Goal: Transaction & Acquisition: Obtain resource

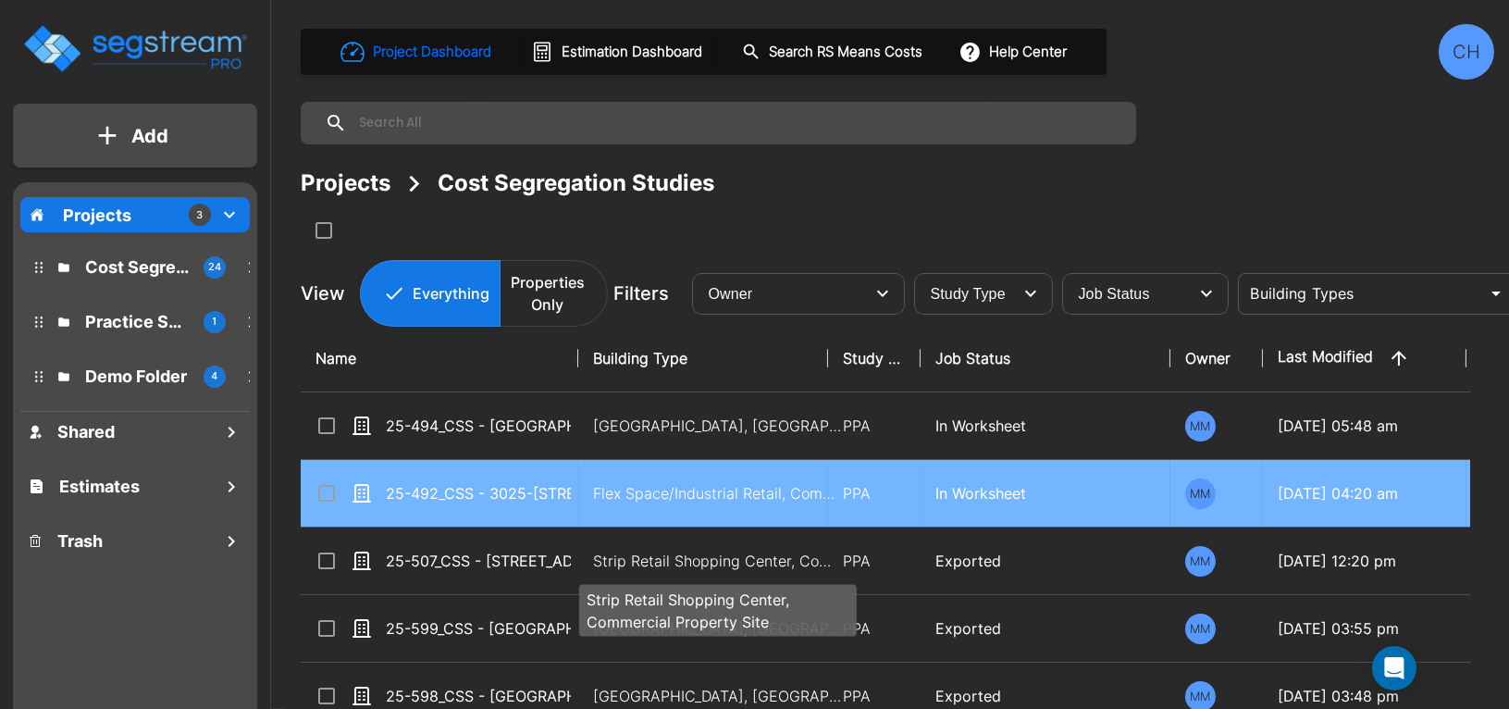
drag, startPoint x: 619, startPoint y: 562, endPoint x: 1065, endPoint y: 486, distance: 452.4
click at [619, 562] on p "Strip Retail Shopping Center, Commercial Property Site" at bounding box center [718, 561] width 250 height 22
click at [619, 561] on p "Strip Retail Shopping Center, Commercial Property Site" at bounding box center [718, 561] width 250 height 22
checkbox input "true"
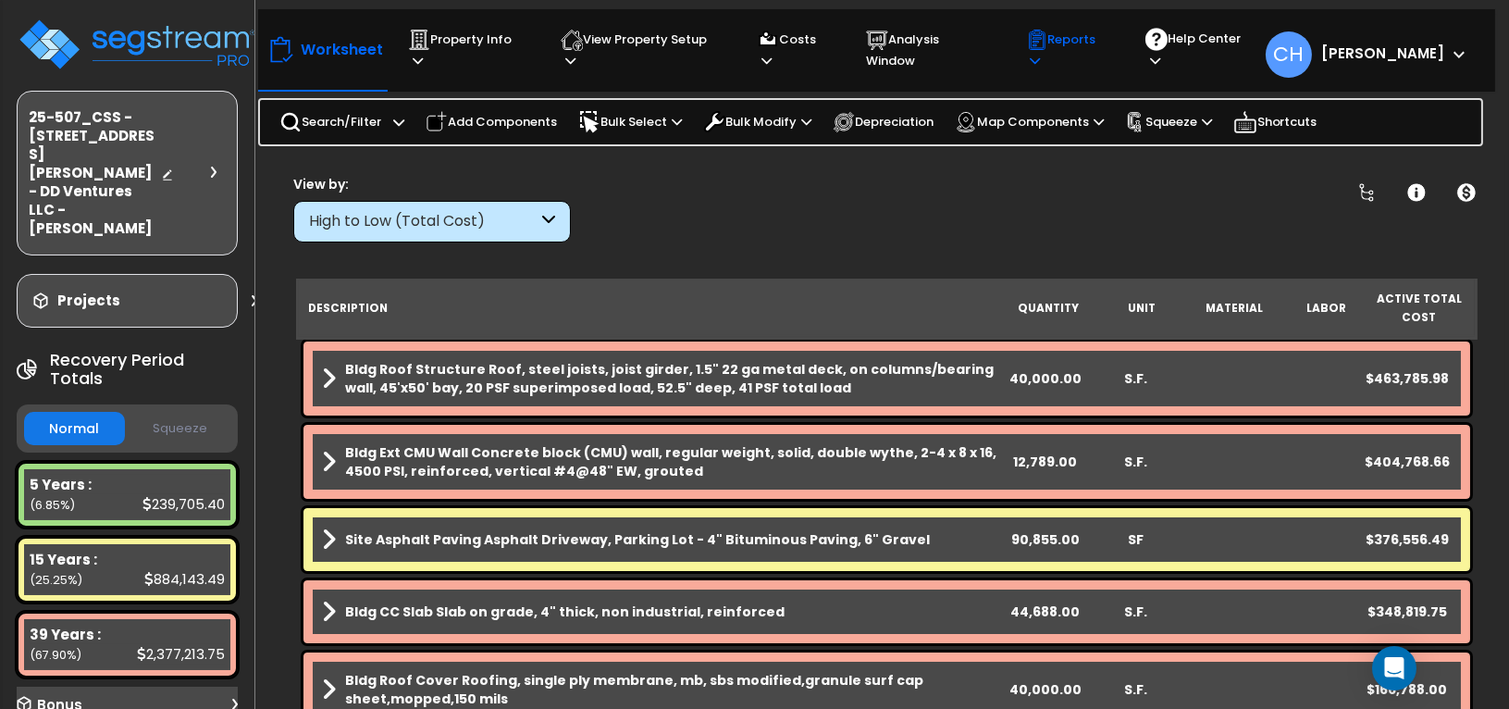
click at [1088, 51] on p "Reports" at bounding box center [1068, 50] width 85 height 43
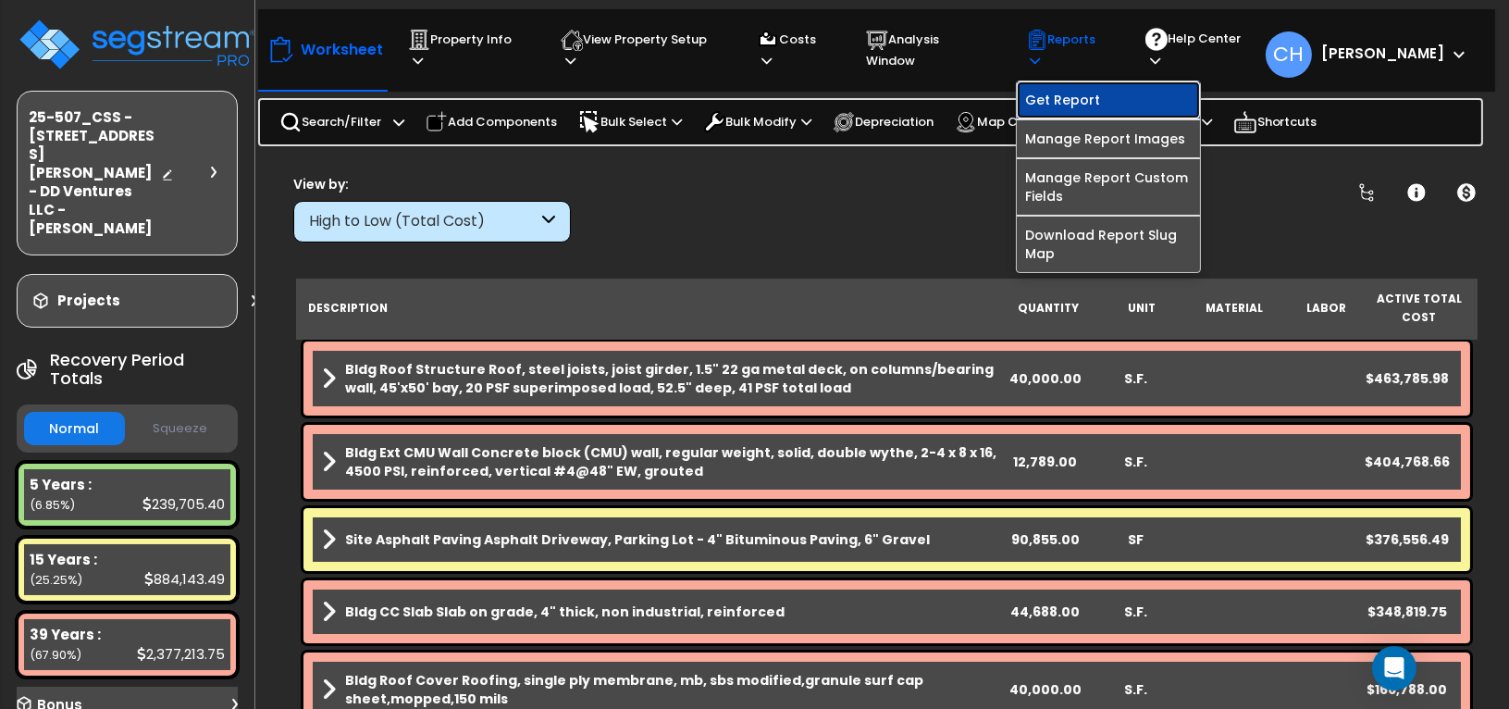
click at [1071, 92] on link "Get Report" at bounding box center [1108, 99] width 183 height 37
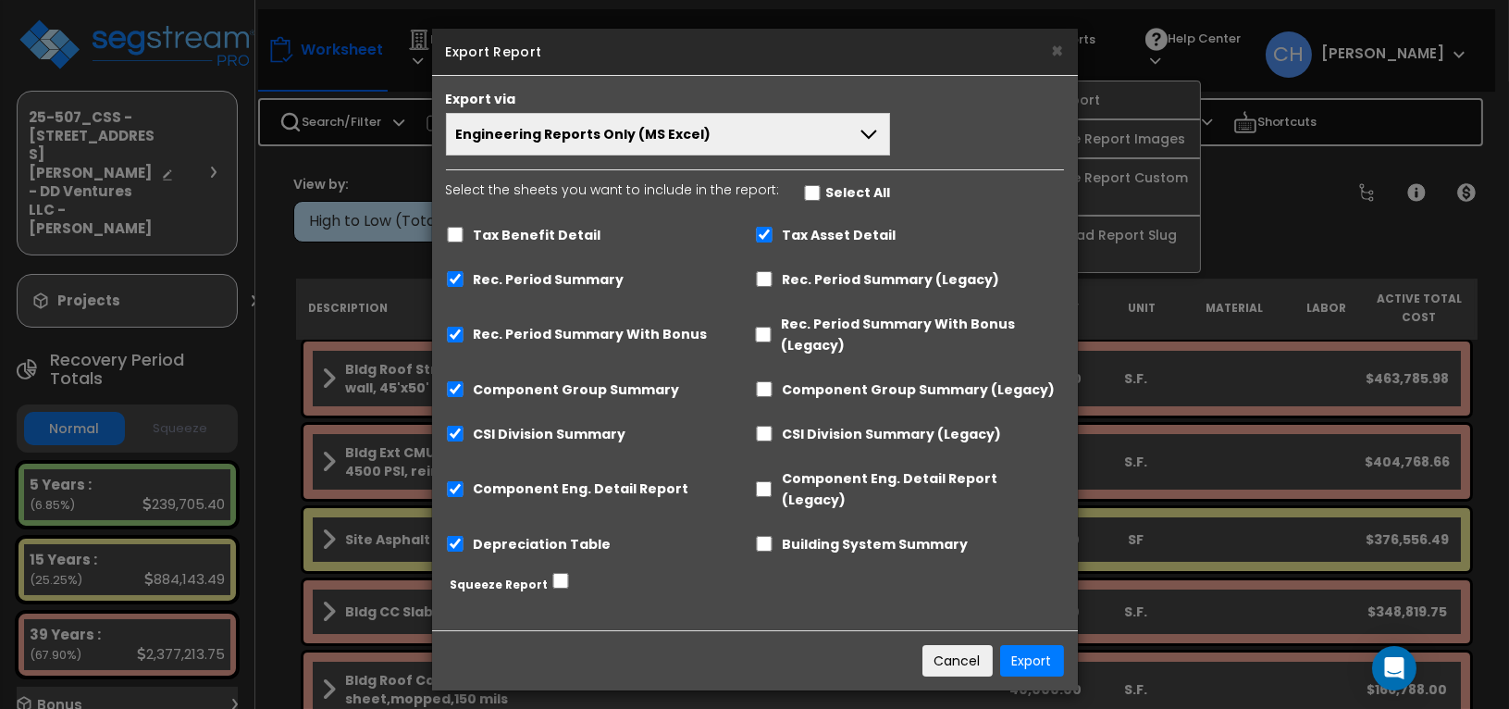
click at [541, 132] on span "Engineering Reports Only (MS Excel)" at bounding box center [583, 134] width 255 height 19
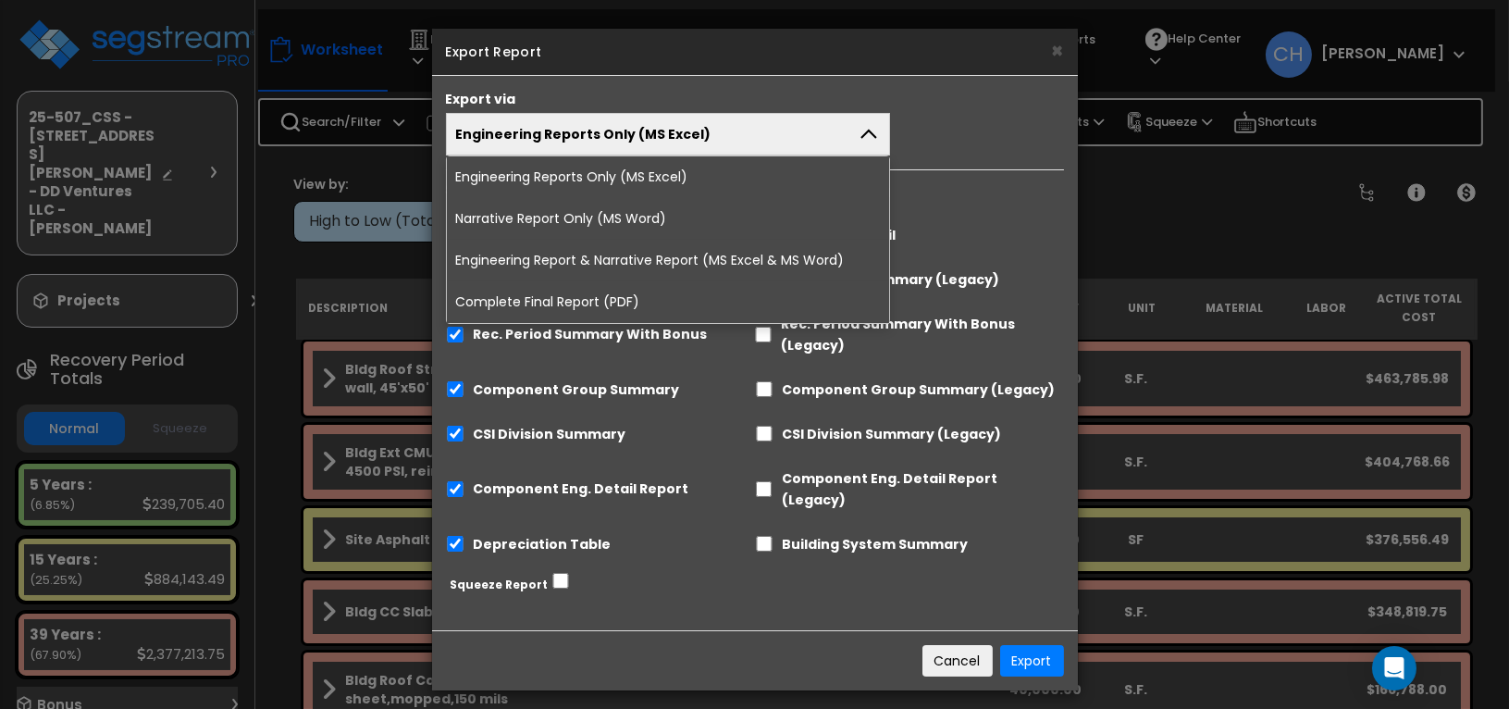
click at [542, 297] on li "Complete Final Report (PDF)" at bounding box center [668, 302] width 443 height 42
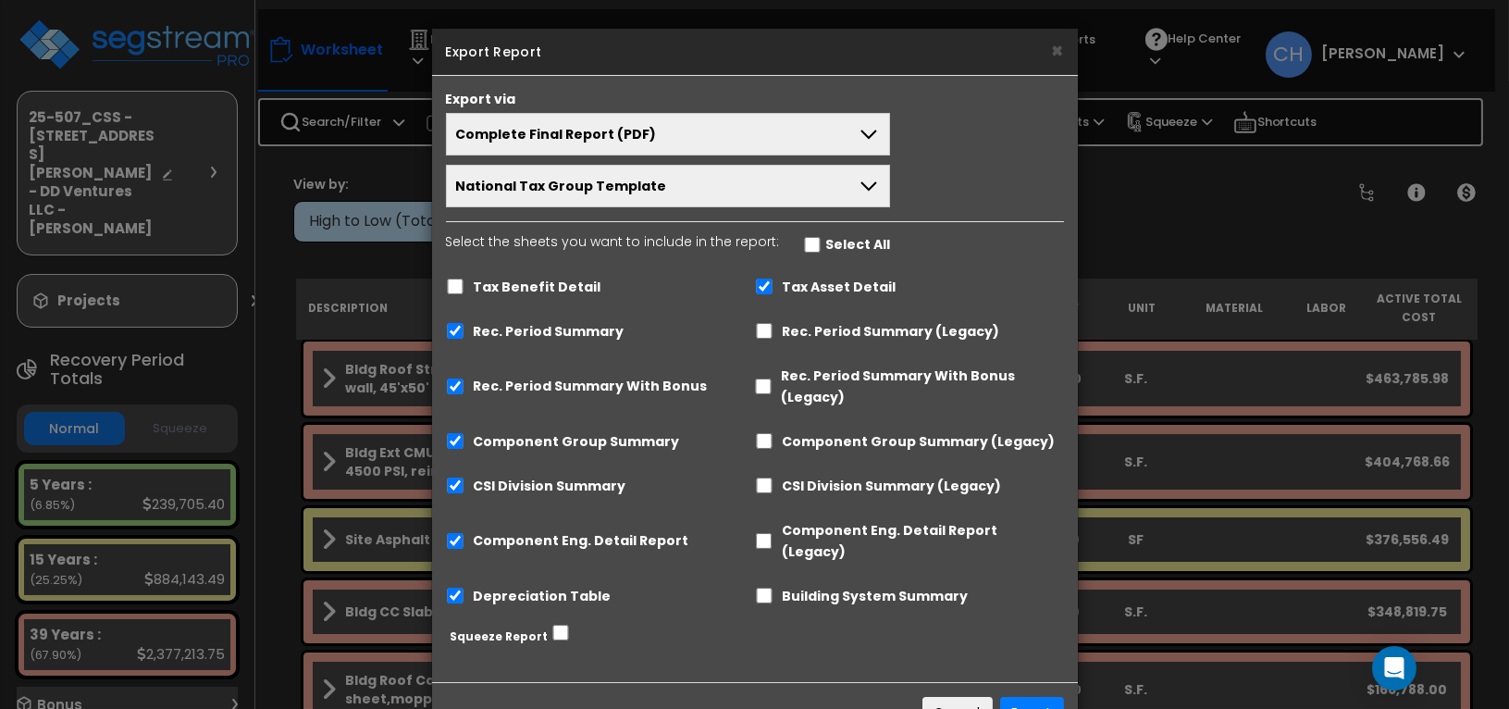
scroll to position [42, 0]
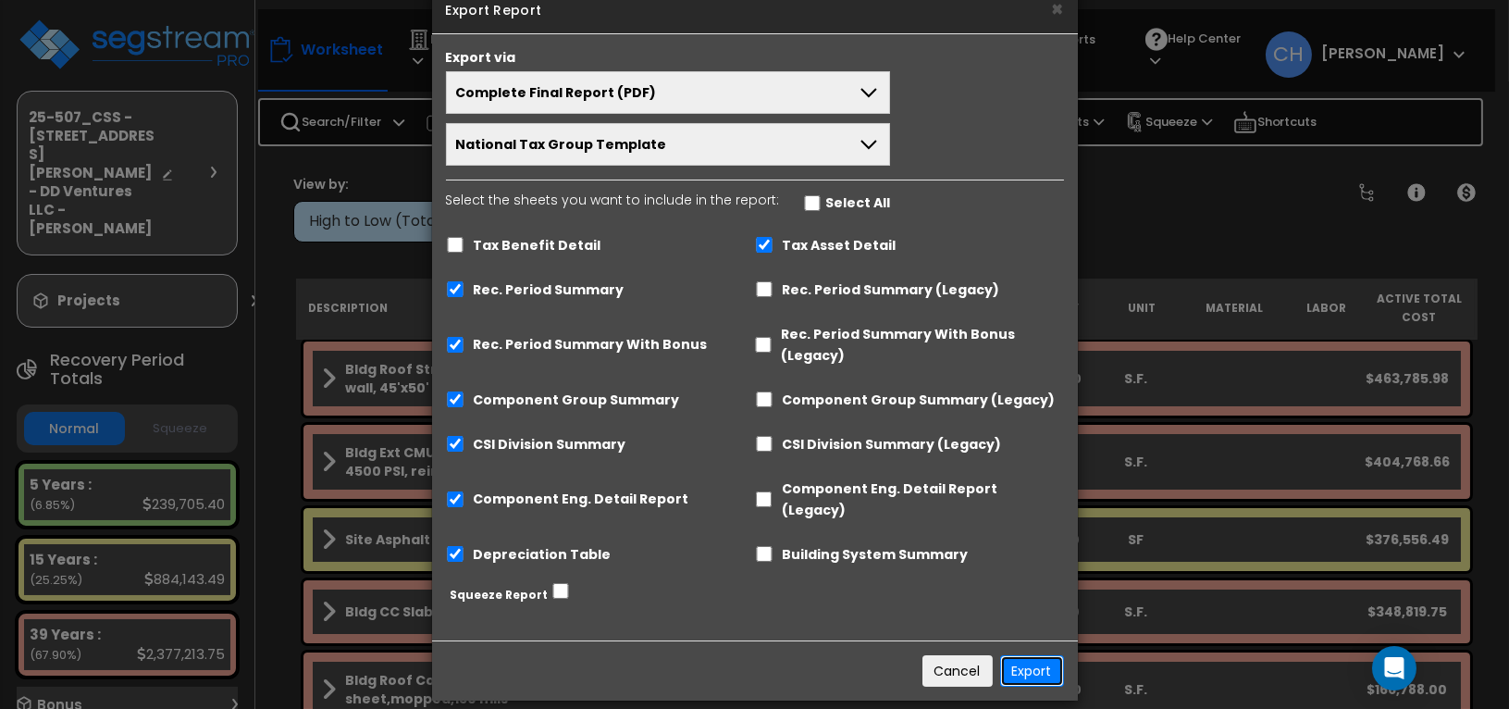
click at [1030, 655] on button "Export" at bounding box center [1032, 670] width 64 height 31
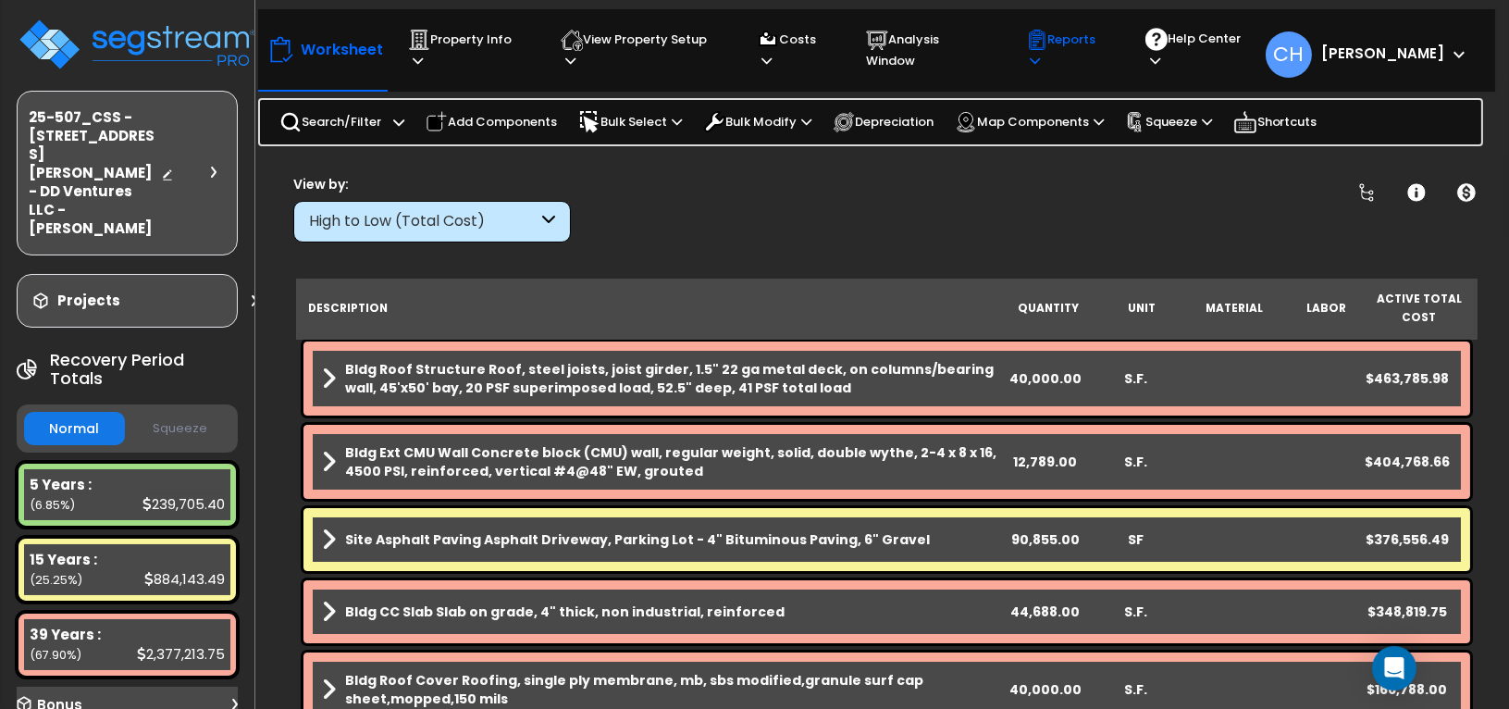
click at [1077, 58] on div "Reports" at bounding box center [1068, 49] width 85 height 61
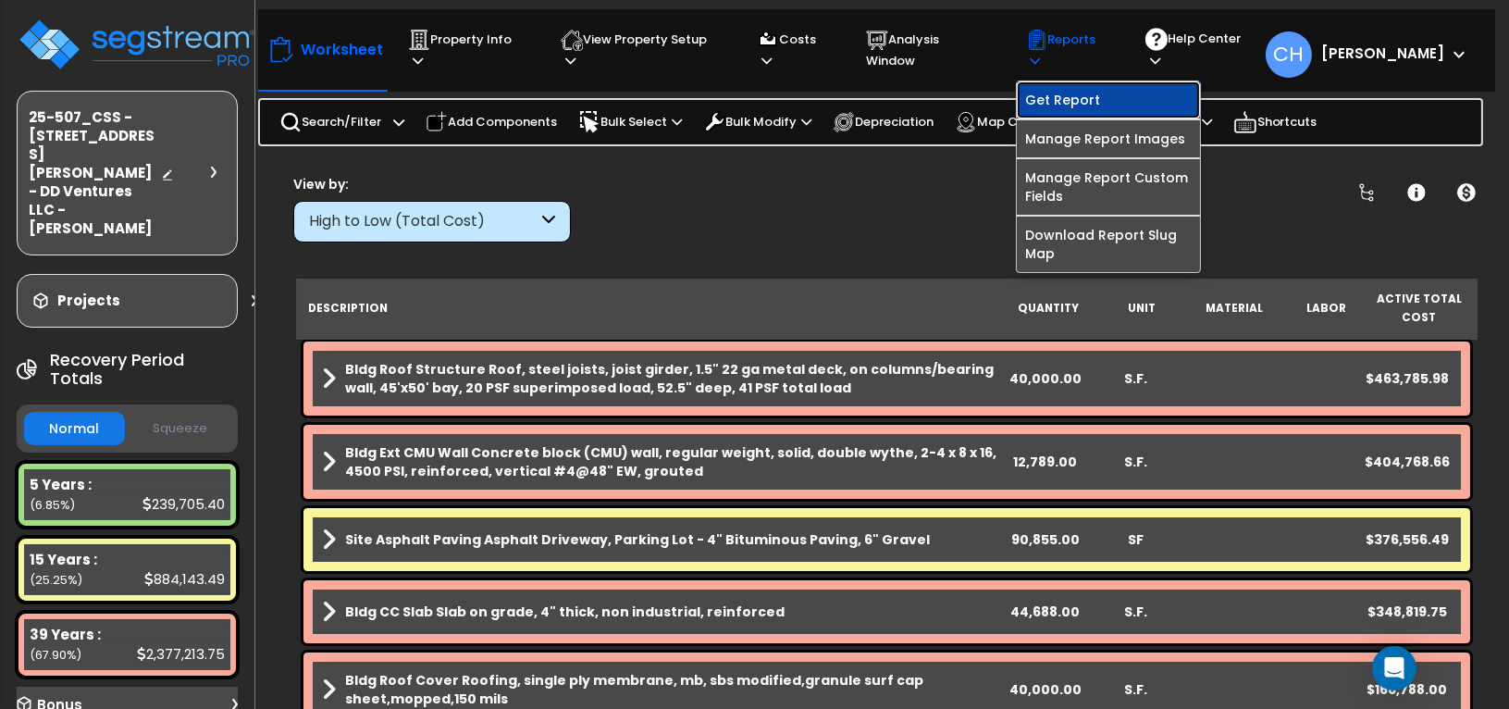
click at [1070, 89] on link "Get Report" at bounding box center [1108, 99] width 183 height 37
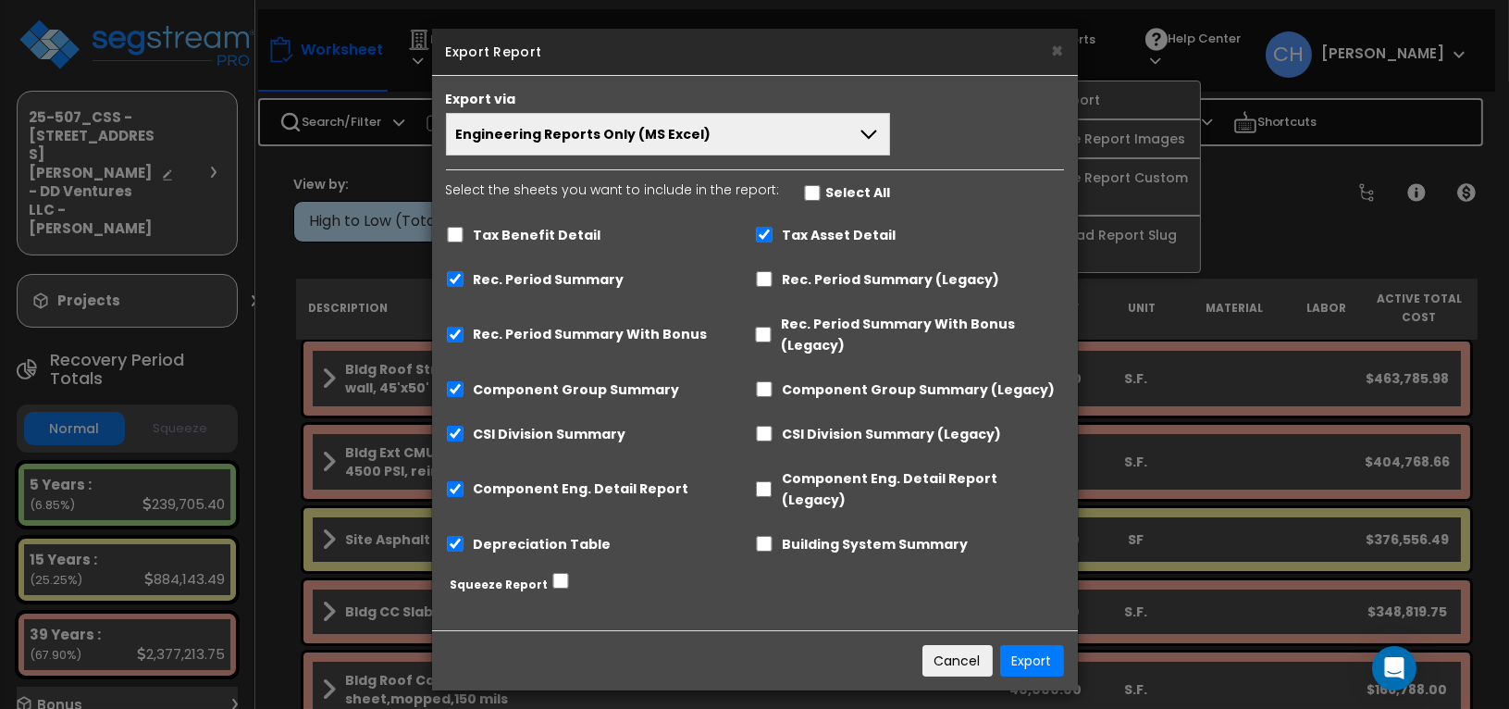
click at [570, 130] on span "Engineering Reports Only (MS Excel)" at bounding box center [583, 134] width 255 height 19
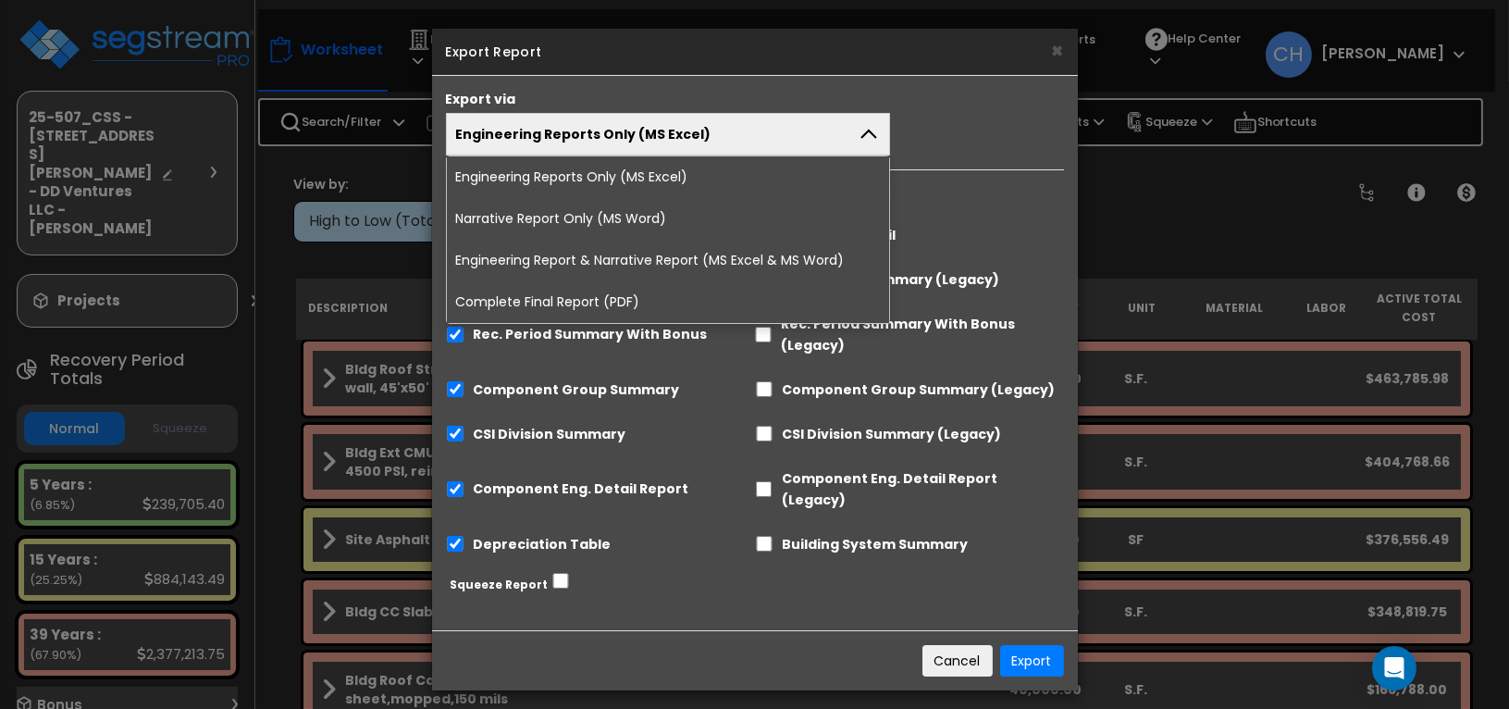
click at [579, 303] on li "Complete Final Report (PDF)" at bounding box center [668, 302] width 443 height 42
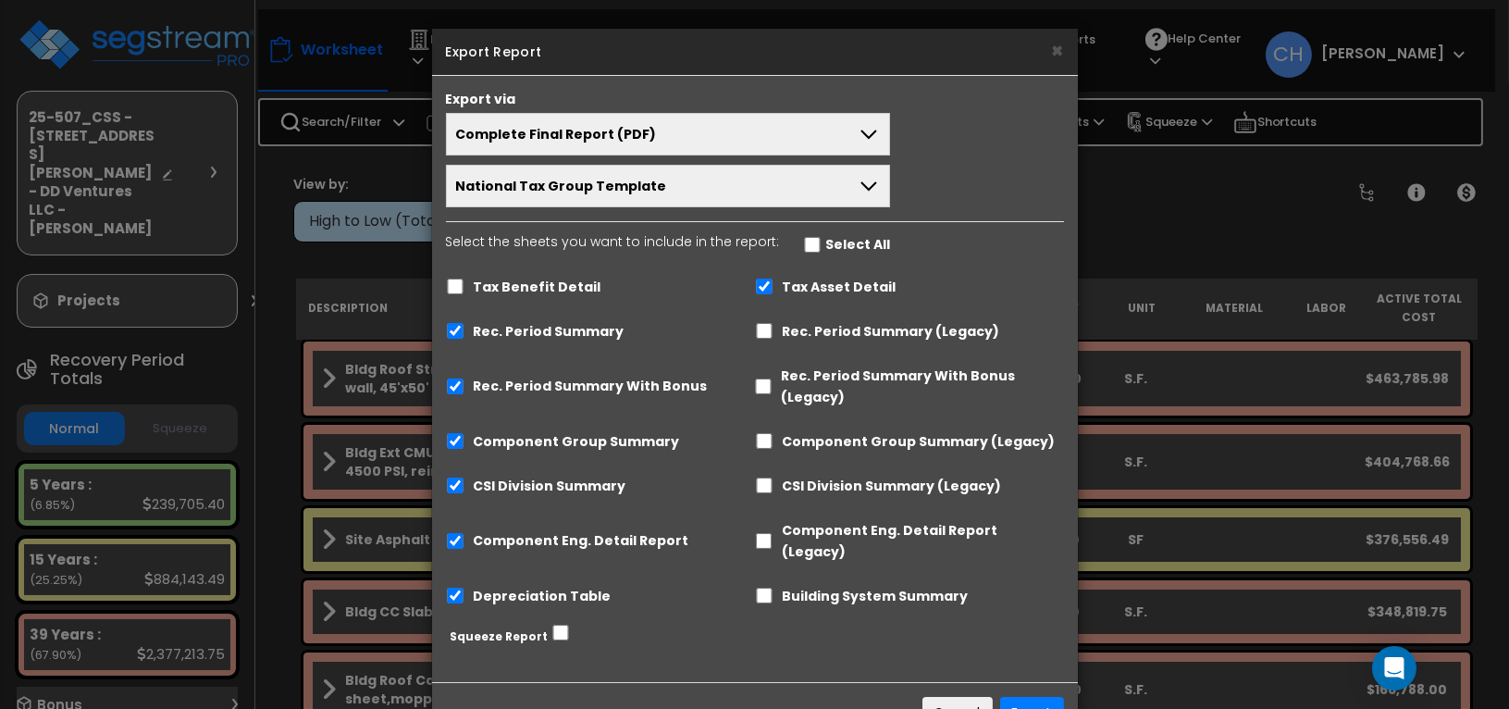
scroll to position [42, 0]
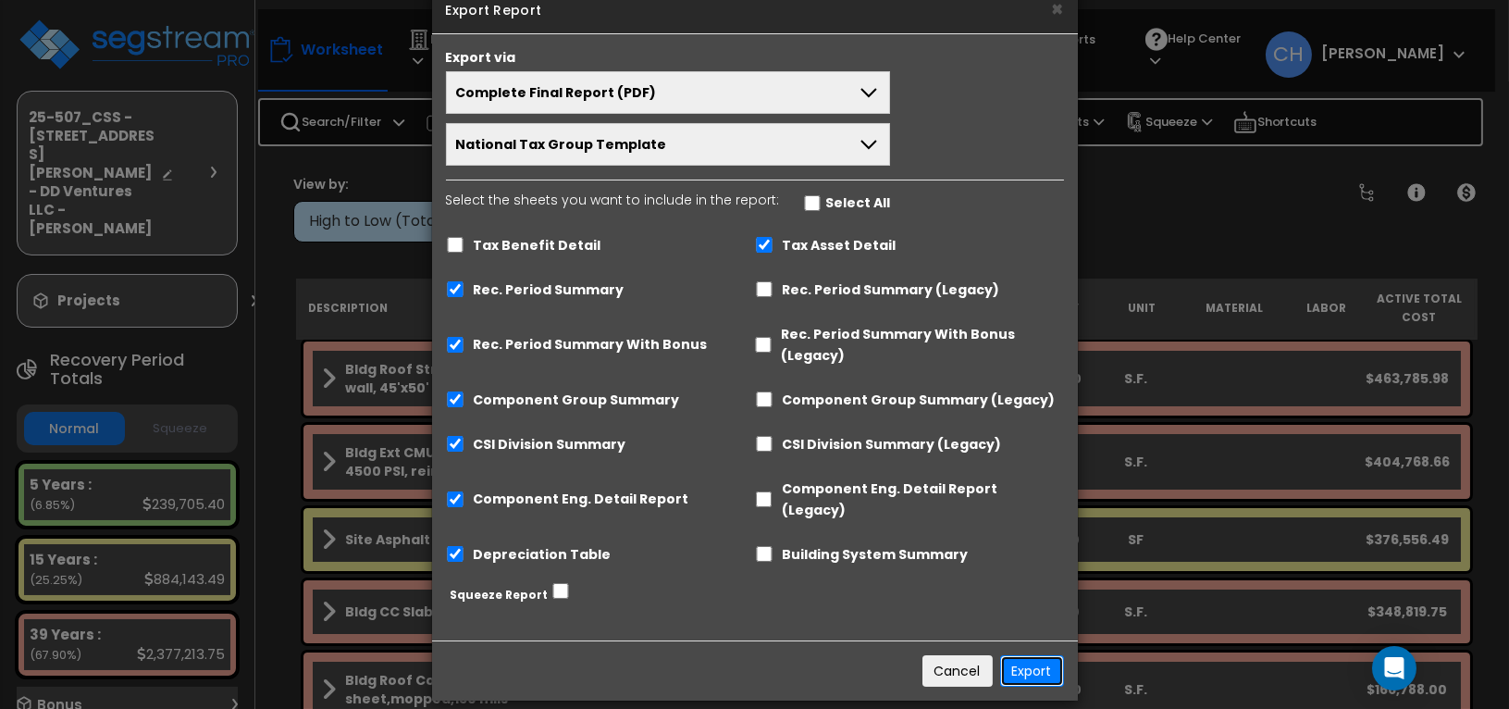
click at [1027, 656] on button "Export" at bounding box center [1032, 670] width 64 height 31
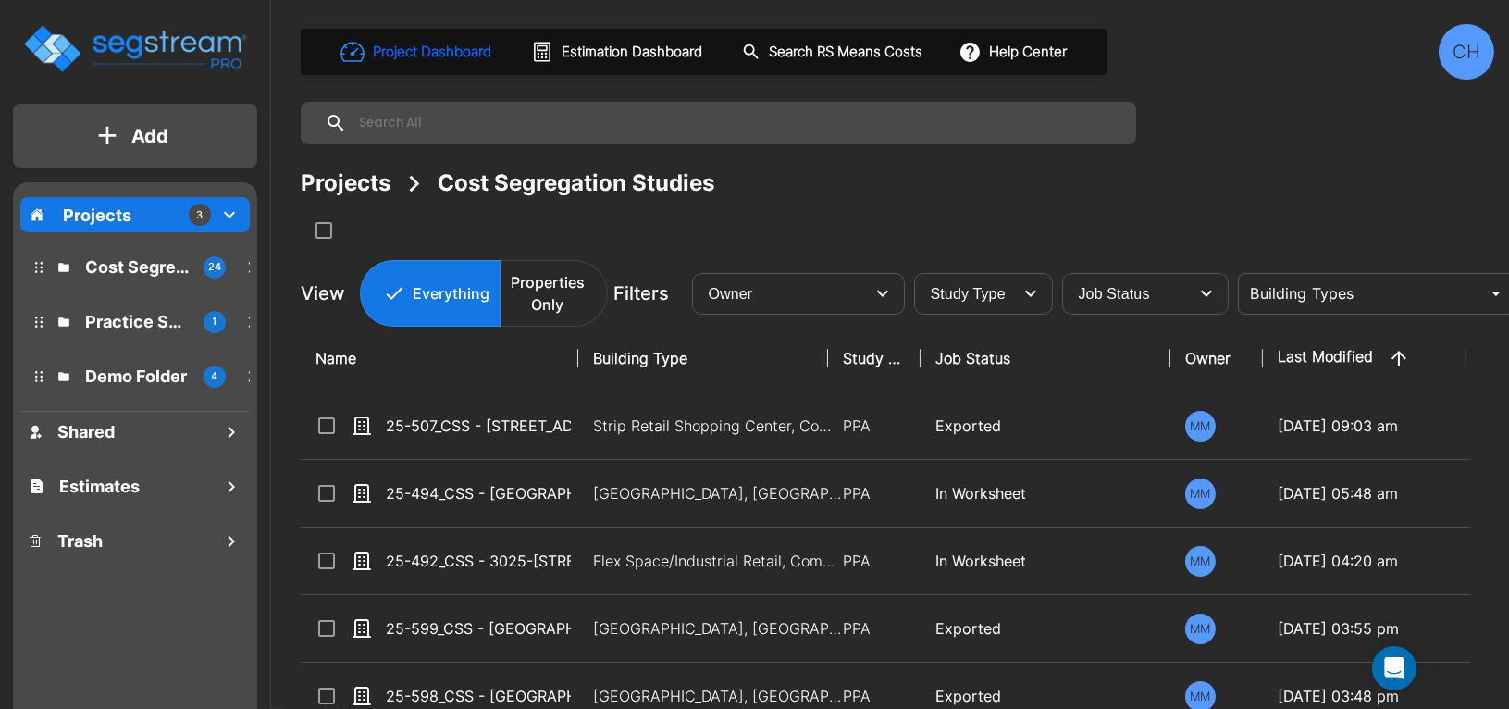
click at [246, 271] on icon "mailbox folders" at bounding box center [252, 267] width 22 height 22
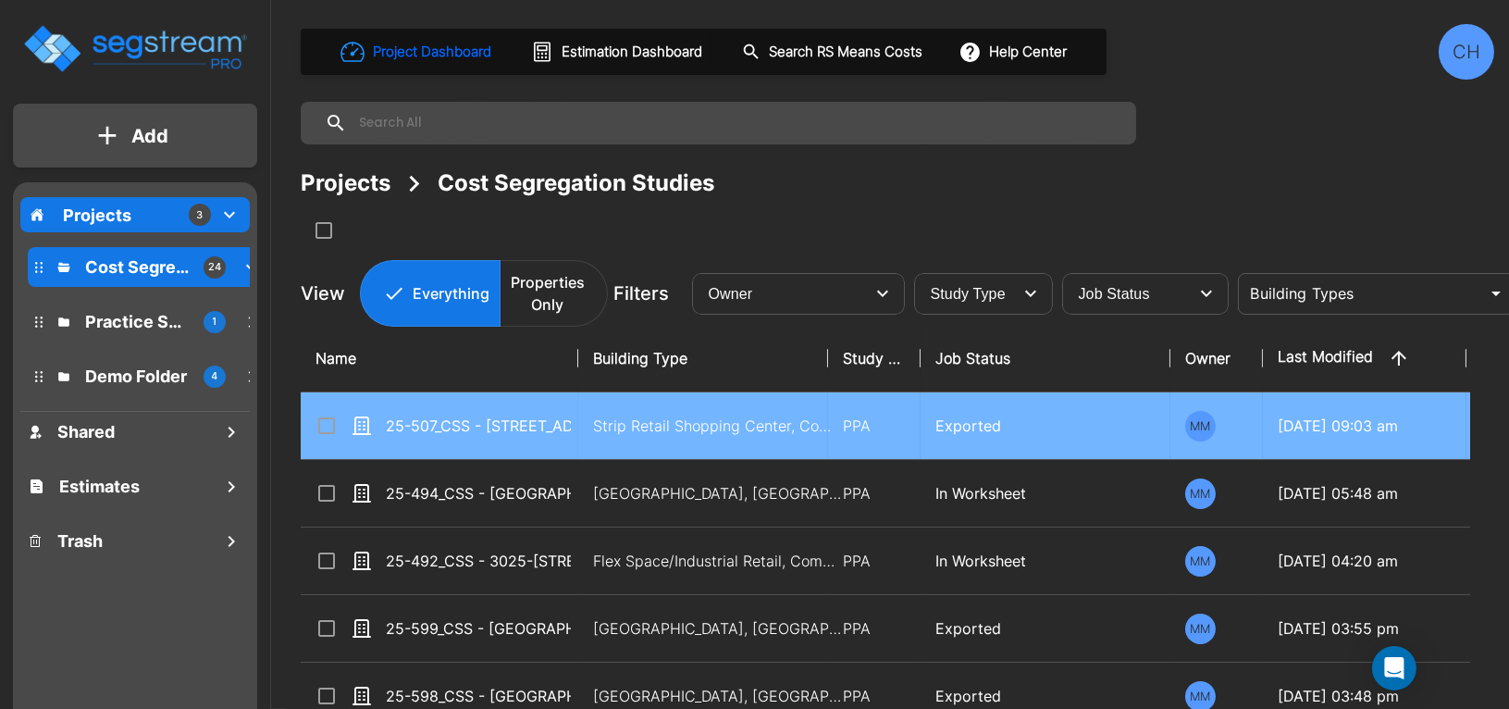
click at [332, 427] on input "select row 25-507_CSS - 5651 Cottle Road San Jose, CA - DD Ventures LLC - Andre…" at bounding box center [325, 423] width 19 height 16
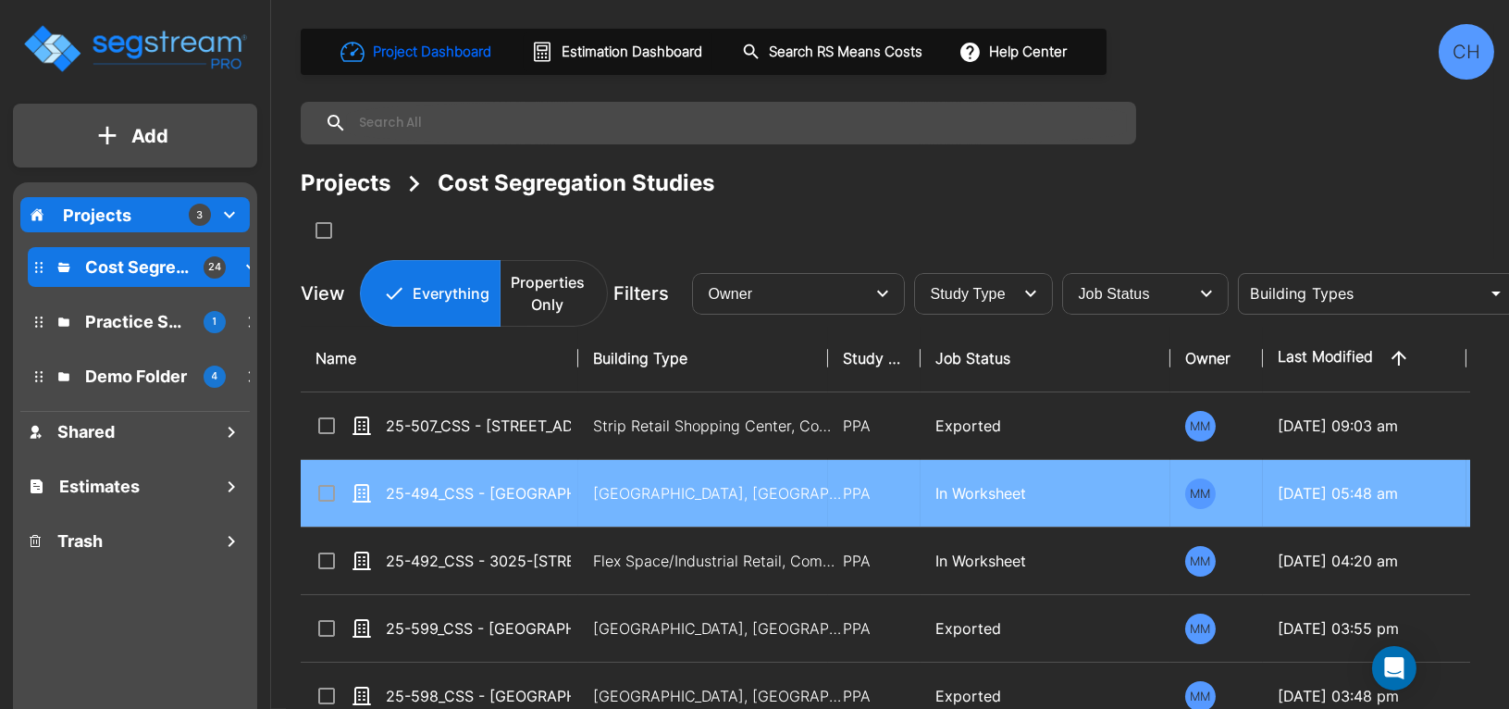
checkbox input "true"
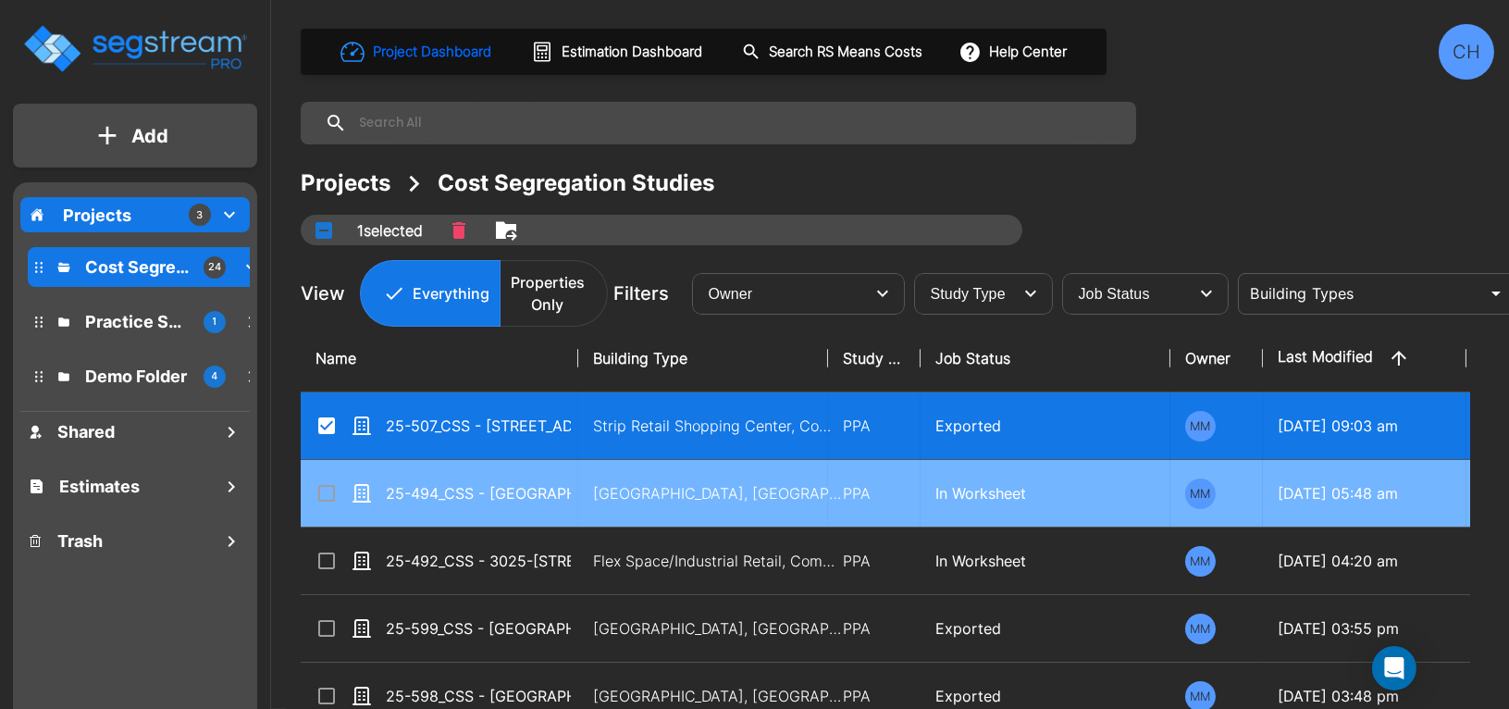
click at [325, 486] on input "select row 25-494_CSS - Hampton Inn Rockford, IL - MBTAC Financial Services LLC…" at bounding box center [325, 490] width 19 height 16
click at [323, 489] on input "select row 25-494_CSS - Hampton Inn Rockford, IL - MBTAC Financial Services LLC…" at bounding box center [325, 490] width 19 height 16
checkbox input "false"
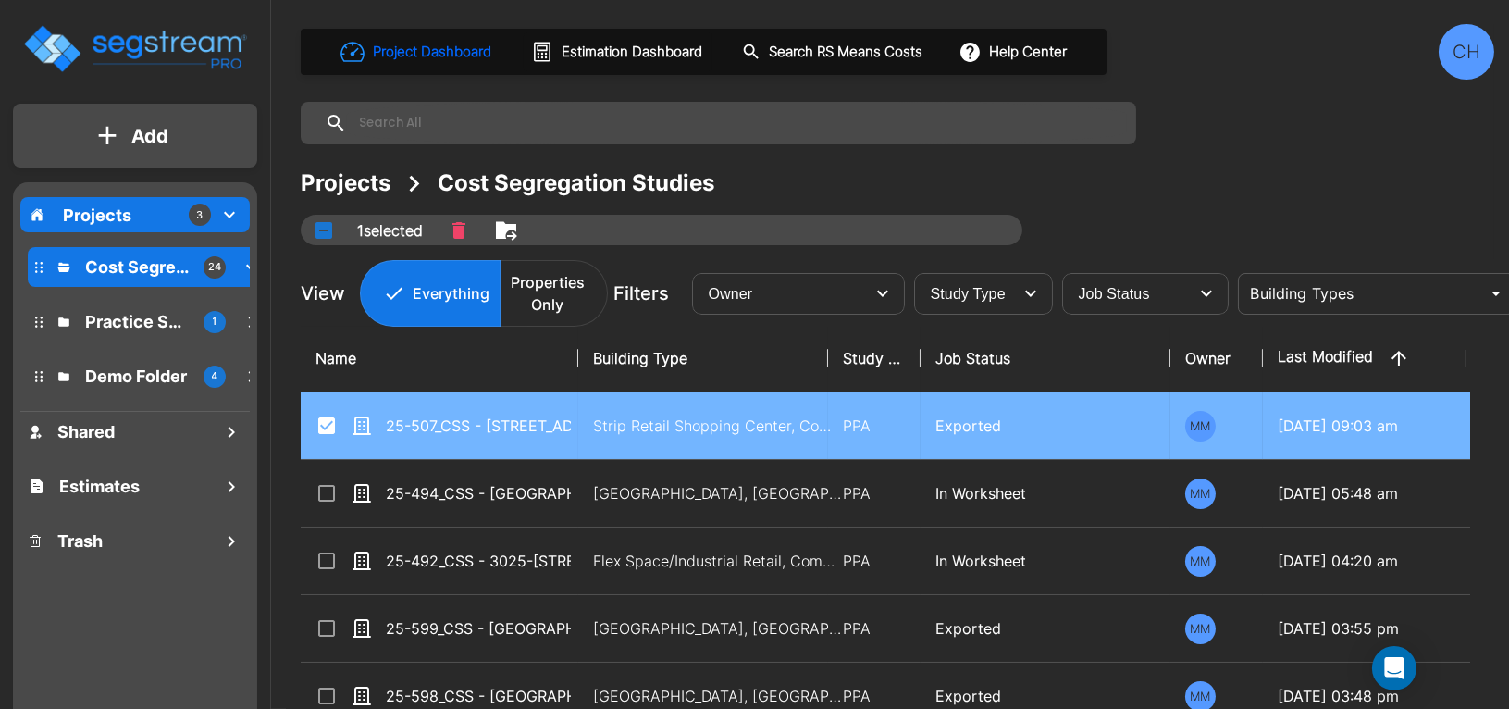
click at [316, 426] on input "select row 25-507_CSS - 5651 Cottle Road San Jose, CA - DD Ventures LLC - Andre…" at bounding box center [325, 423] width 19 height 16
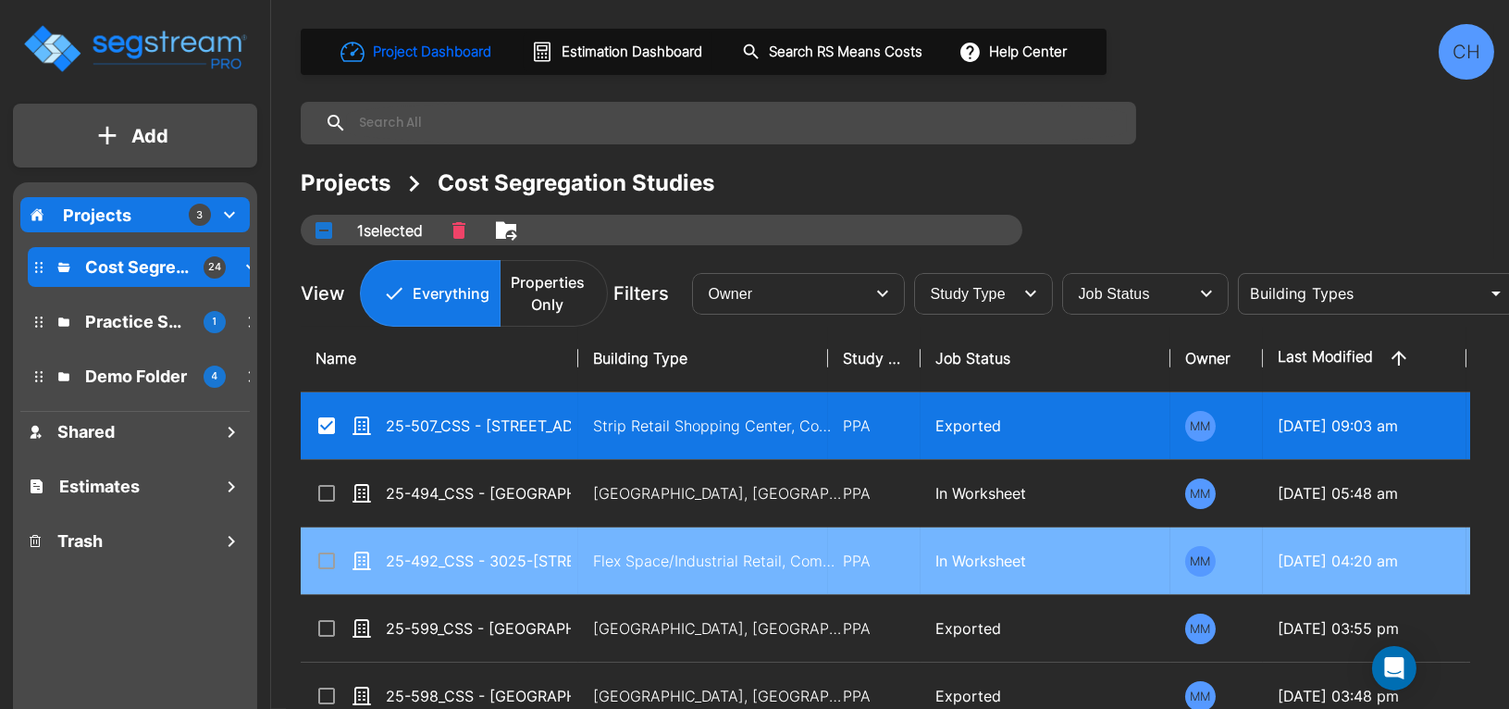
checkbox input "false"
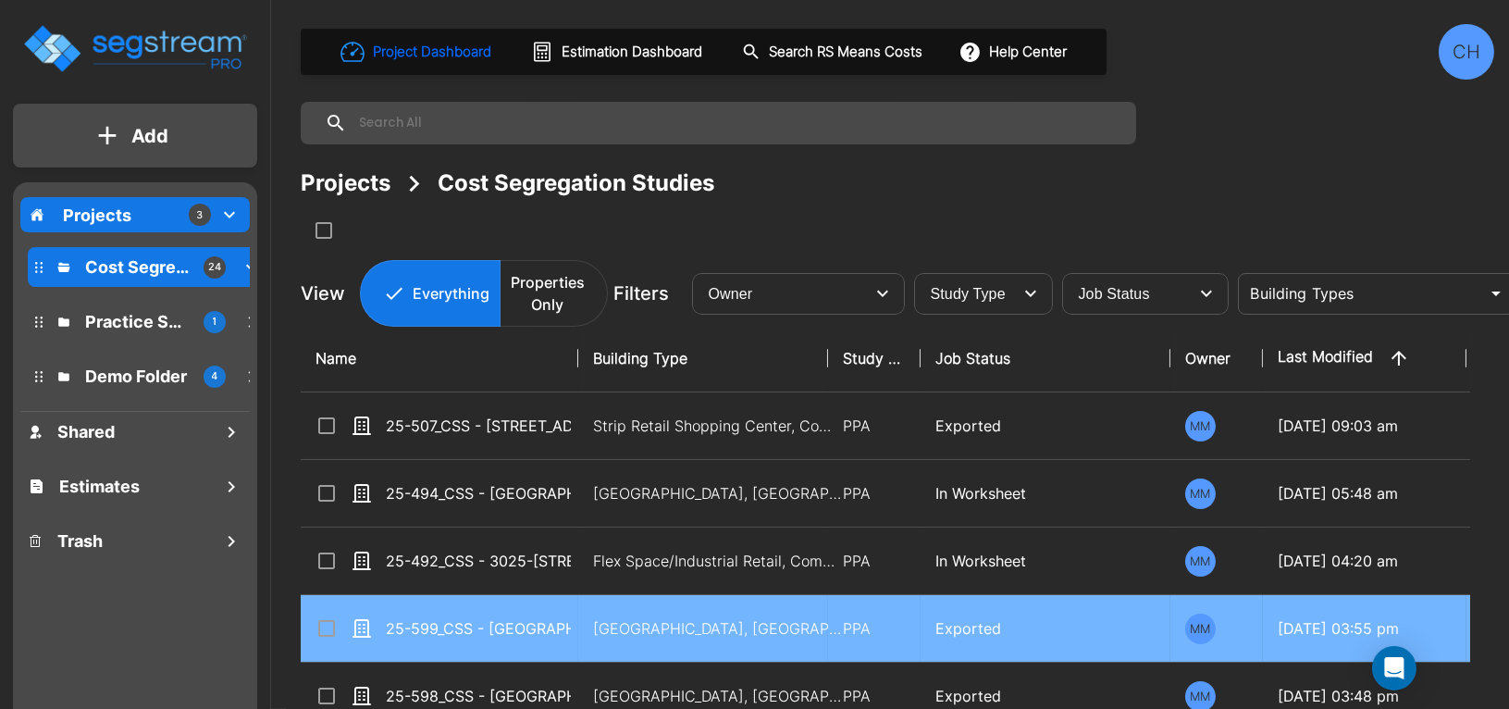
click at [325, 624] on input "select row 25-599_CSS - Fairfield Inn St. Augustine, FL - Avasa Hotel, LLC - Ji…" at bounding box center [325, 625] width 19 height 16
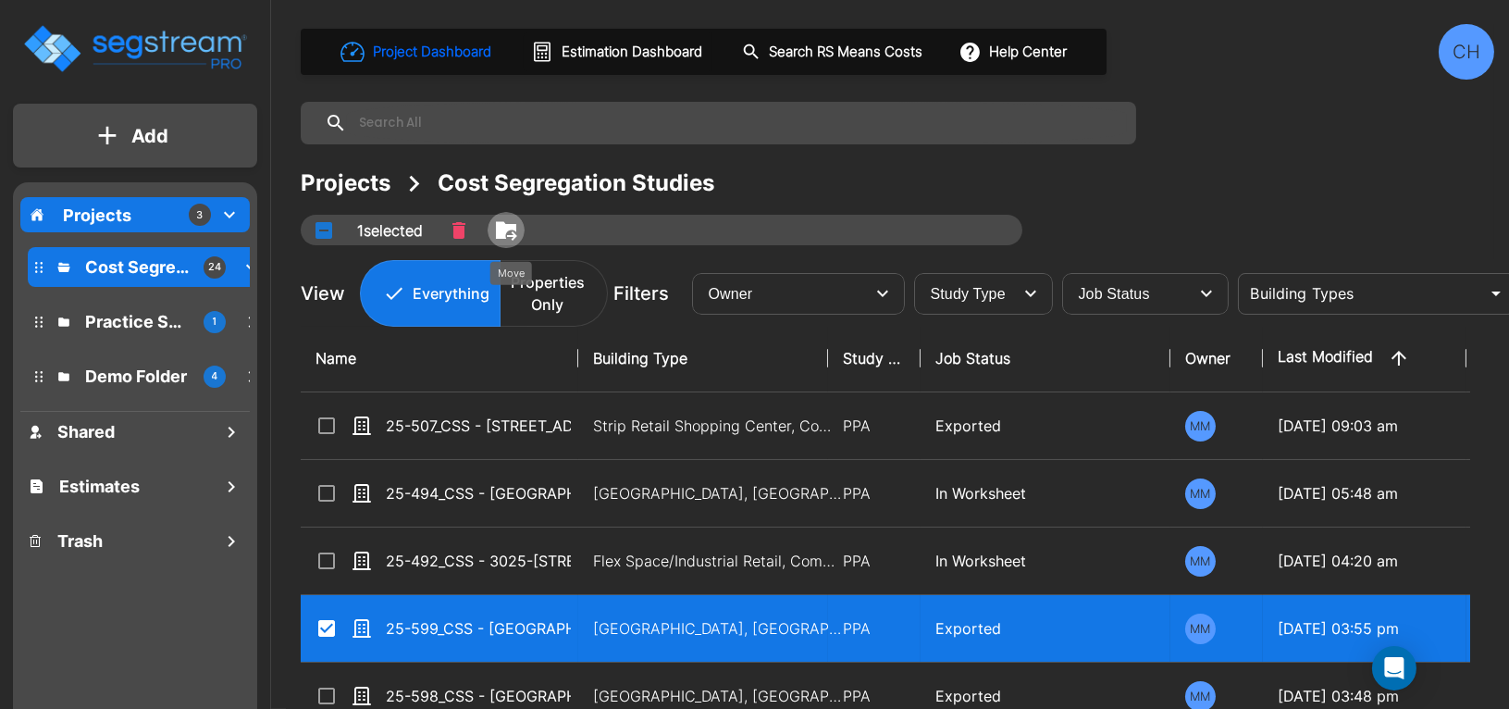
click at [516, 229] on icon "Move" at bounding box center [506, 230] width 22 height 22
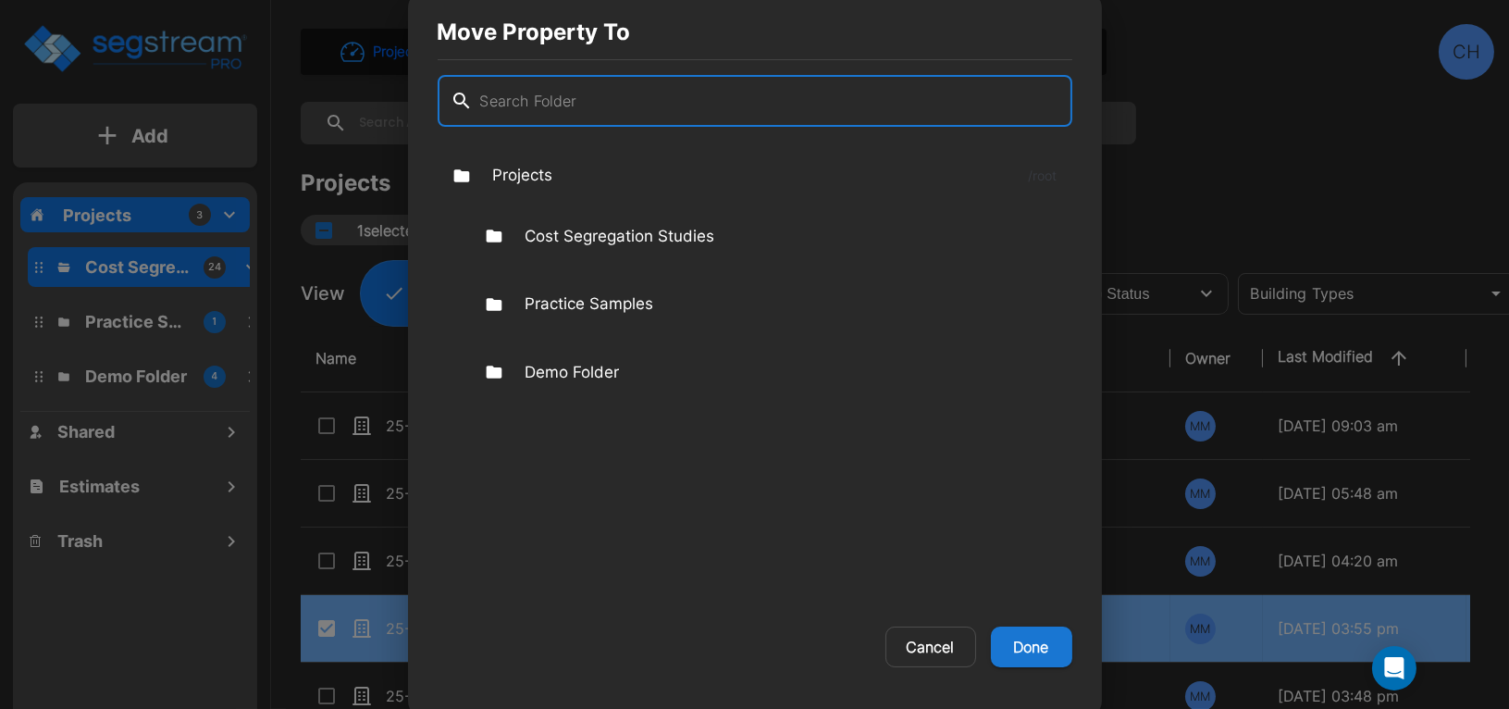
drag, startPoint x: 930, startPoint y: 656, endPoint x: 928, endPoint y: 646, distance: 10.3
click at [933, 657] on button "Cancel" at bounding box center [930, 646] width 91 height 41
checkbox input "false"
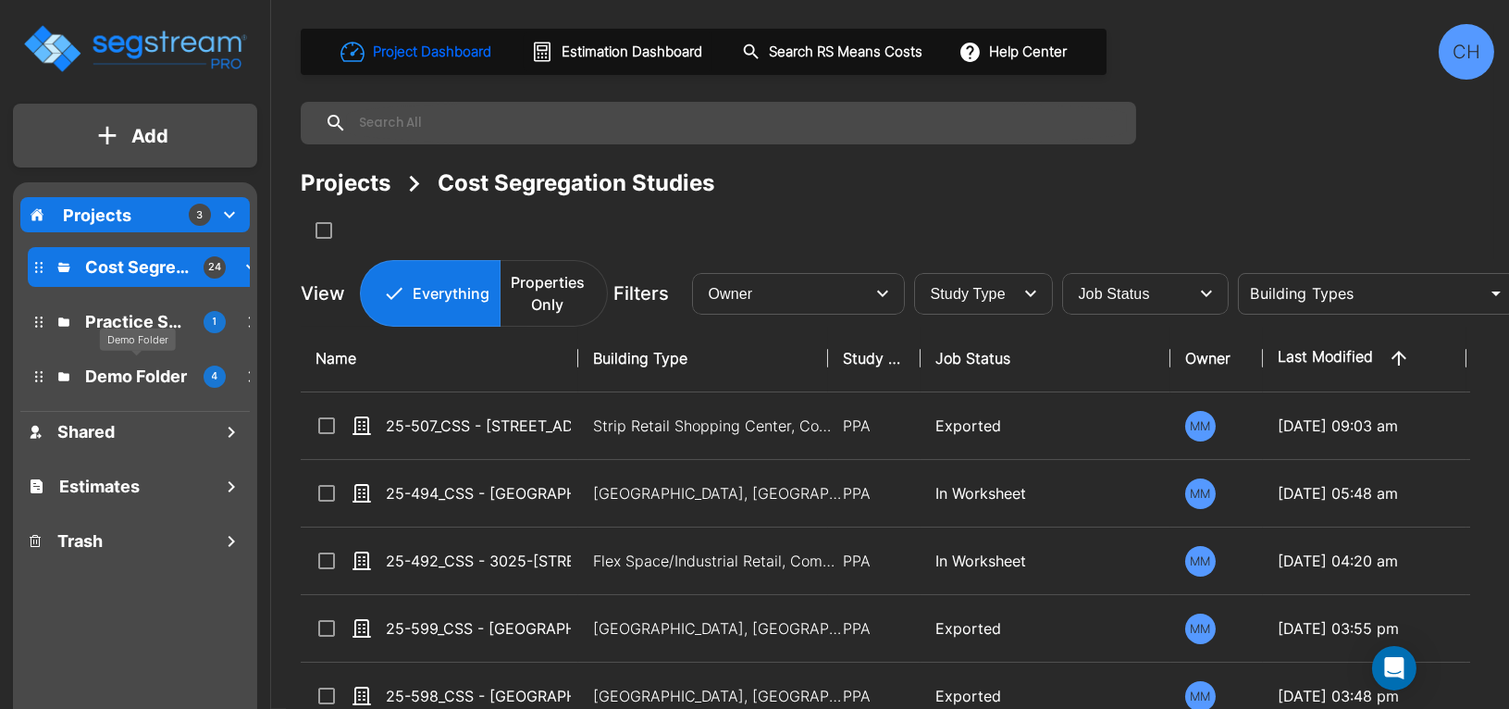
click at [117, 380] on p "Demo Folder" at bounding box center [137, 376] width 104 height 25
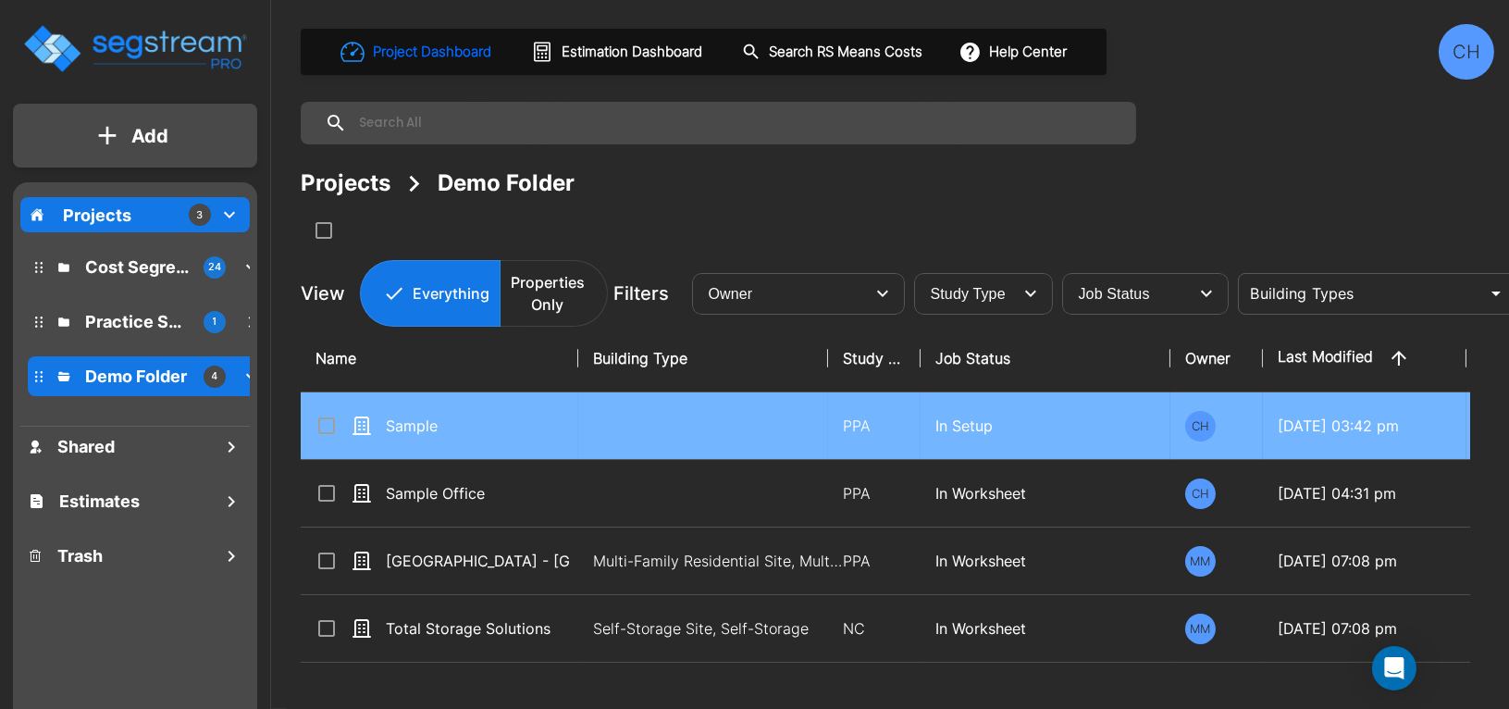
click at [328, 429] on input "select row Sample" at bounding box center [325, 423] width 19 height 16
checkbox input "true"
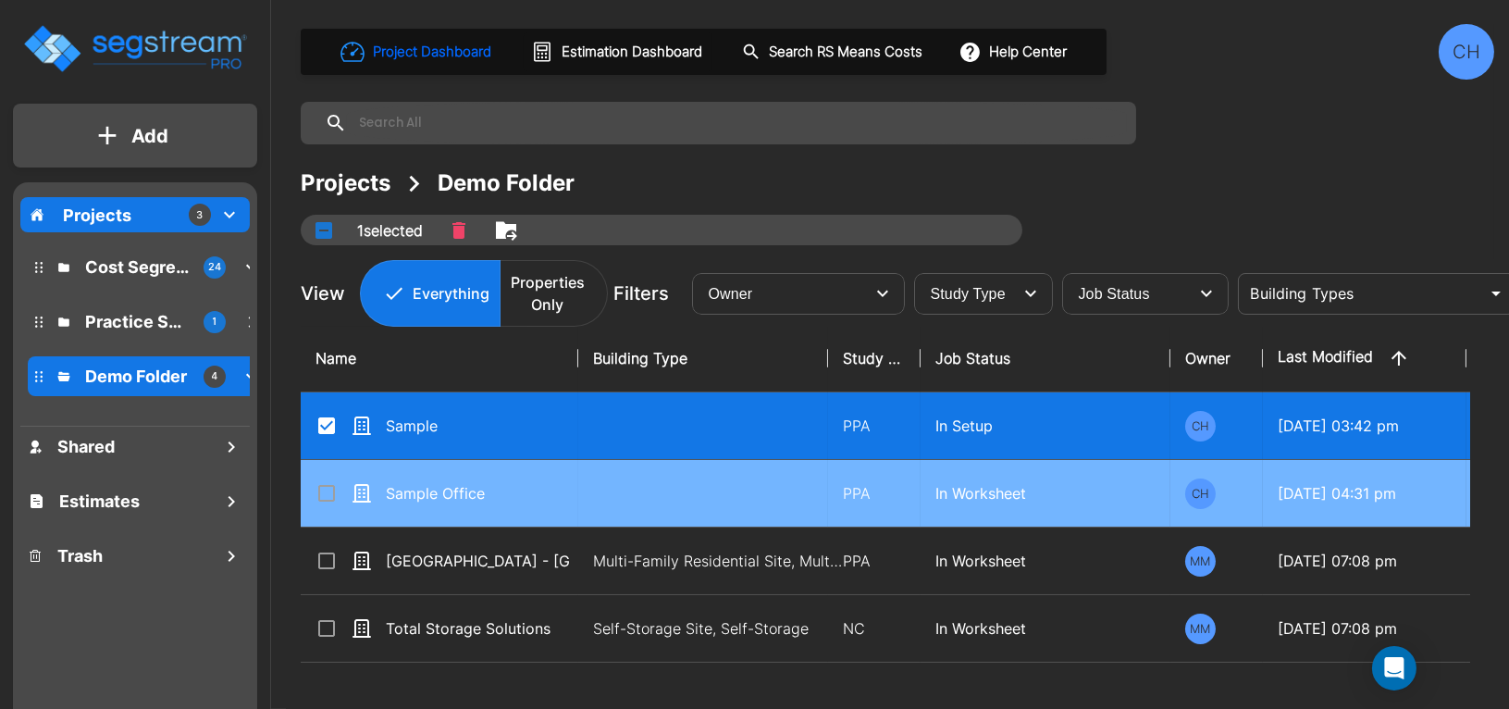
click at [320, 497] on input "select row Sample Office" at bounding box center [325, 490] width 19 height 16
checkbox input "true"
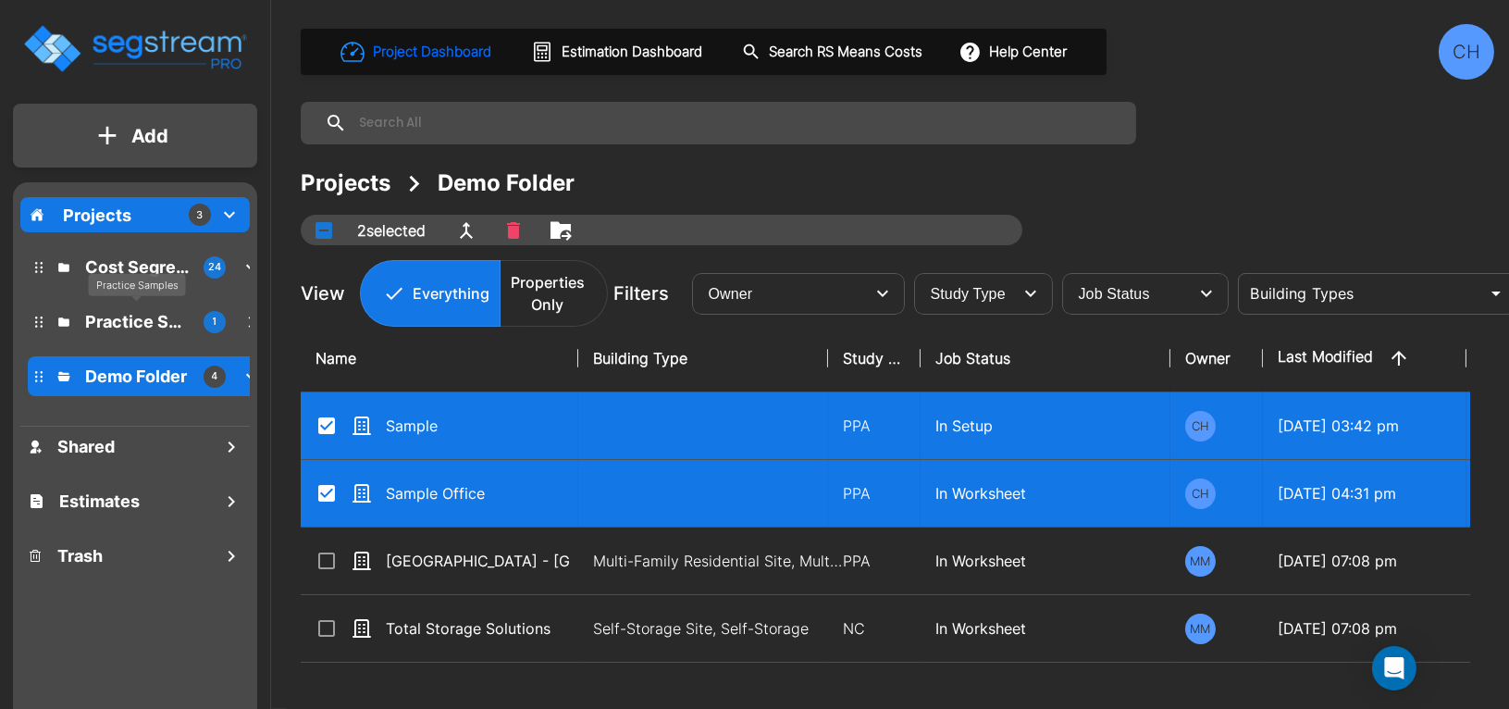
click at [91, 330] on p "Practice Samples" at bounding box center [137, 321] width 104 height 25
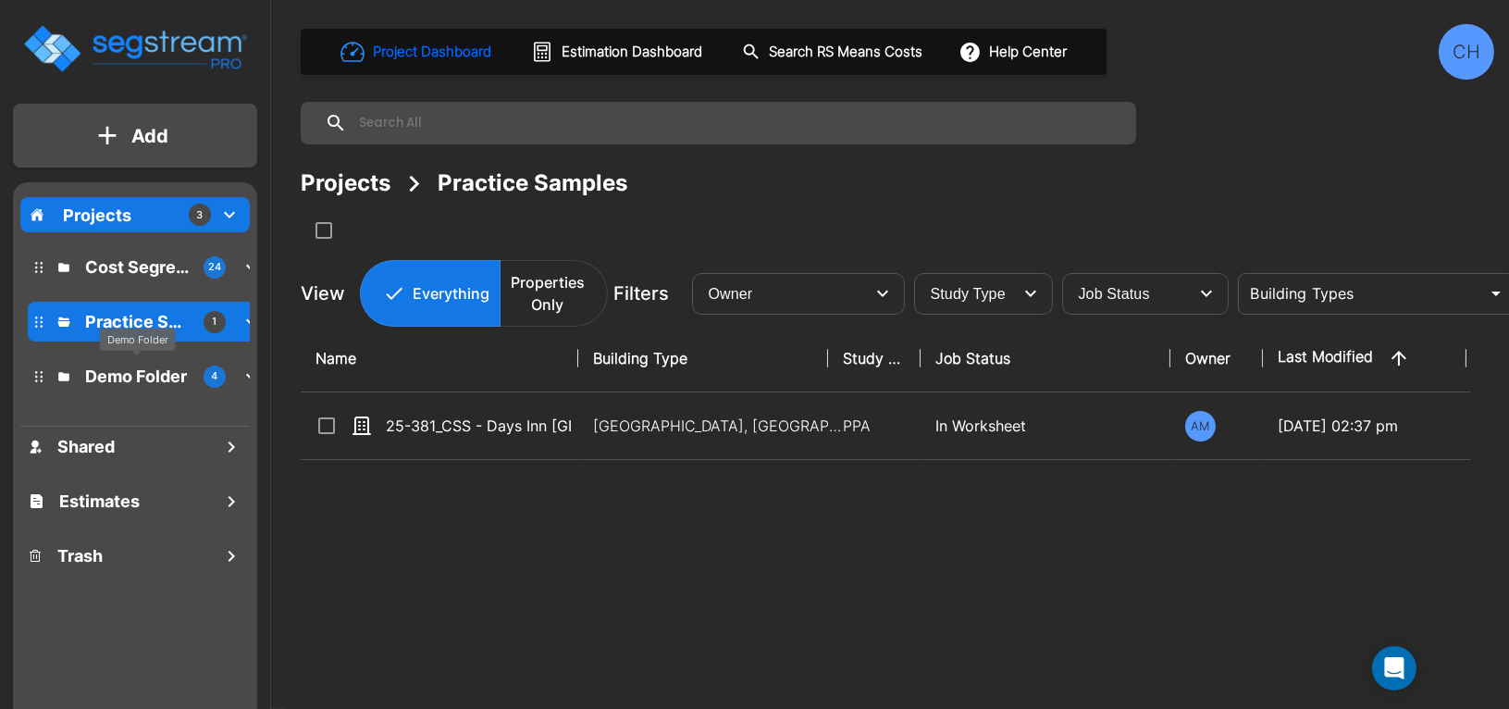
click at [148, 371] on p "Demo Folder" at bounding box center [137, 376] width 104 height 25
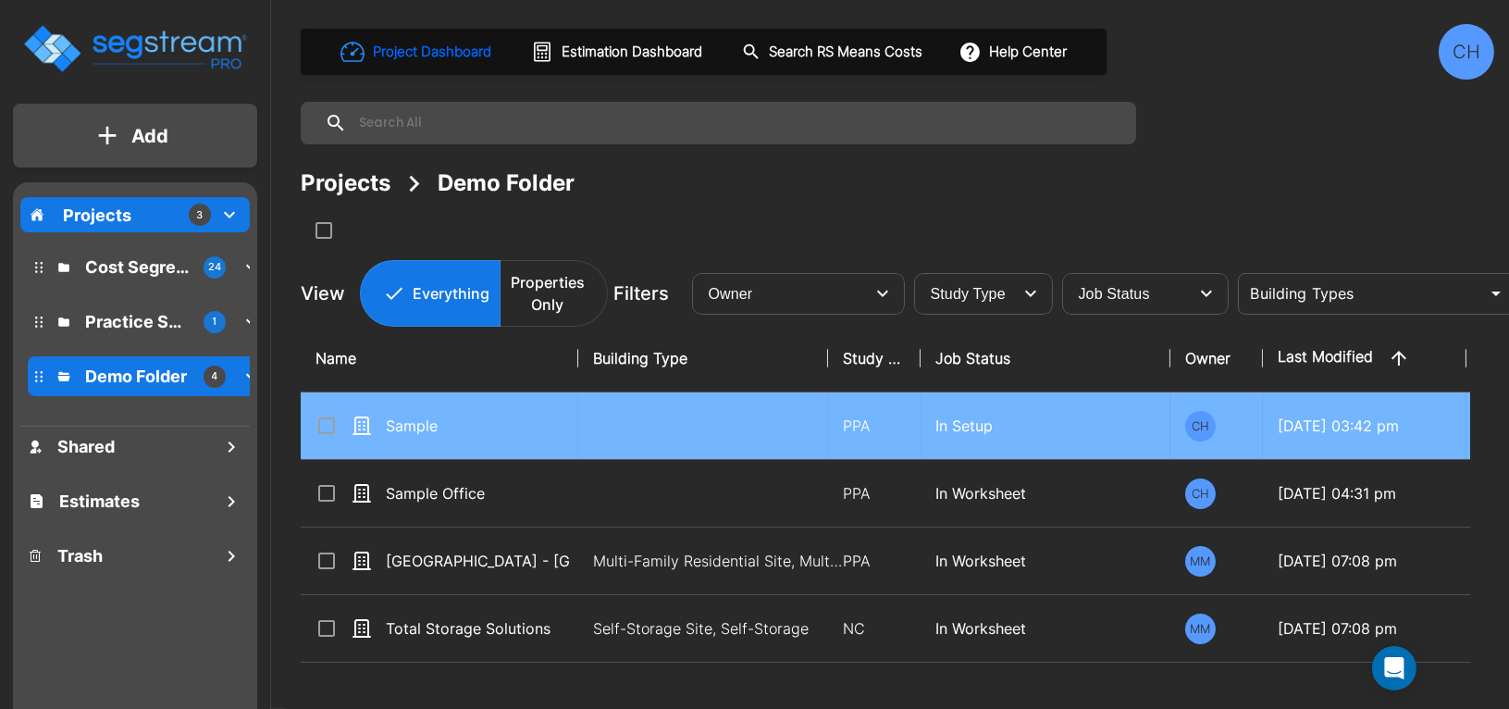
click at [324, 432] on icon at bounding box center [326, 425] width 17 height 17
checkbox input "true"
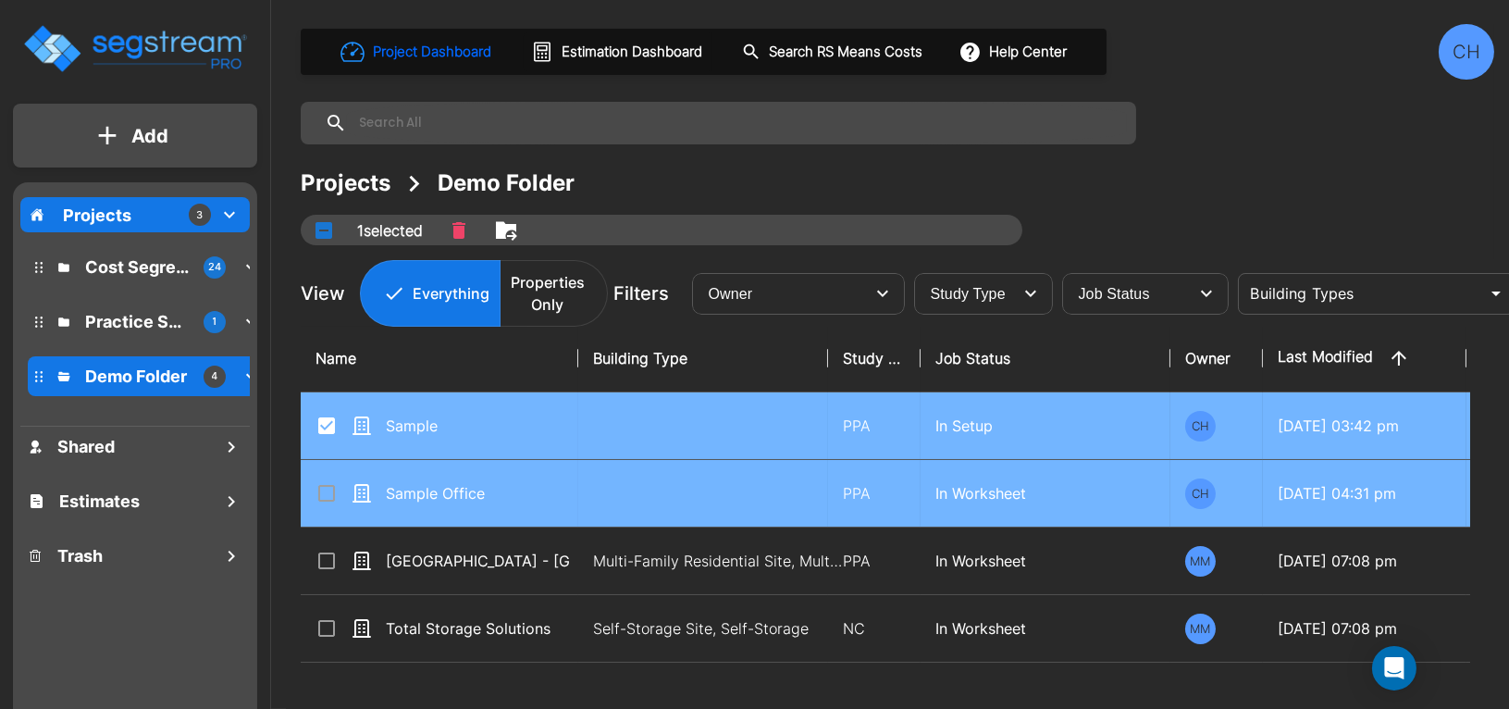
drag, startPoint x: 319, startPoint y: 494, endPoint x: 321, endPoint y: 516, distance: 22.3
click at [319, 496] on input "select row Sample Office" at bounding box center [325, 490] width 19 height 16
checkbox input "true"
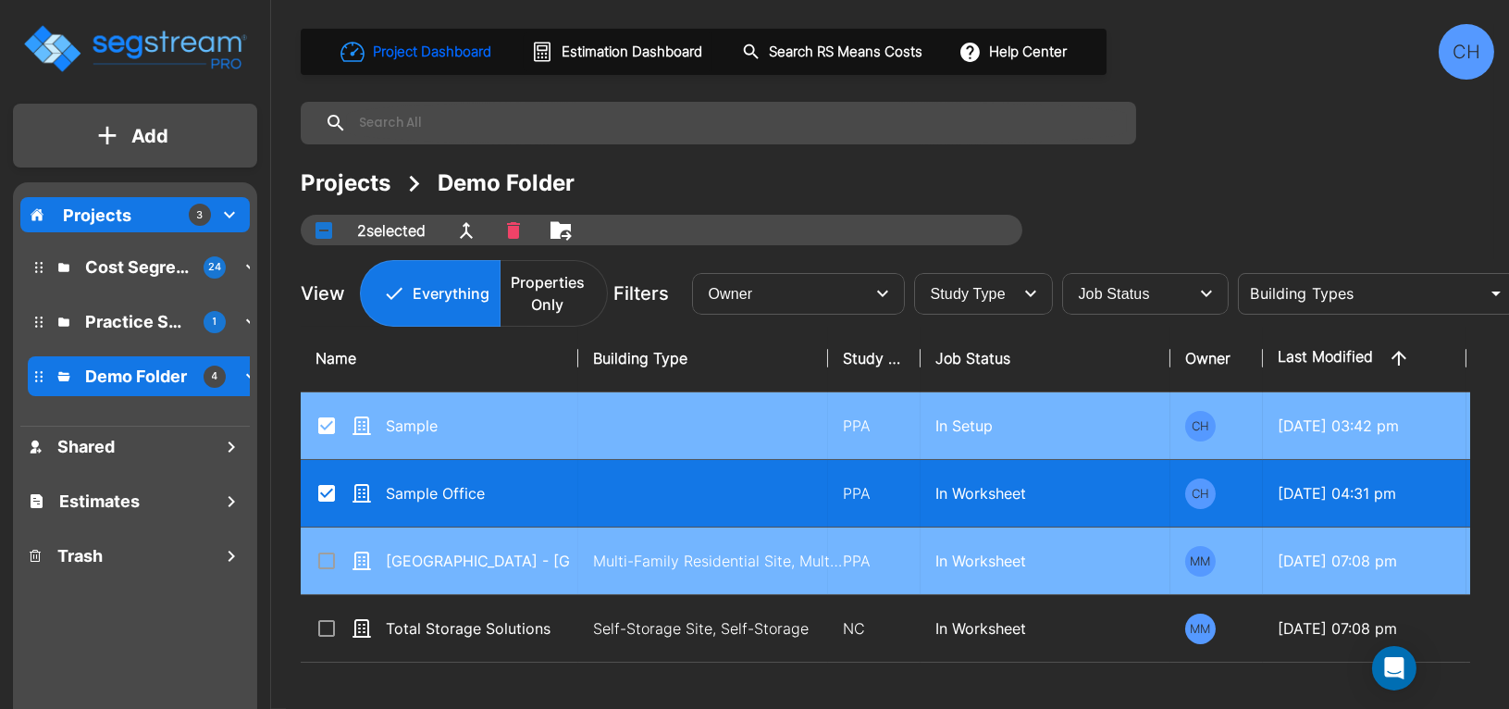
drag, startPoint x: 322, startPoint y: 553, endPoint x: 321, endPoint y: 576, distance: 23.2
click at [322, 554] on input "select row Visayan Tower - MF Res Building" at bounding box center [325, 558] width 19 height 16
checkbox input "true"
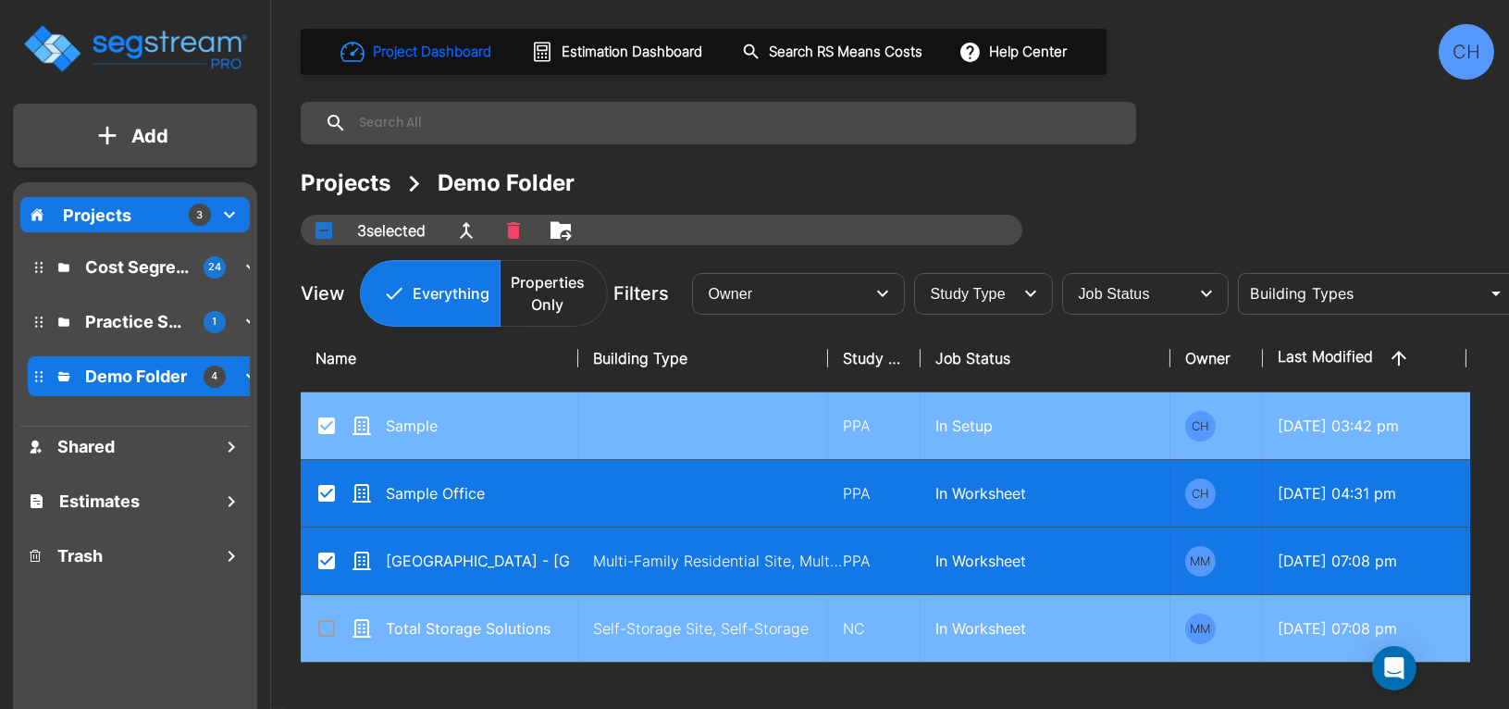
click at [321, 628] on input "select row Total Storage Solutions" at bounding box center [325, 625] width 19 height 16
checkbox input "true"
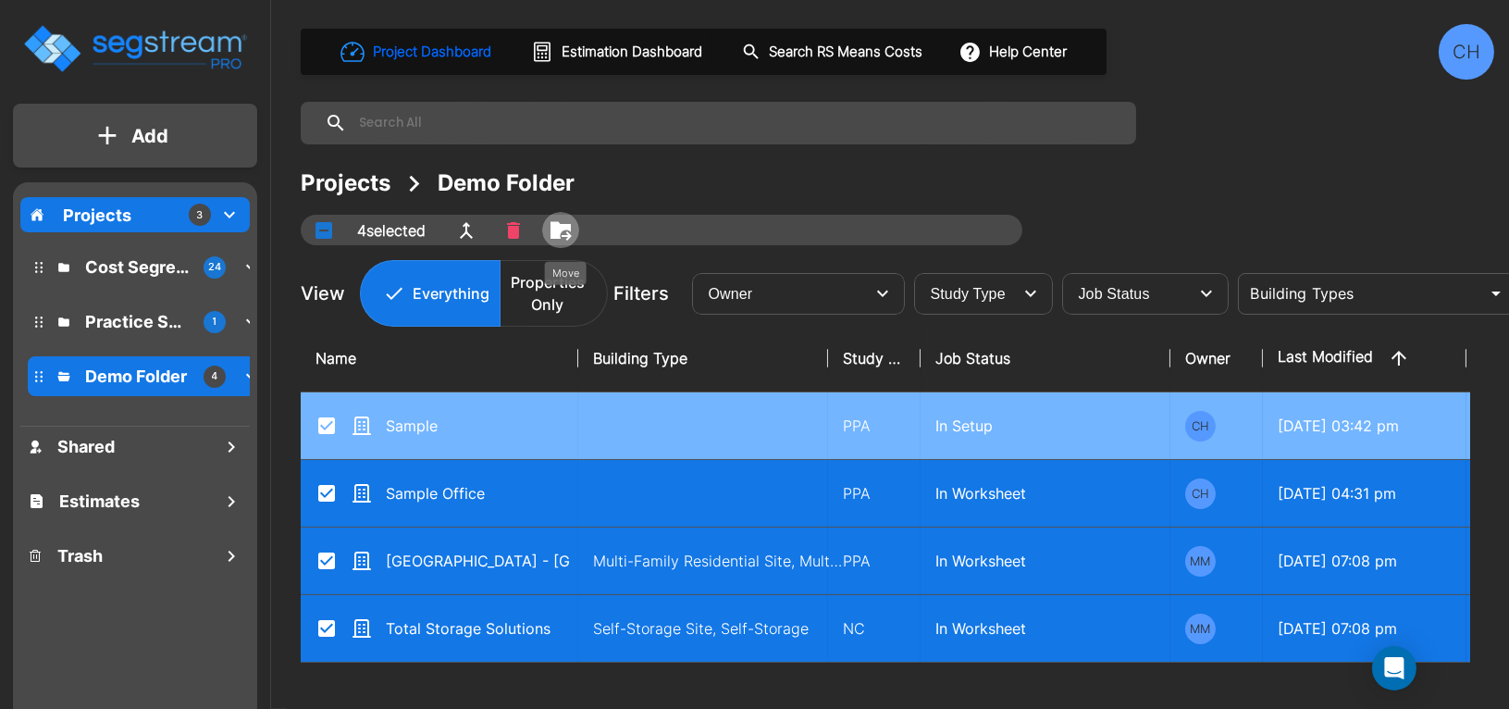
click at [568, 237] on icon "Move" at bounding box center [561, 230] width 22 height 22
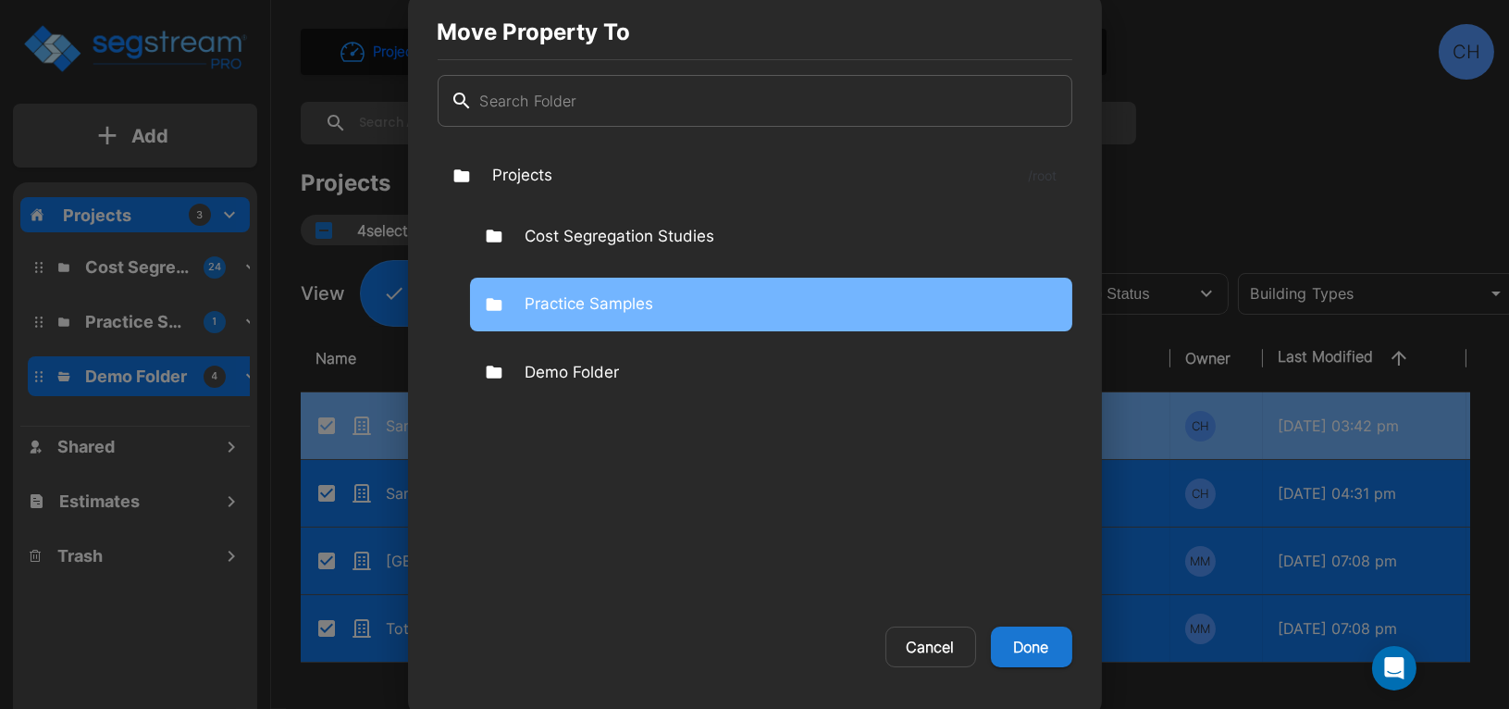
click at [643, 311] on p "Practice Samples" at bounding box center [590, 304] width 129 height 24
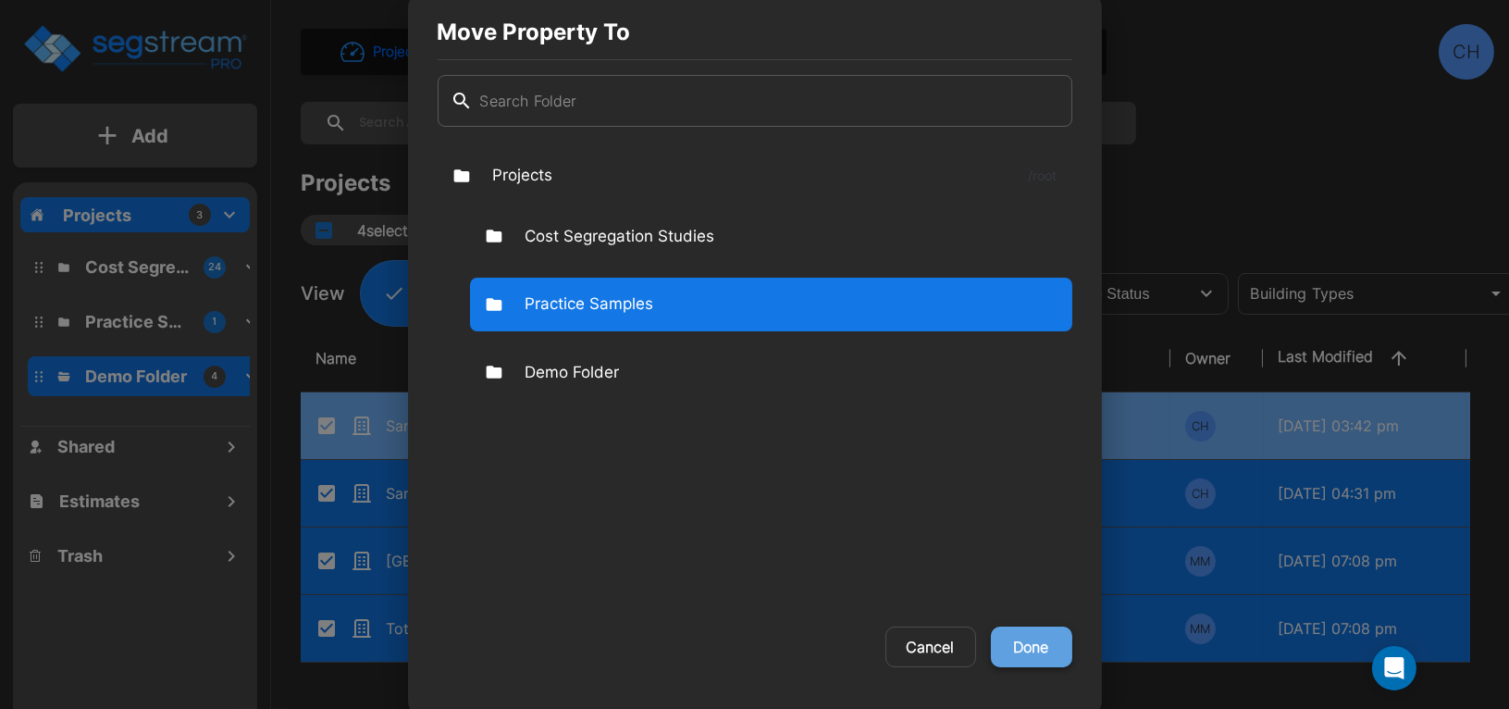
click at [1044, 655] on button "Done" at bounding box center [1031, 646] width 81 height 41
checkbox input "false"
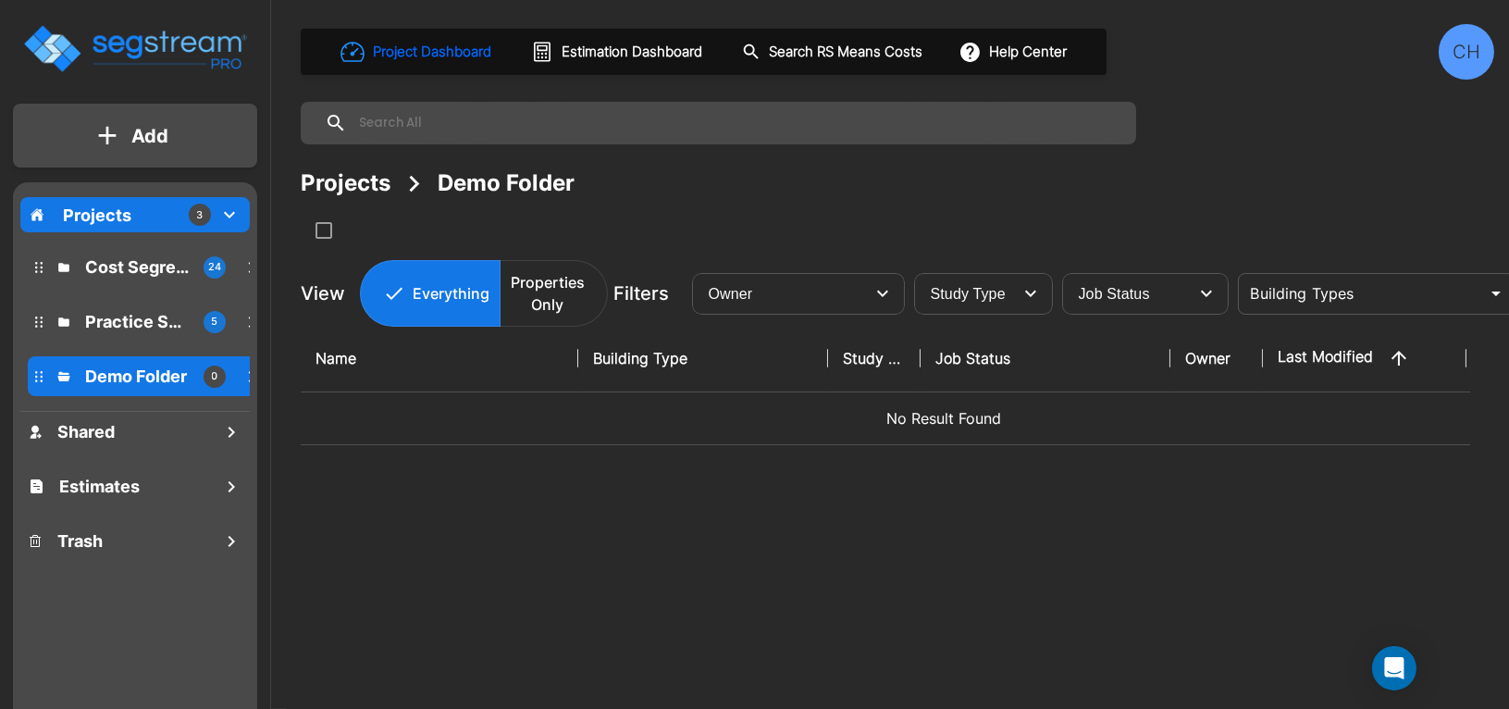
click at [243, 378] on icon "mailbox folders" at bounding box center [252, 376] width 22 height 22
click at [245, 378] on icon "mailbox folders" at bounding box center [252, 376] width 22 height 22
click at [37, 375] on icon "mailbox folders" at bounding box center [38, 376] width 7 height 11
click at [223, 217] on icon "mailbox folders" at bounding box center [229, 215] width 22 height 22
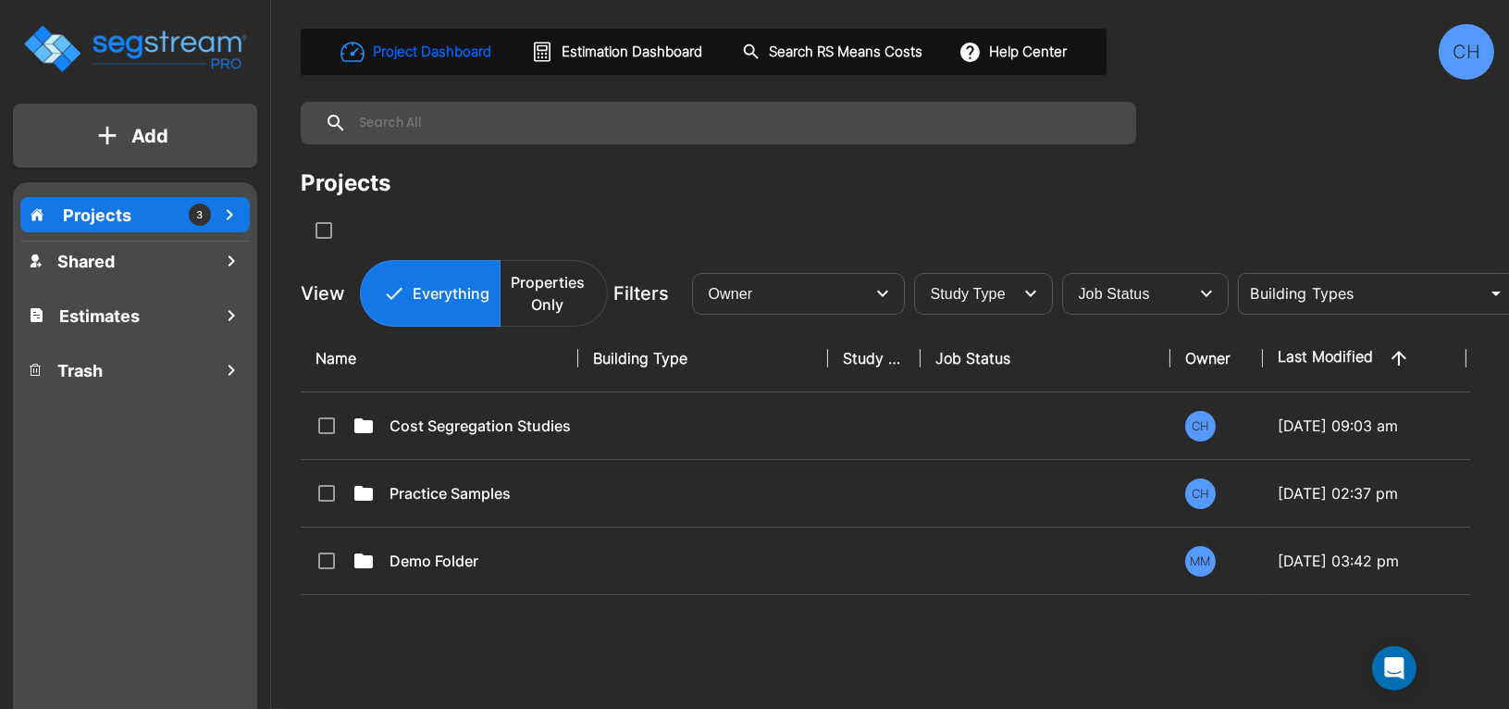
click at [223, 217] on icon "mailbox folders" at bounding box center [229, 215] width 22 height 22
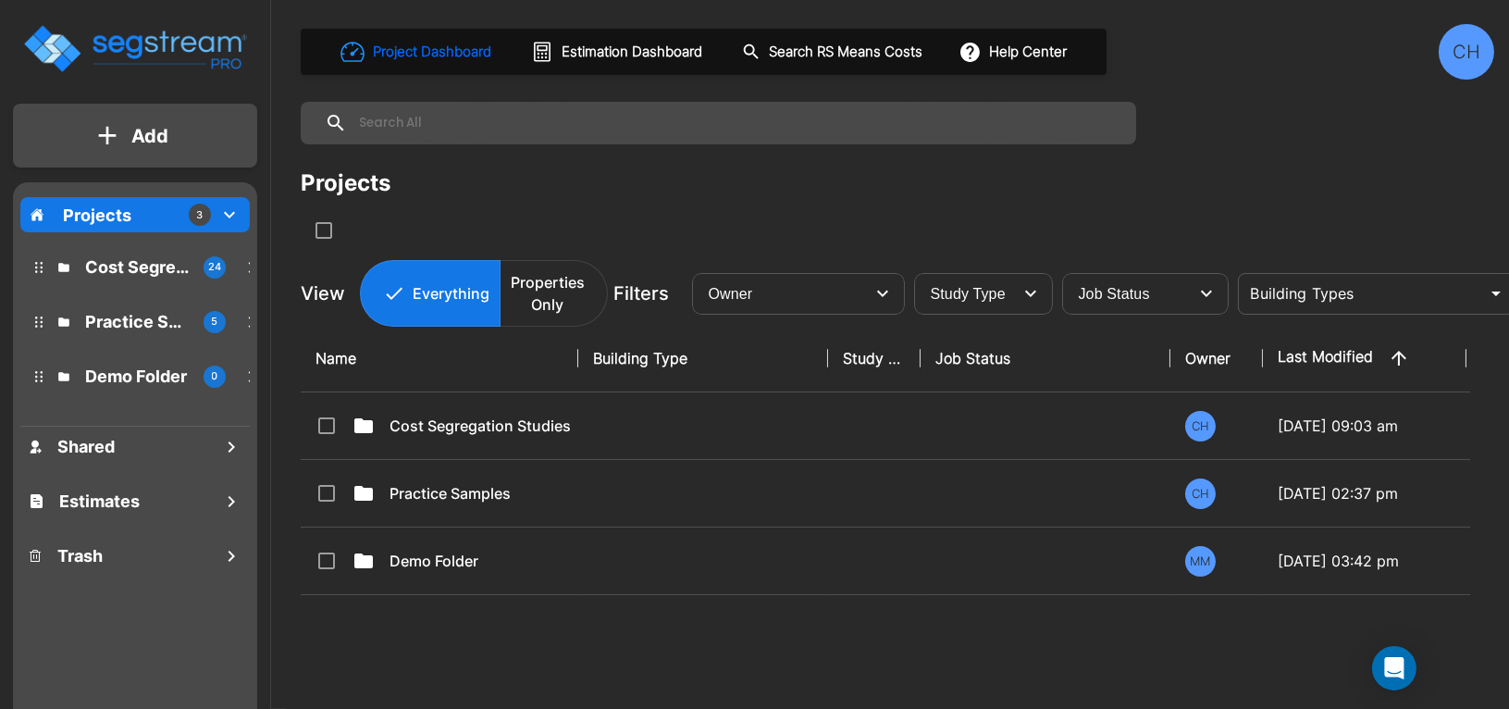
click at [248, 375] on icon "mailbox folders" at bounding box center [252, 376] width 22 height 22
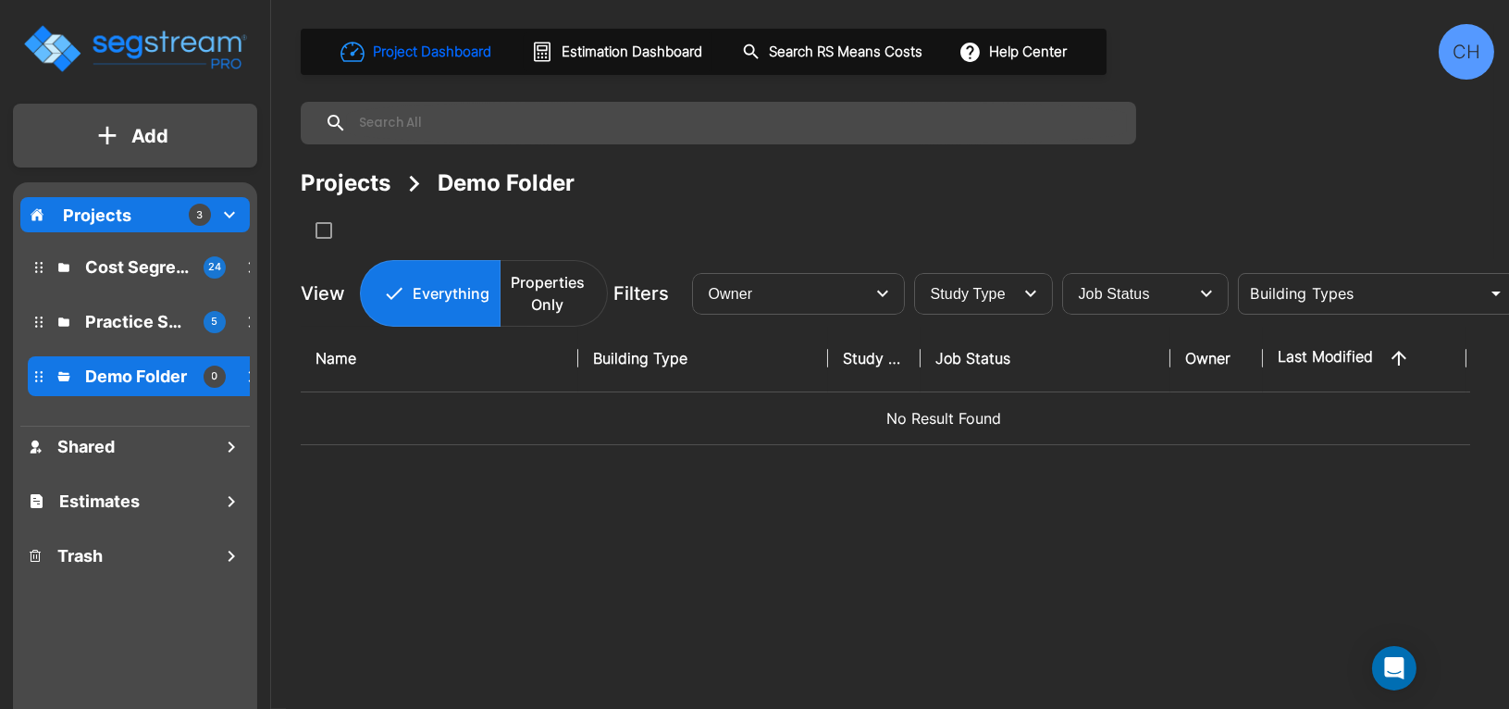
click at [248, 375] on icon "mailbox folders" at bounding box center [252, 376] width 22 height 22
click at [168, 375] on p "Demo Folder" at bounding box center [137, 376] width 104 height 25
click at [230, 448] on icon "mailbox folders" at bounding box center [232, 446] width 6 height 11
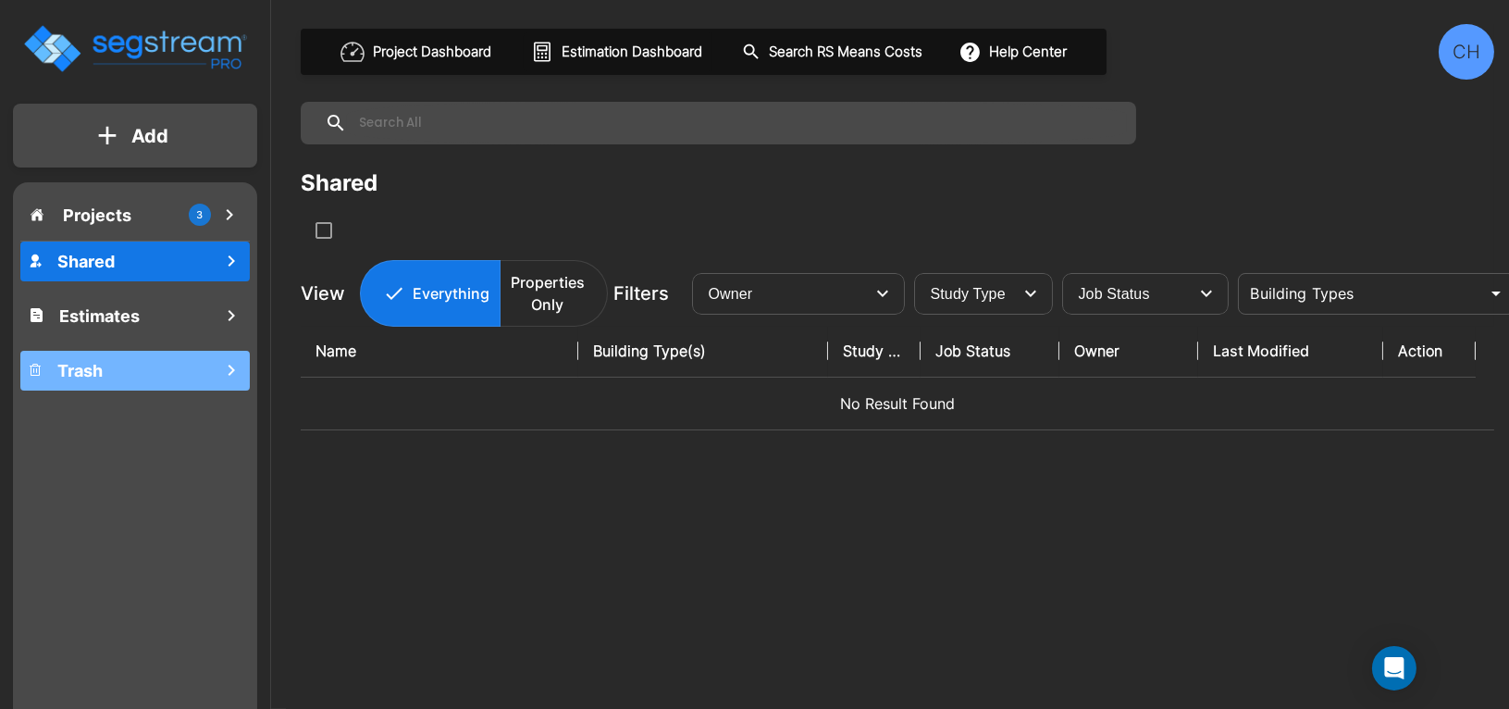
click at [226, 365] on icon "mailbox folders" at bounding box center [231, 370] width 22 height 22
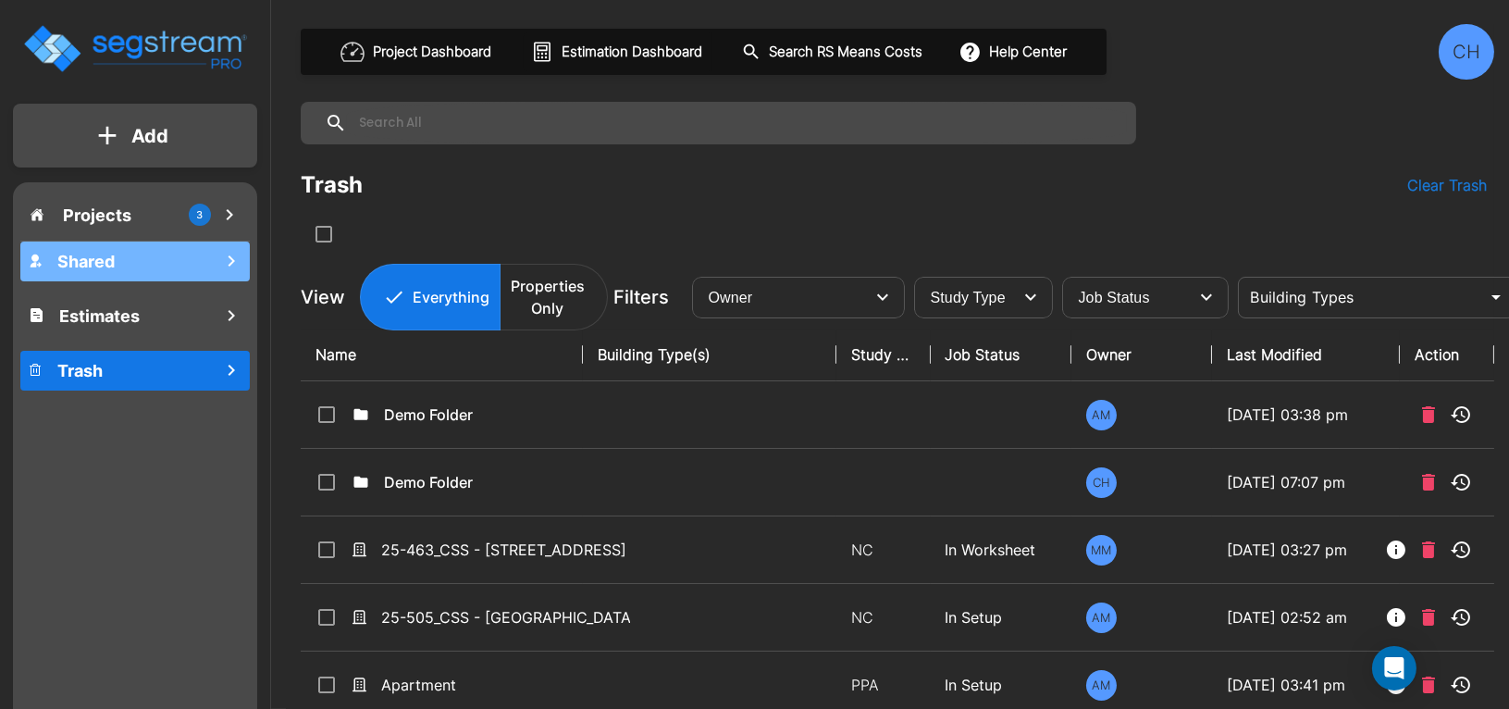
click at [221, 269] on icon "mailbox folders" at bounding box center [231, 261] width 22 height 22
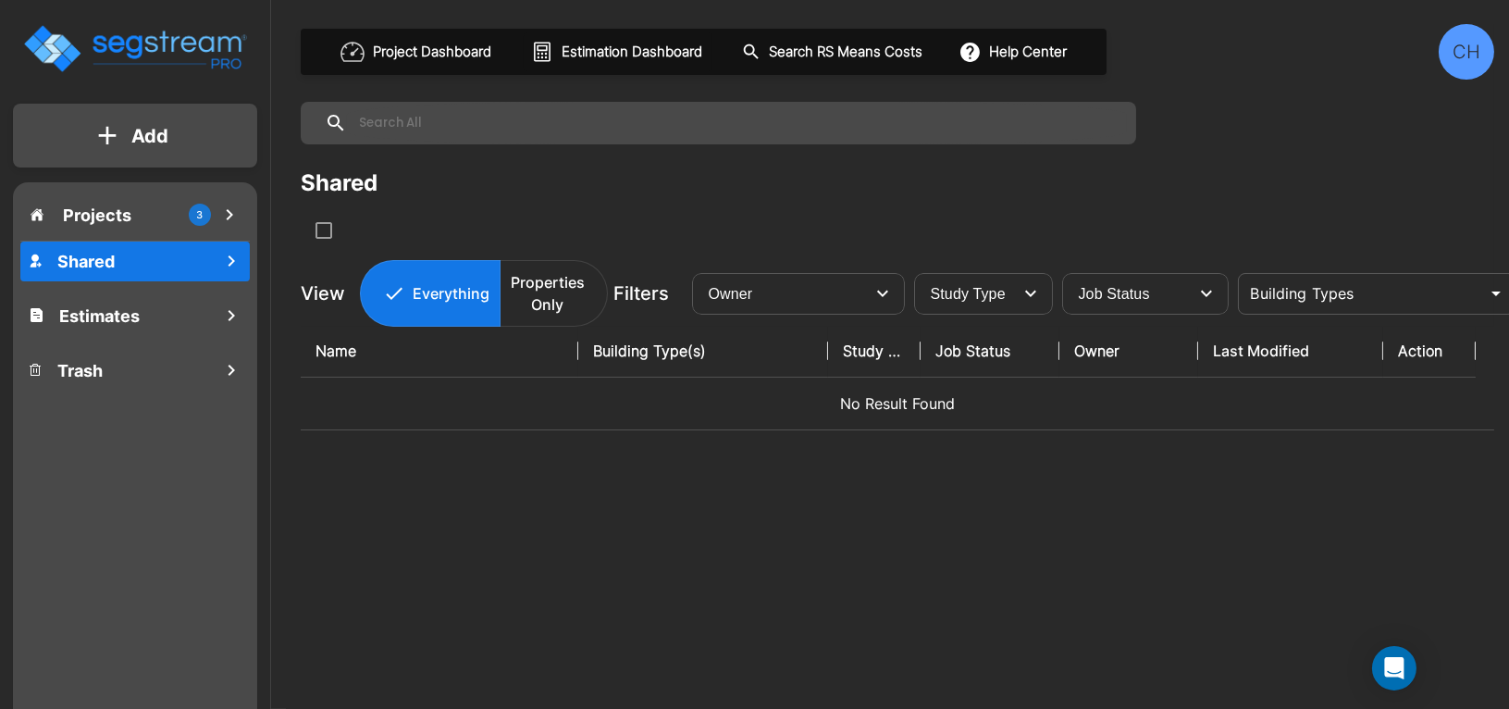
click at [218, 213] on icon "mailbox folders" at bounding box center [229, 215] width 22 height 22
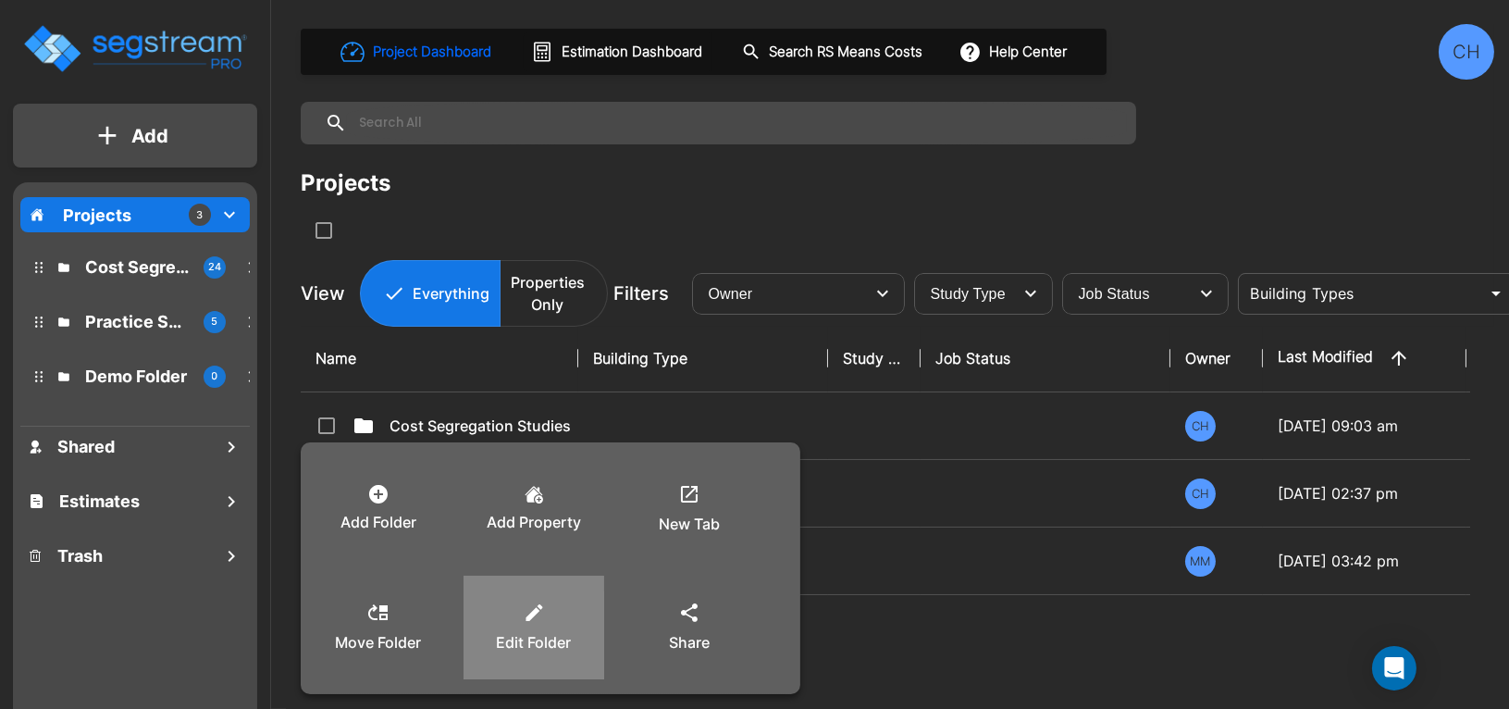
click at [565, 607] on div "Edit Folder" at bounding box center [533, 627] width 111 height 93
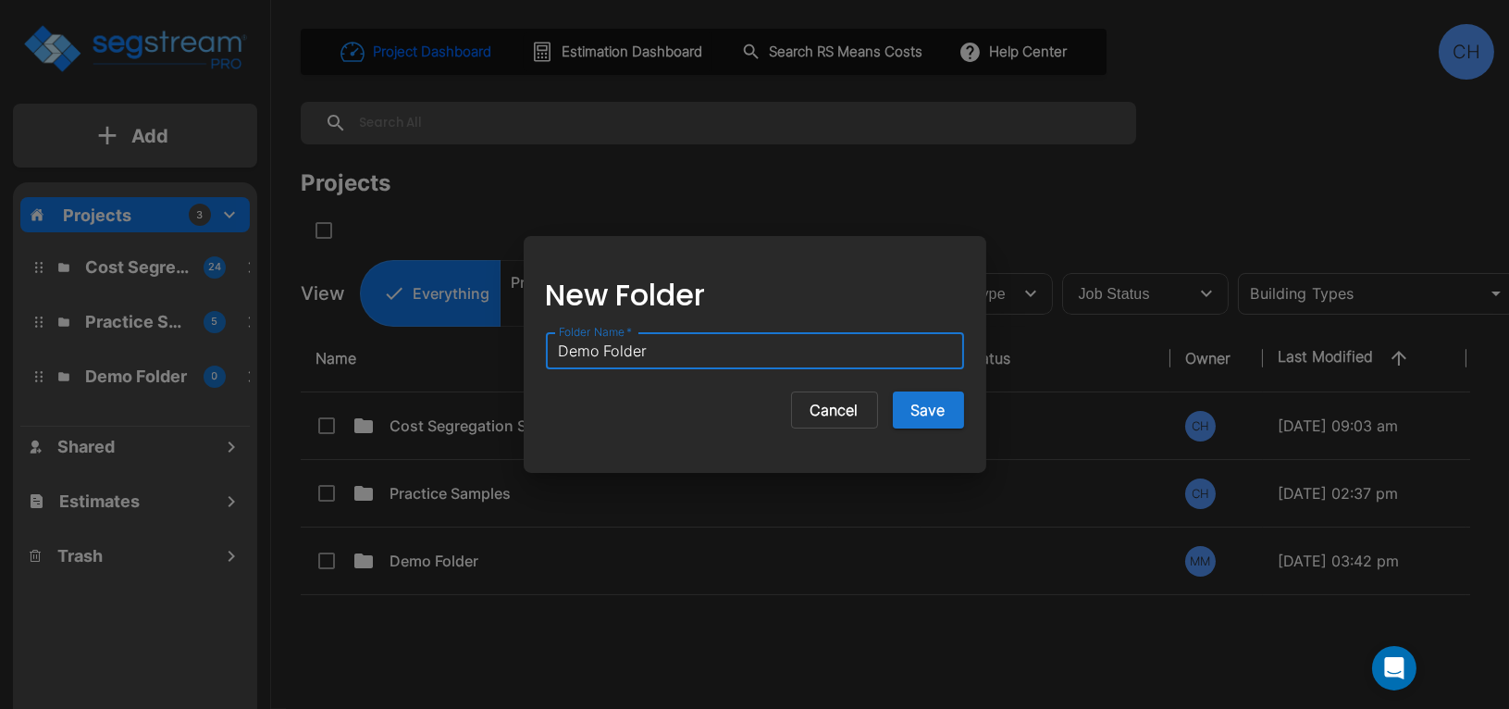
drag, startPoint x: 661, startPoint y: 348, endPoint x: 477, endPoint y: 339, distance: 183.4
click at [479, 339] on div "New Folder Folder Name   * Demo Folder Folder Name   * Cancel Save" at bounding box center [754, 354] width 1509 height 709
type input "Completed Projects"
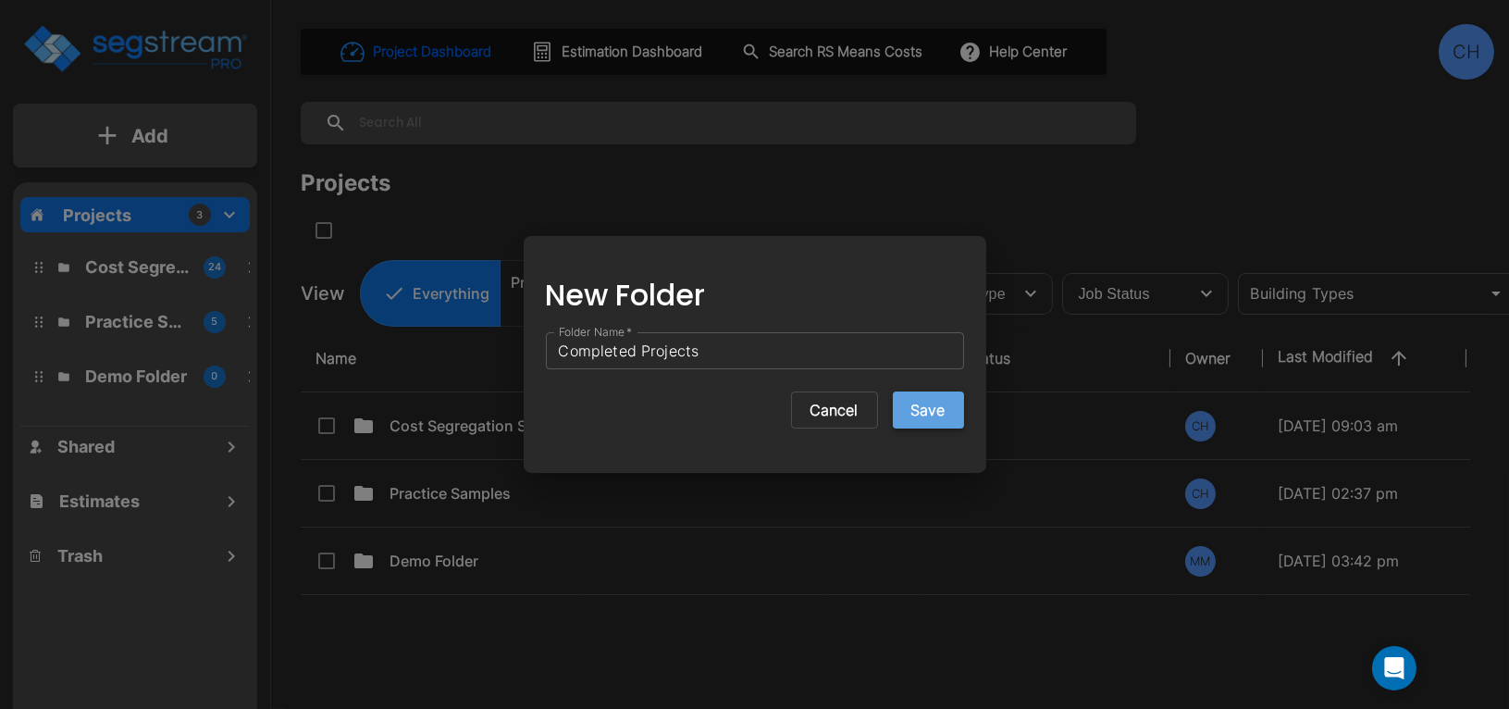
click at [940, 406] on button "Save" at bounding box center [928, 409] width 71 height 37
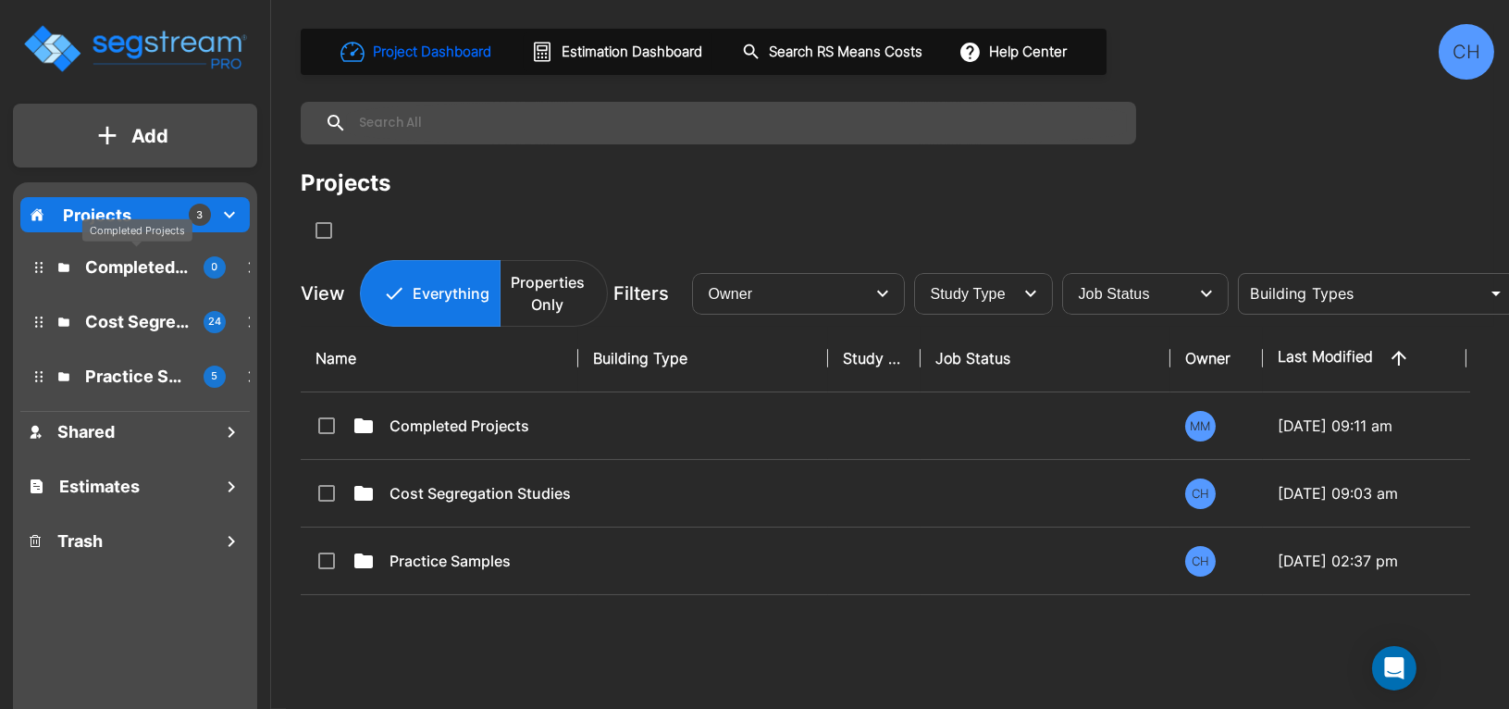
click at [122, 269] on p "Completed Projects" at bounding box center [137, 266] width 104 height 25
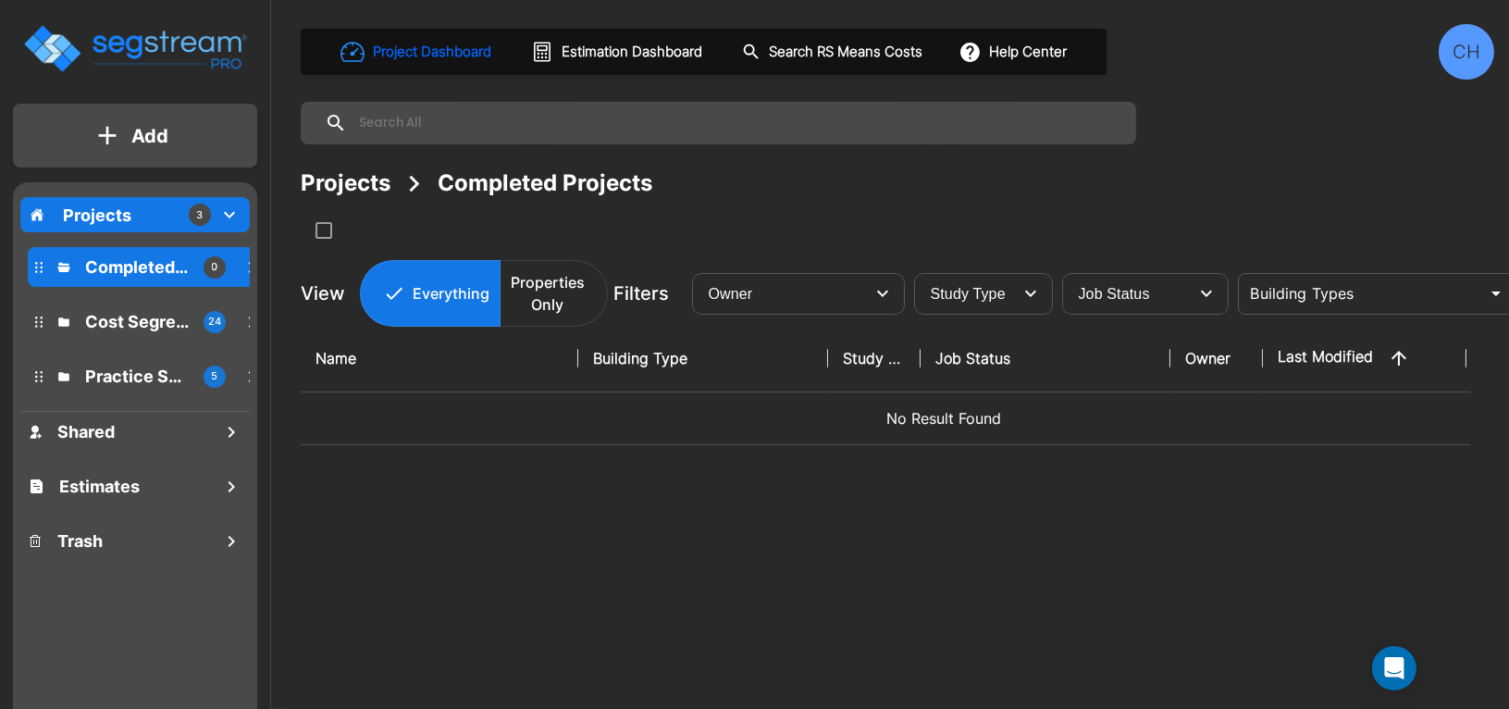
click at [100, 216] on p "Projects" at bounding box center [97, 215] width 68 height 25
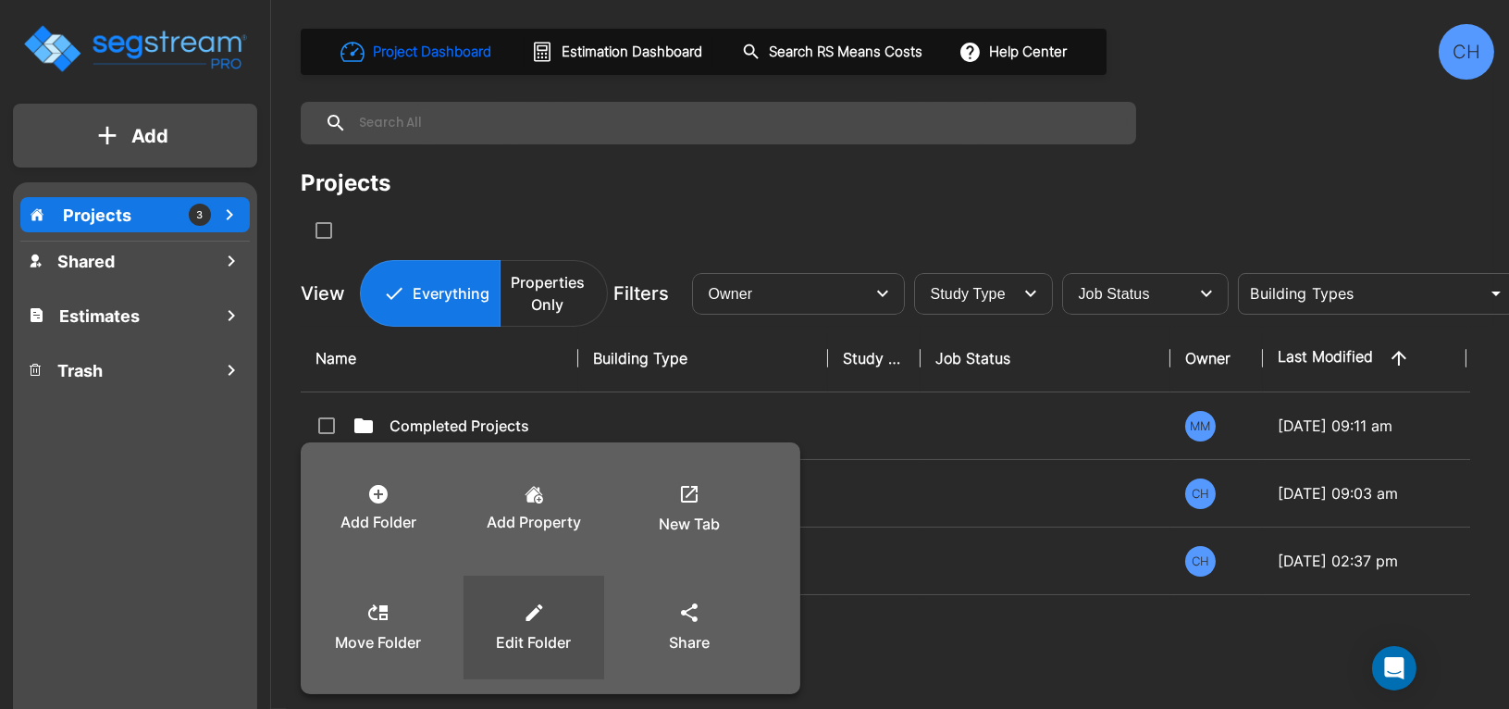
click at [526, 615] on icon at bounding box center [534, 612] width 23 height 22
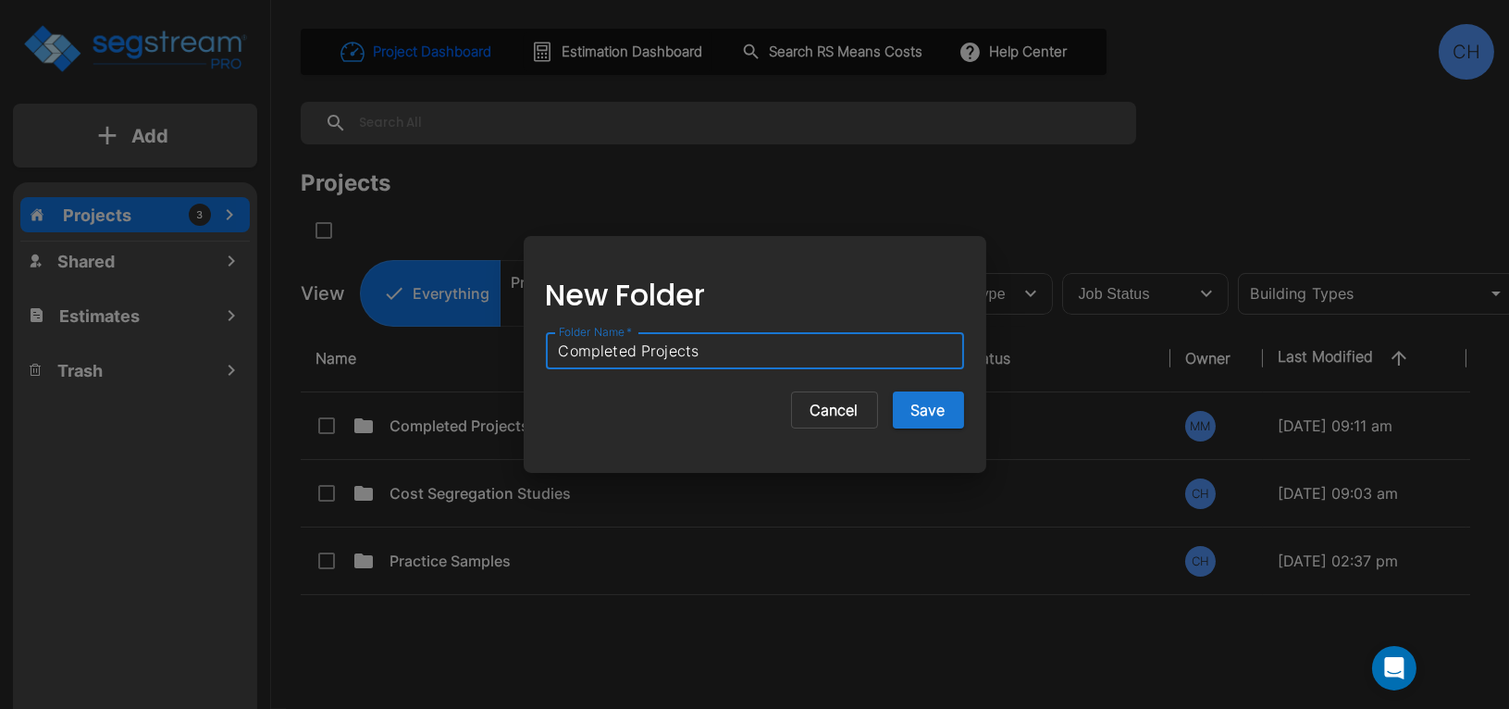
click at [560, 352] on input "Completed Projects" at bounding box center [755, 350] width 418 height 37
type input "x_Completed Projects"
click at [928, 408] on button "Save" at bounding box center [928, 409] width 71 height 37
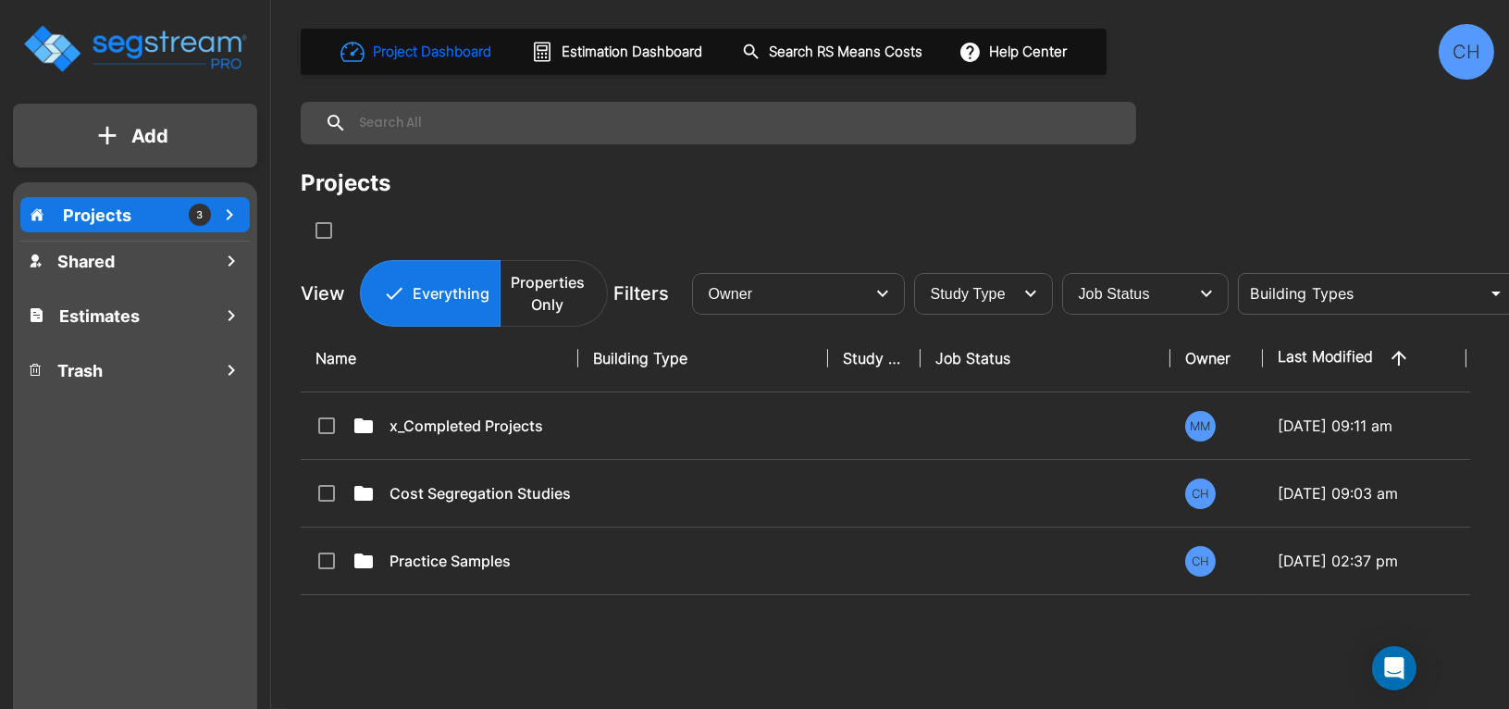
click at [484, 607] on div "Name Building Type Study Type Job Status Owner Last Modified Action x_Completed…" at bounding box center [886, 545] width 1170 height 440
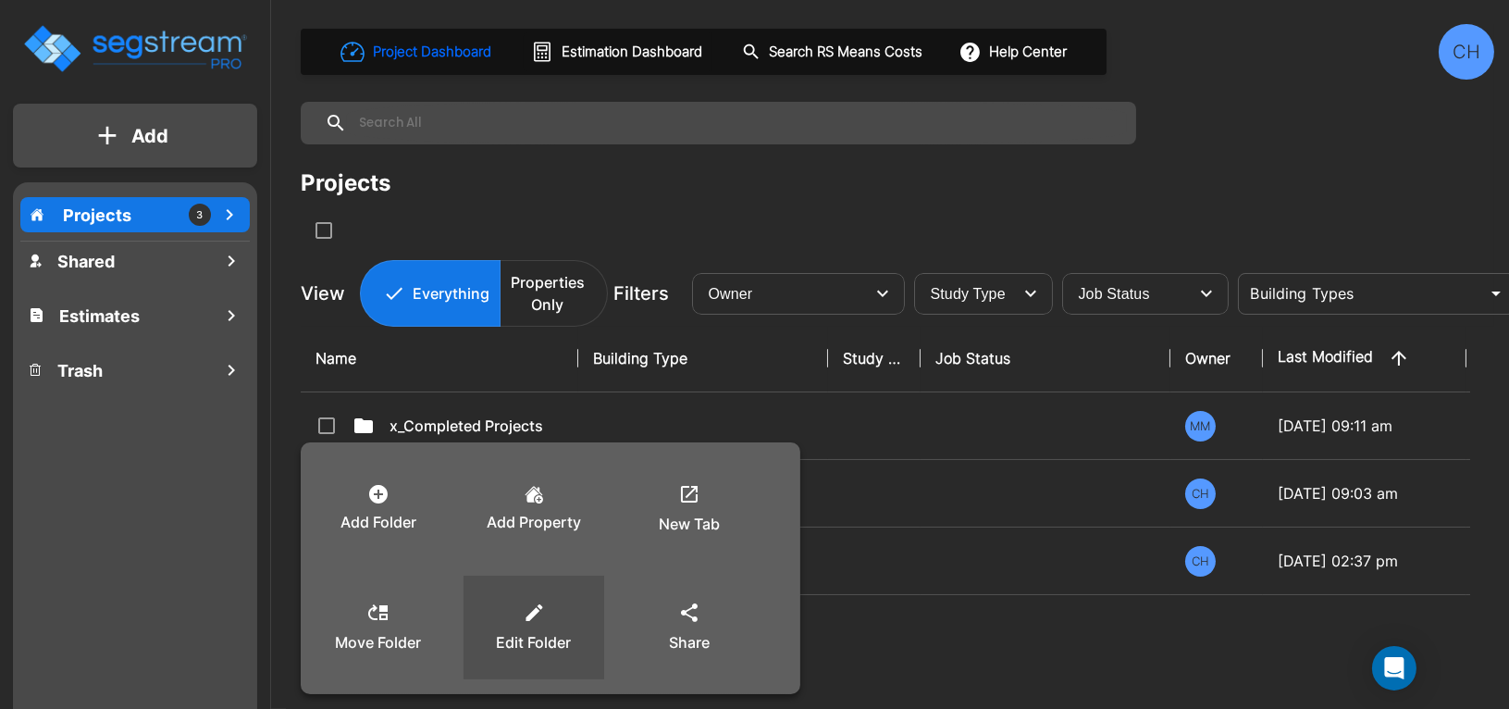
click at [525, 653] on div "Edit Folder" at bounding box center [533, 627] width 111 height 93
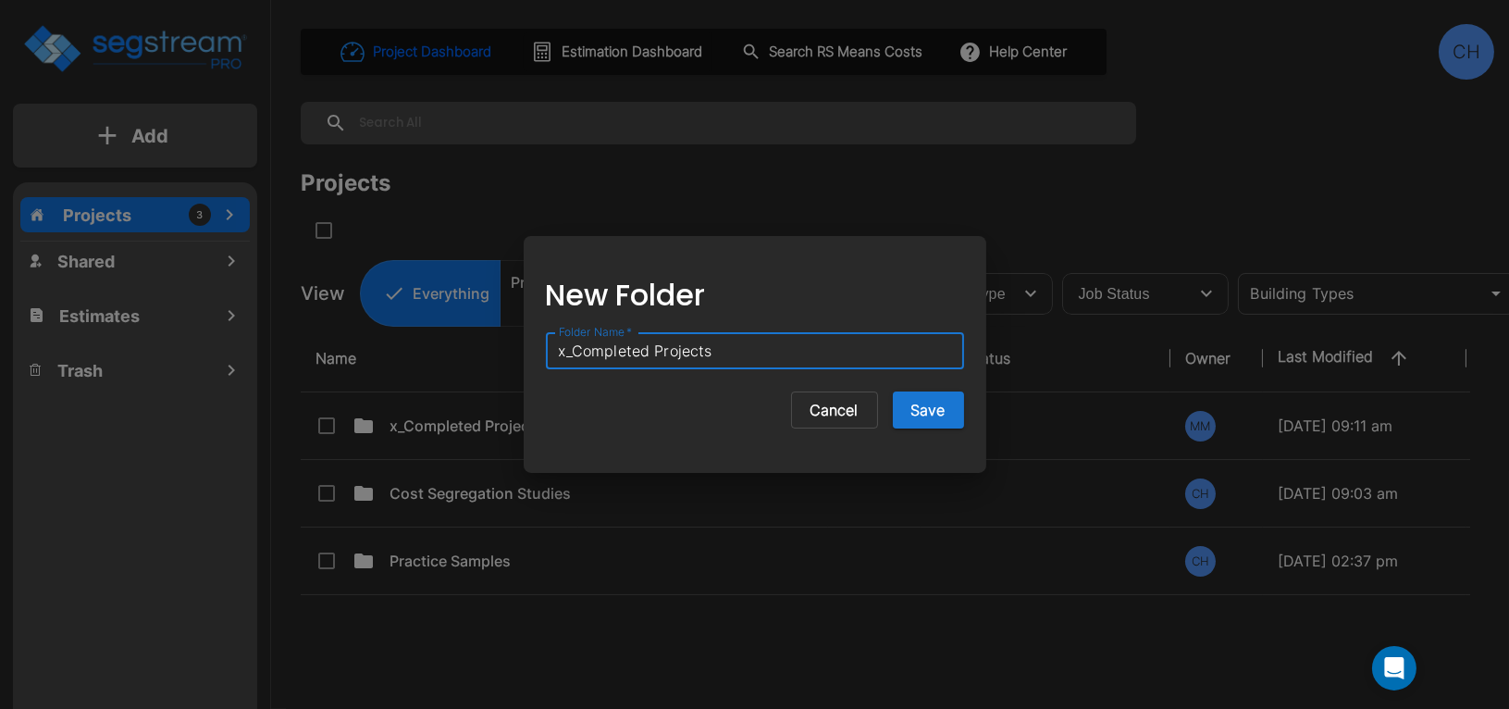
drag, startPoint x: 575, startPoint y: 358, endPoint x: 613, endPoint y: 358, distance: 37.9
click at [575, 358] on input "x_Completed Projects" at bounding box center [755, 350] width 418 height 37
type input "Completed Projects"
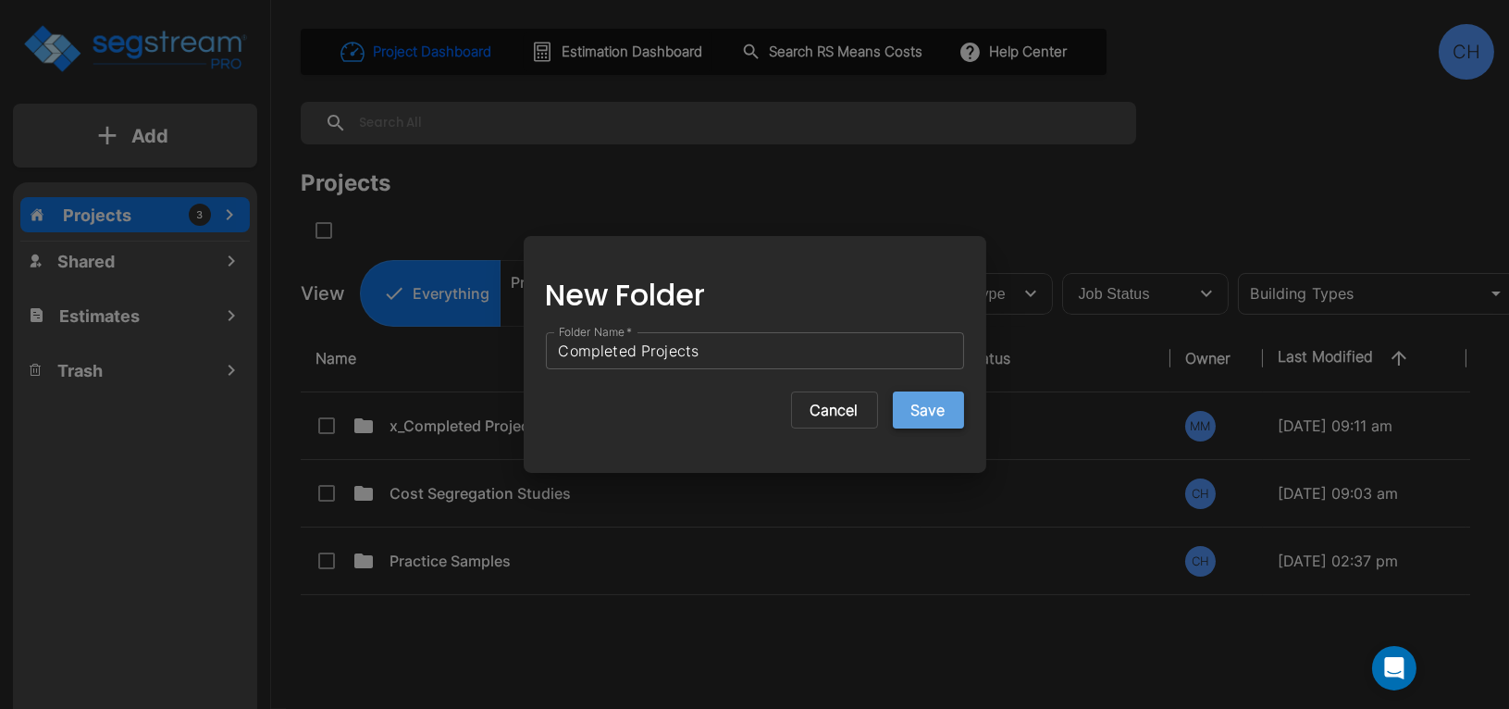
click at [906, 408] on button "Save" at bounding box center [928, 409] width 71 height 37
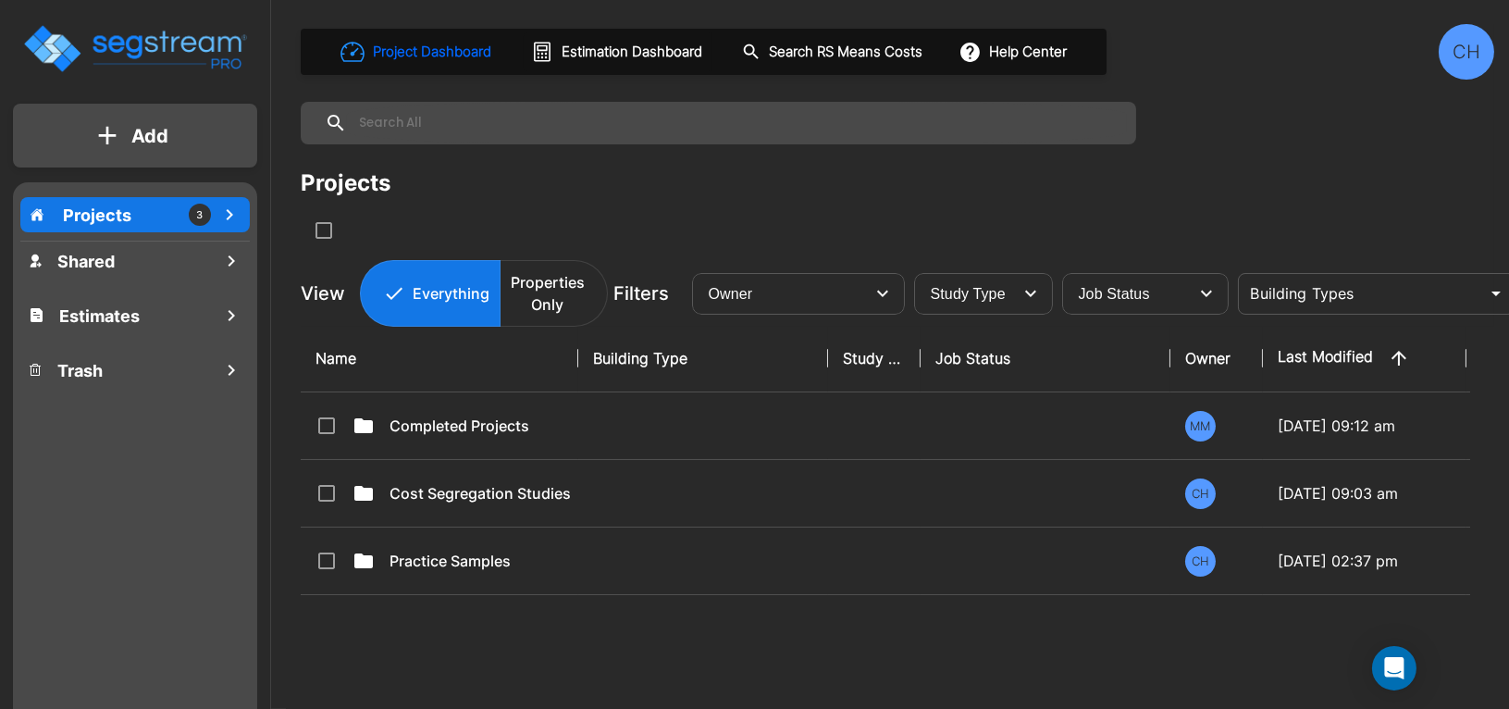
click at [229, 219] on icon "mailbox folders" at bounding box center [229, 215] width 22 height 22
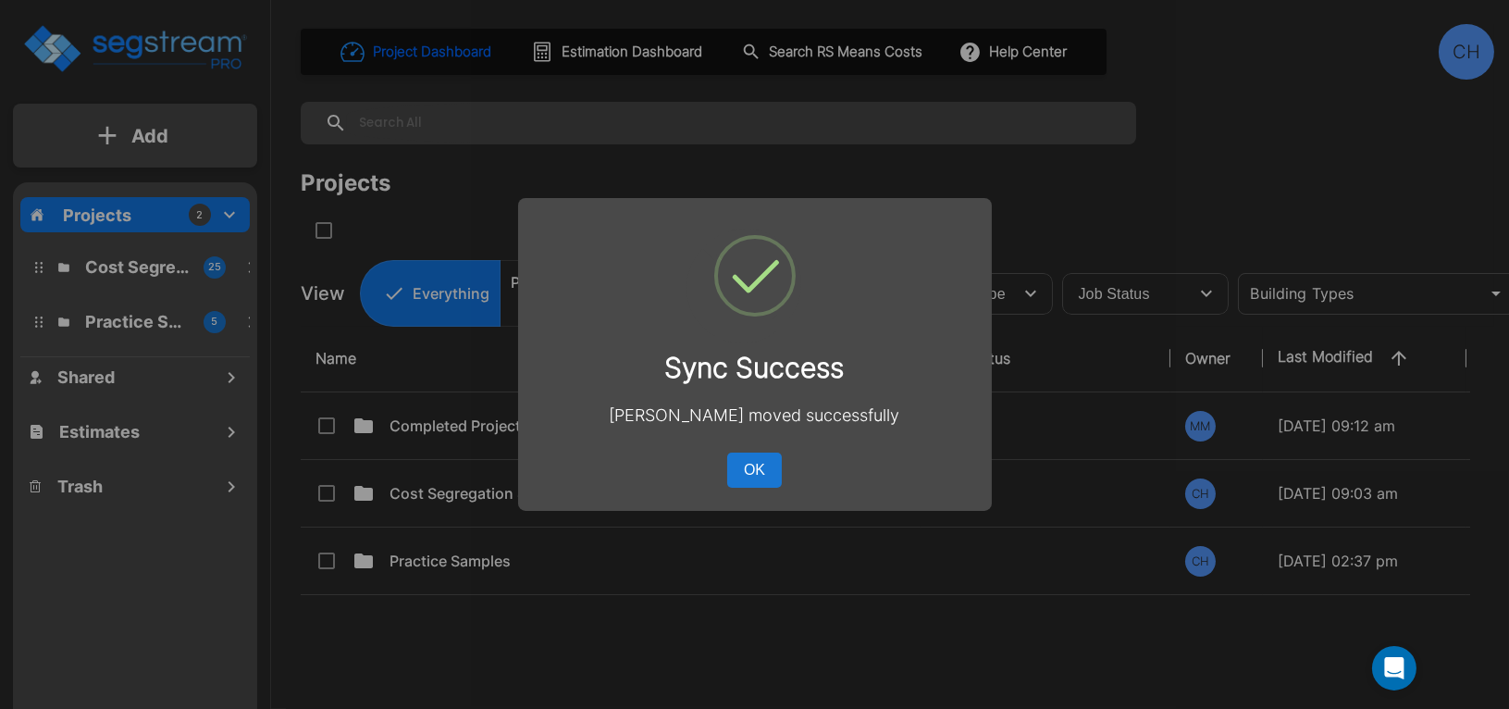
click at [762, 480] on button "OK" at bounding box center [754, 469] width 54 height 35
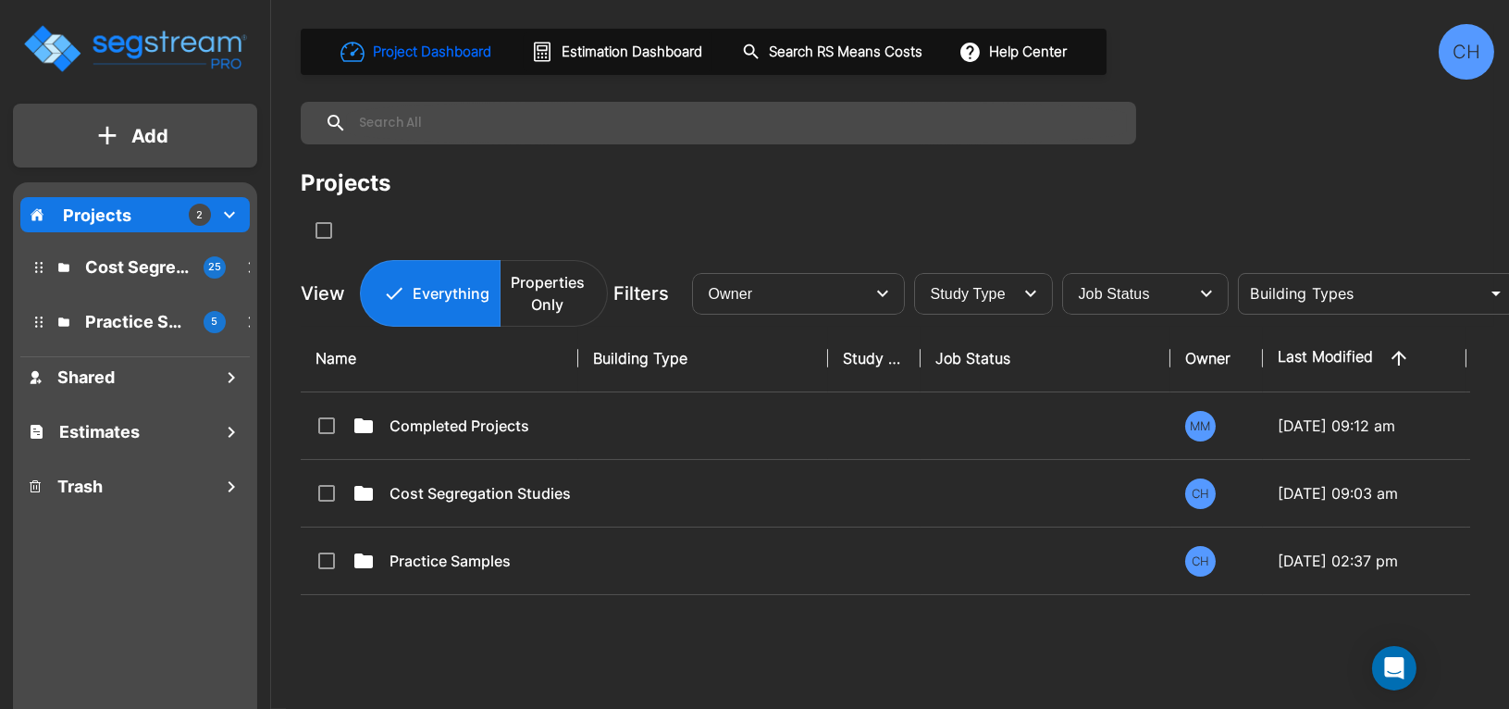
click at [39, 264] on icon "mailbox folders" at bounding box center [38, 267] width 7 height 11
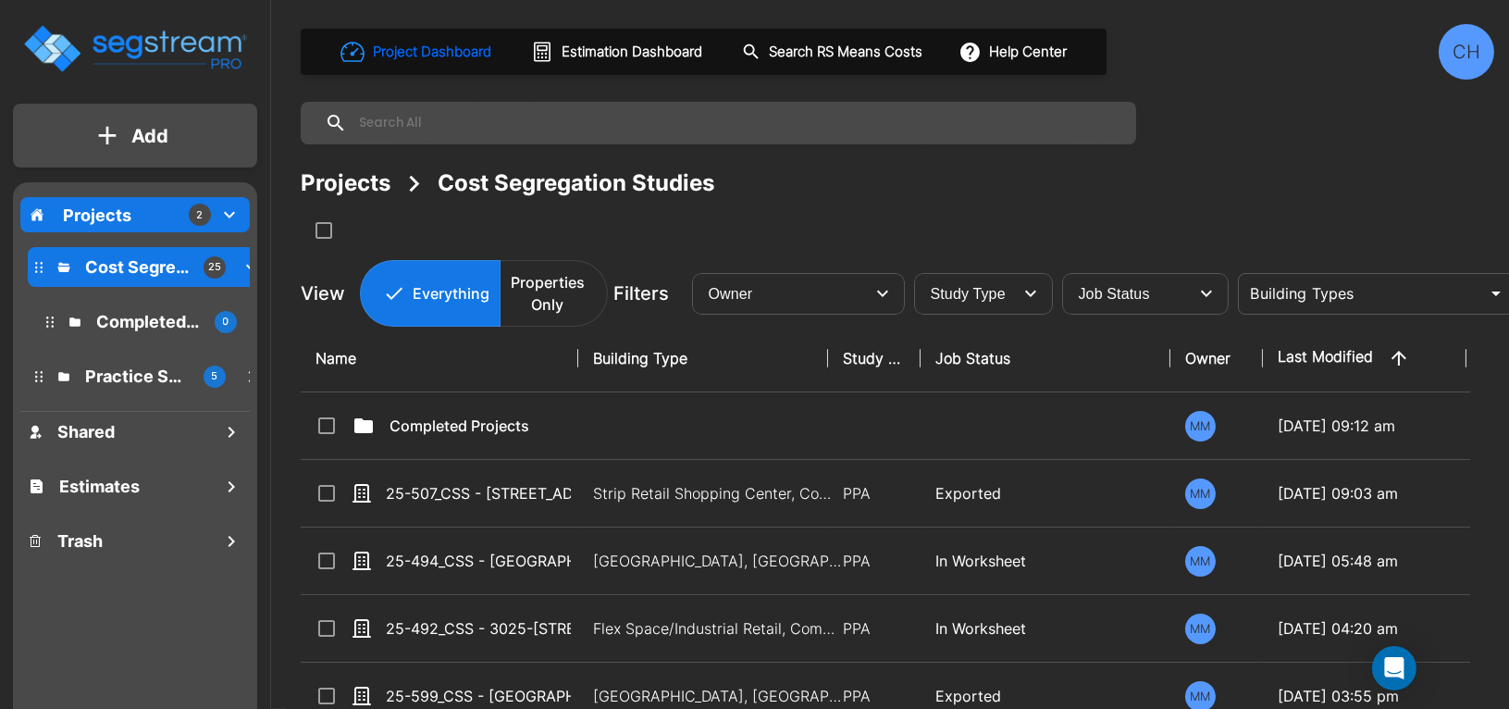
drag, startPoint x: 389, startPoint y: 427, endPoint x: 89, endPoint y: 215, distance: 367.1
click at [89, 215] on div "Add Projects 2 Cost Segregation Studies 25 Completed Projects 0 Practice Sample…" at bounding box center [754, 354] width 1509 height 709
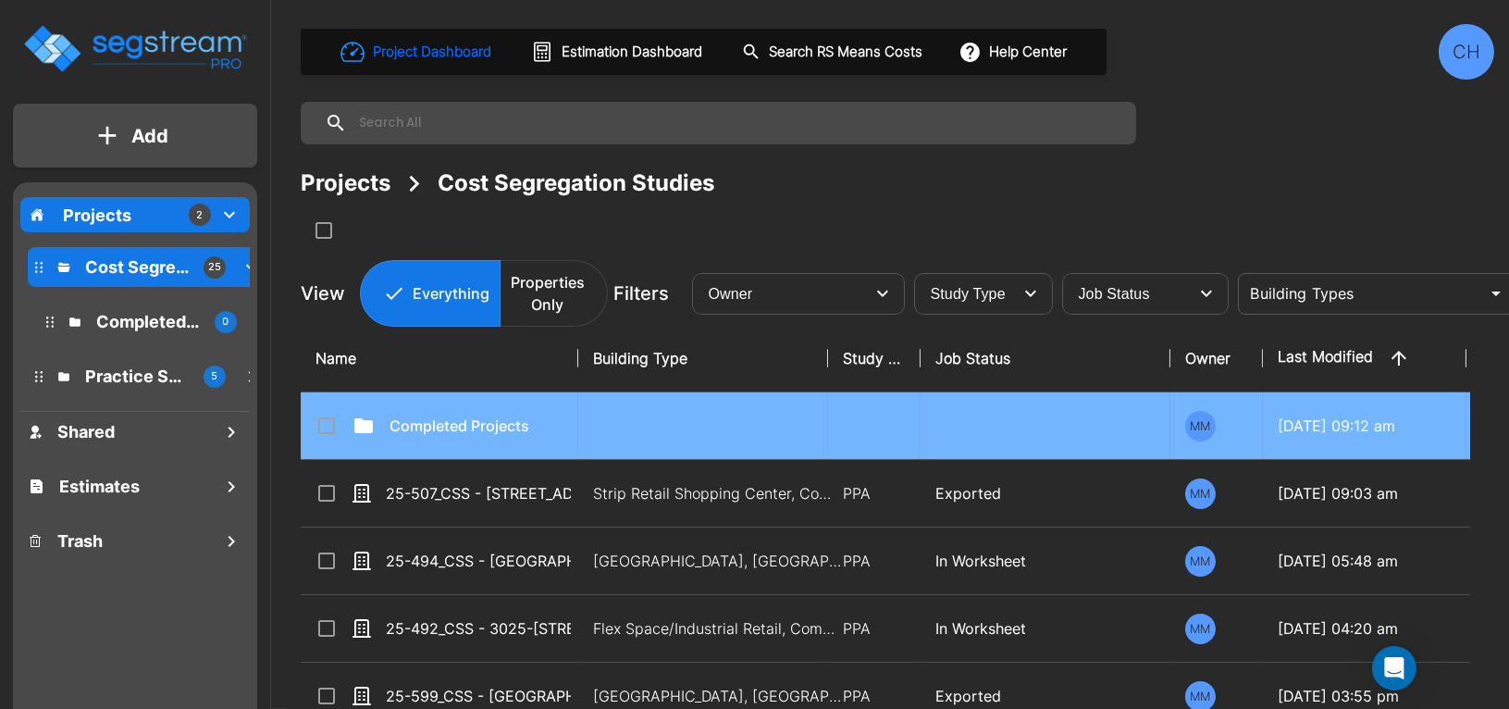
click at [326, 427] on input "select row Completed Projects" at bounding box center [325, 423] width 19 height 16
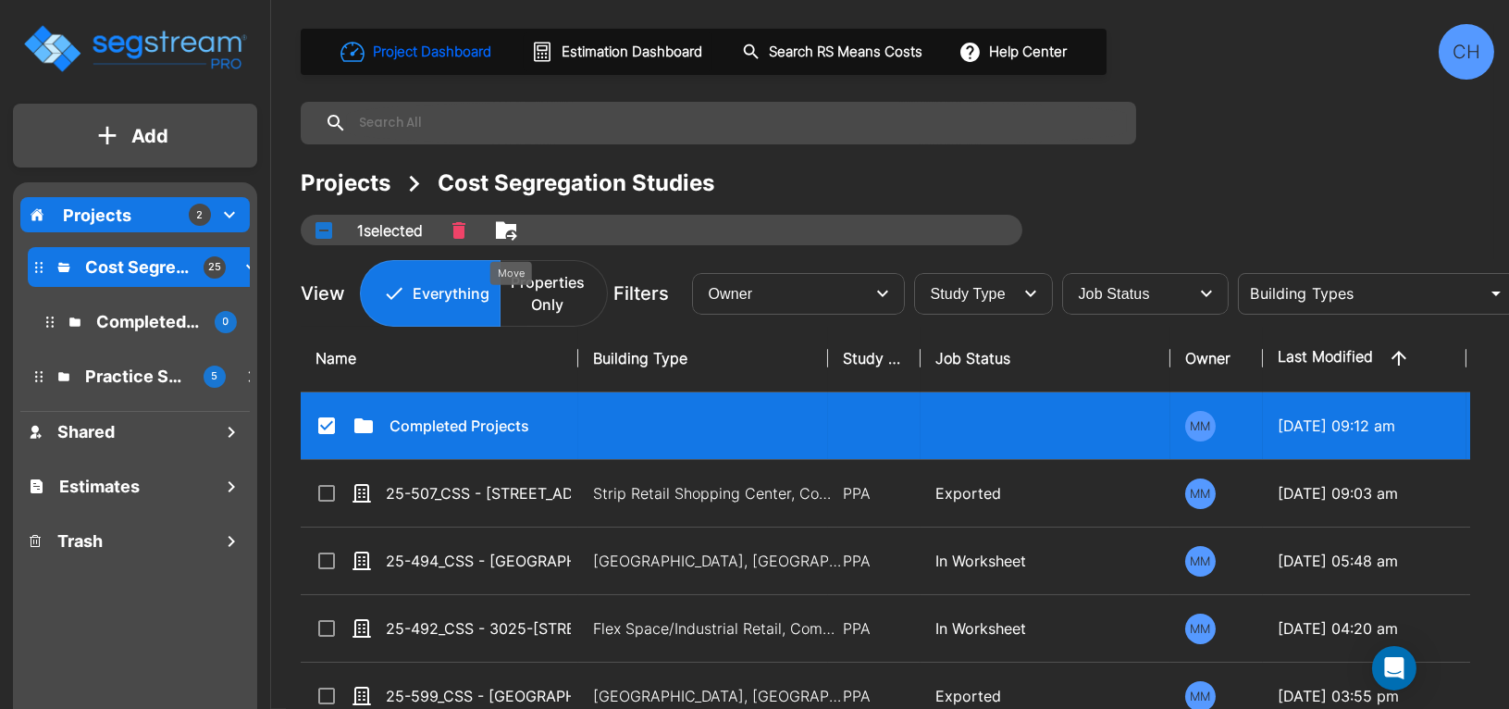
click at [517, 232] on icon "Move" at bounding box center [512, 235] width 10 height 9
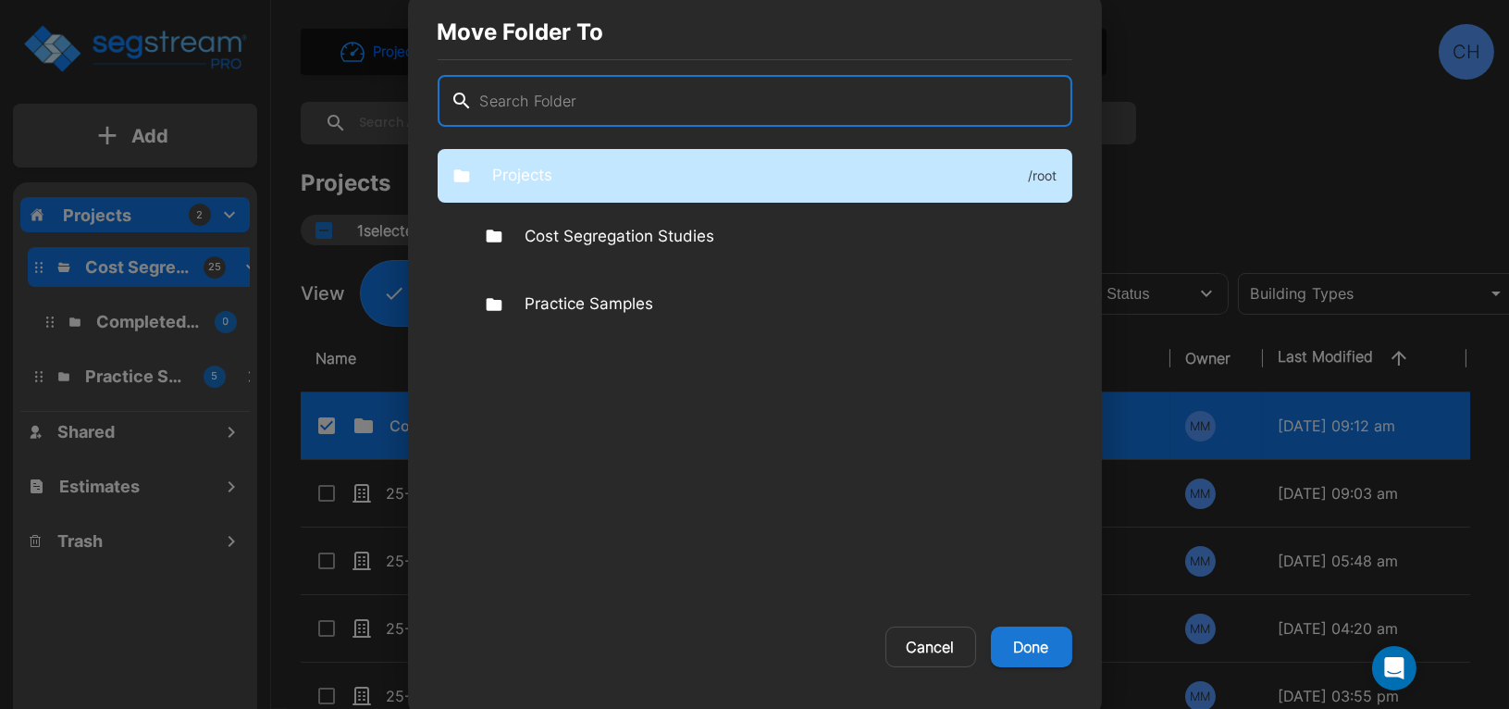
click at [529, 183] on p "Projects" at bounding box center [523, 176] width 60 height 24
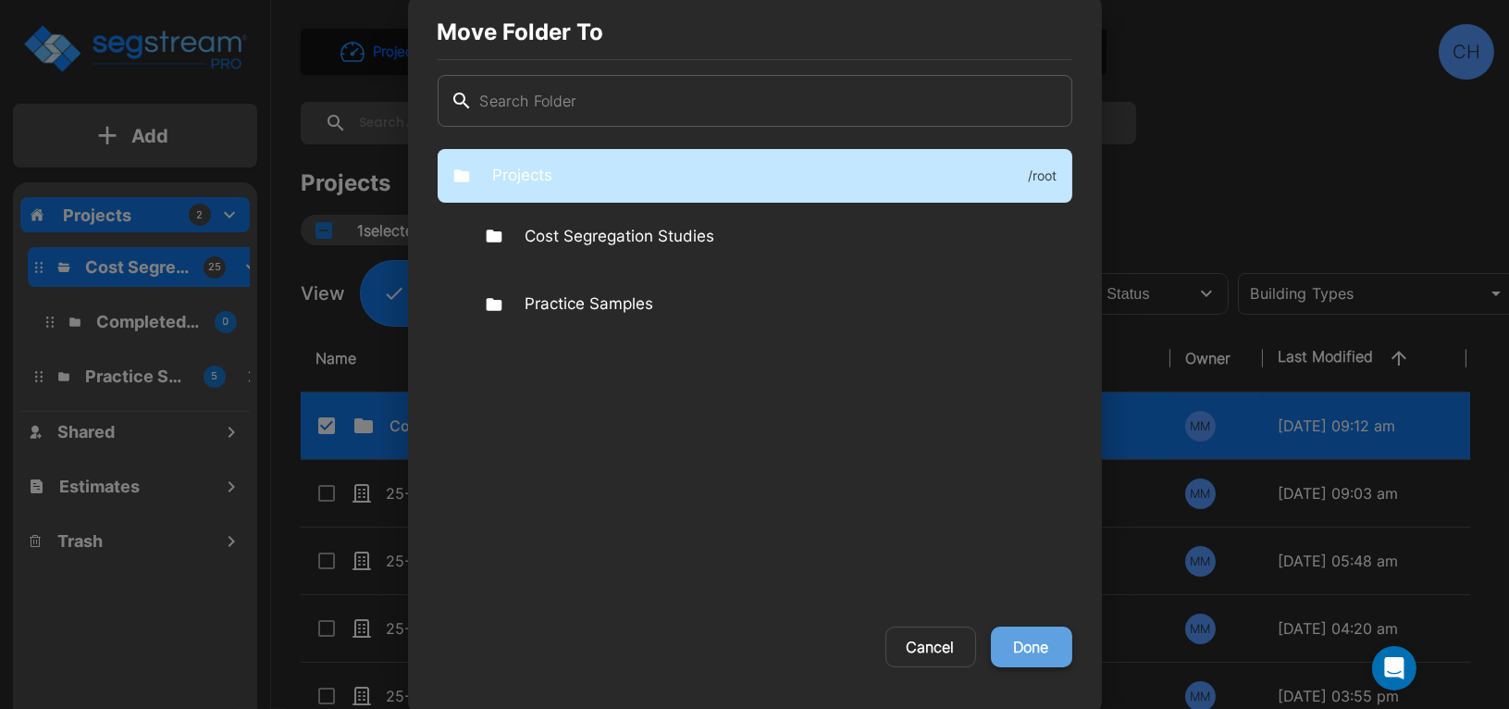
click at [1043, 650] on button "Done" at bounding box center [1031, 646] width 81 height 41
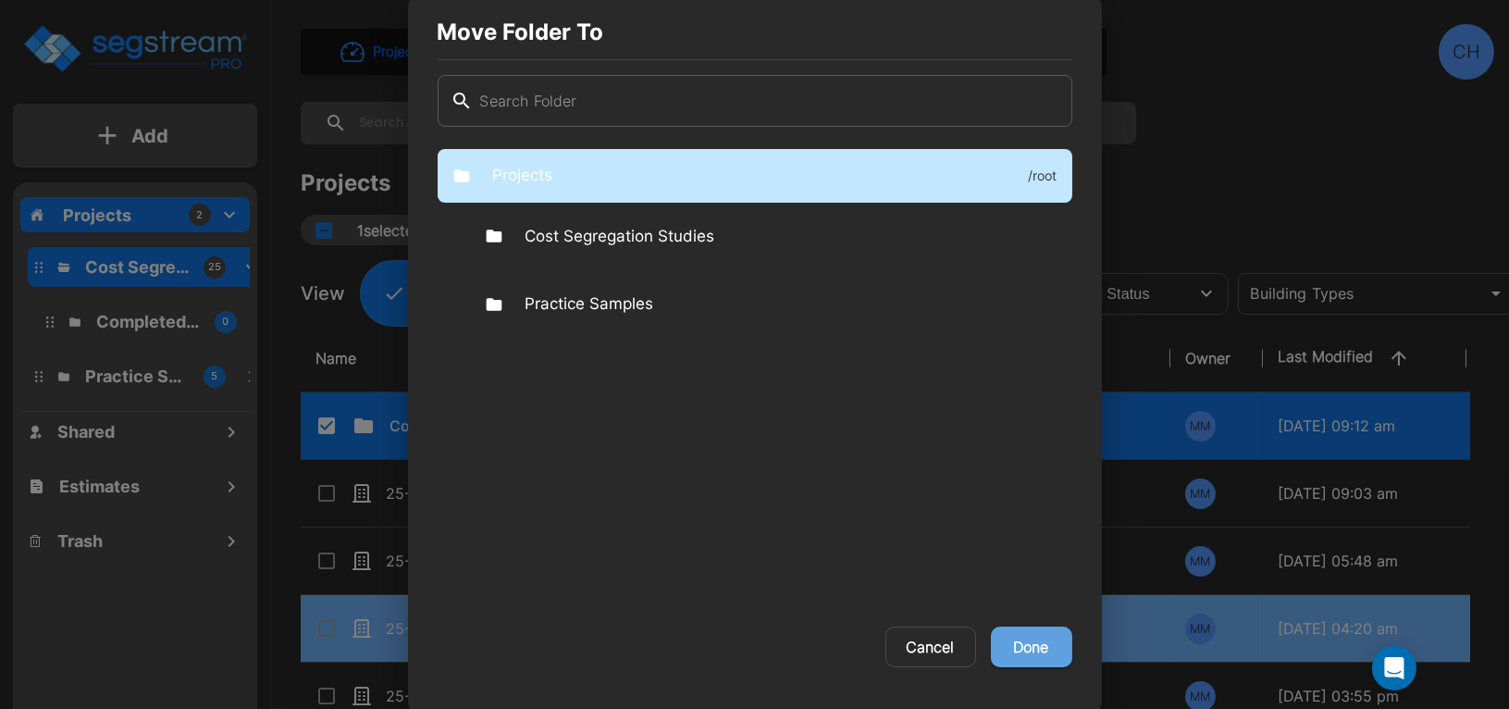
checkbox input "false"
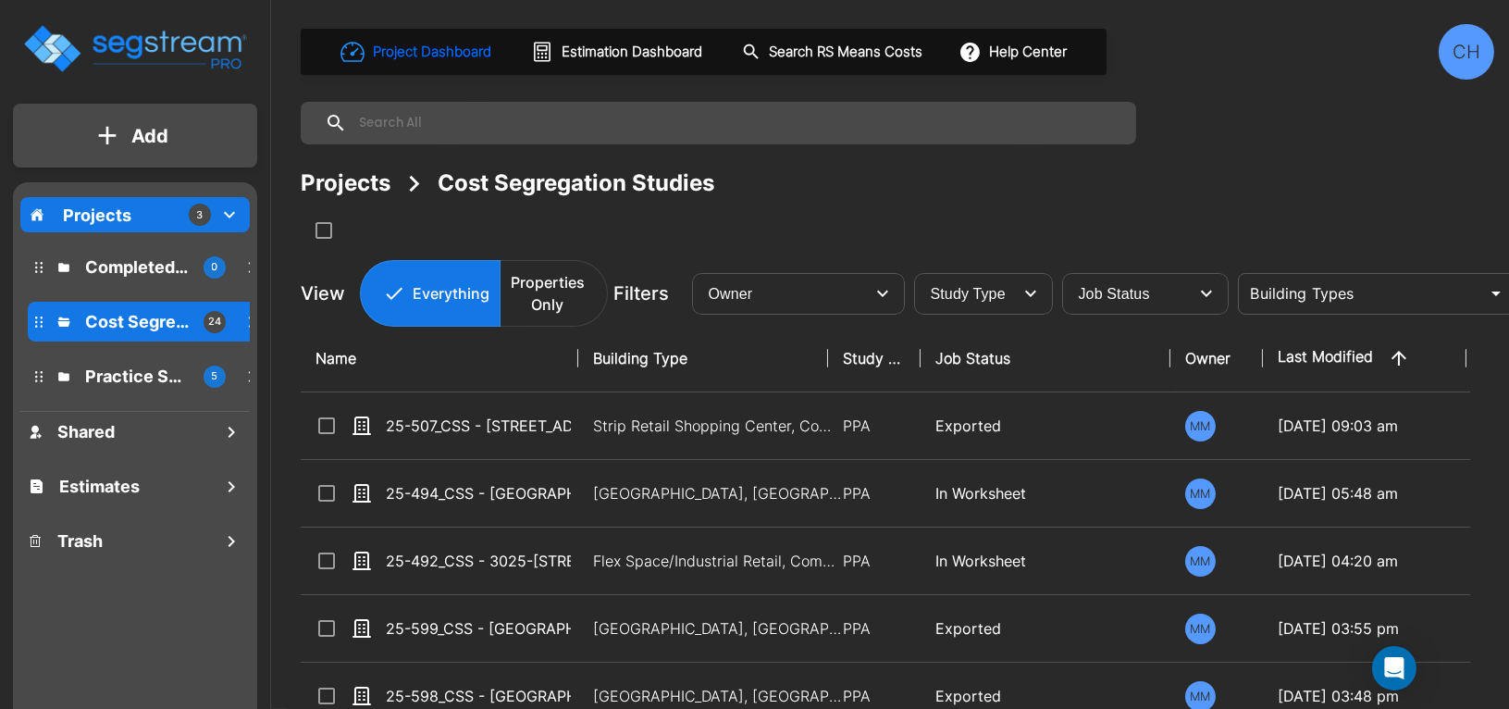
click at [35, 268] on icon "mailbox folders" at bounding box center [38, 267] width 7 height 11
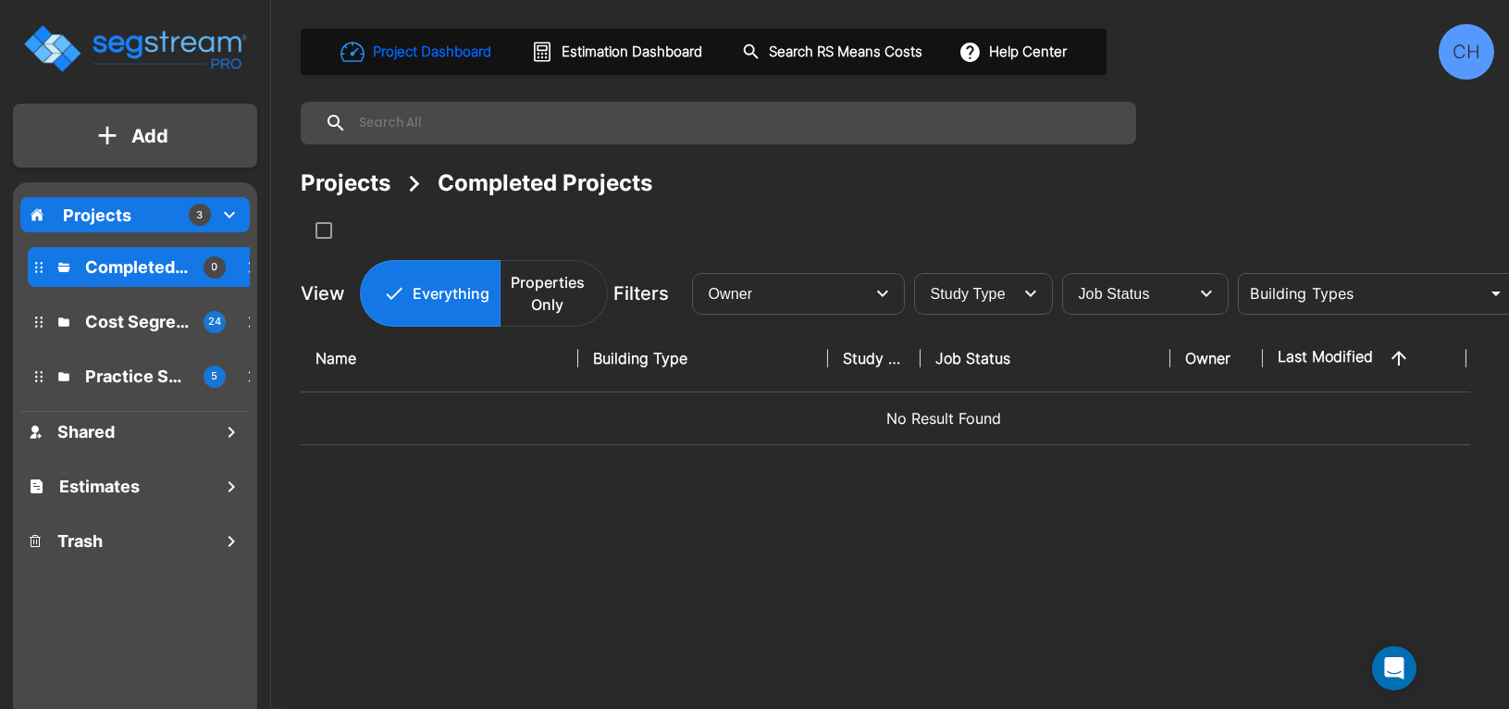
click at [131, 220] on div "Projects 3" at bounding box center [134, 214] width 229 height 35
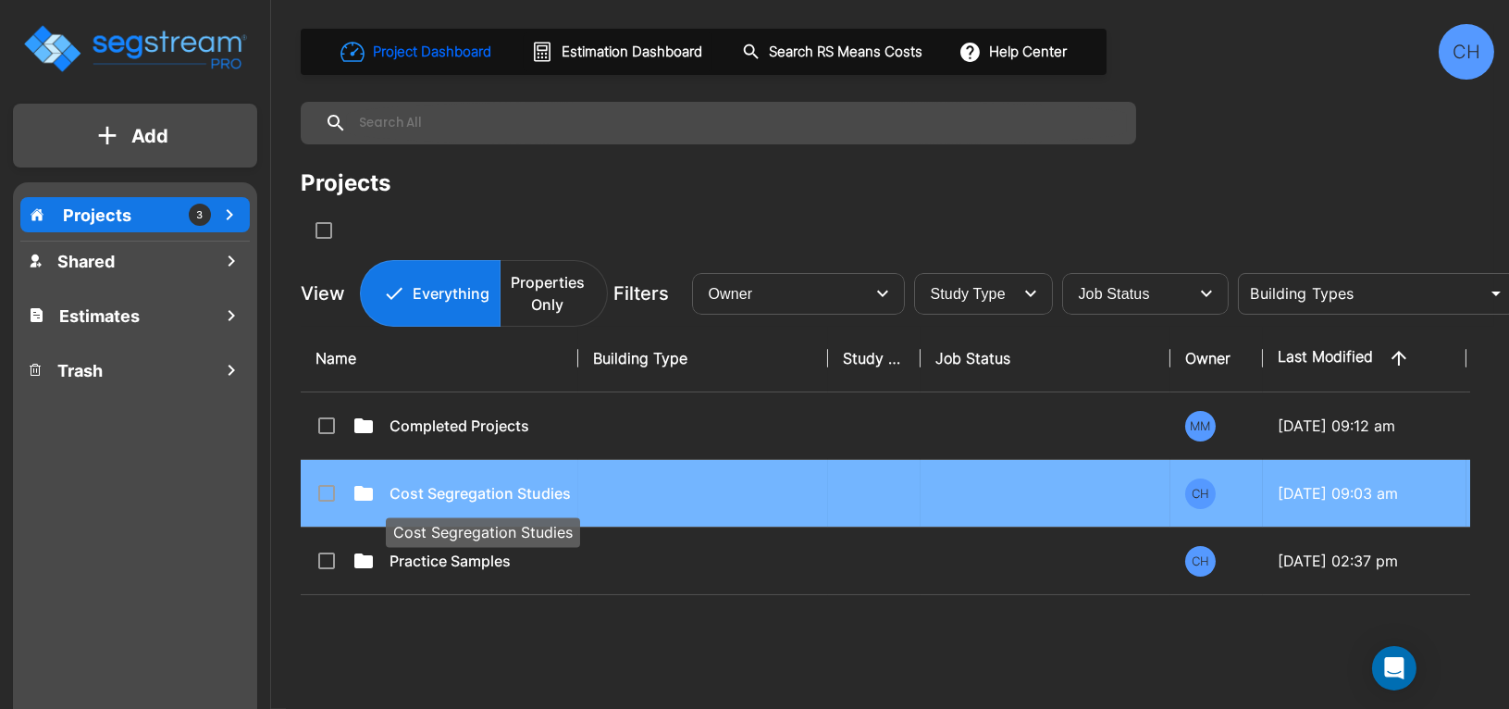
drag, startPoint x: 434, startPoint y: 427, endPoint x: 426, endPoint y: 475, distance: 47.9
click at [434, 491] on tbody "Completed Projects MM 08/13/2025 - 09:12 am Cost Segregation Studies CH 08/13/2…" at bounding box center [944, 493] width 1286 height 203
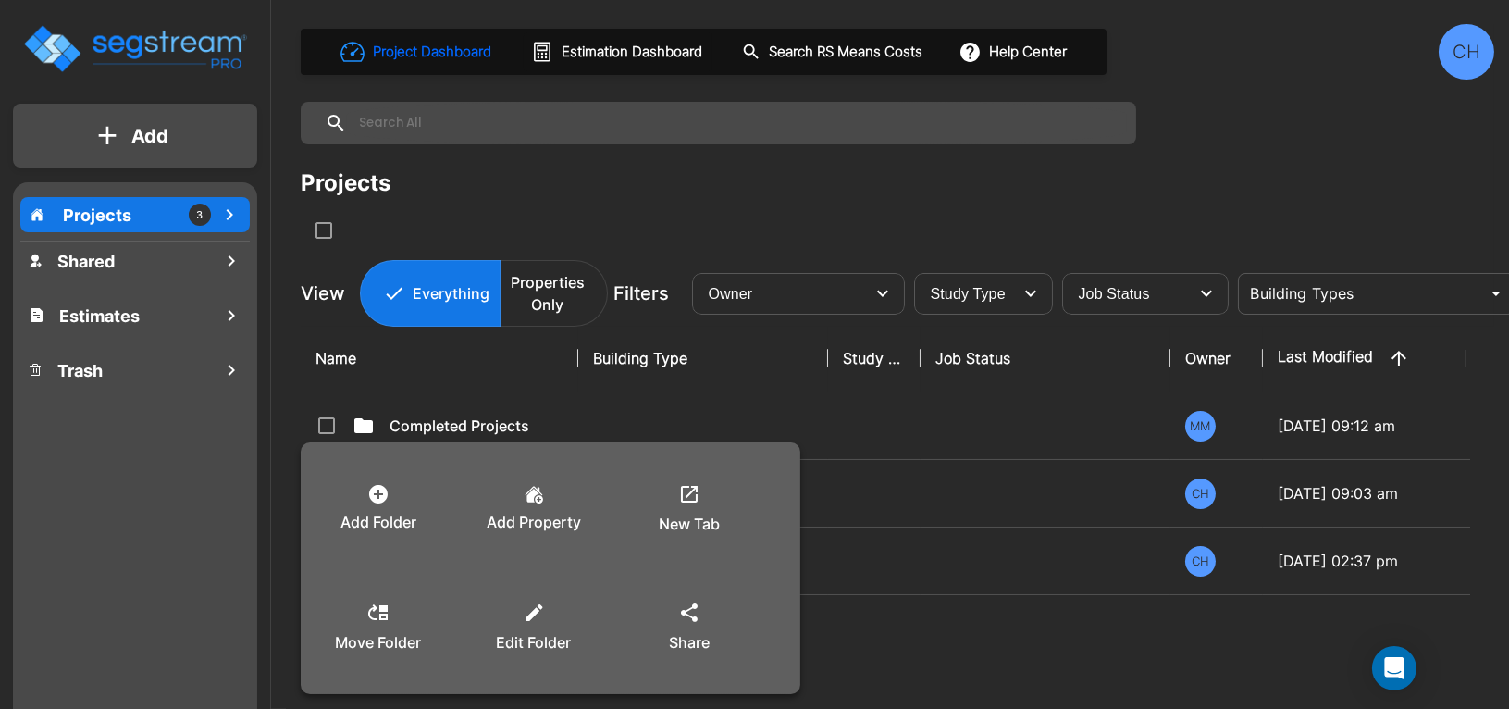
drag, startPoint x: 903, startPoint y: 623, endPoint x: 894, endPoint y: 620, distance: 9.7
click at [903, 622] on div at bounding box center [754, 354] width 1509 height 709
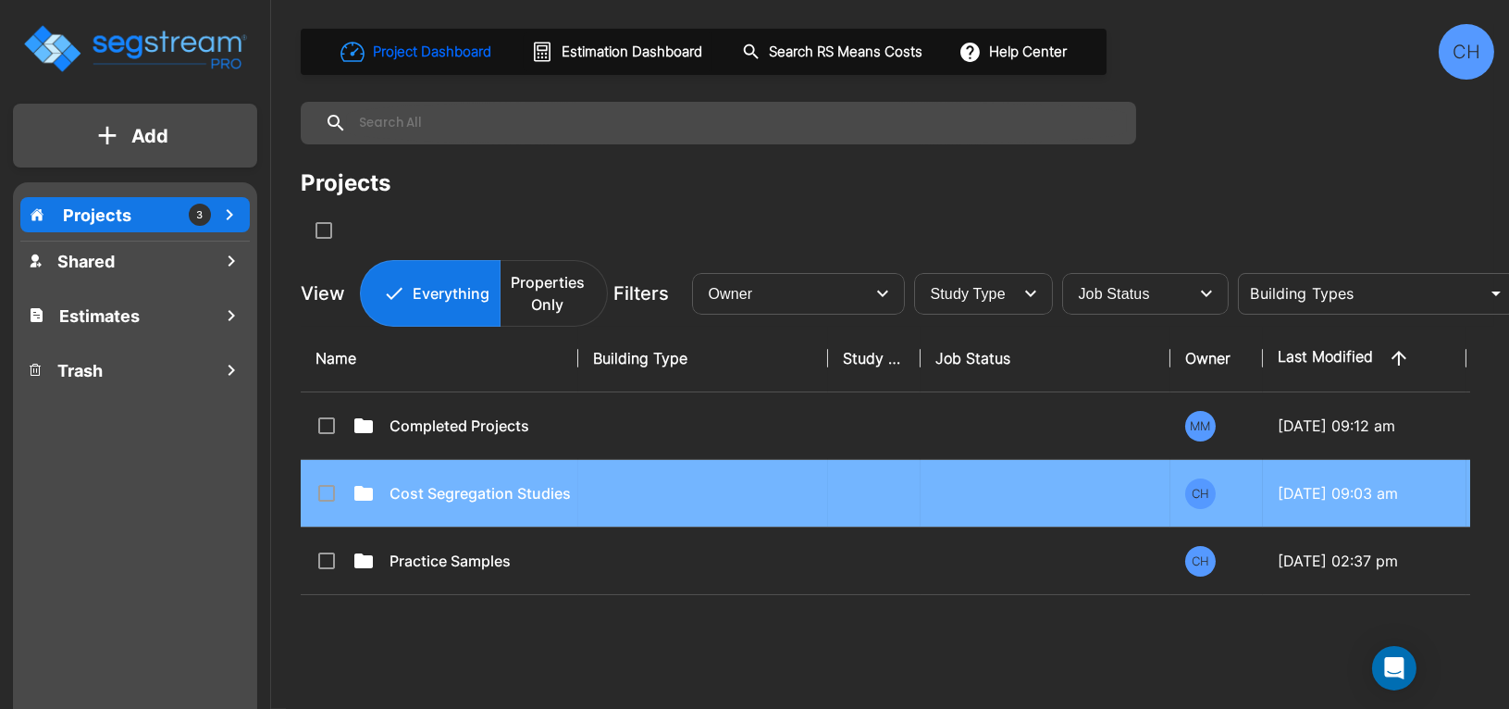
click at [452, 503] on p "Cost Segregation Studies" at bounding box center [482, 493] width 185 height 22
checkbox input "true"
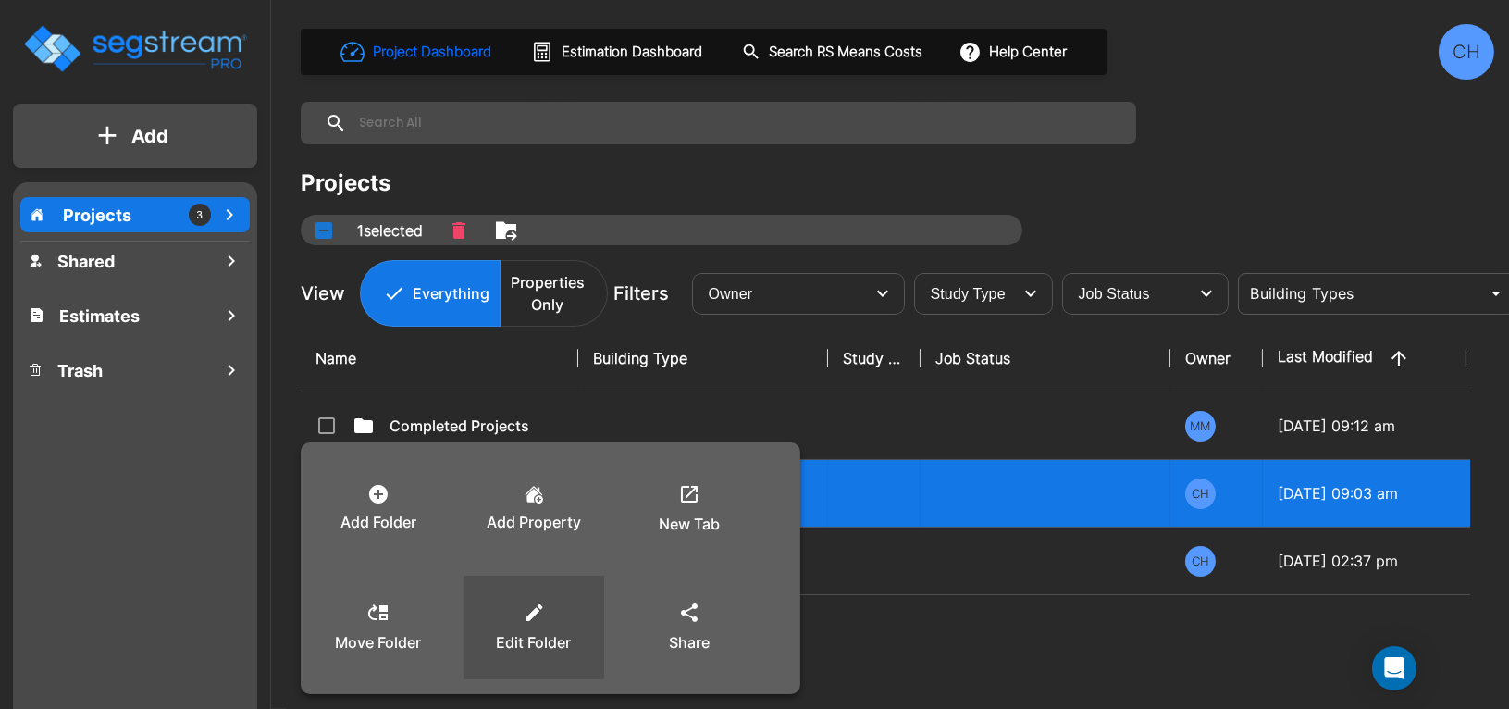
click at [540, 651] on p "Edit Folder" at bounding box center [534, 642] width 75 height 22
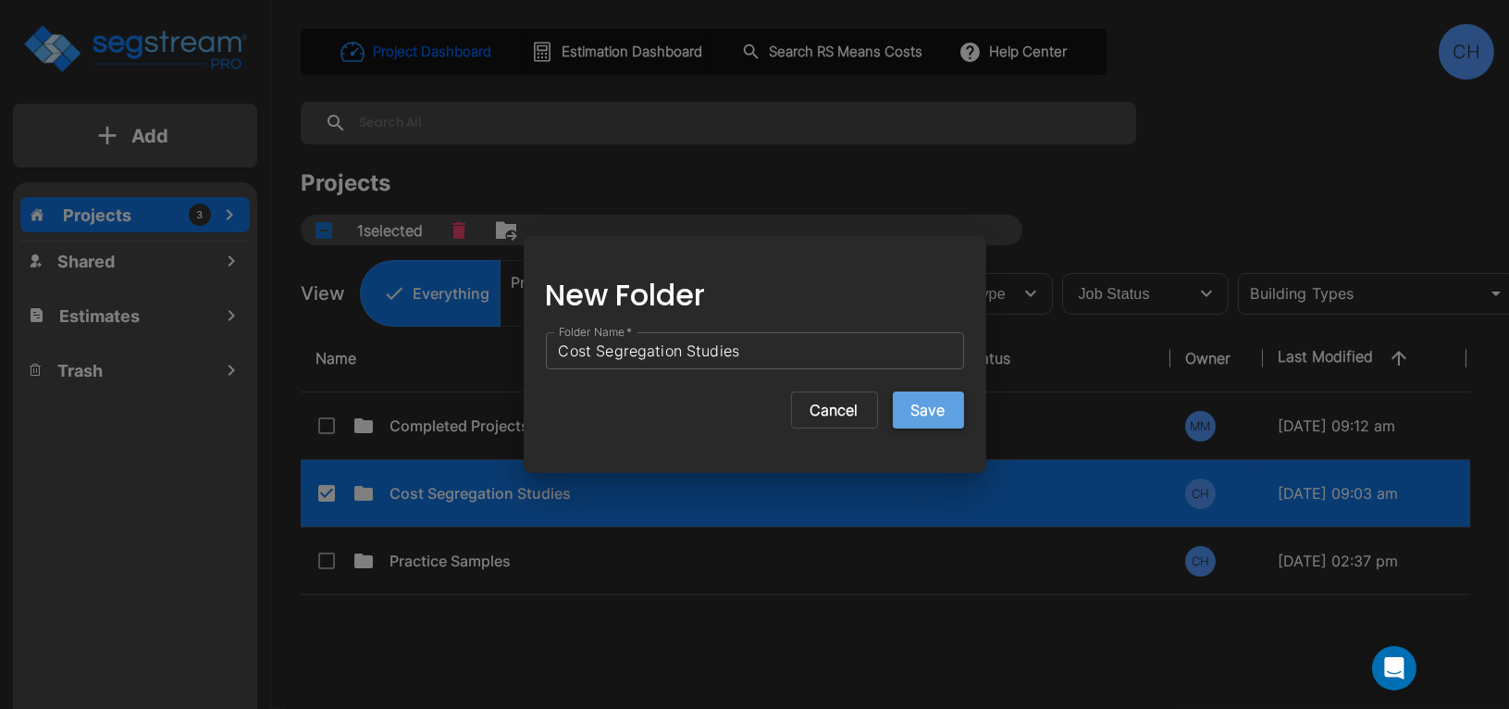
drag, startPoint x: 934, startPoint y: 408, endPoint x: 917, endPoint y: 408, distance: 16.7
click at [933, 408] on button "Save" at bounding box center [928, 409] width 71 height 37
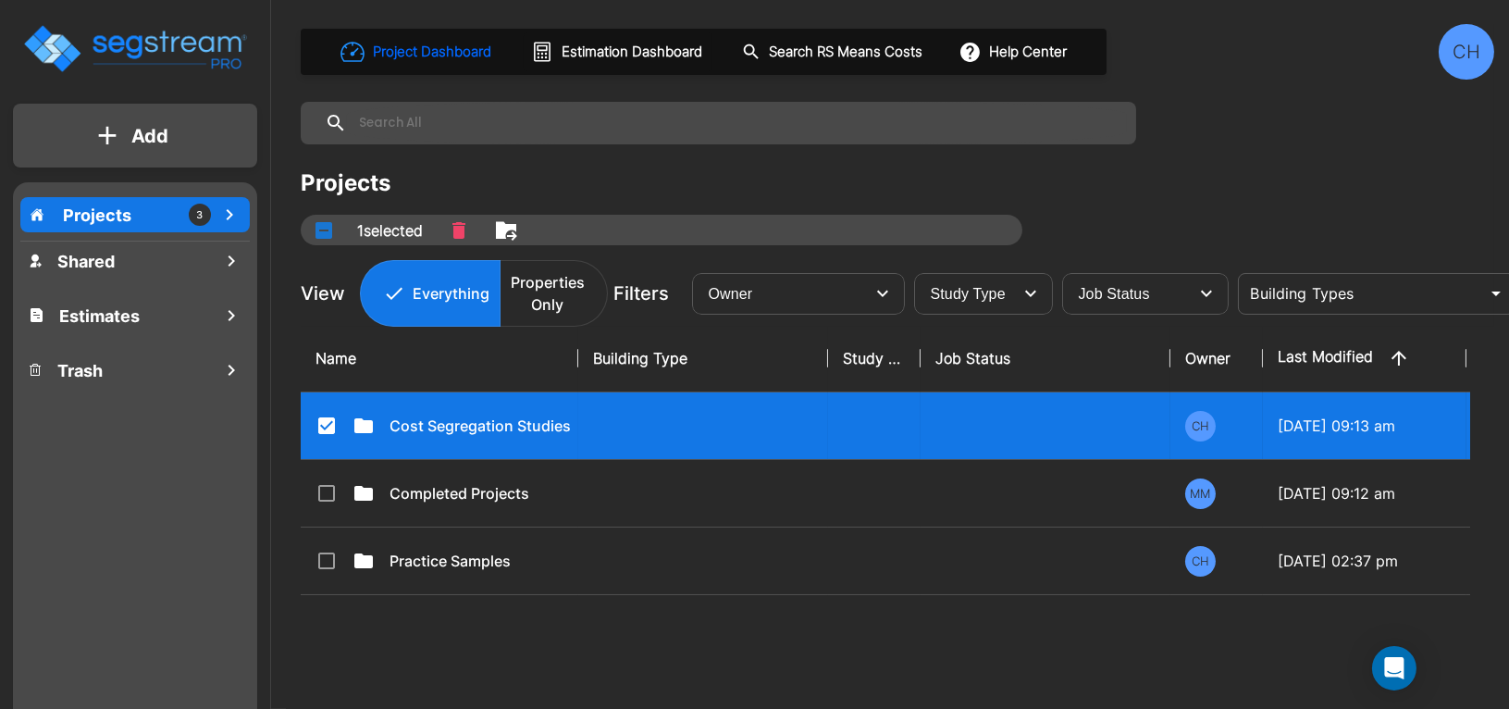
click at [390, 623] on div "Name Building Type Study Type Job Status Owner Last Modified Action Cost Segreg…" at bounding box center [886, 545] width 1170 height 440
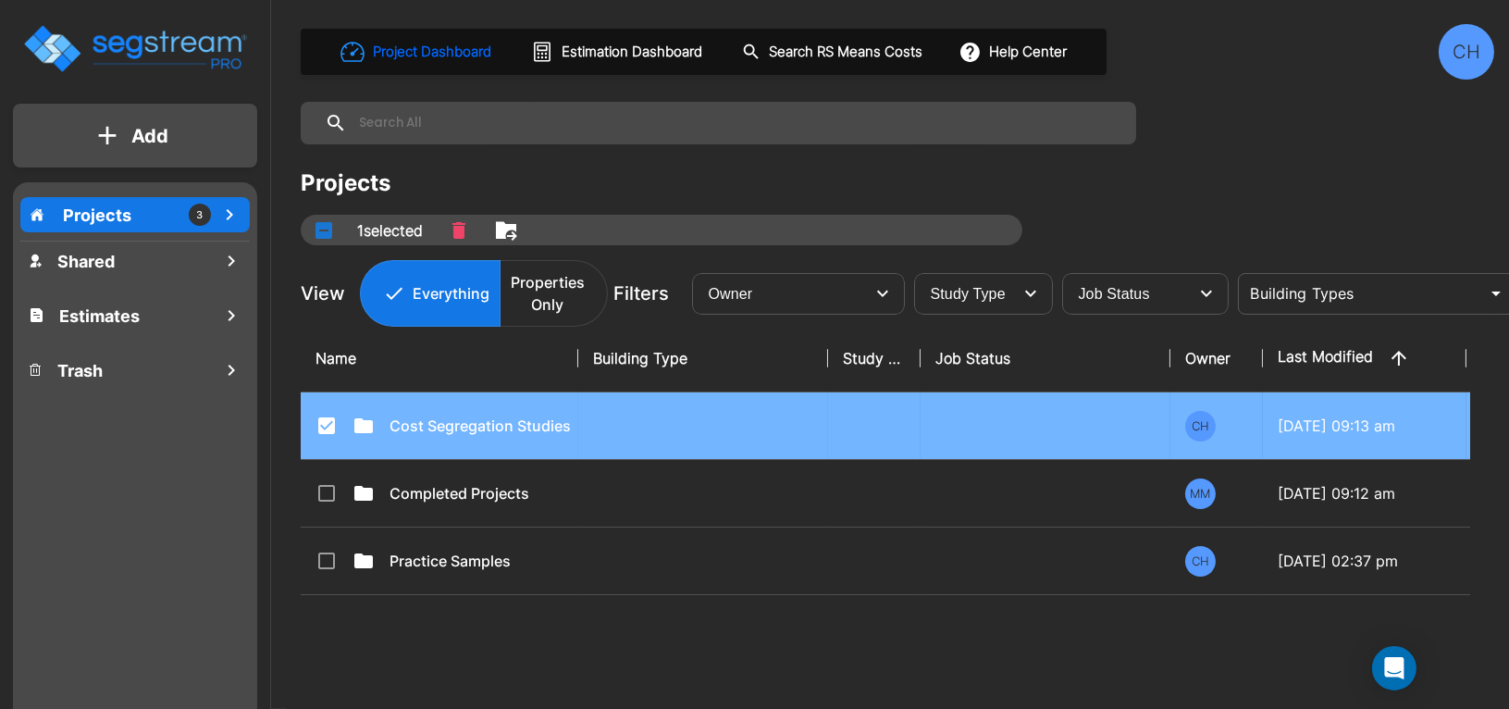
click at [319, 430] on icon at bounding box center [326, 425] width 17 height 17
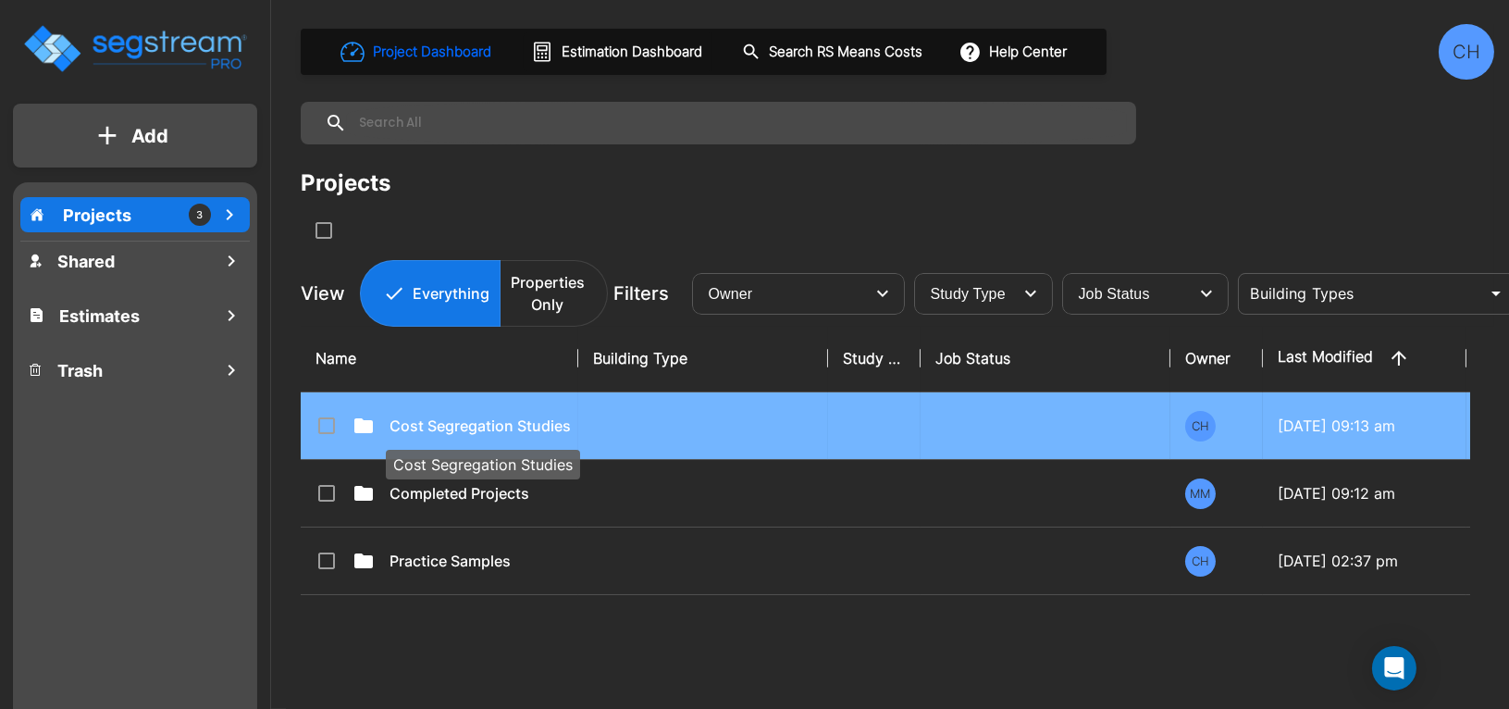
click at [458, 428] on p "Cost Segregation Studies" at bounding box center [482, 426] width 185 height 22
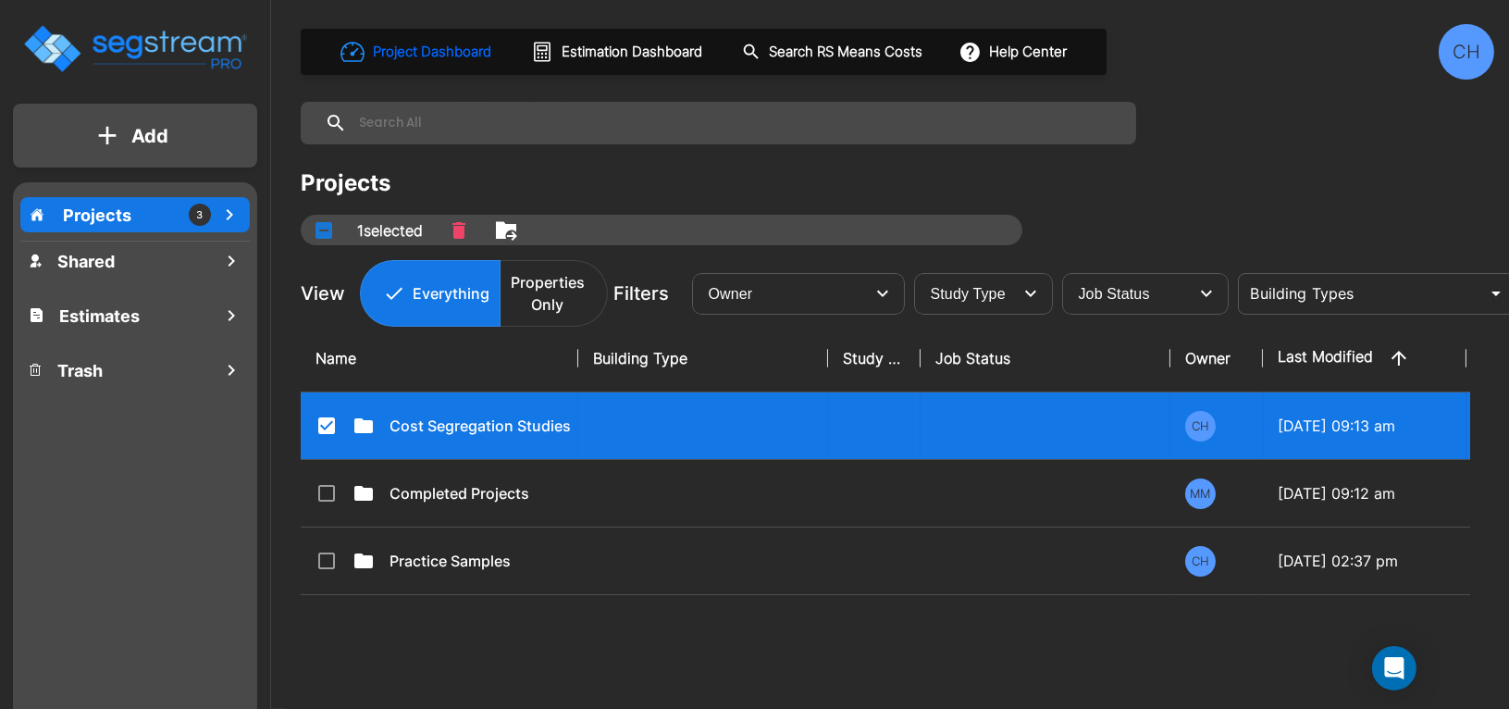
click at [329, 427] on input "select row Cost Segregation Studies" at bounding box center [325, 423] width 19 height 16
checkbox input "false"
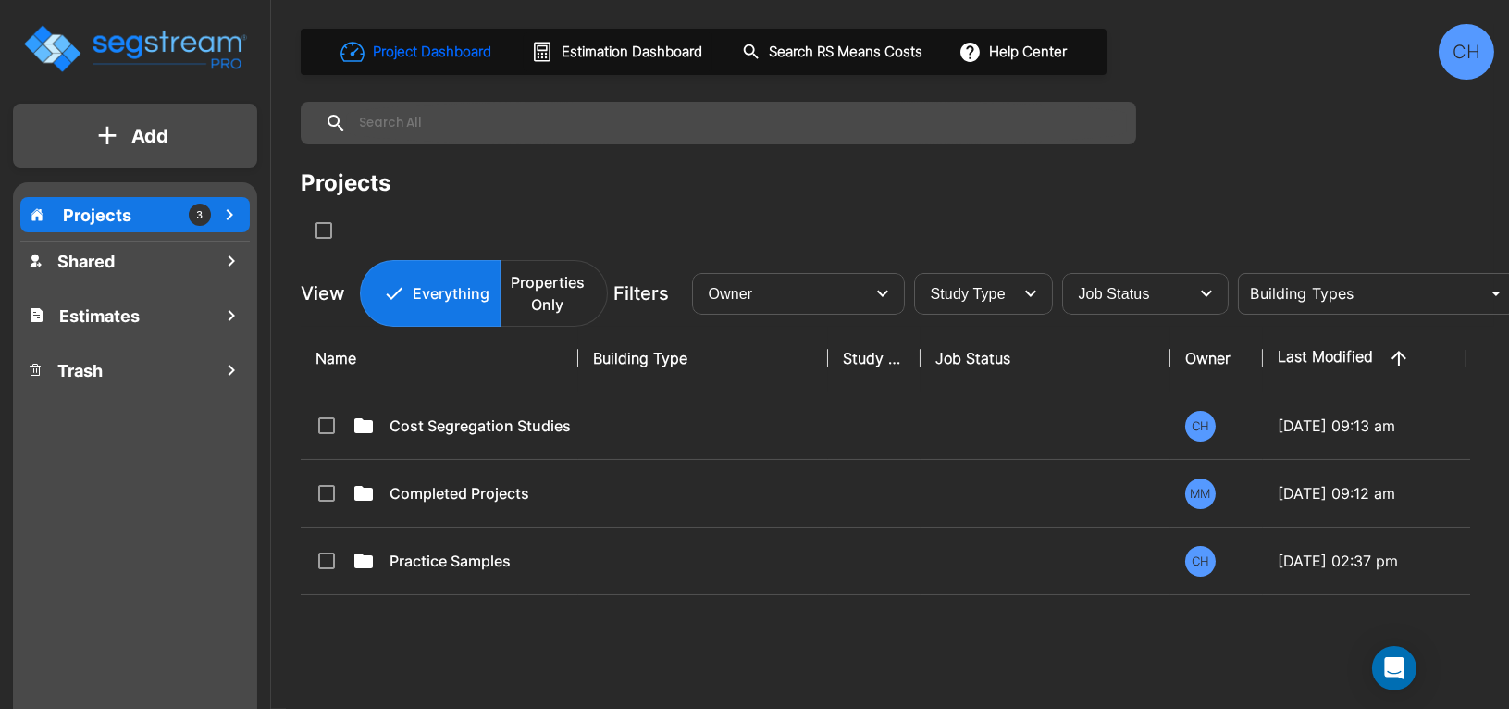
click at [232, 208] on icon "mailbox folders" at bounding box center [229, 215] width 22 height 22
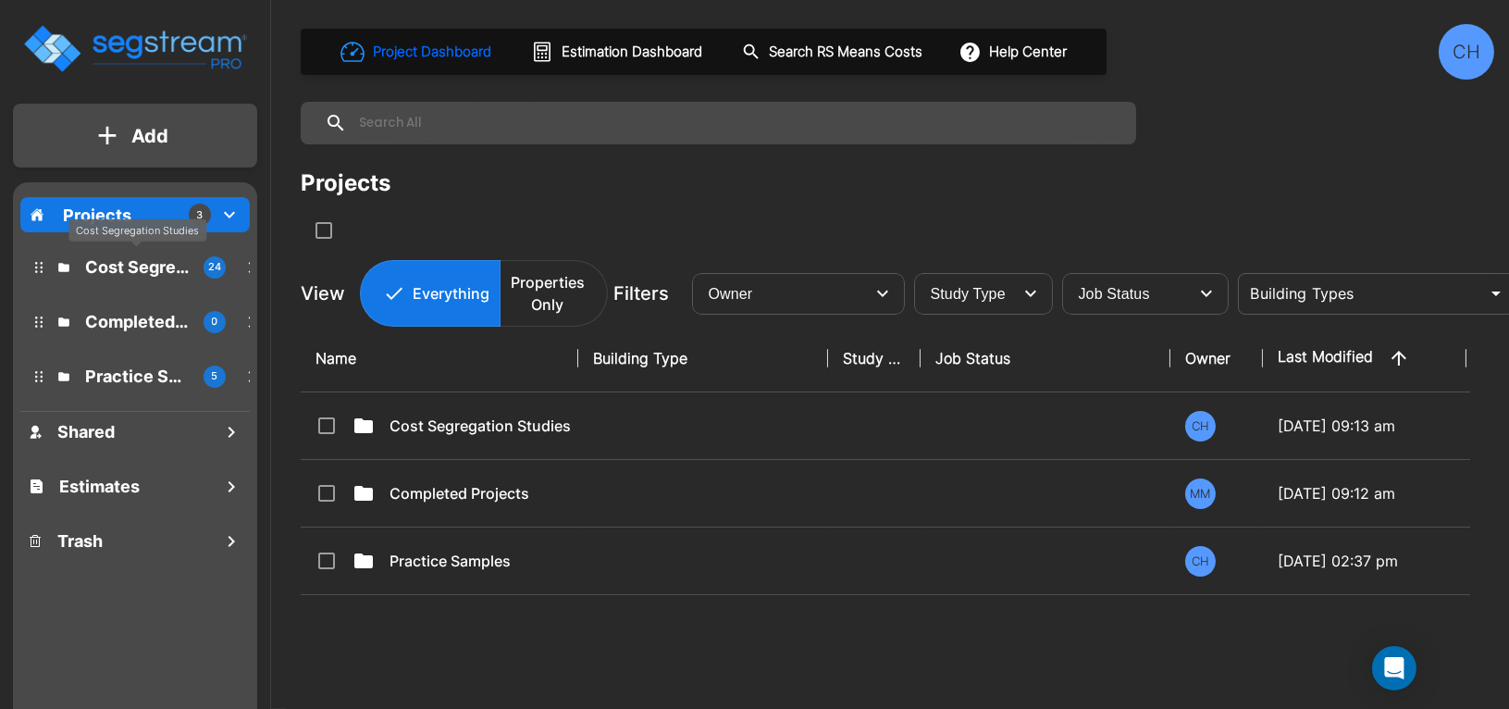
click at [121, 271] on p "Cost Segregation Studies" at bounding box center [137, 266] width 104 height 25
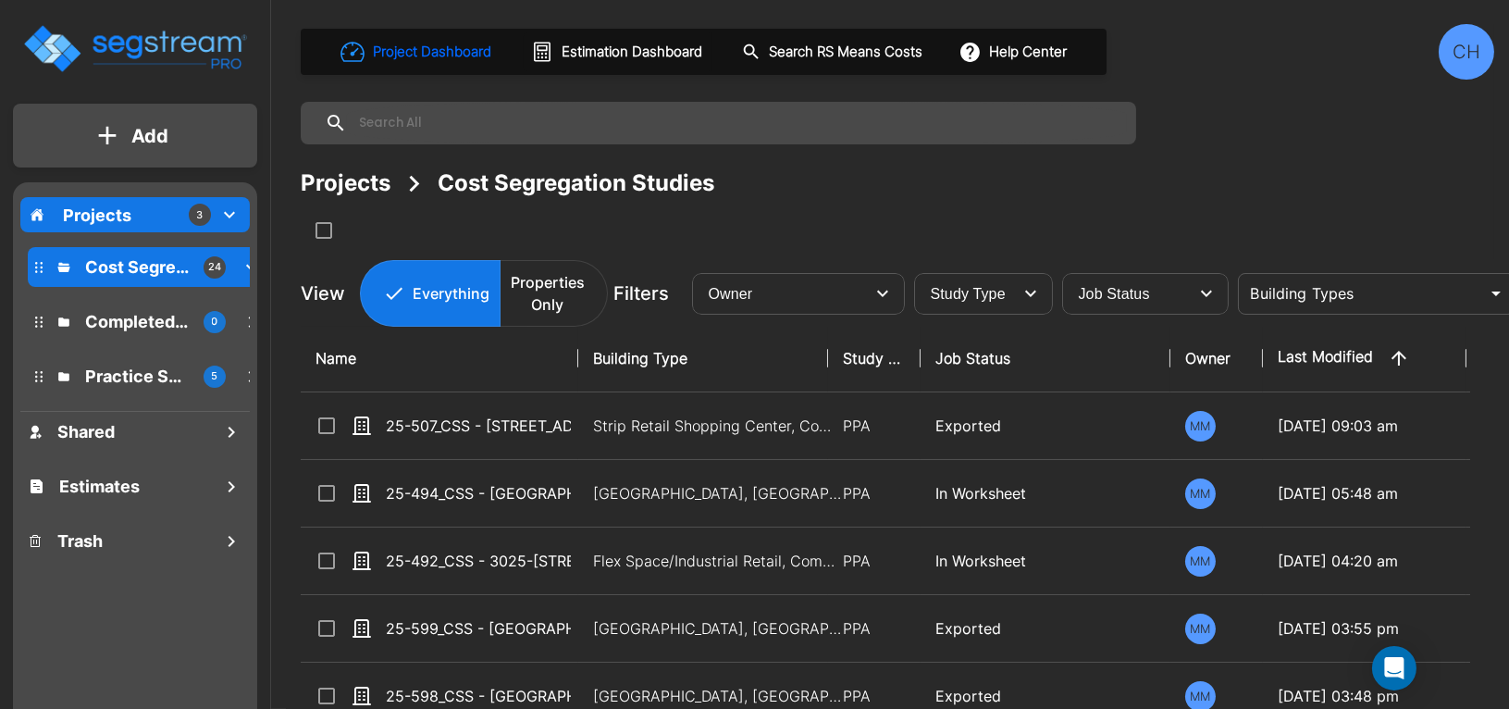
click at [984, 360] on th "Job Status" at bounding box center [1046, 359] width 250 height 68
click at [1133, 303] on div "Job Status" at bounding box center [1127, 293] width 122 height 52
click at [1123, 398] on li "Exported" at bounding box center [1127, 388] width 125 height 19
type input "Exported"
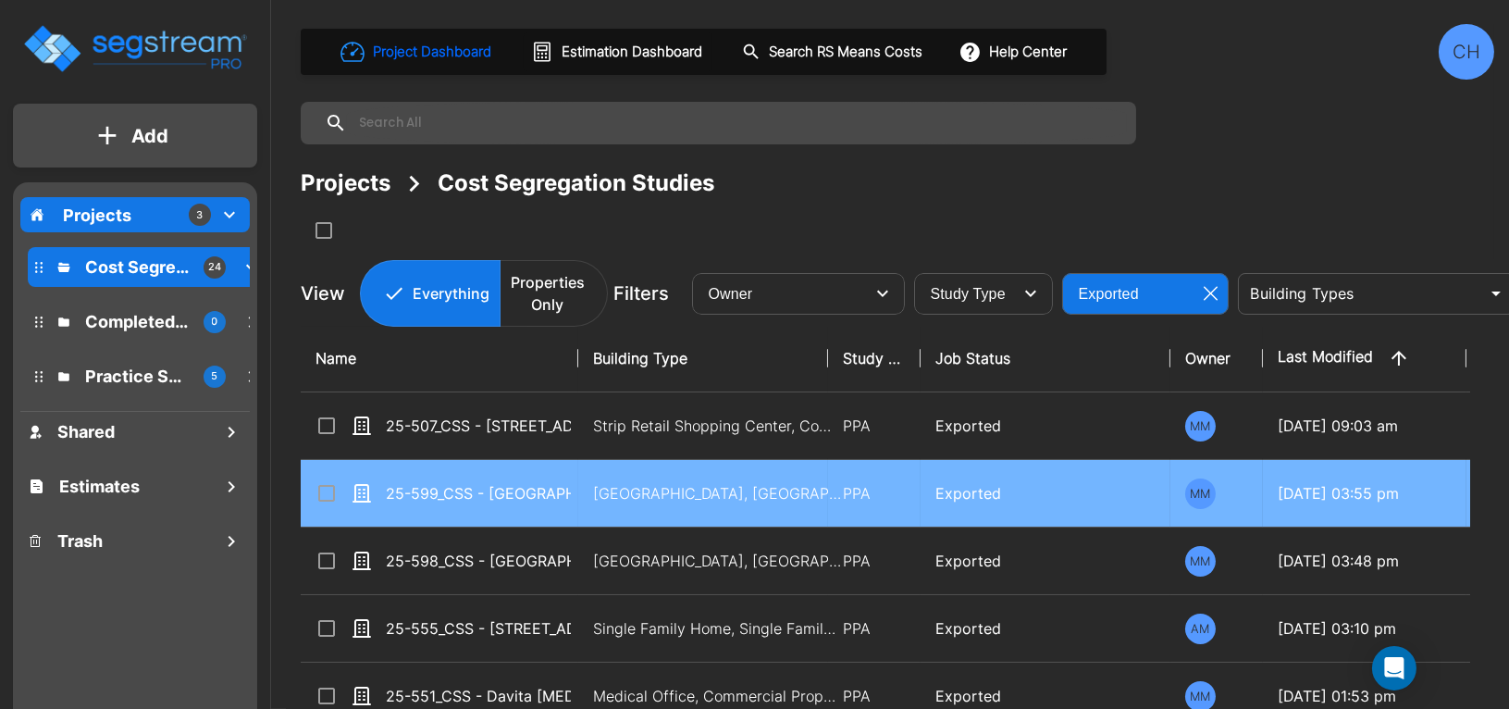
click at [326, 495] on input "select row 25-599_CSS - Fairfield Inn St. Augustine, FL - Avasa Hotel, LLC - Ji…" at bounding box center [325, 490] width 19 height 16
checkbox input "true"
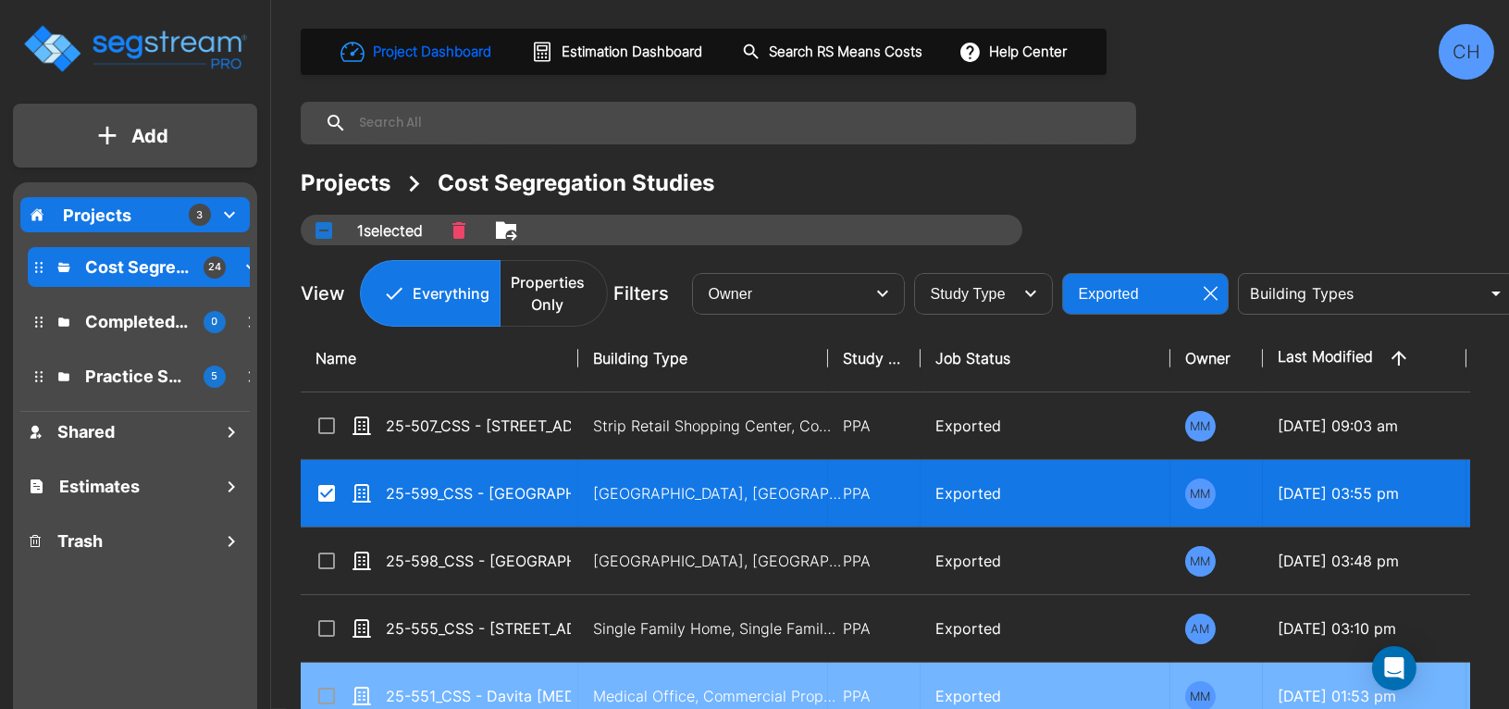
drag, startPoint x: 330, startPoint y: 565, endPoint x: 346, endPoint y: 609, distance: 46.2
click at [355, 662] on tbody "25-507_CSS - 5651 Cottle Road San Jose, CA - DD Ventures LLC - Andrea Rudolf St…" at bounding box center [944, 662] width 1286 height 540
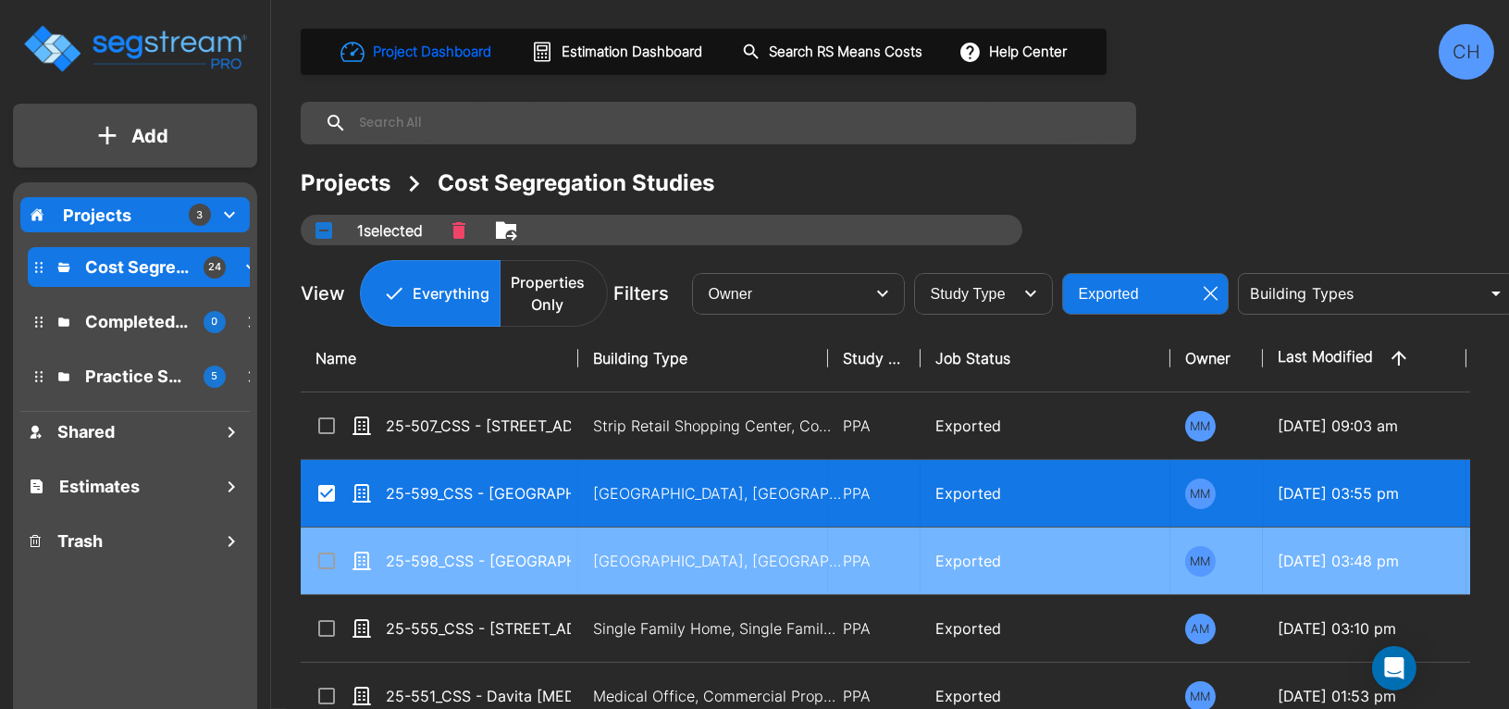
click at [328, 556] on input "select row 25-598_CSS - Fairfield Inn Plant City, FL - Redberry Hotel, LLC - Ji…" at bounding box center [325, 558] width 19 height 16
checkbox input "true"
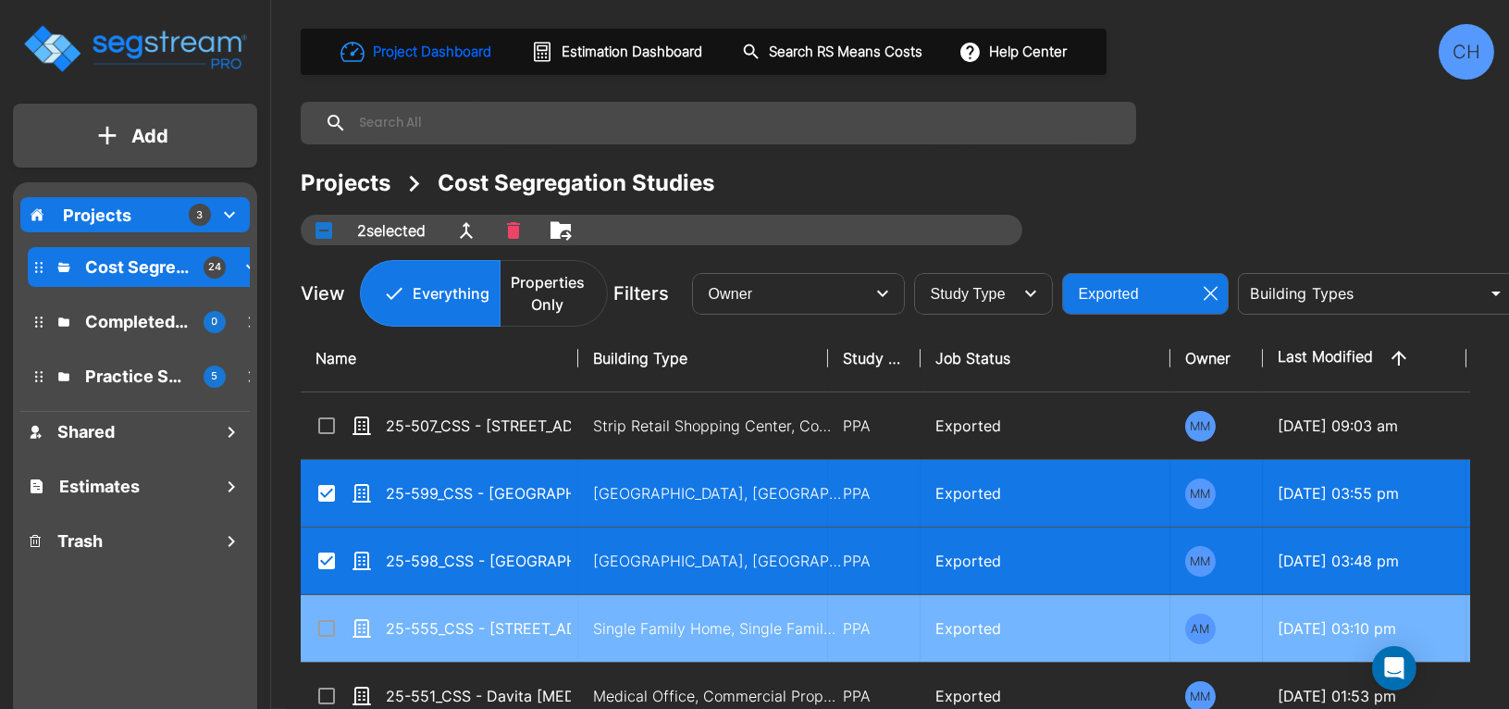
click at [335, 619] on div "25-555_CSS - 201 S. Exeter St (Purchase) Council, ID - Michael Giudici" at bounding box center [455, 628] width 278 height 22
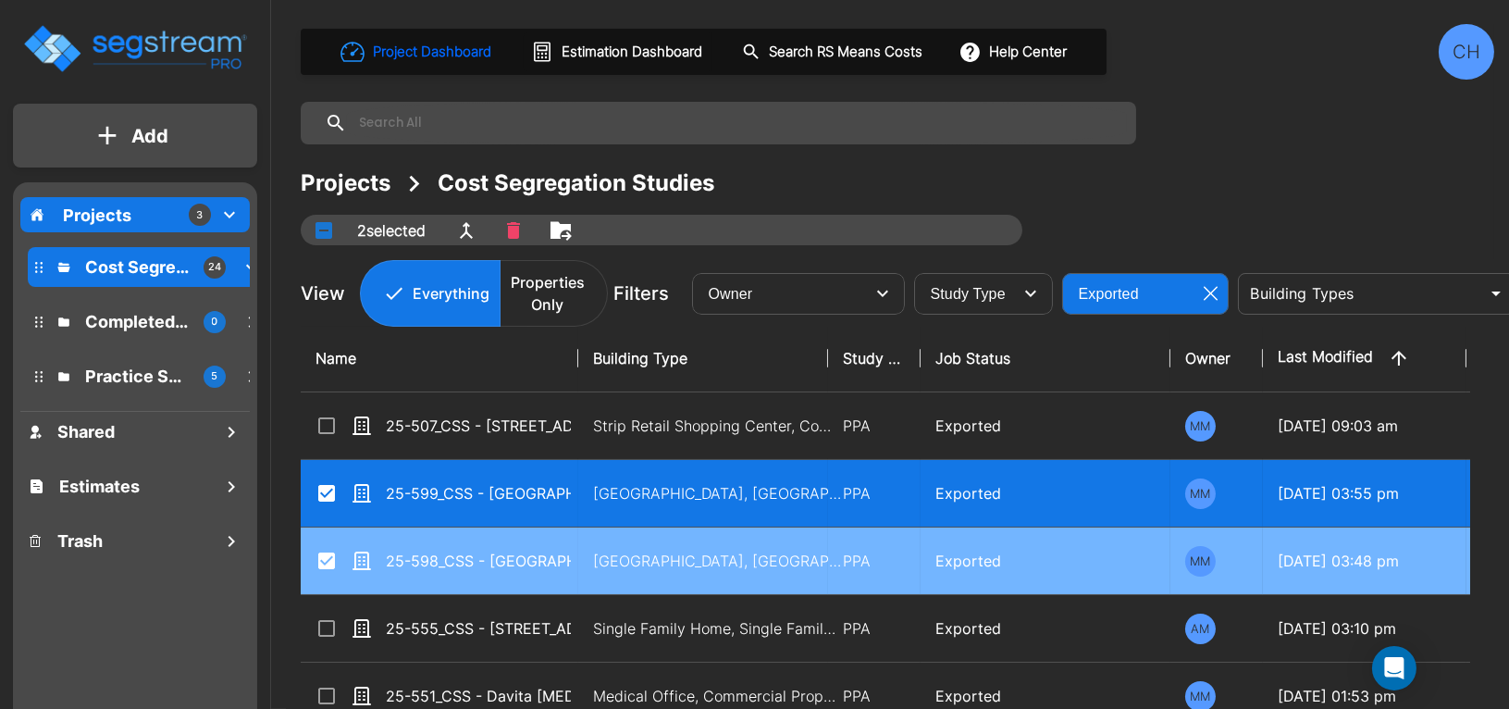
checkbox input "true"
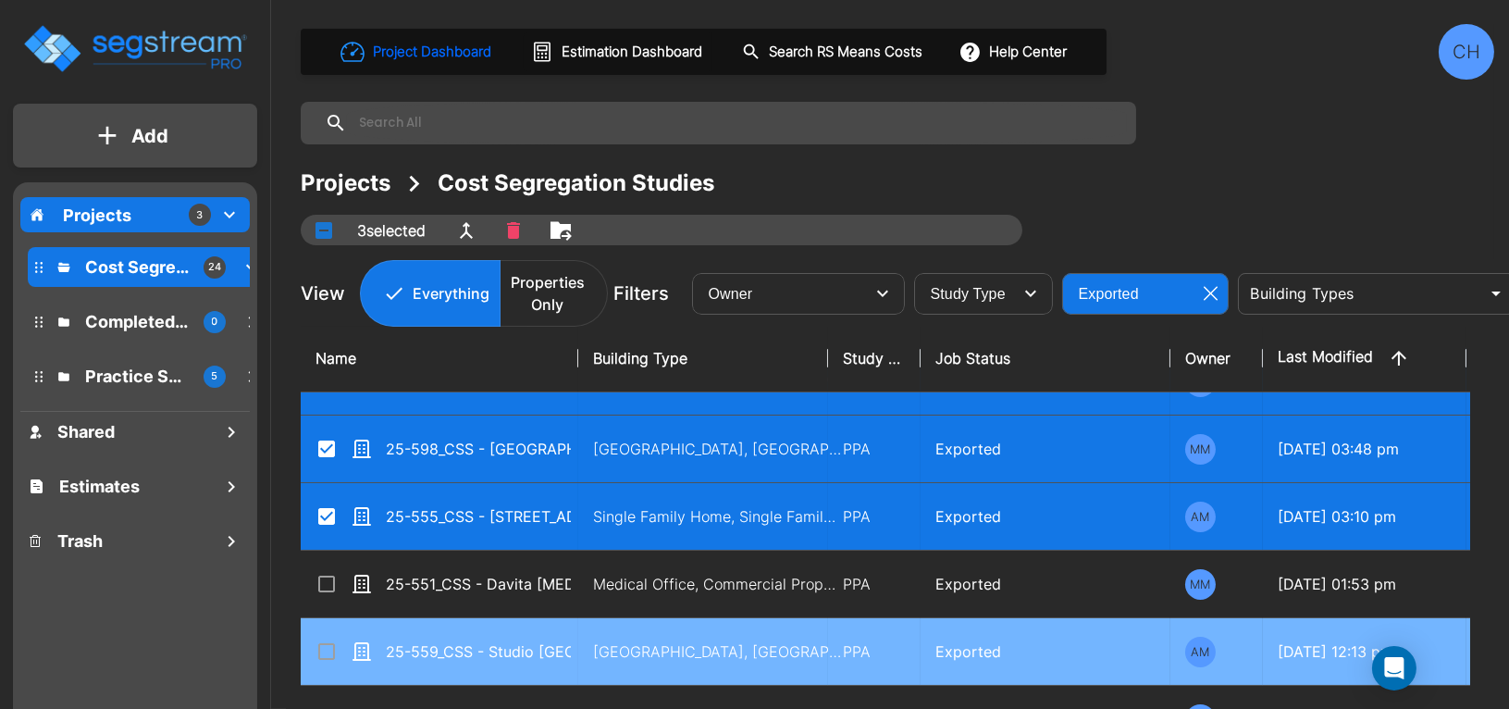
scroll to position [115, 0]
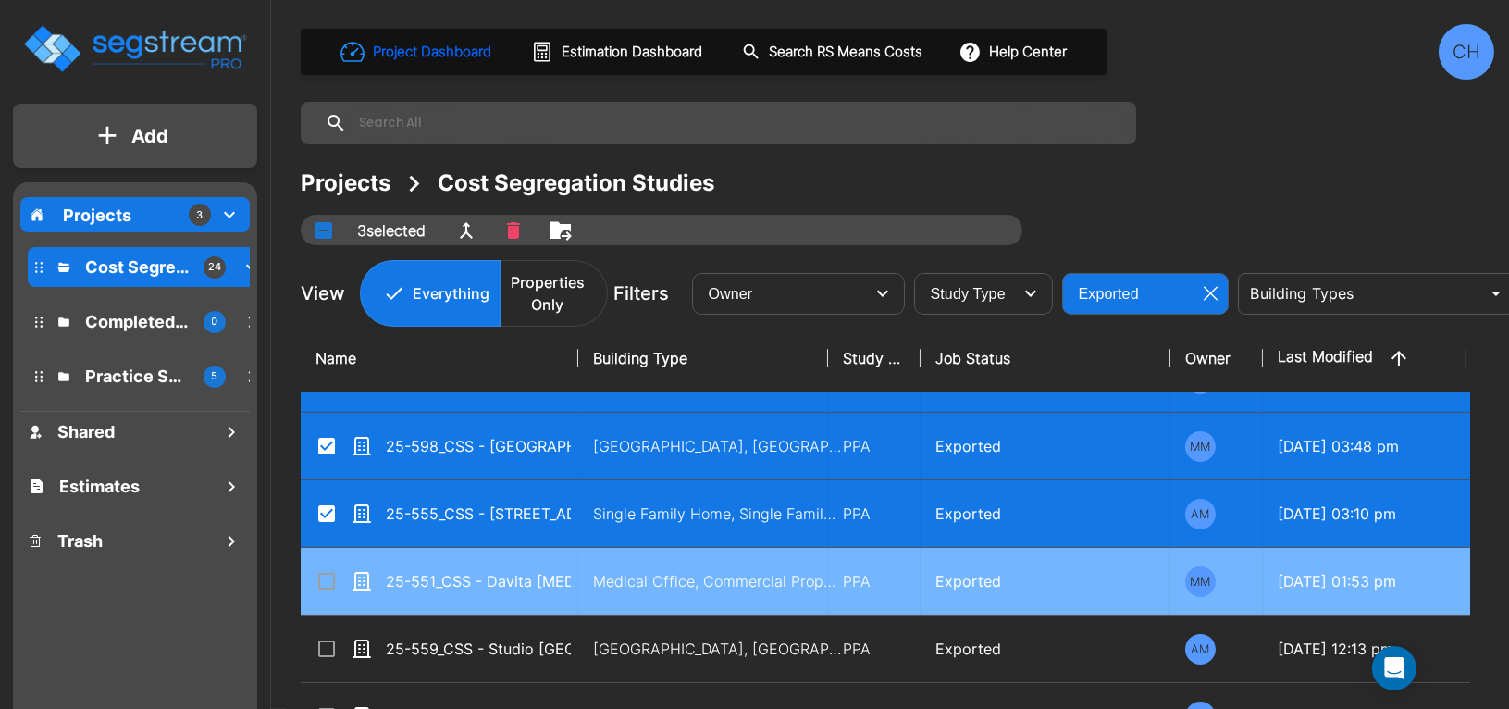
click at [330, 580] on input "select row 25-551_CSS - Davita Dialysis Center Edison, NJ - 29 Meridian LLC - S…" at bounding box center [325, 578] width 19 height 16
checkbox input "true"
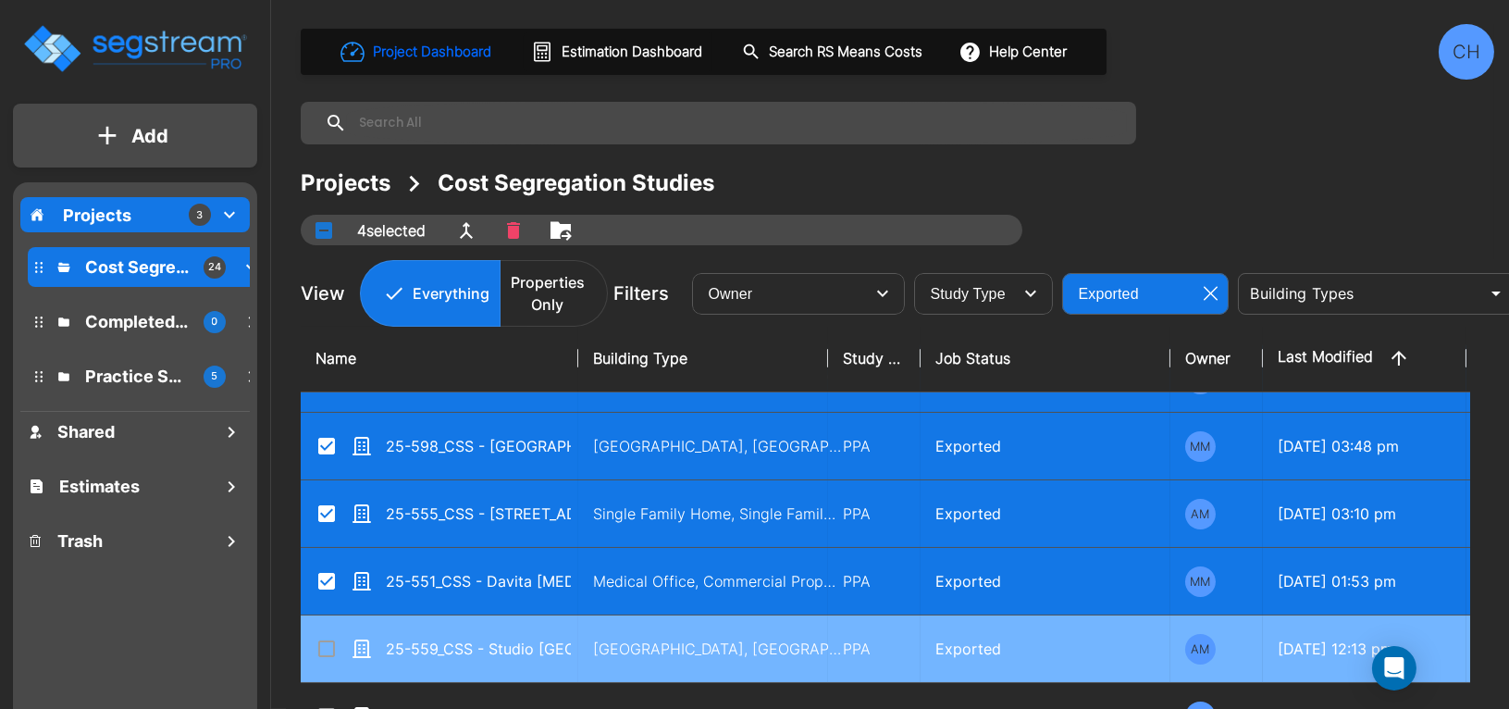
drag, startPoint x: 331, startPoint y: 646, endPoint x: 353, endPoint y: 638, distance: 22.5
click at [331, 646] on input "select row 25-559_CSS - Studio 6 Cameron Park, CA - Ankur Shah" at bounding box center [325, 646] width 19 height 16
checkbox input "true"
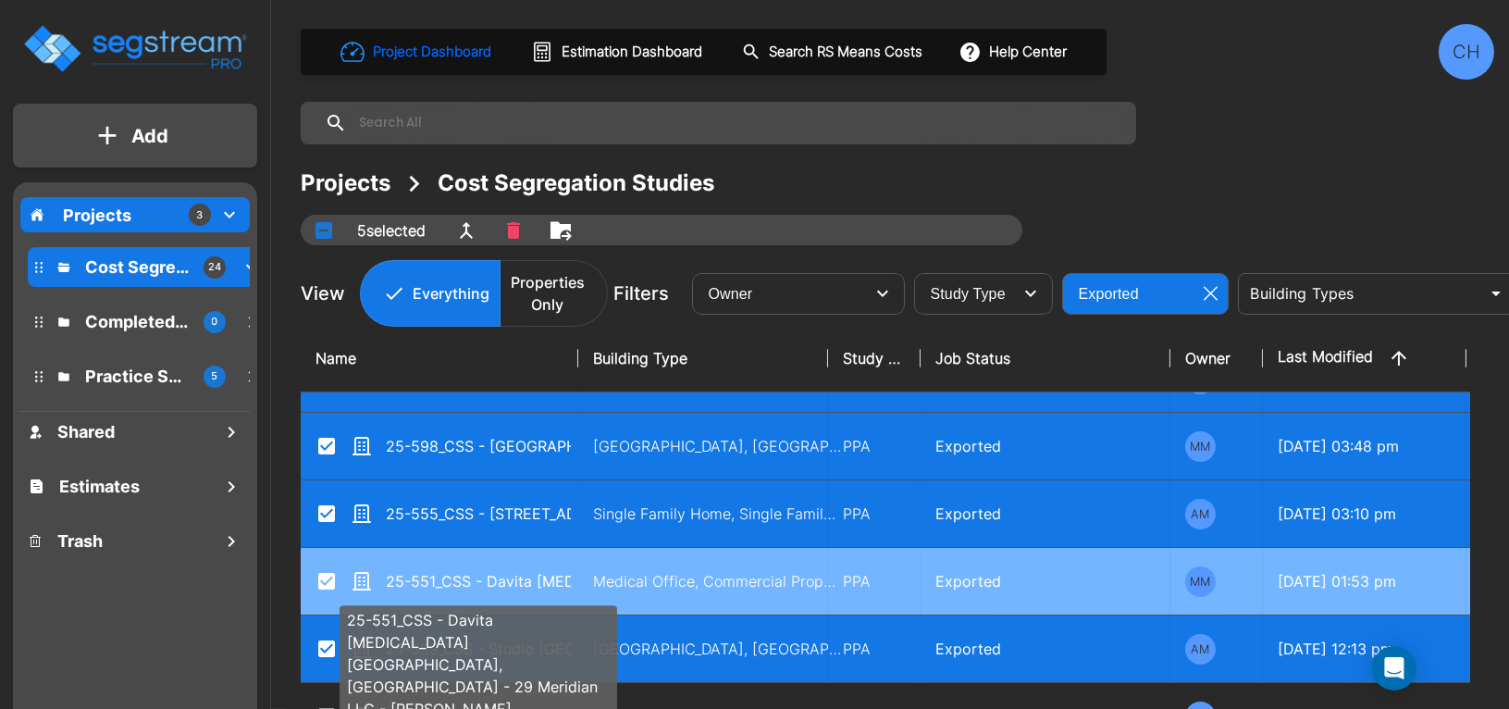
scroll to position [168, 0]
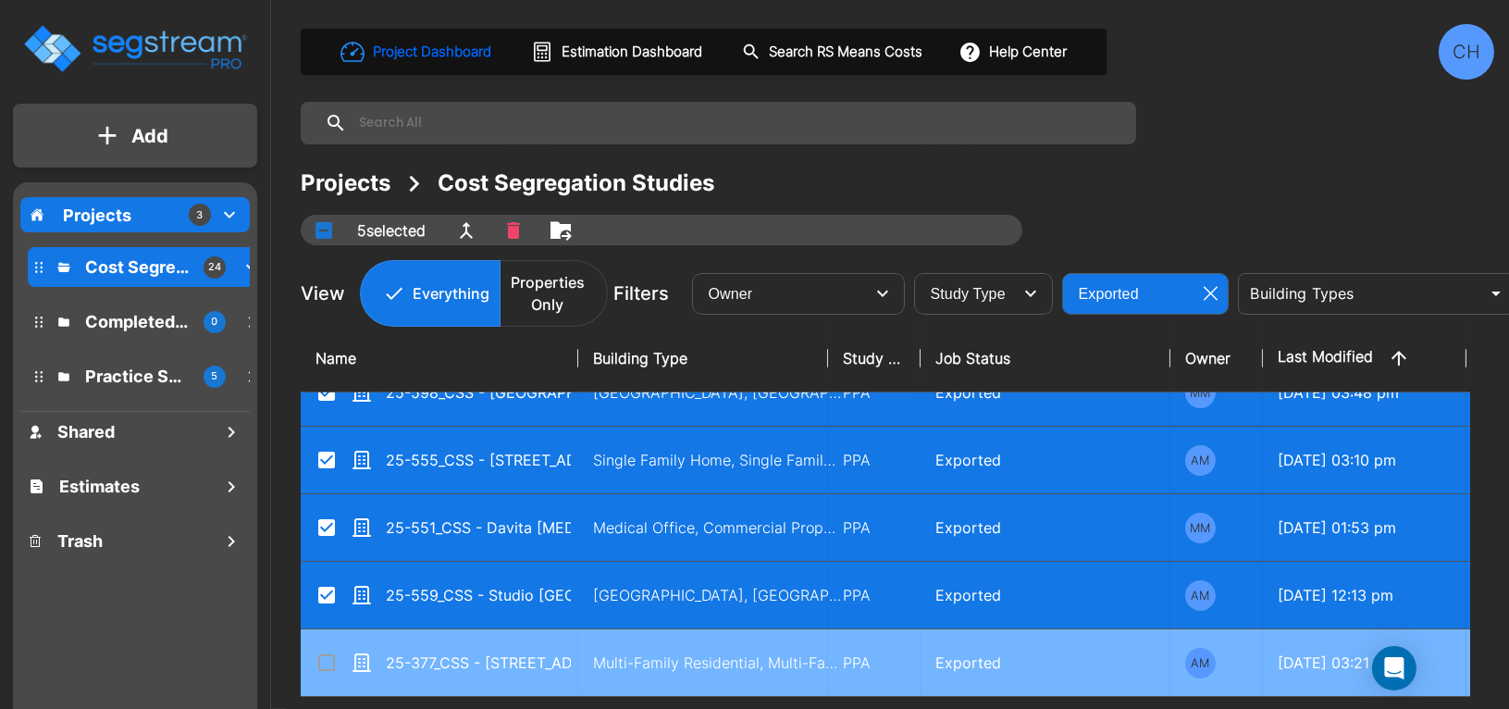
drag, startPoint x: 320, startPoint y: 671, endPoint x: 338, endPoint y: 658, distance: 21.8
click at [320, 671] on icon at bounding box center [327, 662] width 22 height 22
checkbox input "true"
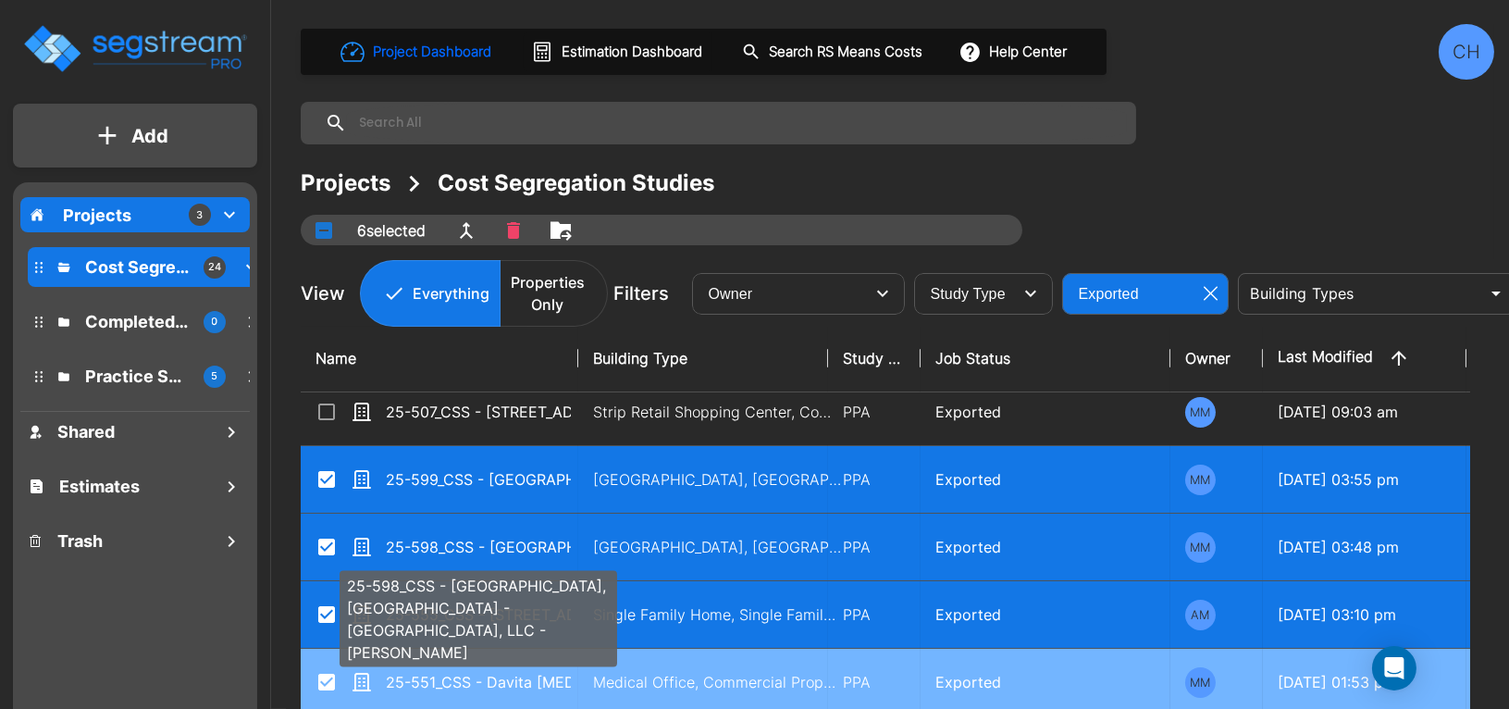
scroll to position [0, 0]
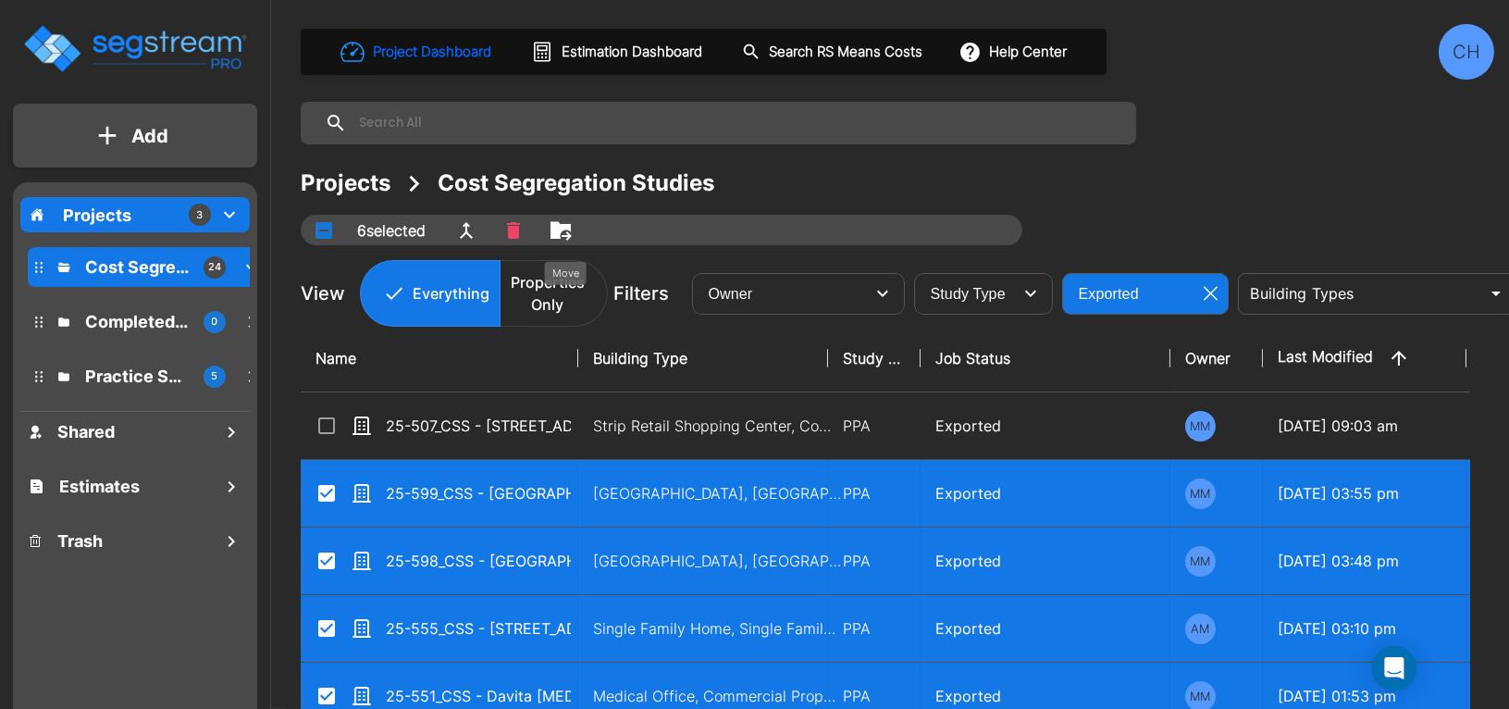
click at [568, 238] on icon "Move" at bounding box center [561, 230] width 22 height 22
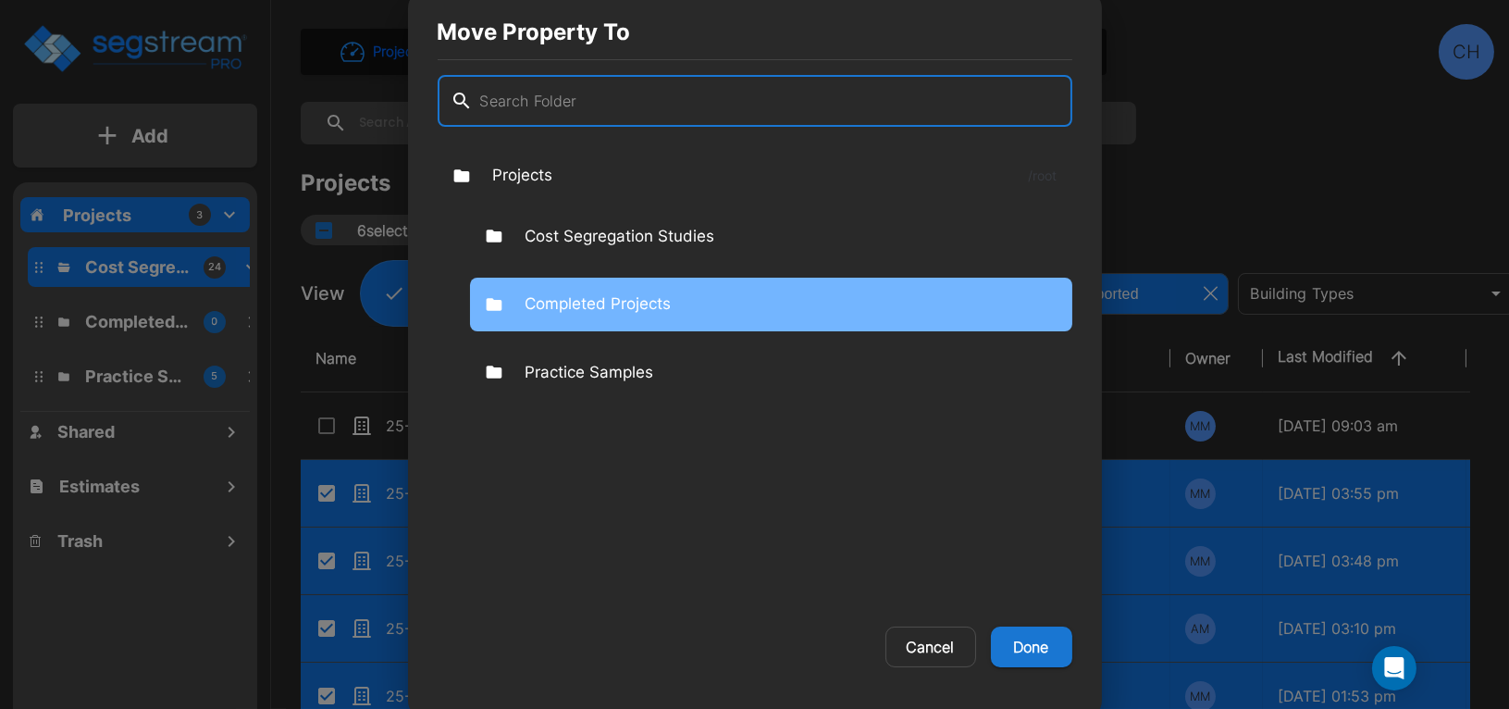
click at [638, 304] on p "Completed Projects" at bounding box center [599, 304] width 146 height 24
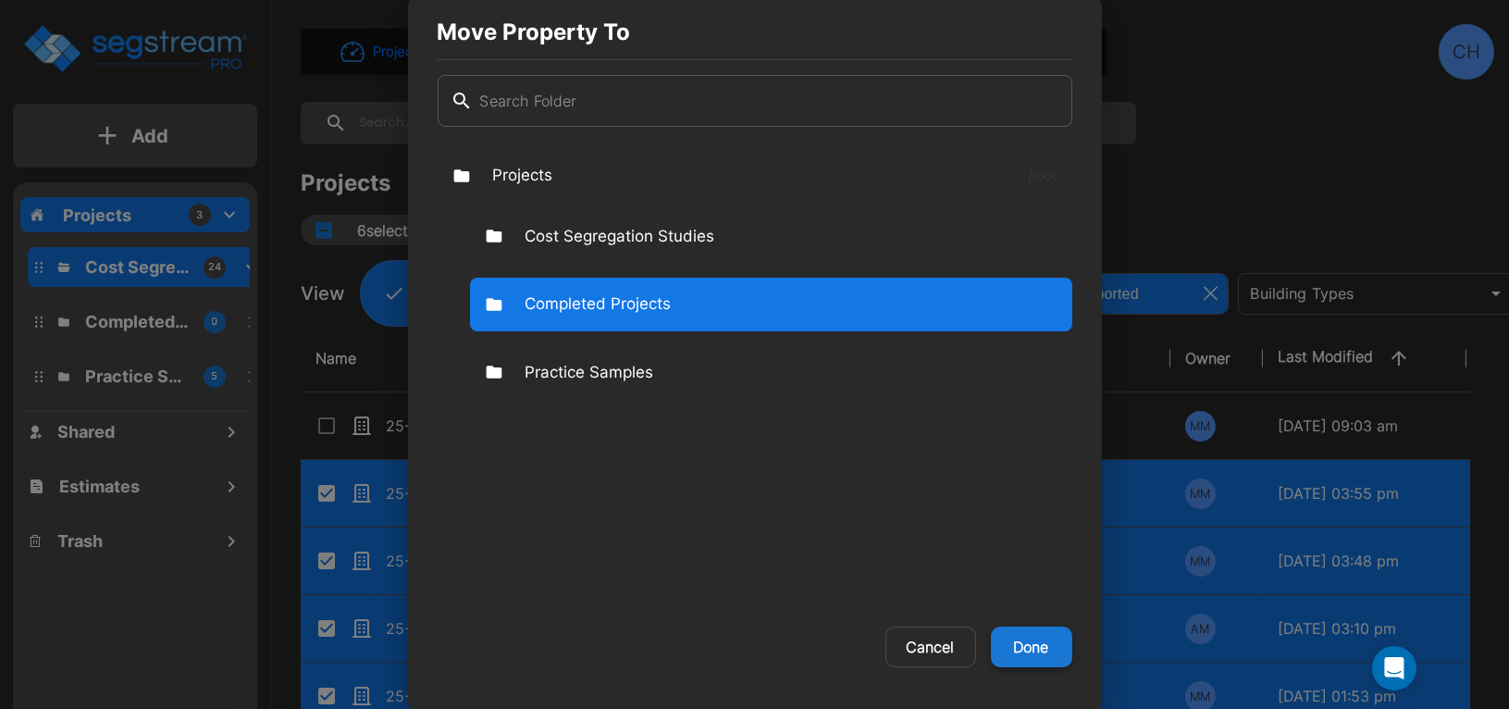
click at [1046, 642] on button "Done" at bounding box center [1031, 646] width 81 height 41
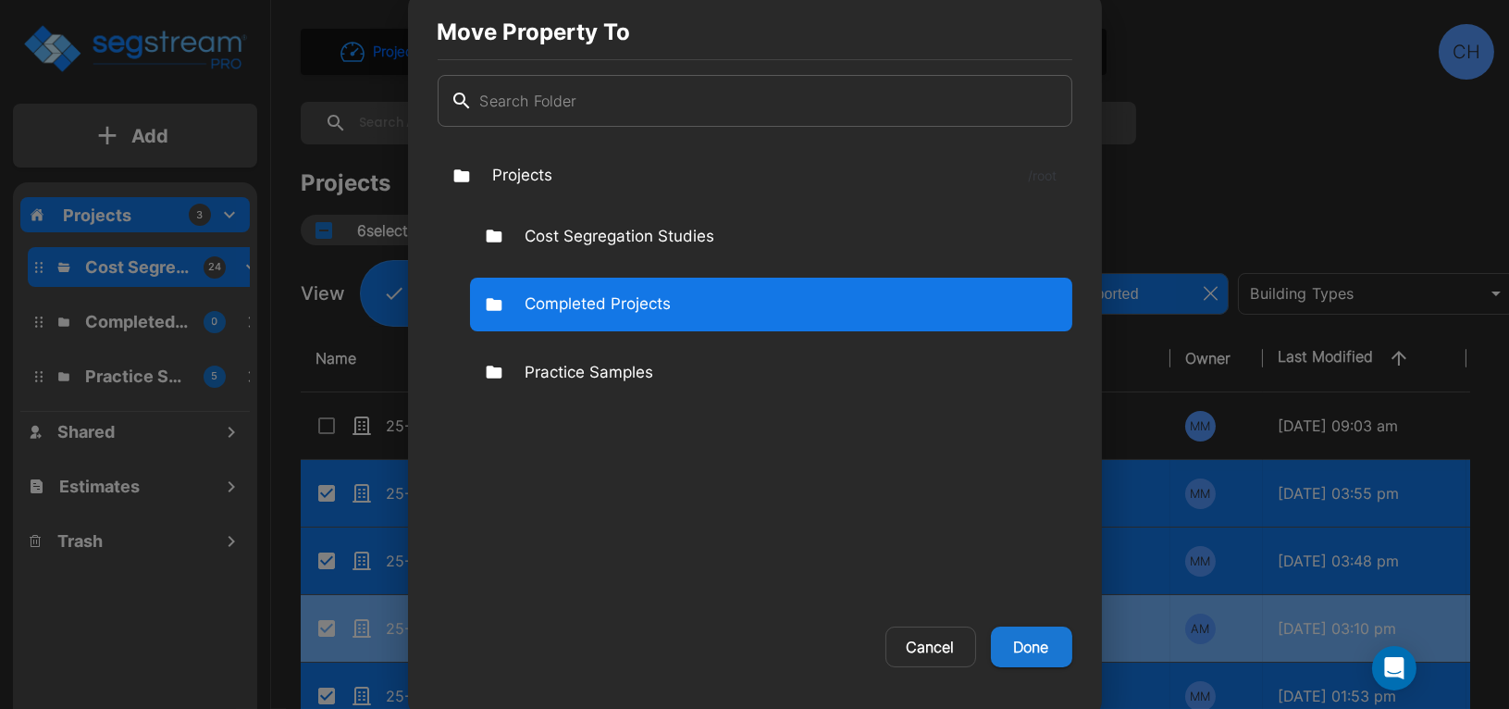
checkbox input "false"
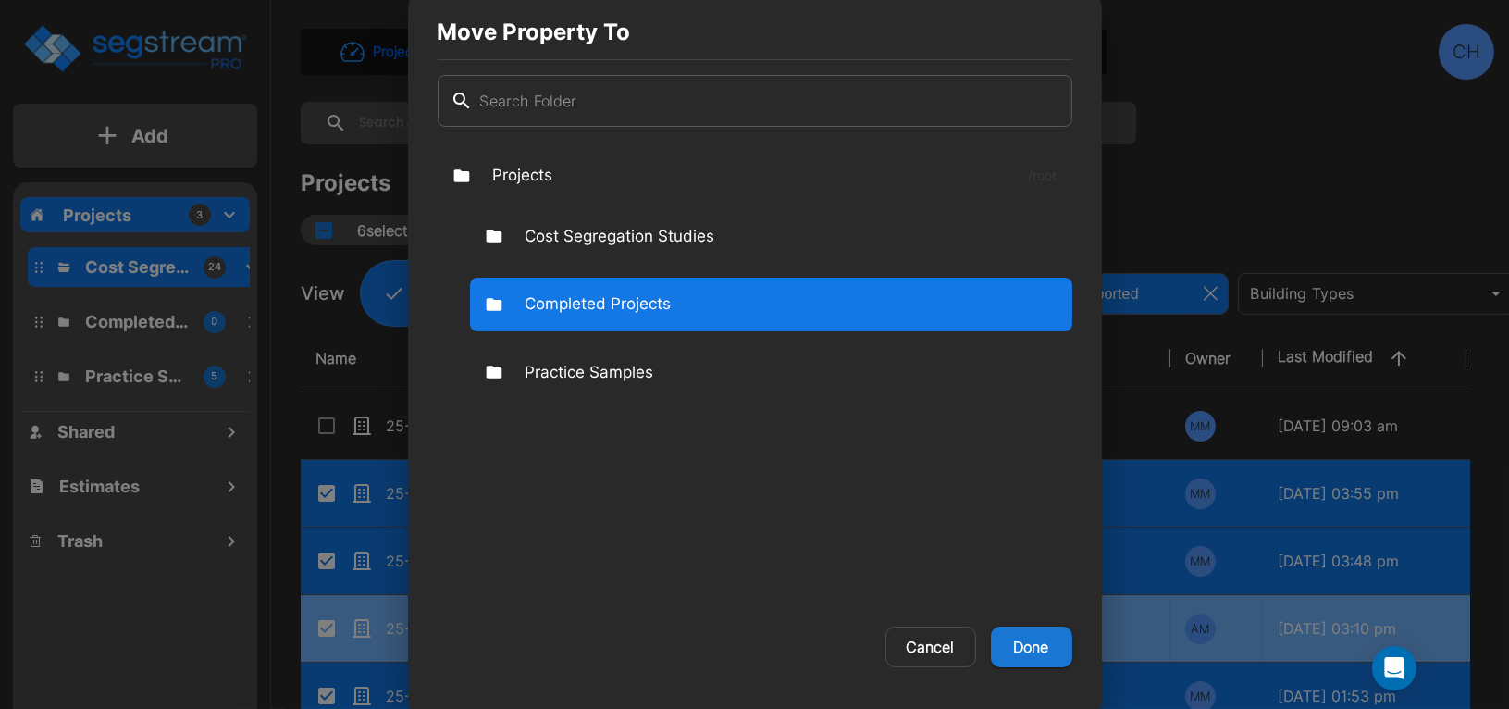
checkbox input "false"
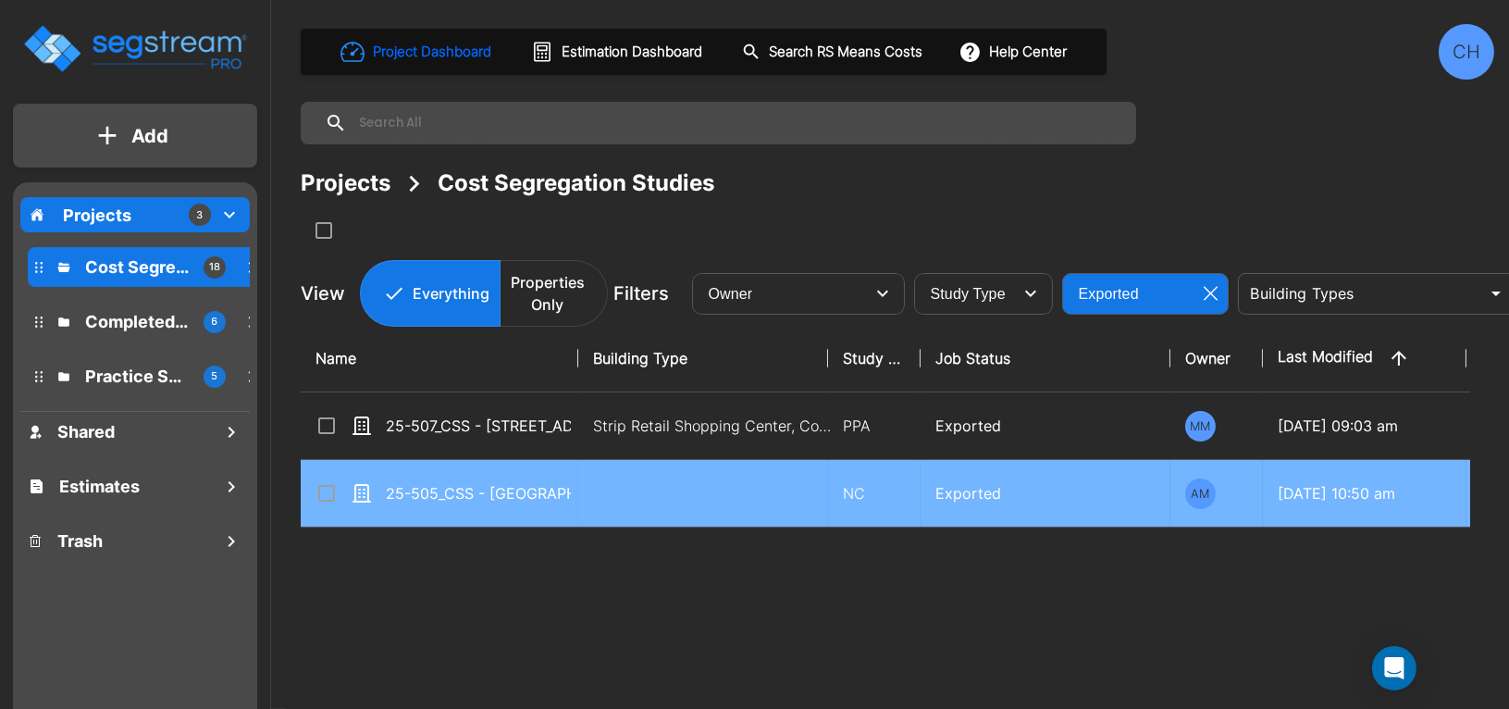
click at [325, 493] on input "select row 25-505_CSS - Plano Business Park Plano, TX - Imad Inc - Emir Hamzeh" at bounding box center [325, 490] width 19 height 16
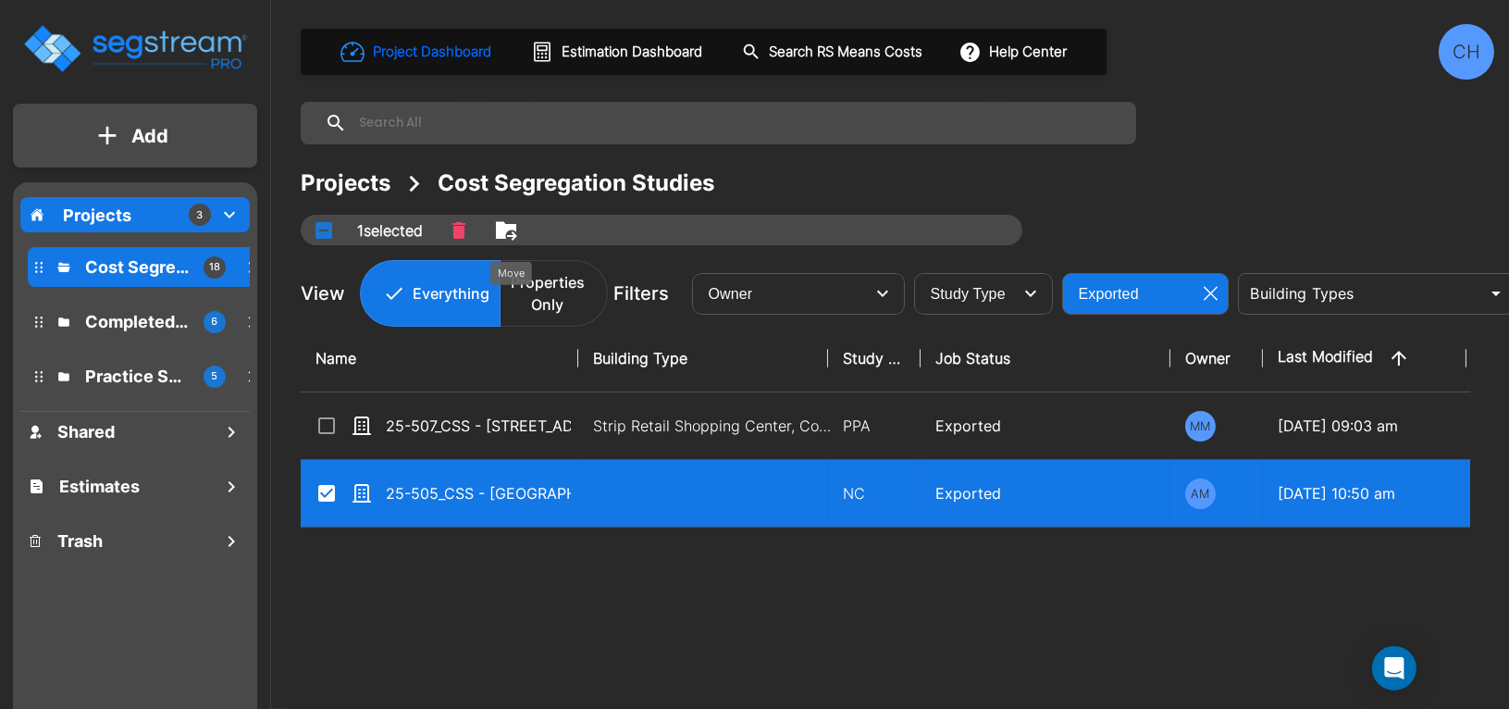
click at [508, 224] on icon "Move" at bounding box center [506, 230] width 20 height 18
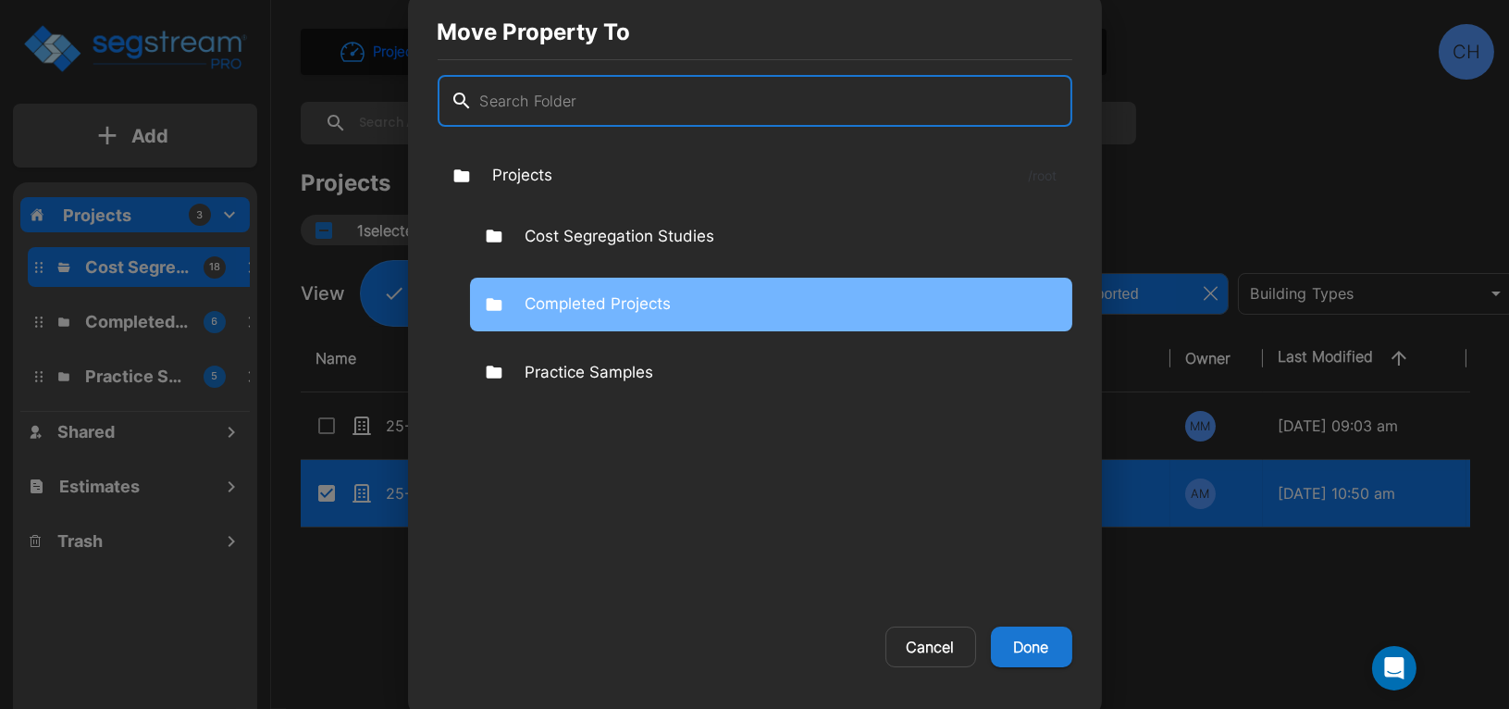
click at [610, 301] on p "Completed Projects" at bounding box center [599, 304] width 146 height 24
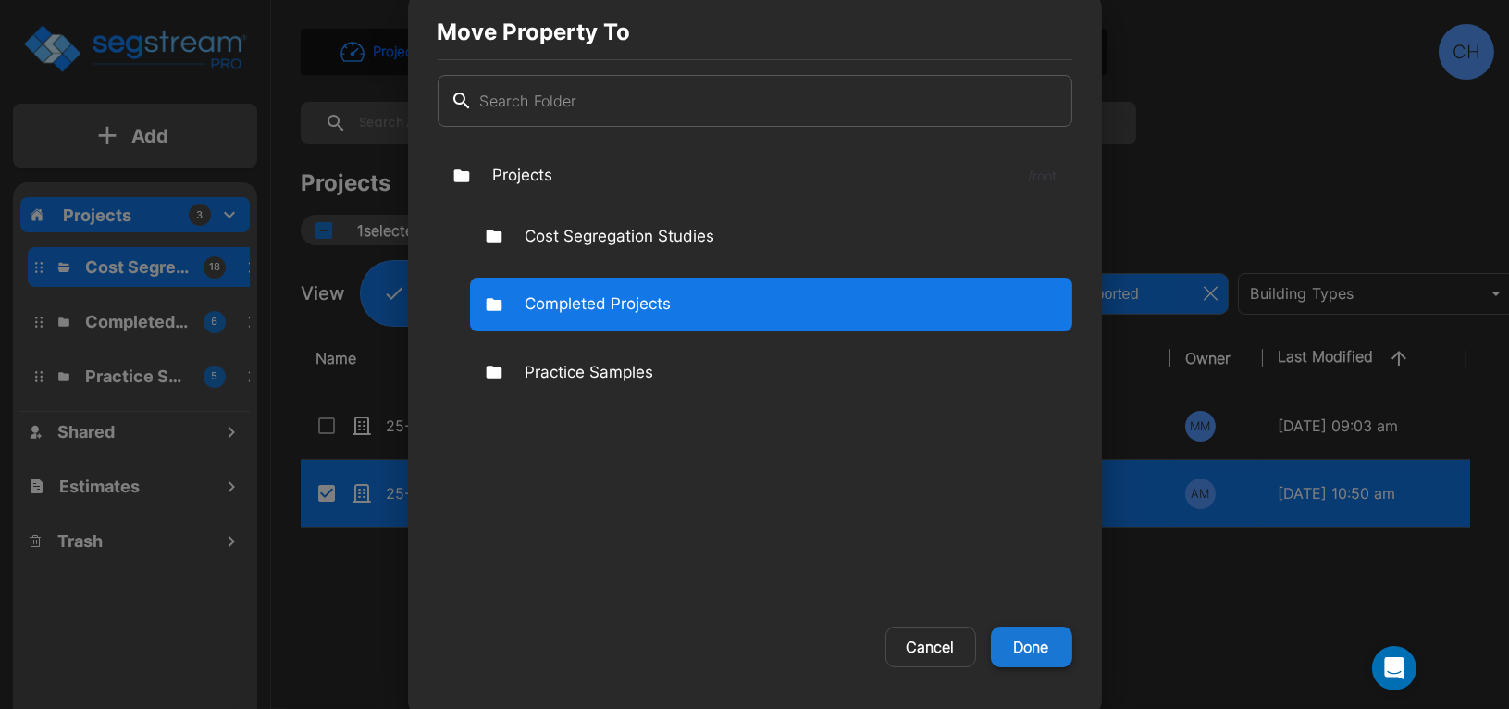
click at [1039, 640] on button "Done" at bounding box center [1031, 646] width 81 height 41
checkbox input "false"
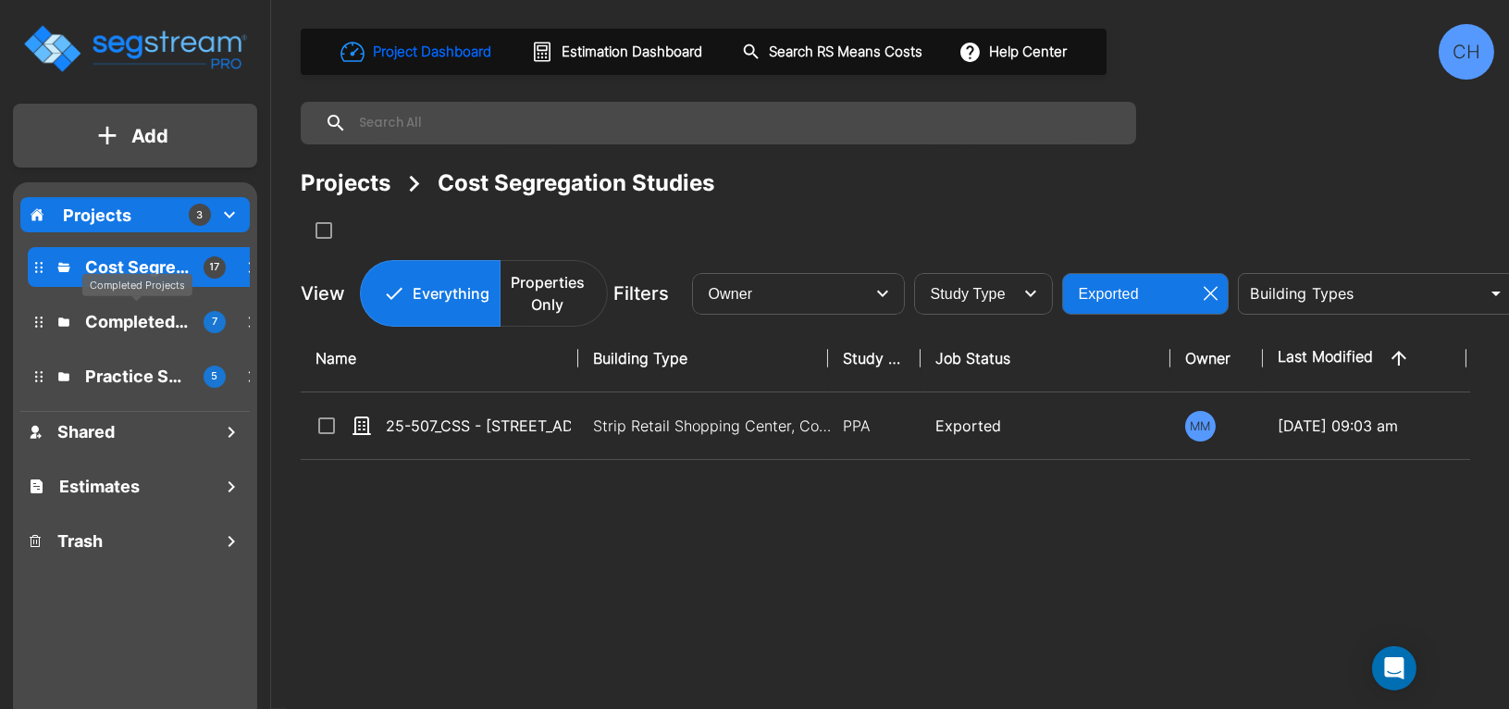
click at [131, 321] on p "Completed Projects" at bounding box center [137, 321] width 104 height 25
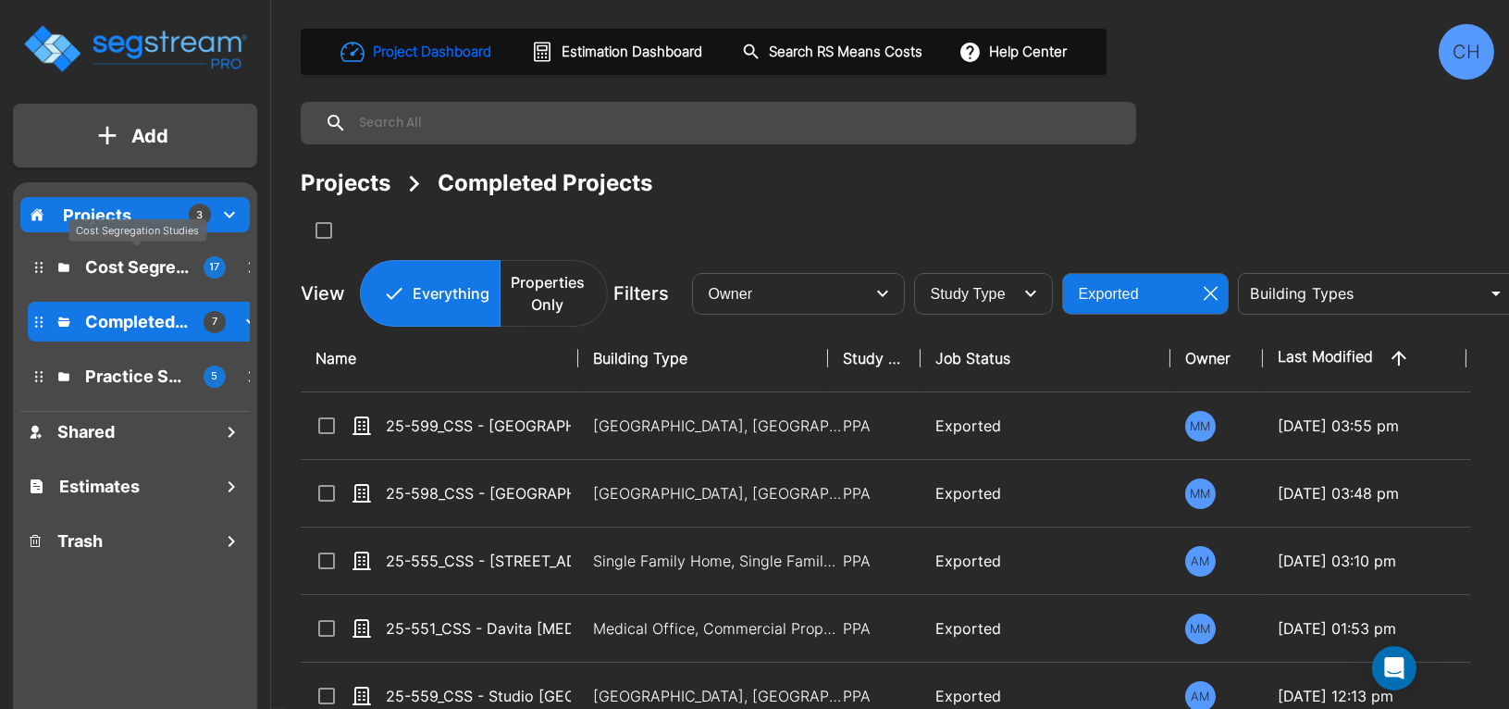
click at [133, 258] on p "Cost Segregation Studies" at bounding box center [137, 266] width 104 height 25
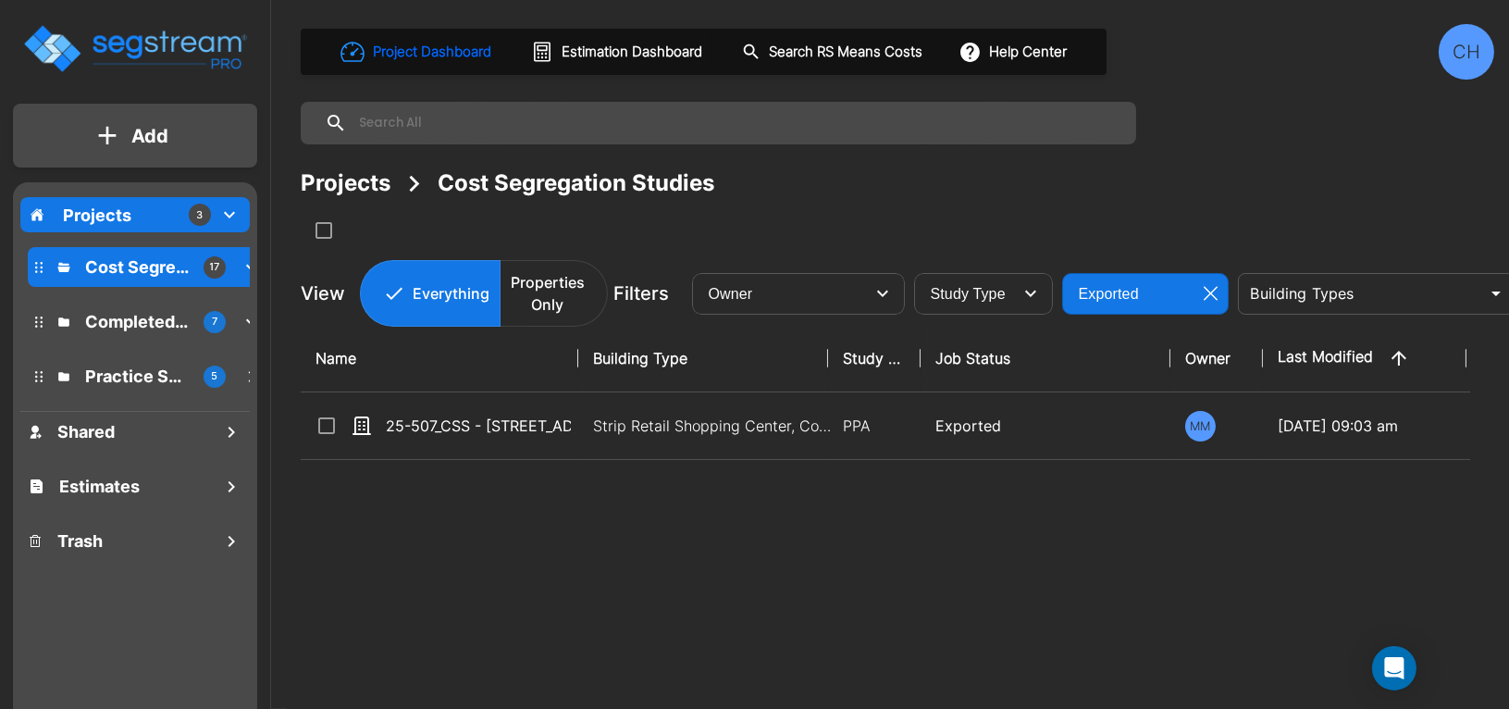
click at [1213, 293] on icon "button" at bounding box center [1211, 293] width 14 height 15
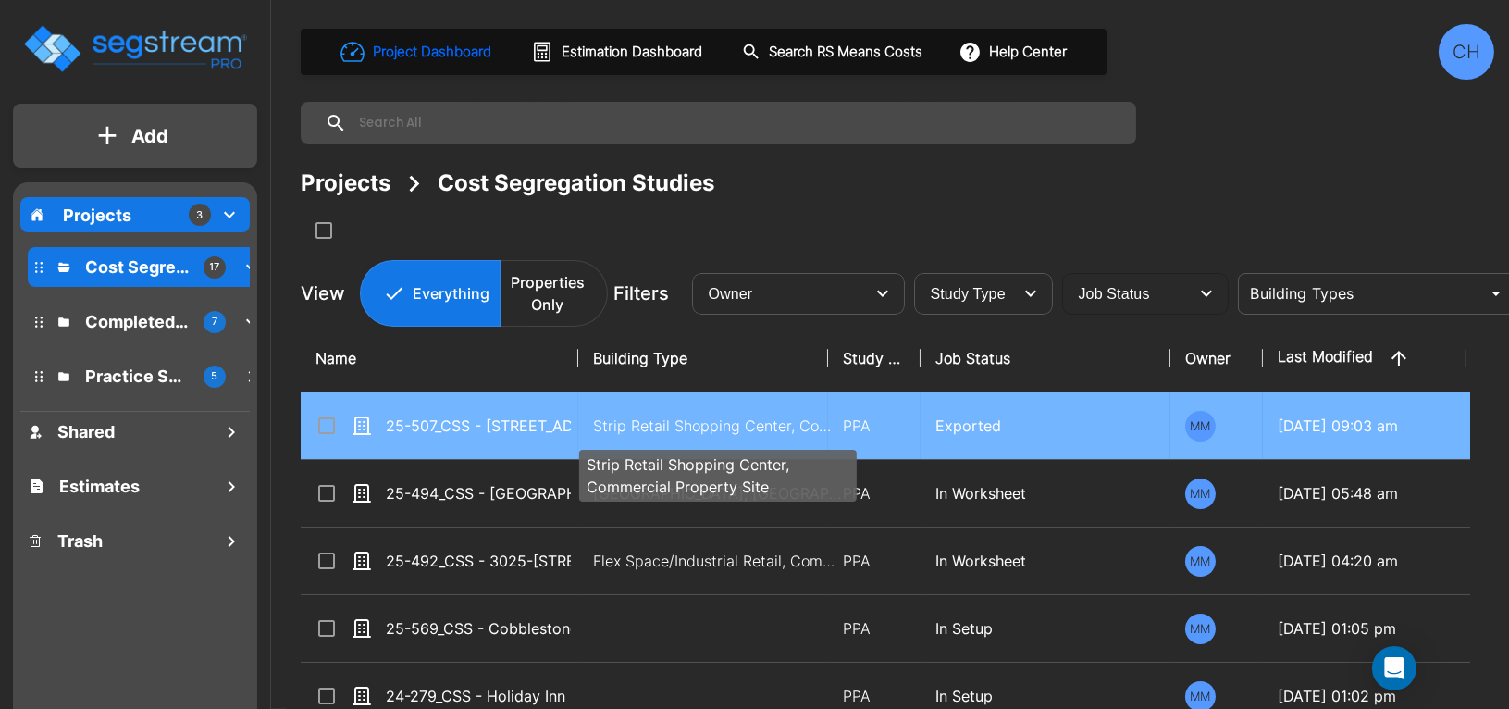
click at [701, 429] on p "Strip Retail Shopping Center, Commercial Property Site" at bounding box center [718, 426] width 250 height 22
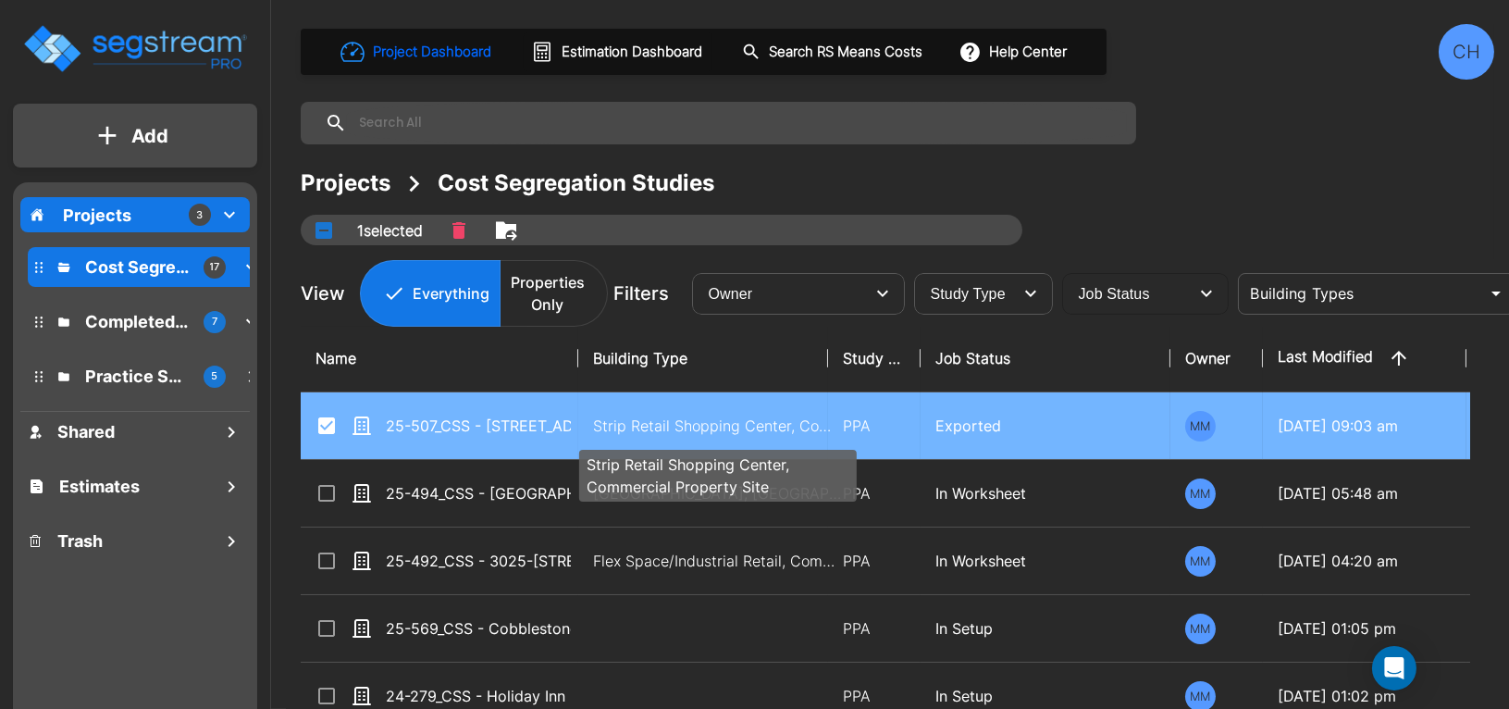
click at [658, 427] on p "Strip Retail Shopping Center, Commercial Property Site" at bounding box center [718, 426] width 250 height 22
checkbox input "false"
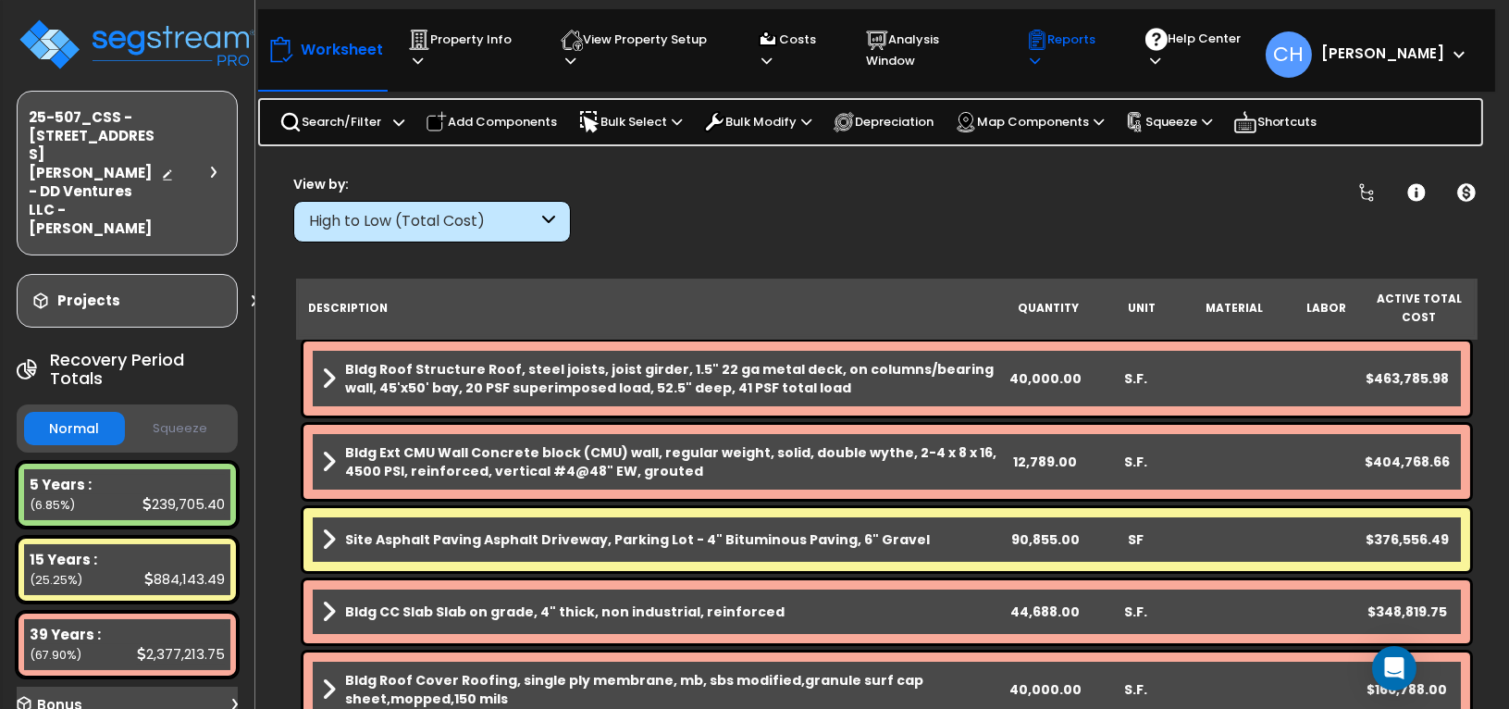
click at [1084, 39] on p "Reports" at bounding box center [1068, 50] width 85 height 43
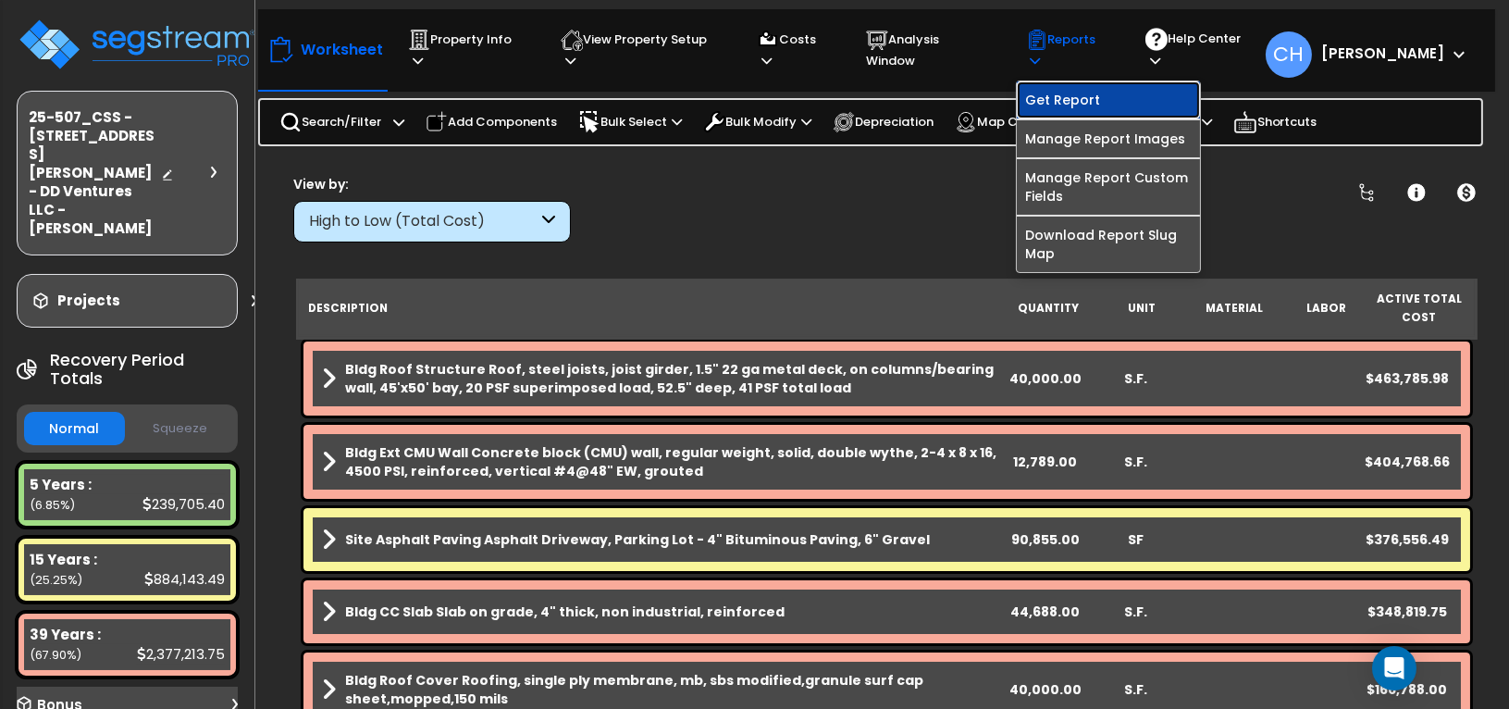
click at [1067, 90] on link "Get Report" at bounding box center [1108, 99] width 183 height 37
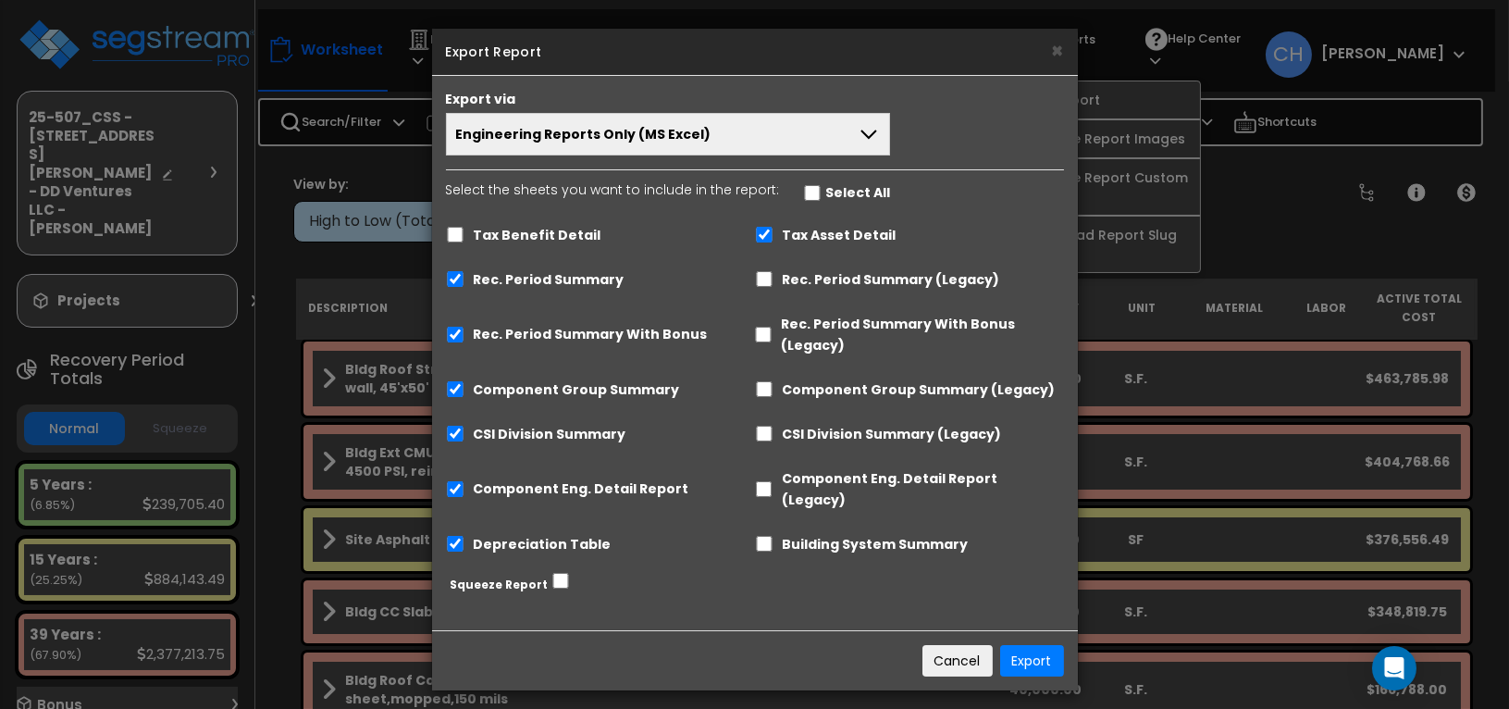
click at [711, 135] on button "Engineering Reports Only (MS Excel)" at bounding box center [668, 134] width 445 height 43
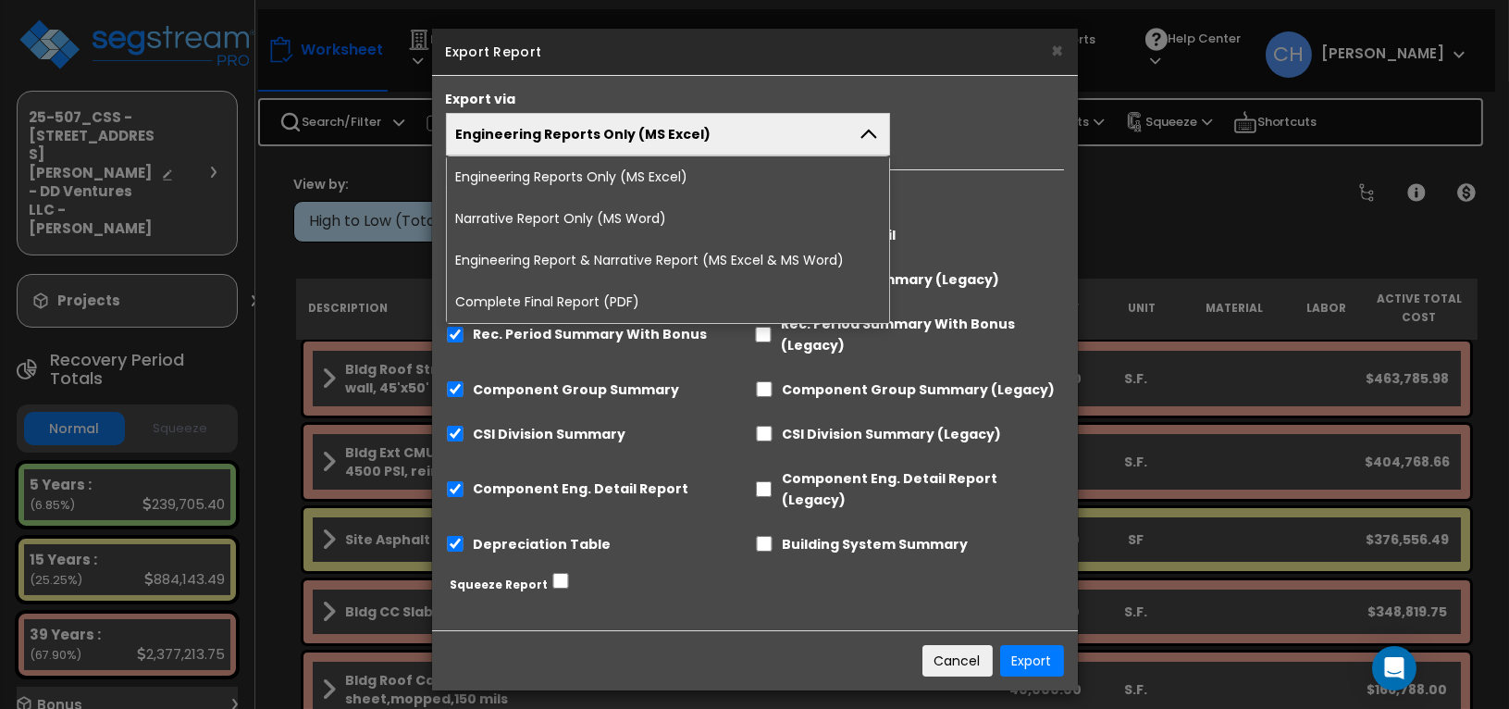
click at [605, 295] on li "Complete Final Report (PDF)" at bounding box center [668, 302] width 443 height 42
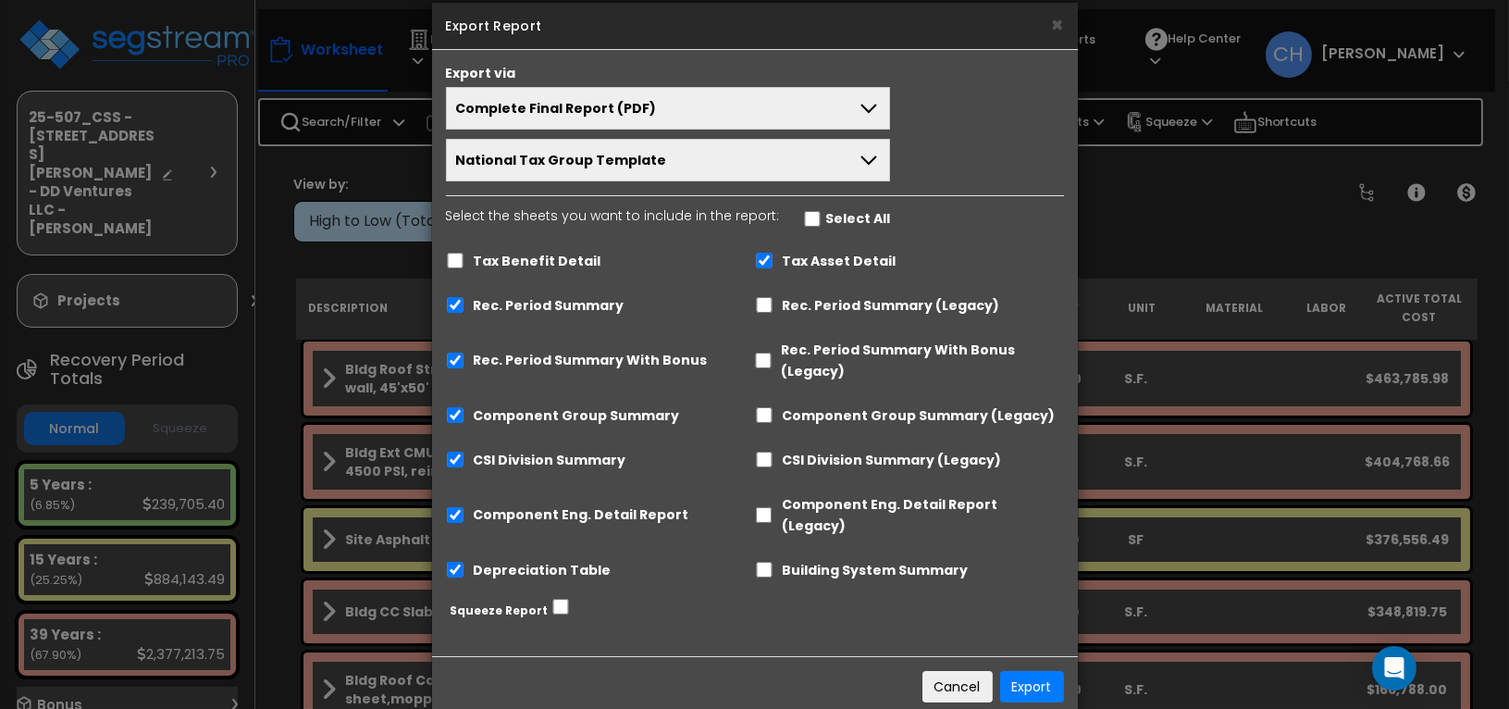
scroll to position [42, 0]
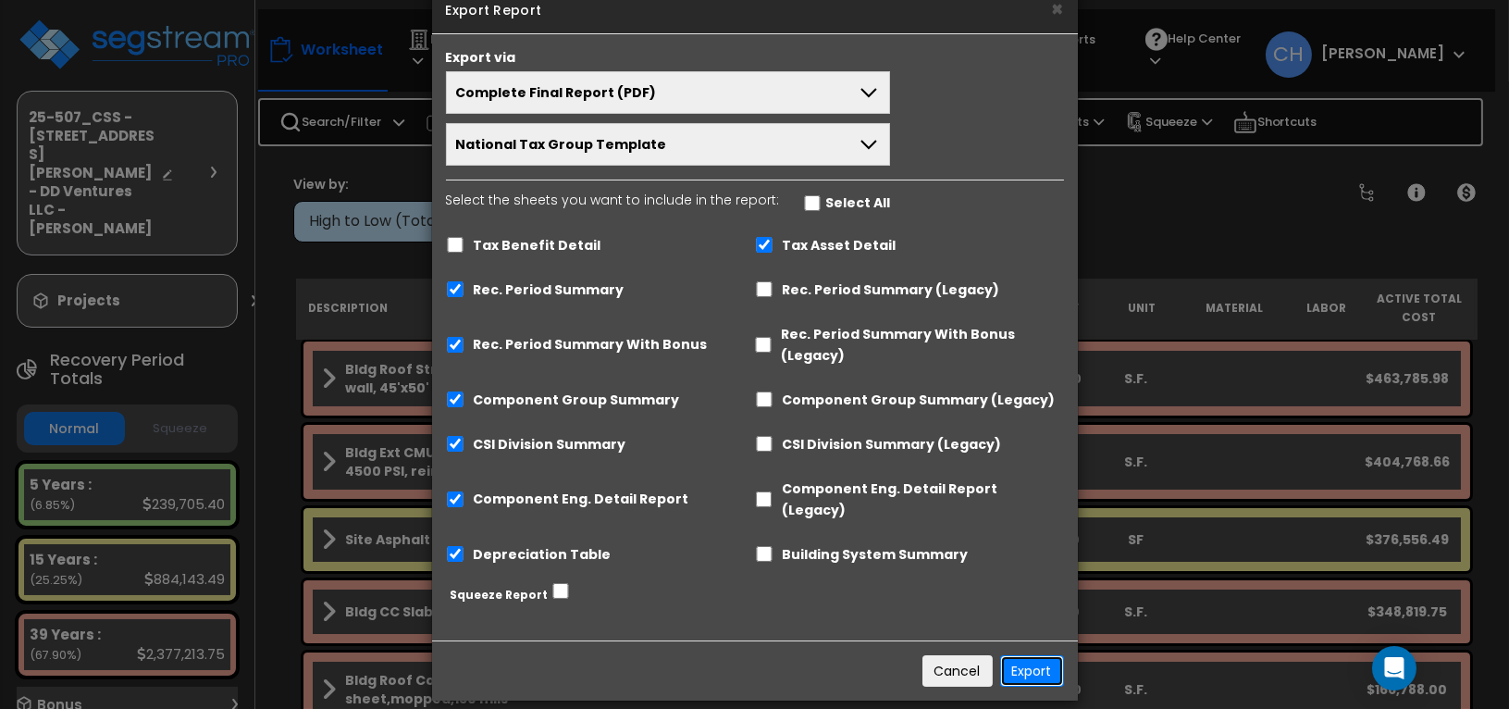
click at [1024, 655] on button "Export" at bounding box center [1032, 670] width 64 height 31
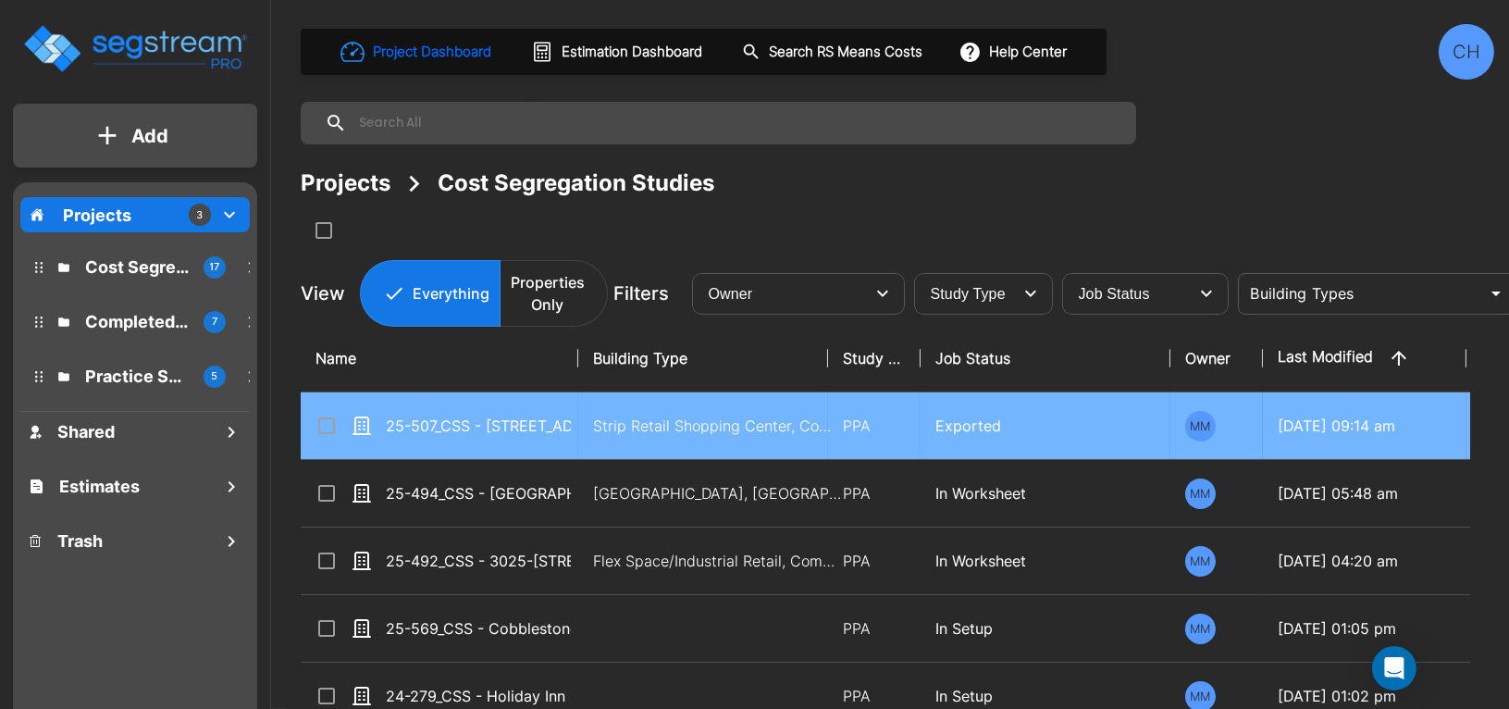
click at [717, 427] on p "Strip Retail Shopping Center, Commercial Property Site" at bounding box center [718, 426] width 250 height 22
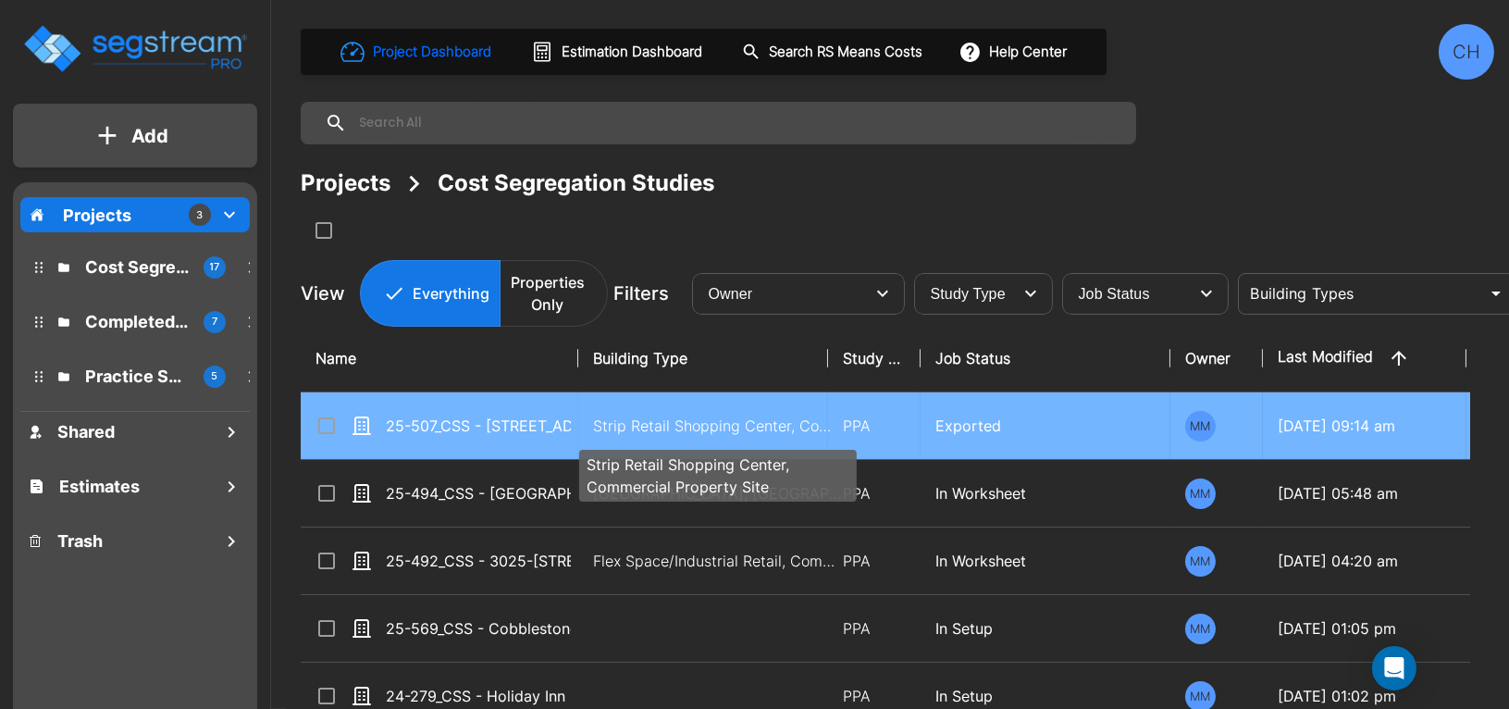
click at [673, 430] on p "Strip Retail Shopping Center, Commercial Property Site" at bounding box center [718, 426] width 250 height 22
checkbox input "true"
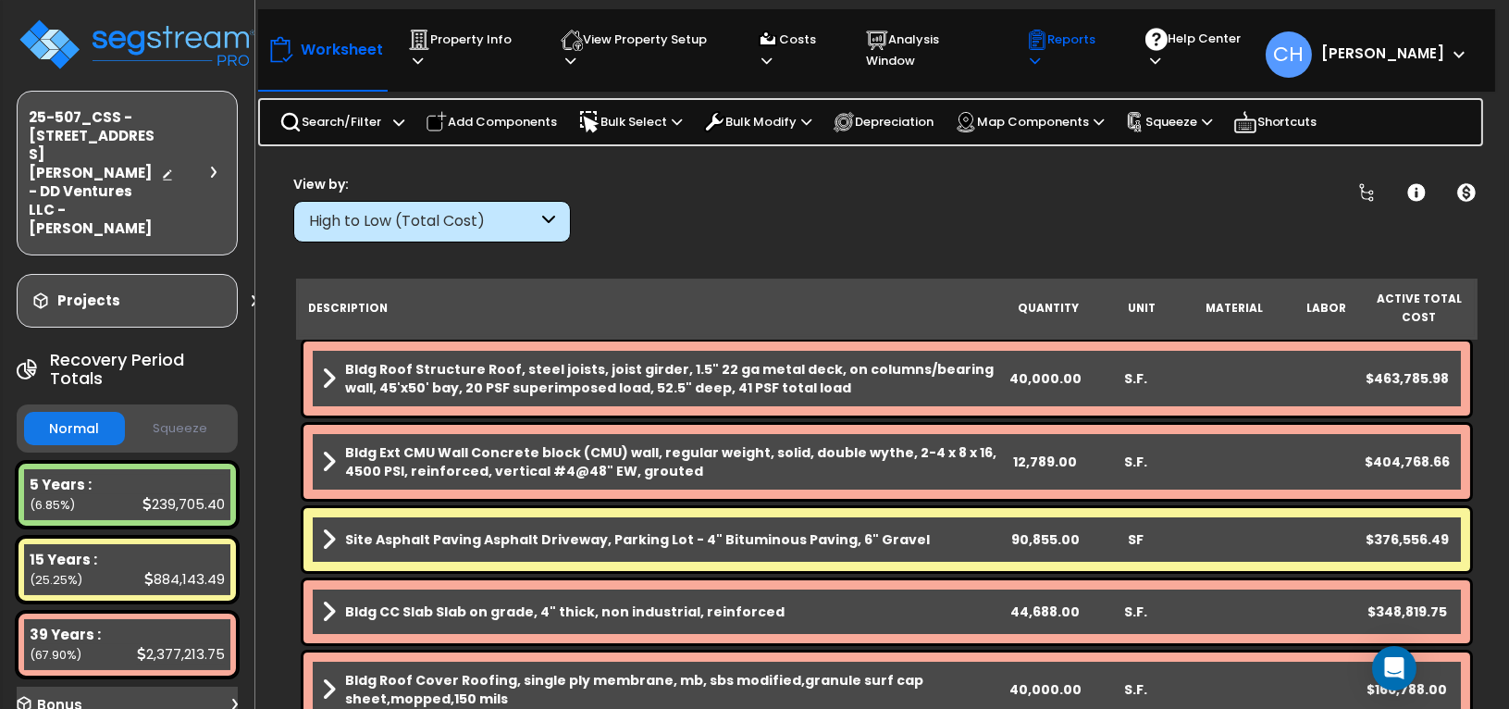
click at [1076, 46] on p "Reports" at bounding box center [1068, 50] width 85 height 43
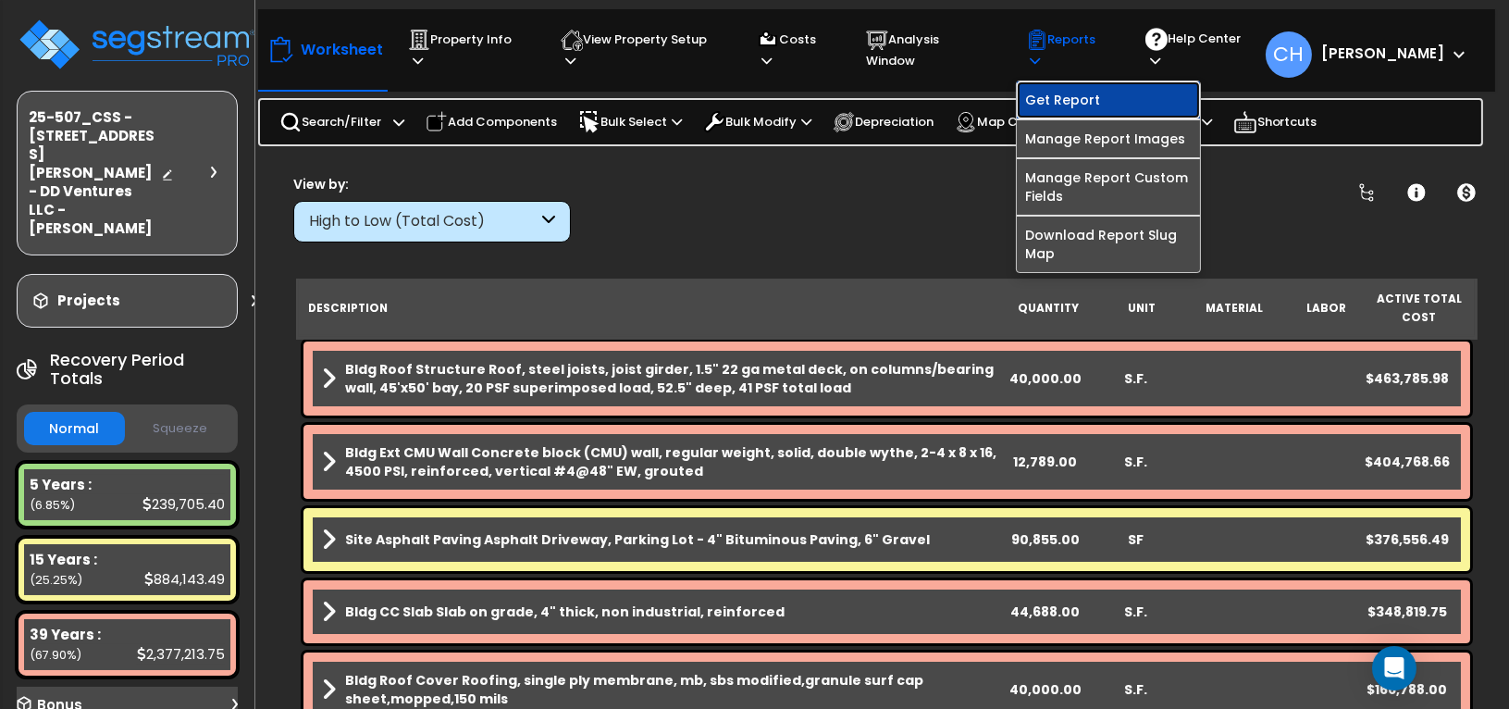
click at [1059, 85] on link "Get Report" at bounding box center [1108, 99] width 183 height 37
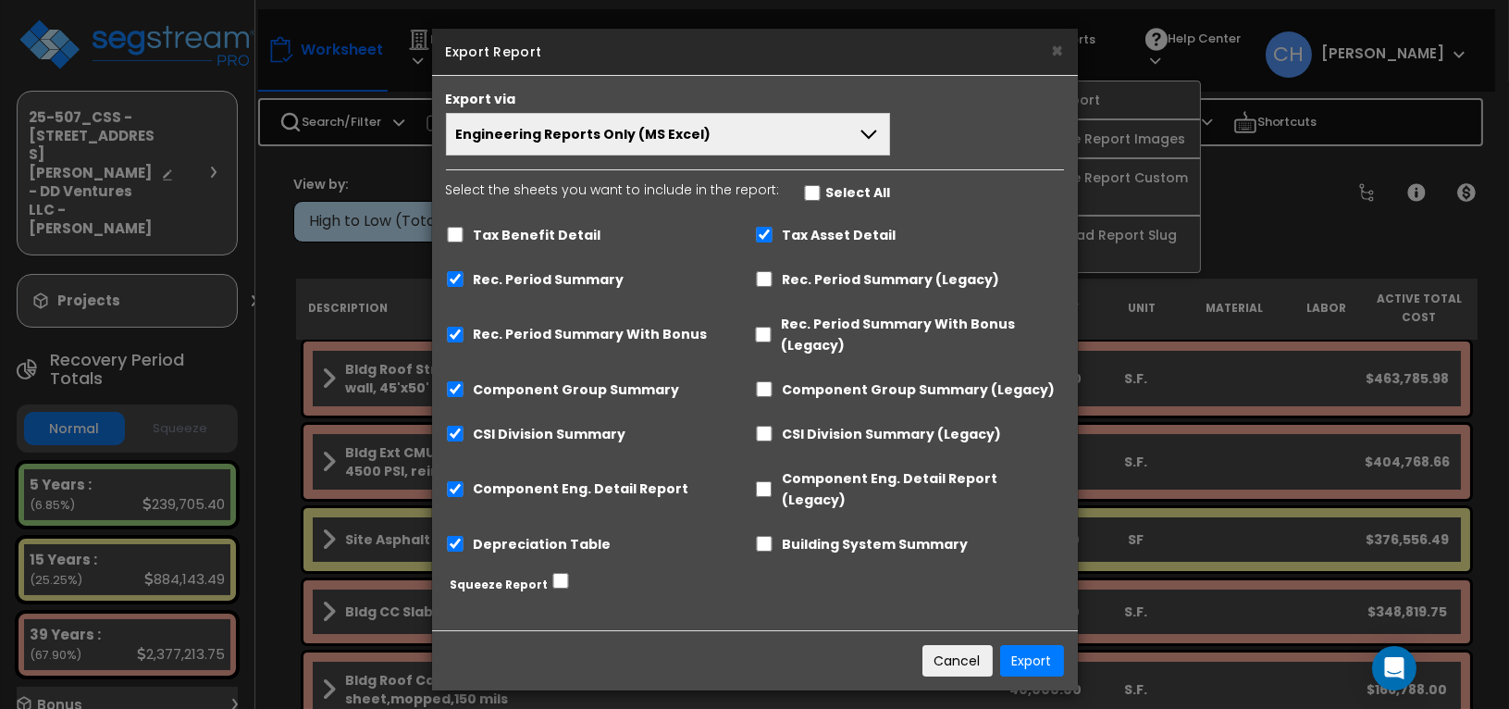
click at [715, 134] on button "Engineering Reports Only (MS Excel)" at bounding box center [668, 134] width 445 height 43
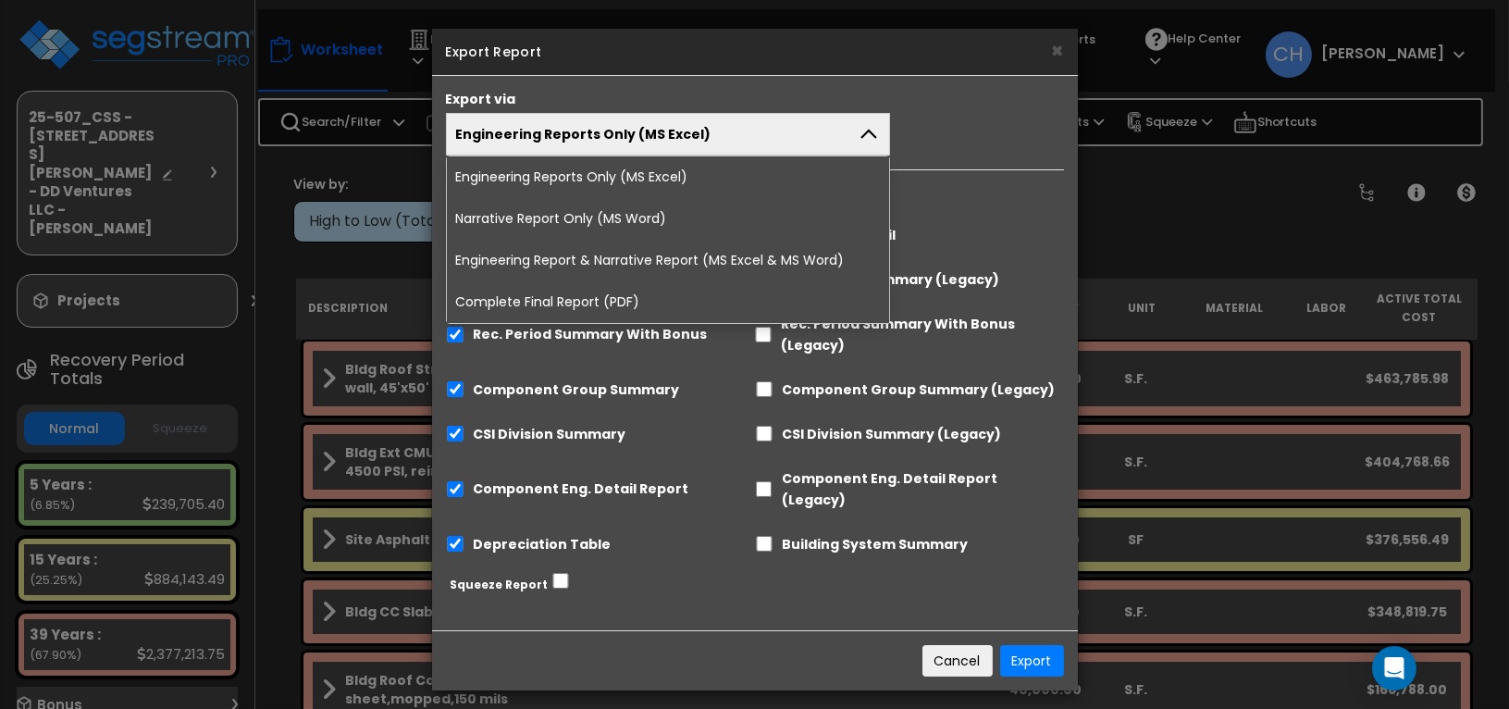
click at [560, 306] on li "Complete Final Report (PDF)" at bounding box center [668, 302] width 443 height 42
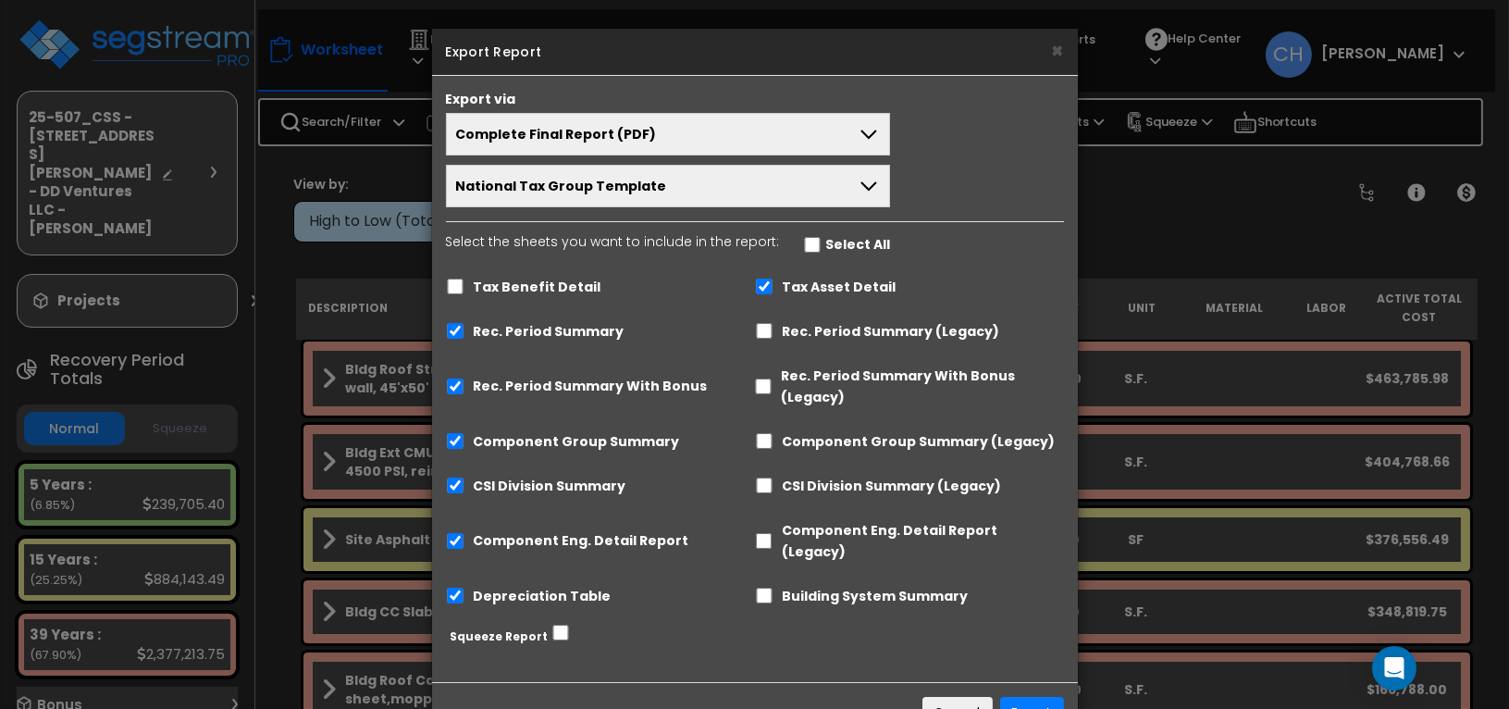
scroll to position [42, 0]
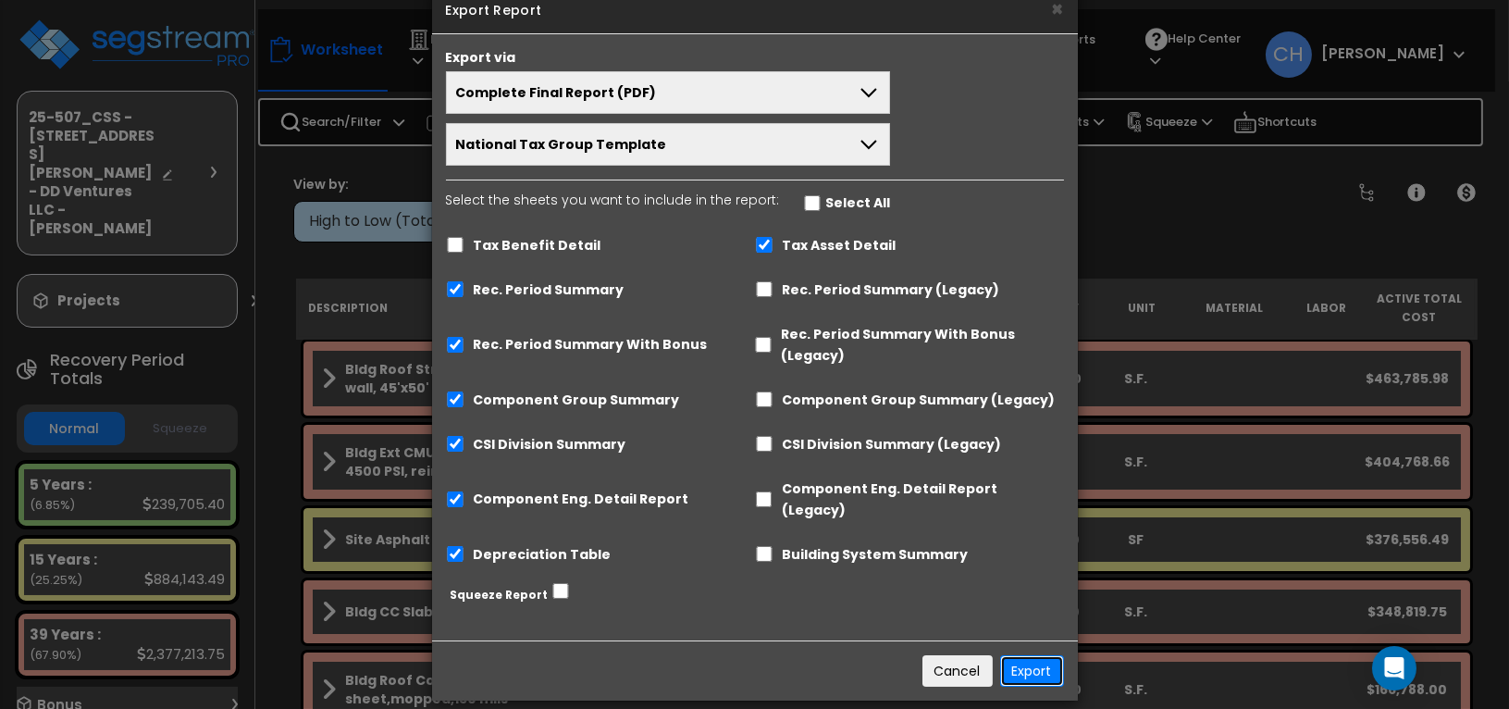
click at [1041, 655] on button "Export" at bounding box center [1032, 670] width 64 height 31
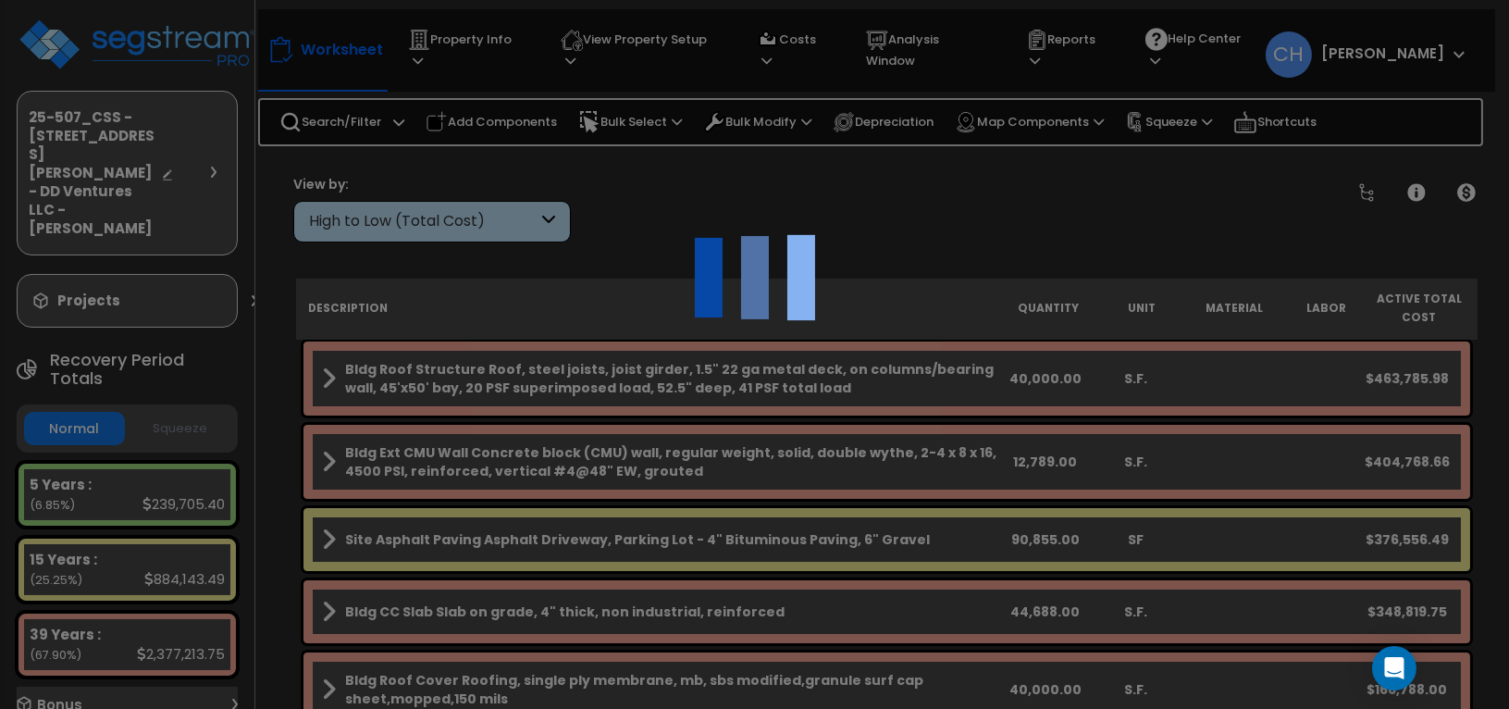
scroll to position [80, 0]
click at [159, 37] on div at bounding box center [754, 354] width 1509 height 709
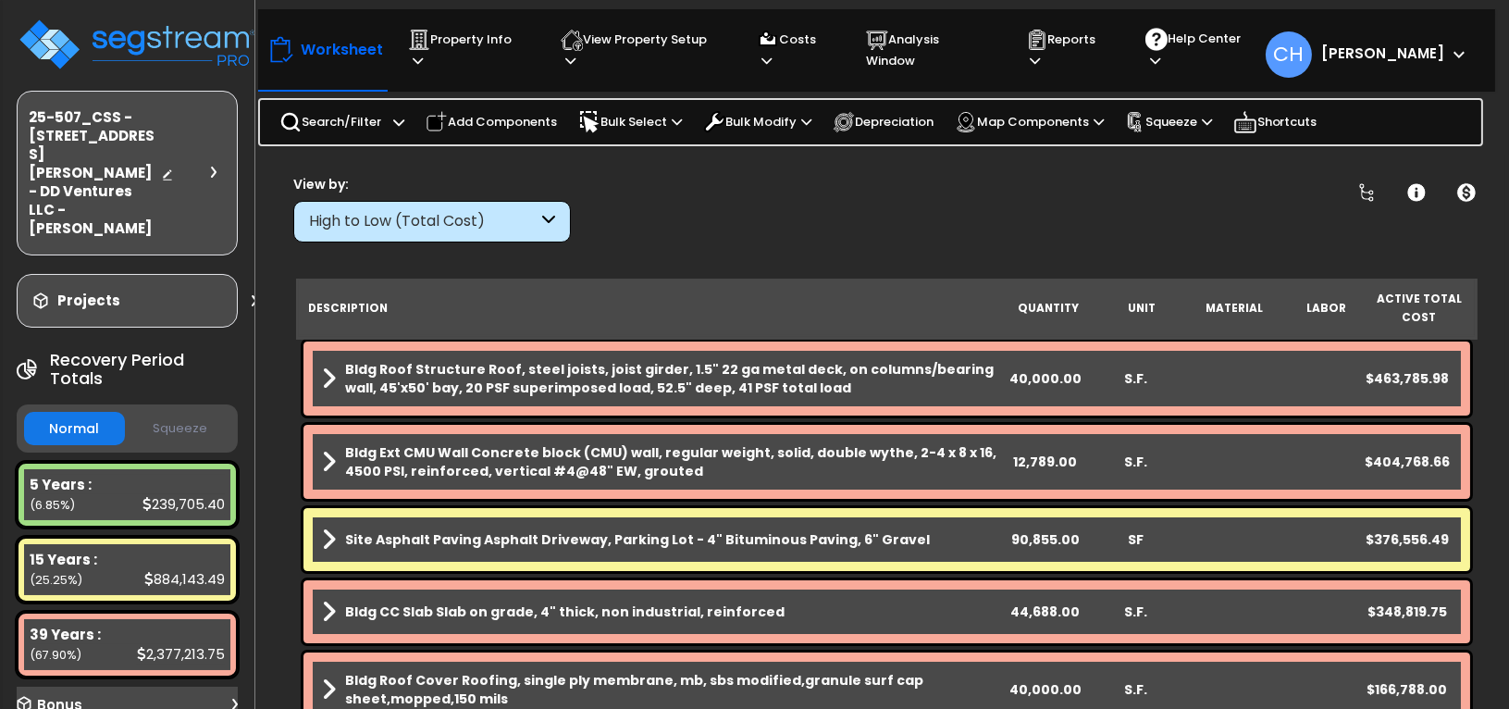
scroll to position [80, 0]
click at [157, 38] on img at bounding box center [137, 45] width 241 height 56
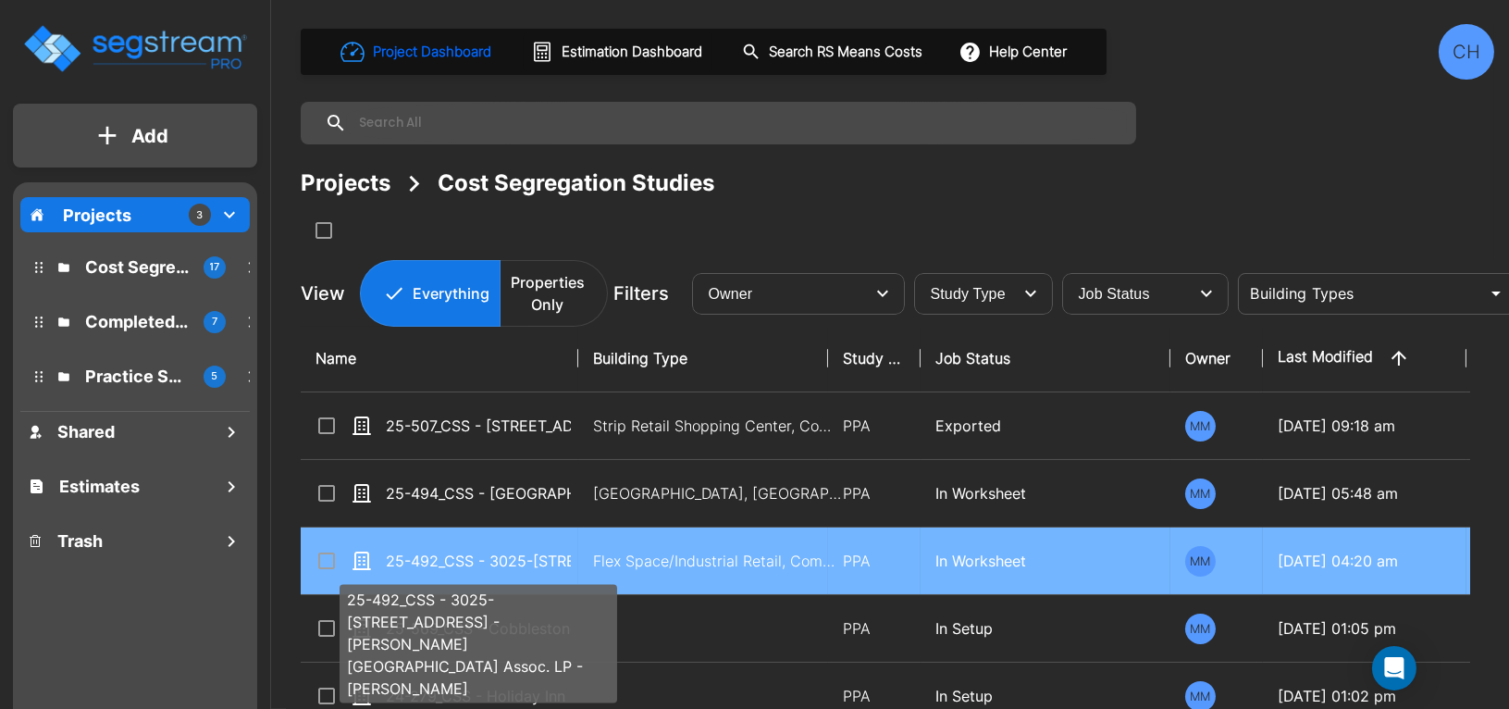
click at [473, 559] on p "25-492_CSS - 3025-[STREET_ADDRESS] - [PERSON_NAME][GEOGRAPHIC_DATA] Assoc. LP -…" at bounding box center [478, 561] width 185 height 22
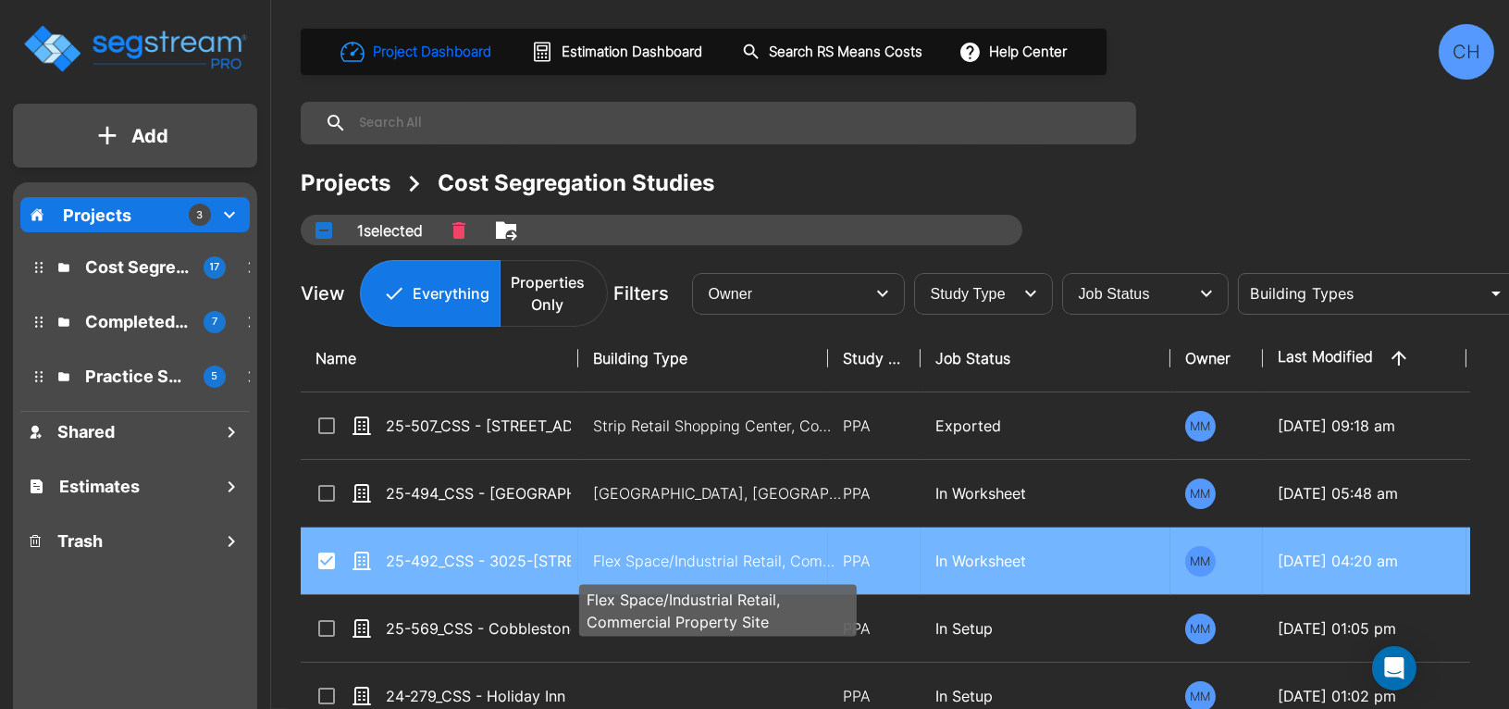
click at [694, 567] on p "Flex Space/Industrial Retail, Commercial Property Site" at bounding box center [718, 561] width 250 height 22
checkbox input "false"
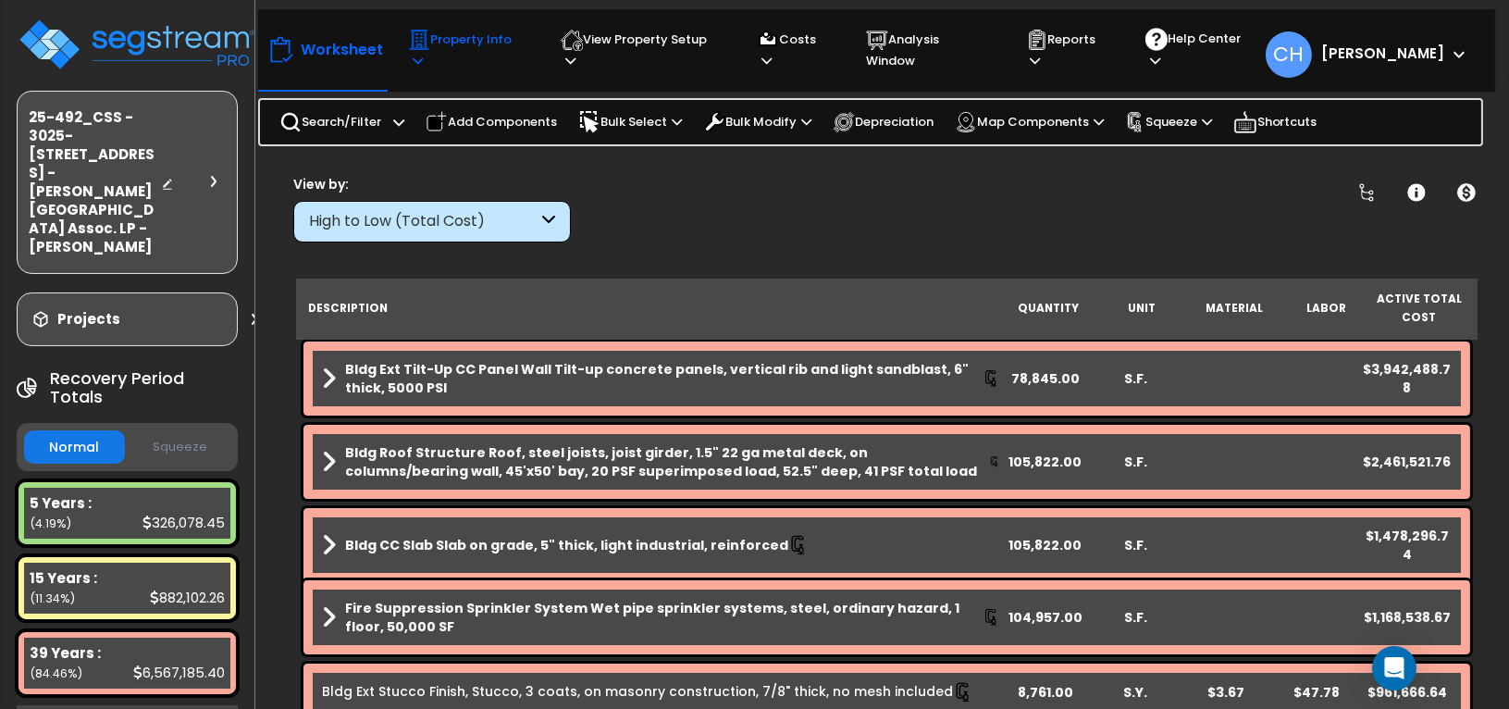
click at [492, 45] on p "Property Info" at bounding box center [467, 50] width 118 height 43
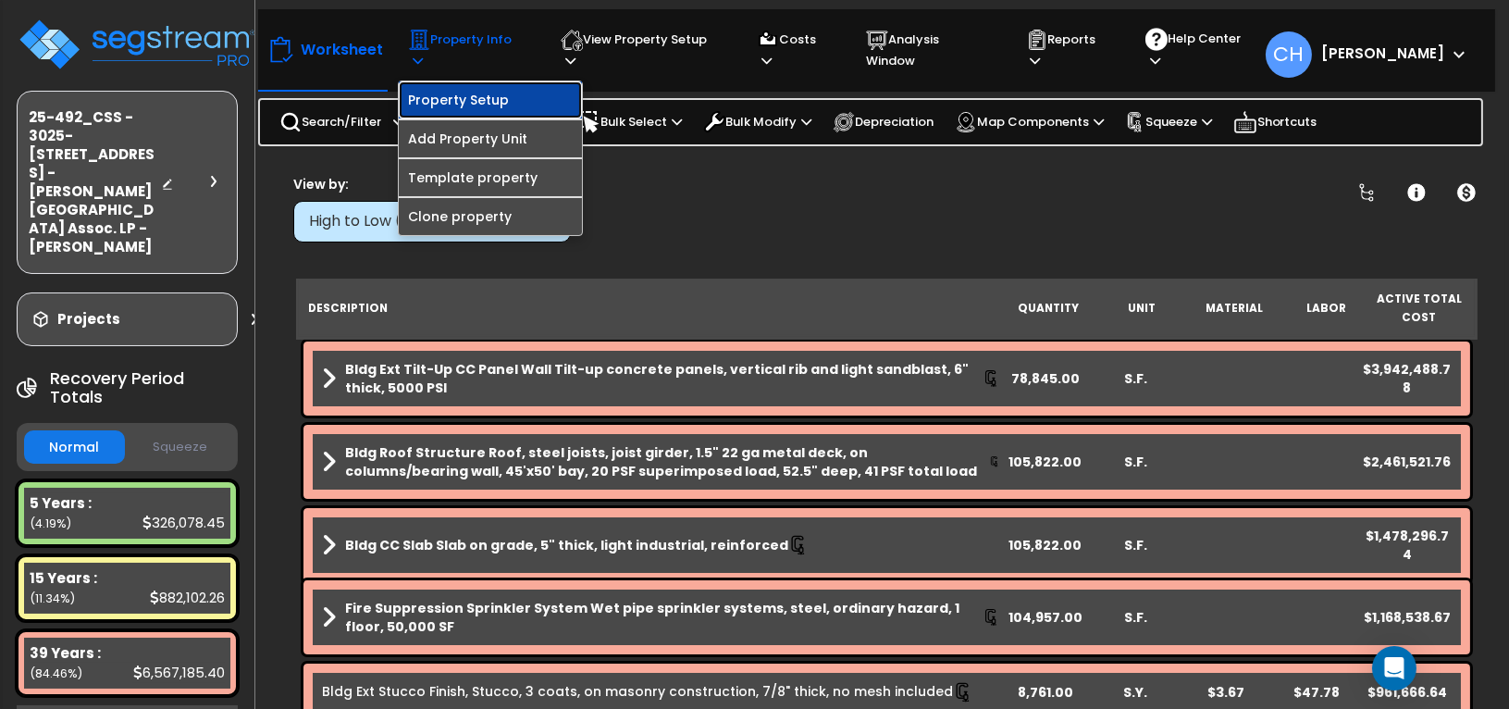
click at [484, 95] on link "Property Setup" at bounding box center [490, 99] width 183 height 37
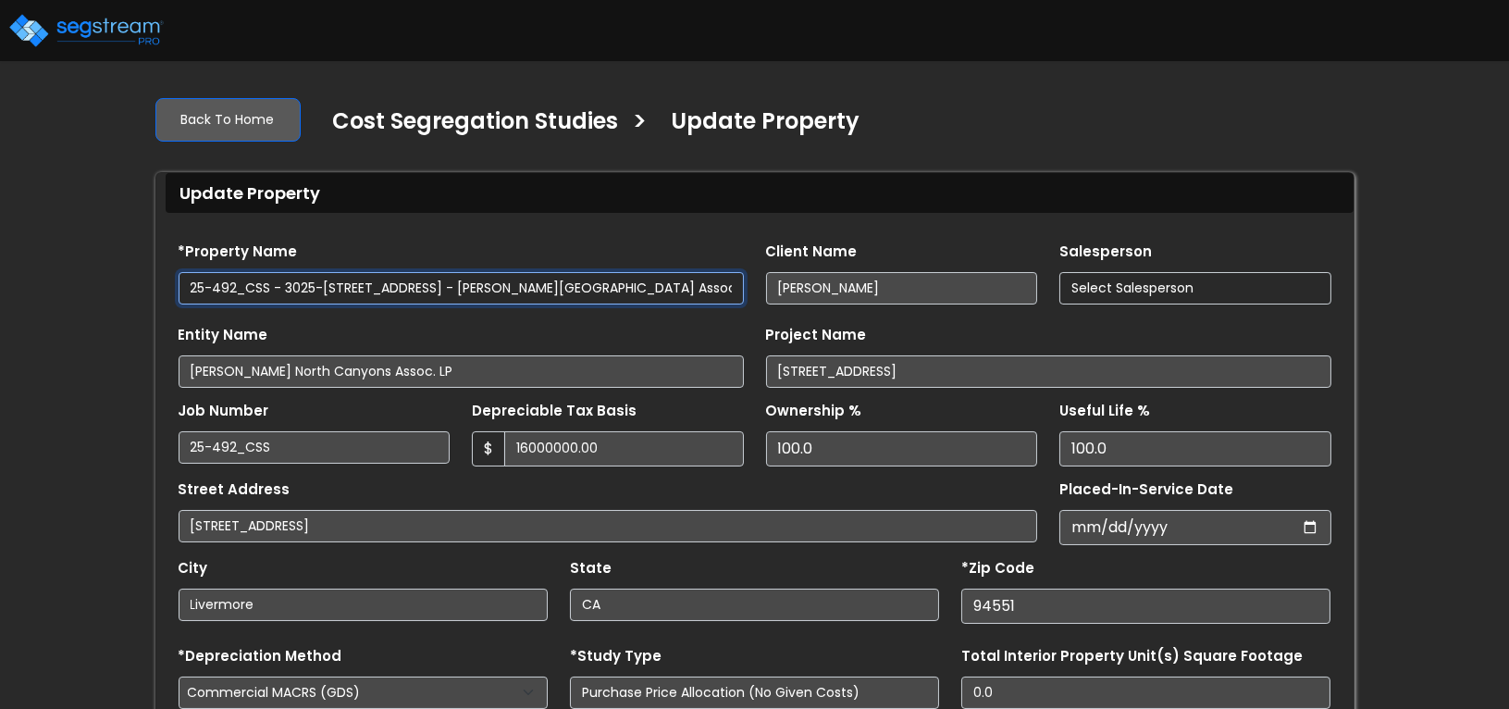
type input "16,000,000.00"
select select "2025"
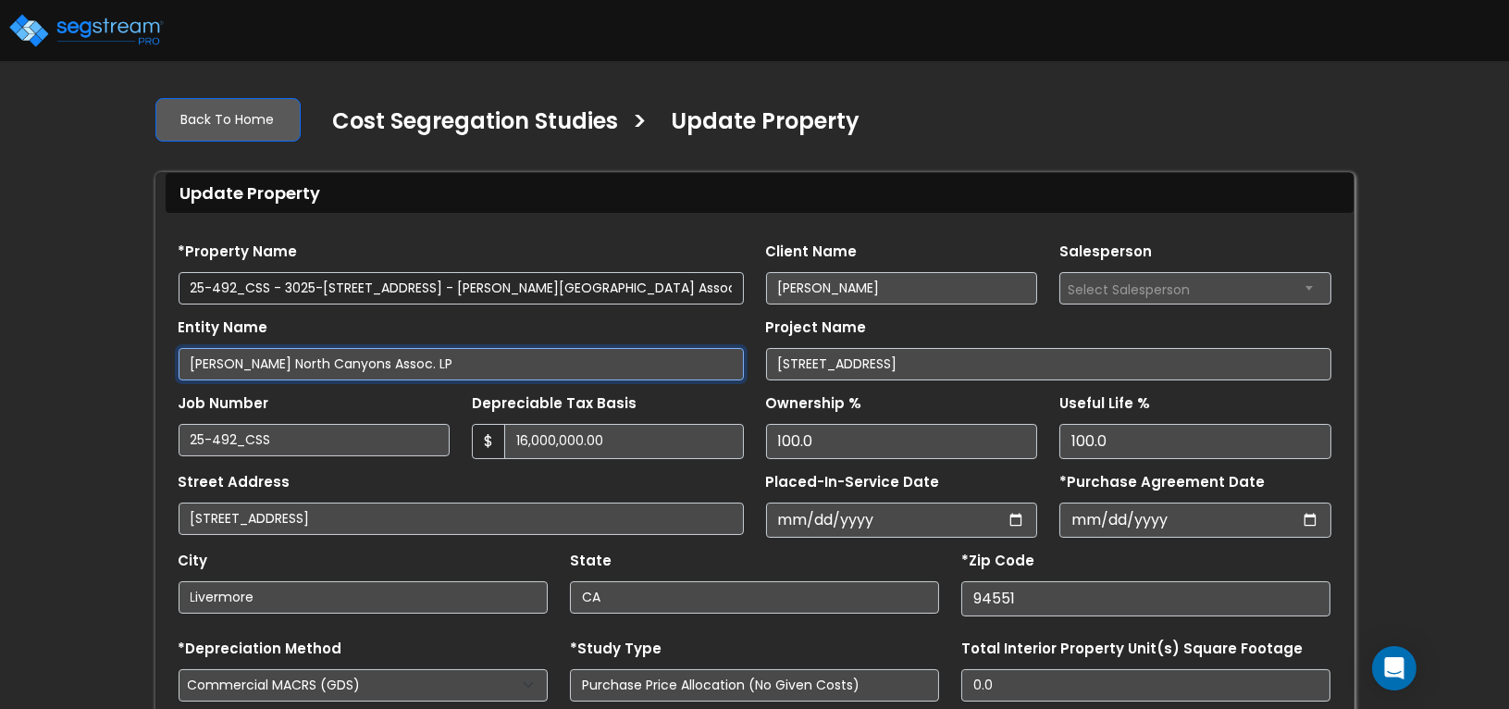
drag, startPoint x: 184, startPoint y: 362, endPoint x: 194, endPoint y: 361, distance: 10.2
click at [184, 361] on input "[PERSON_NAME] North Canyons Assoc. LP" at bounding box center [461, 364] width 565 height 32
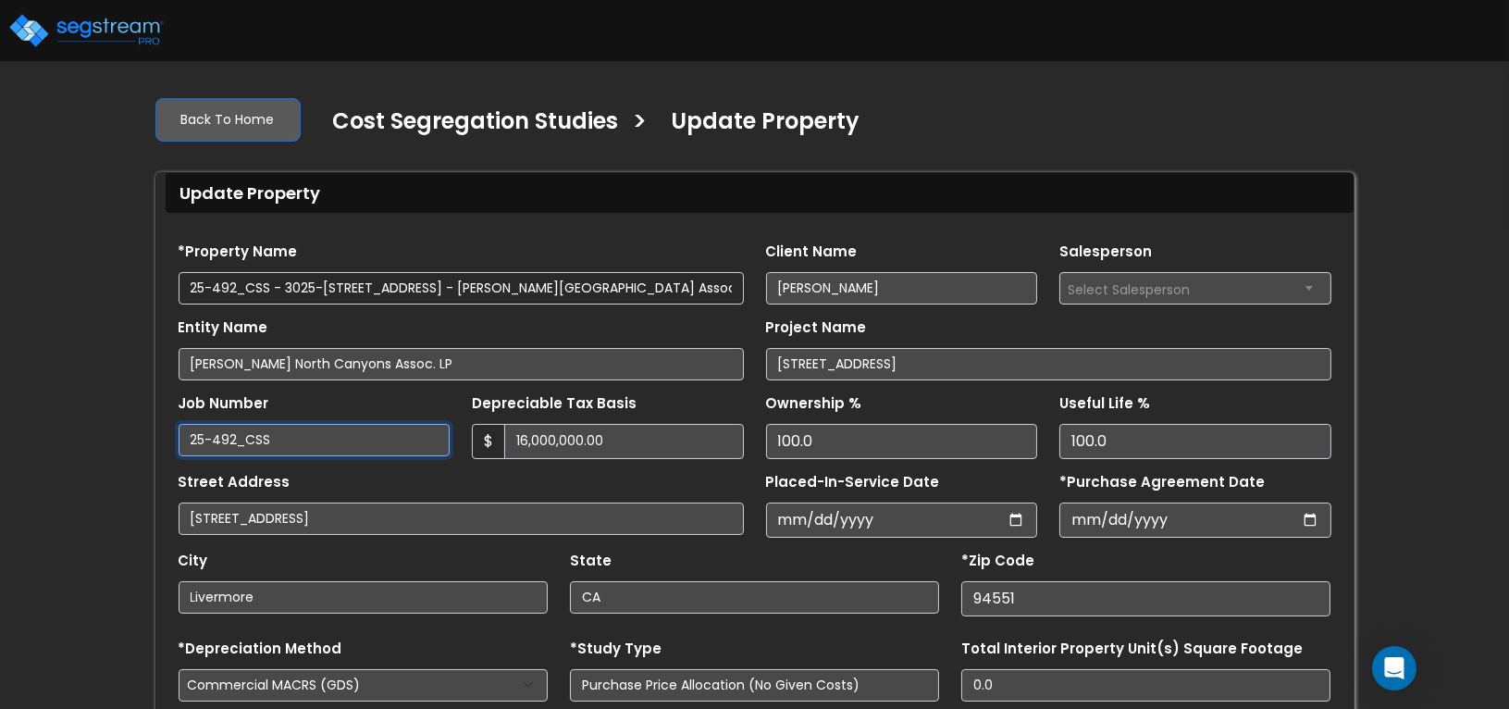
drag, startPoint x: 328, startPoint y: 447, endPoint x: 369, endPoint y: 447, distance: 40.7
click at [328, 447] on input "25-492_CSS" at bounding box center [315, 440] width 272 height 32
click at [610, 440] on input "16,000,000.00" at bounding box center [624, 441] width 240 height 35
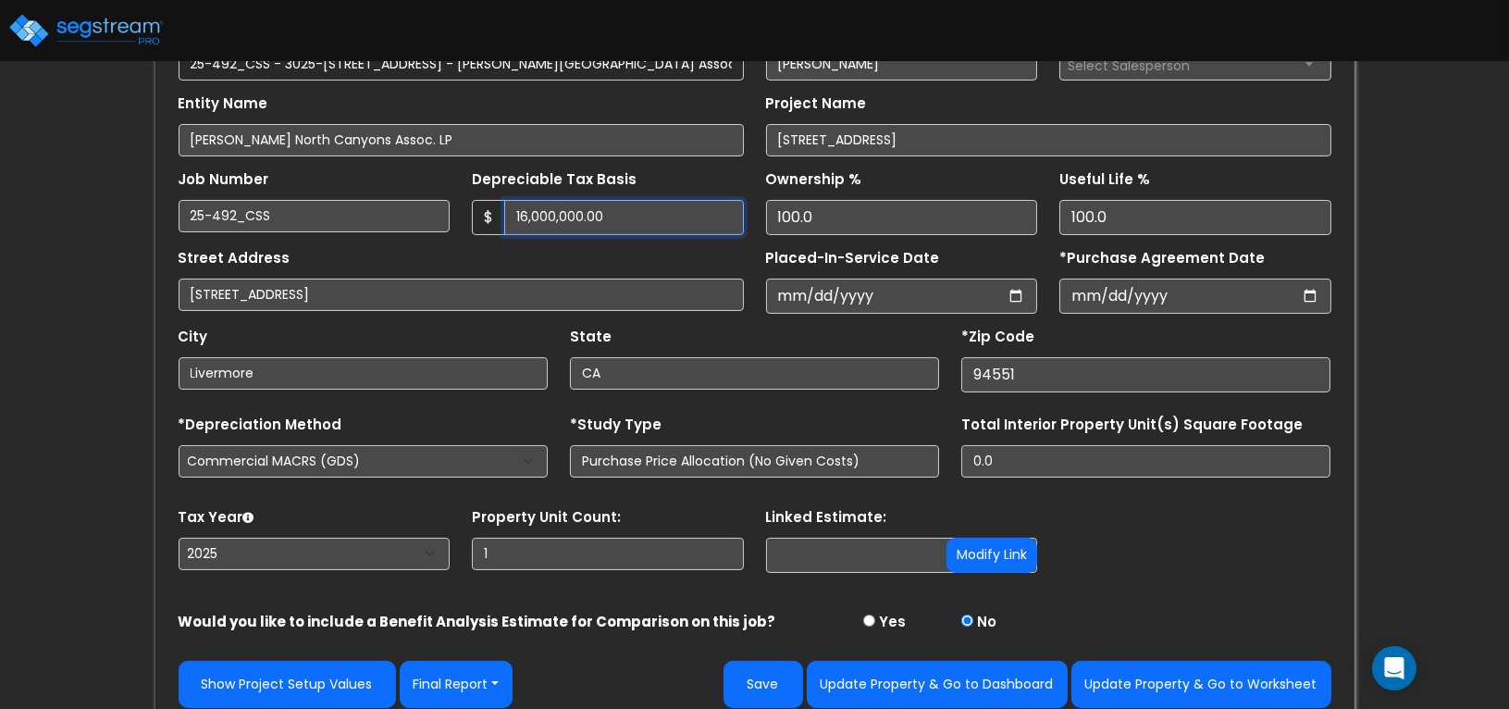
scroll to position [239, 0]
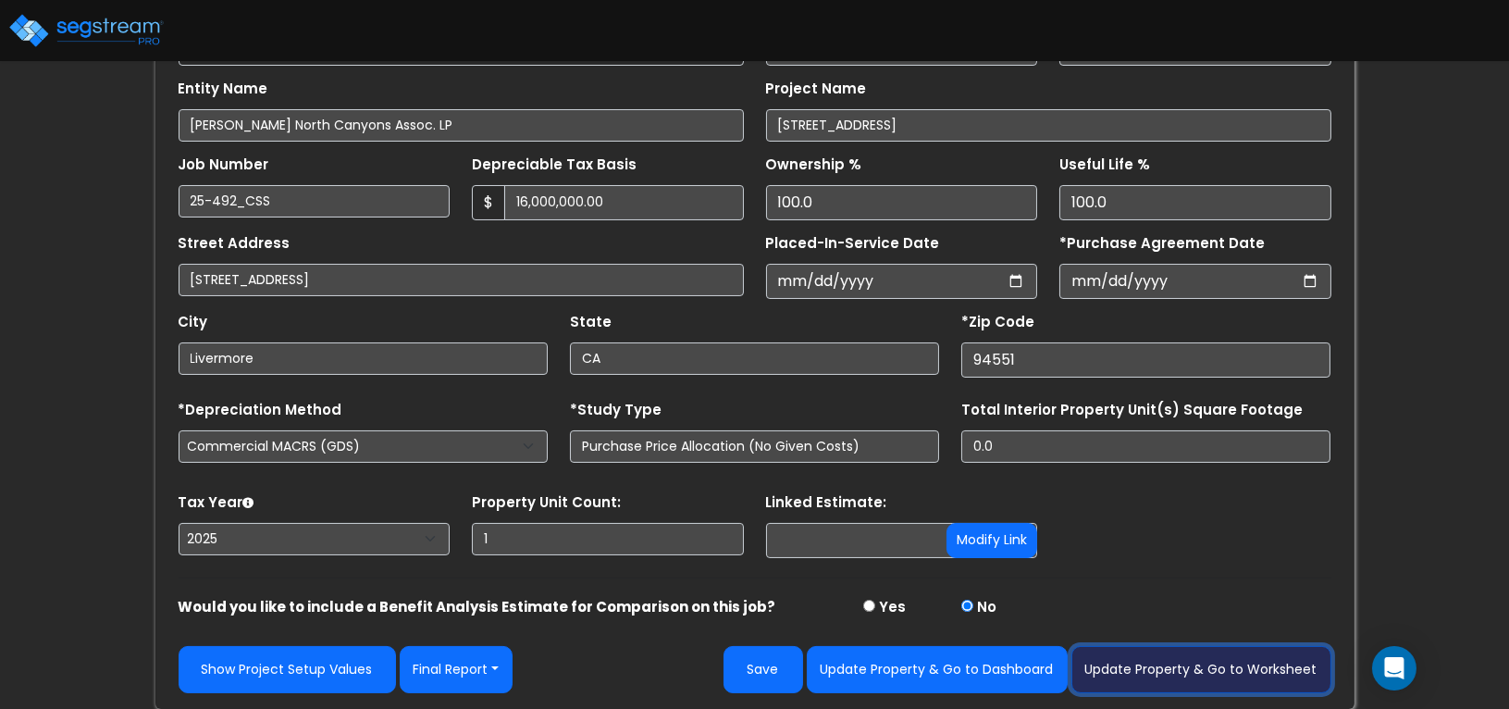
click at [1177, 667] on button "Update Property & Go to Worksheet" at bounding box center [1201, 669] width 260 height 47
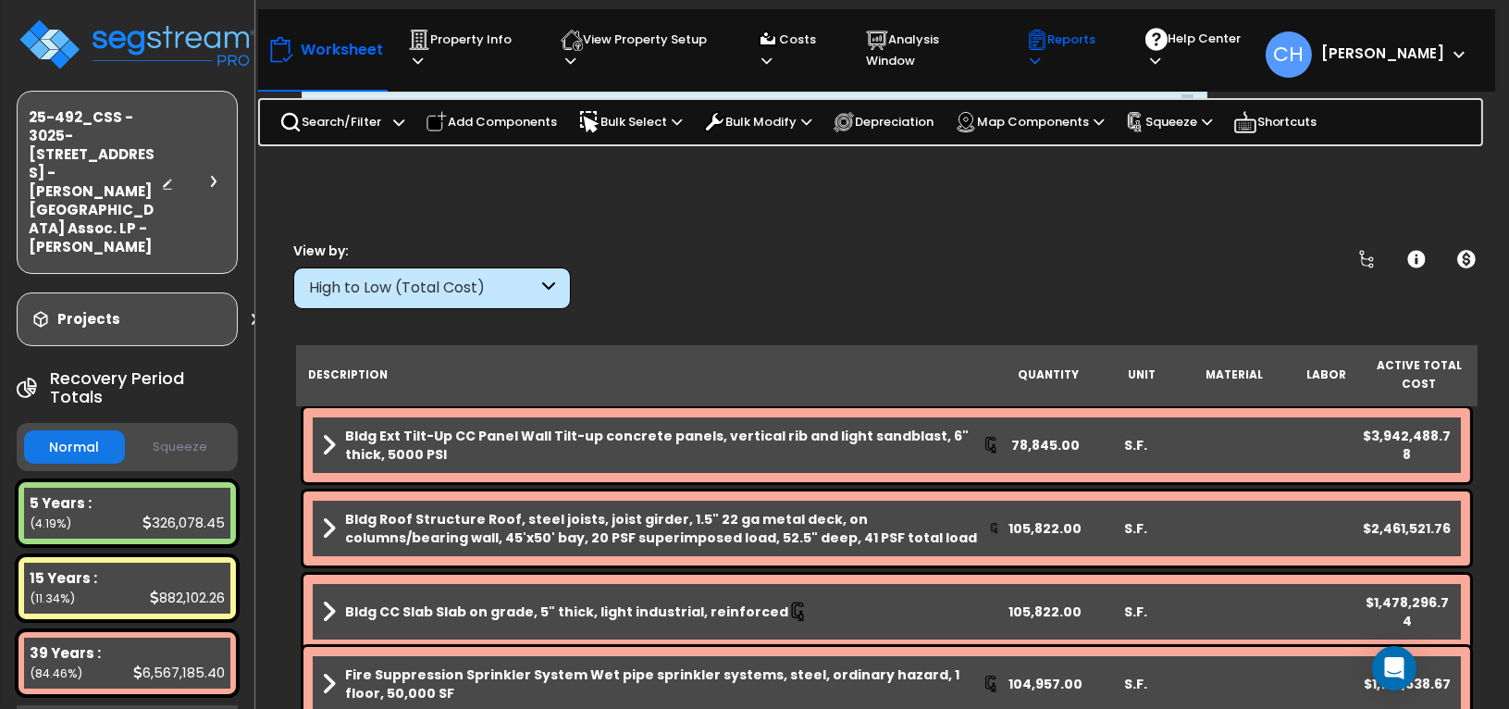
click at [1098, 40] on p "Reports" at bounding box center [1068, 50] width 85 height 43
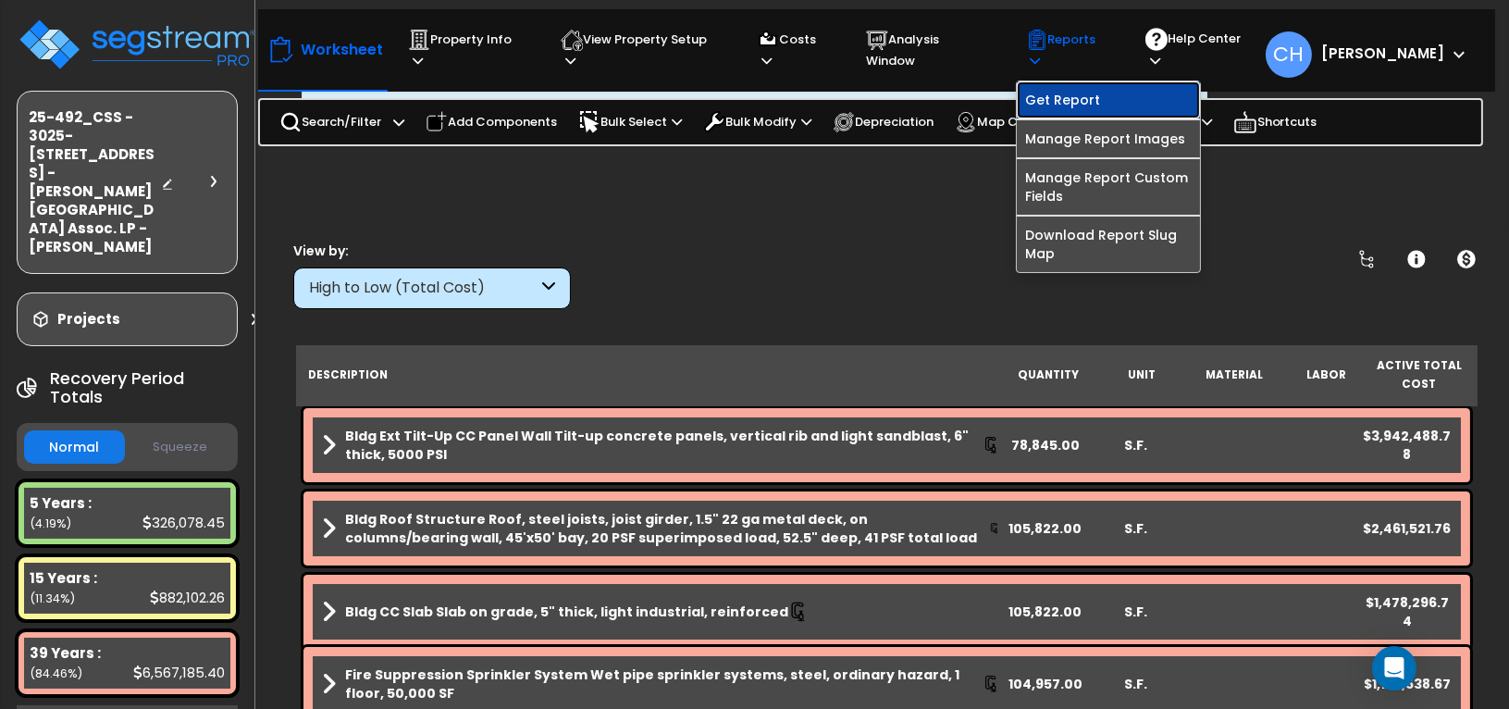
click at [1075, 81] on link "Get Report" at bounding box center [1108, 99] width 183 height 37
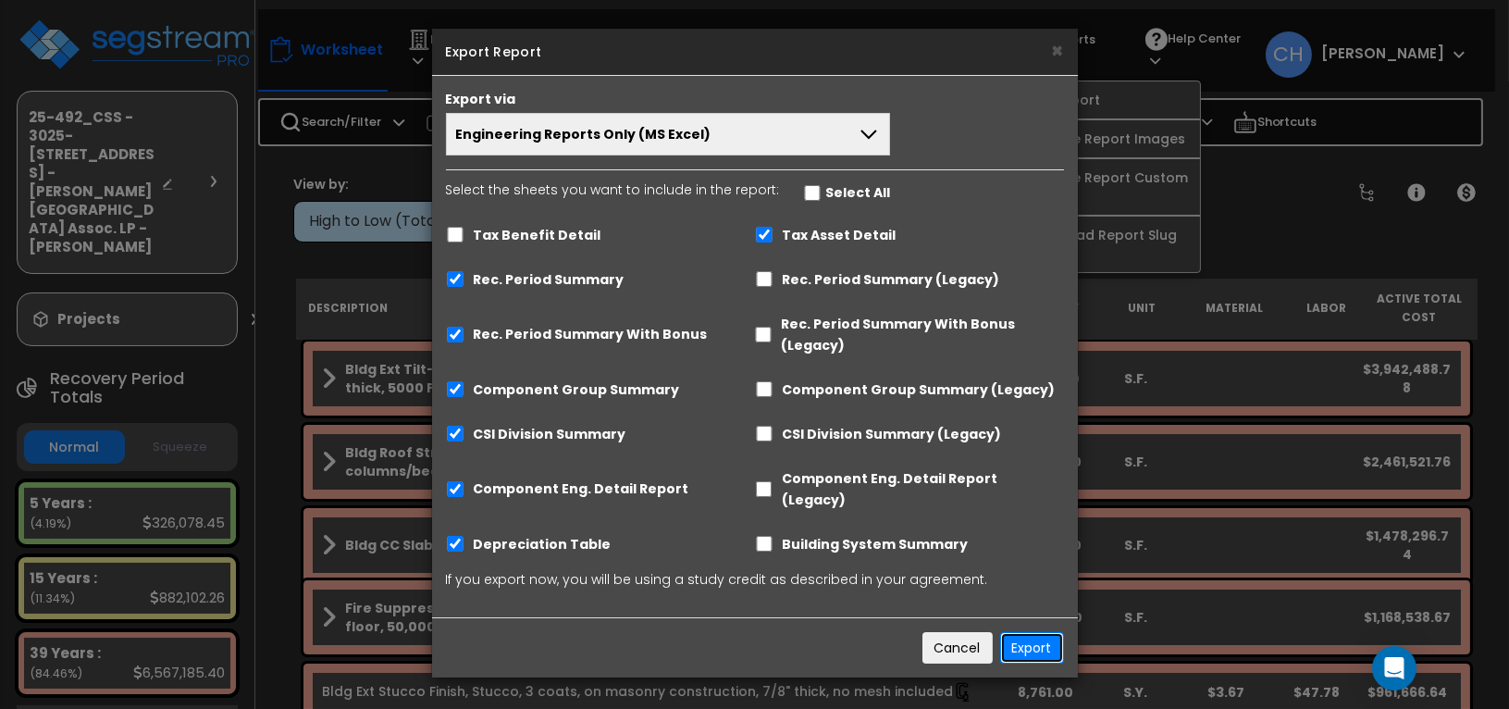
click at [1028, 632] on button "Export" at bounding box center [1032, 647] width 64 height 31
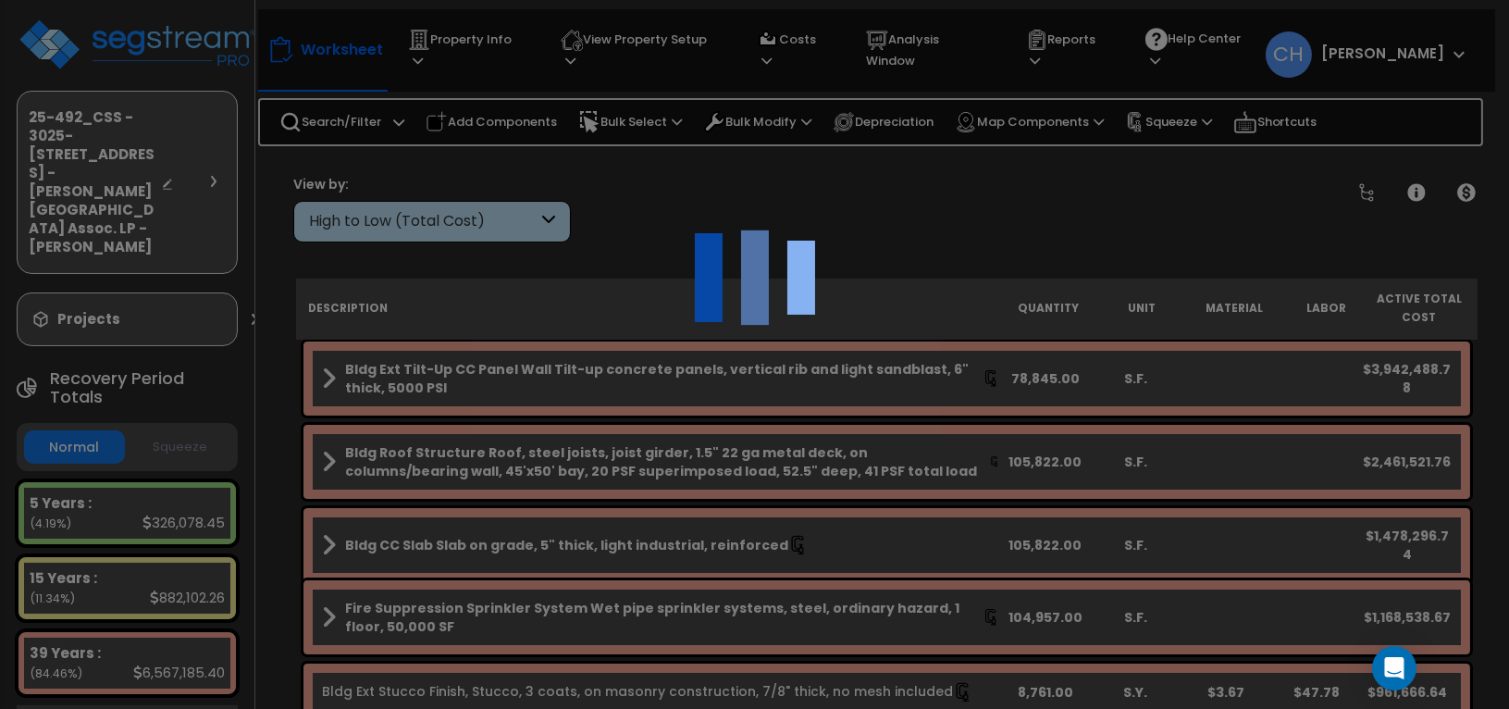
click at [1392, 46] on div at bounding box center [754, 354] width 1509 height 709
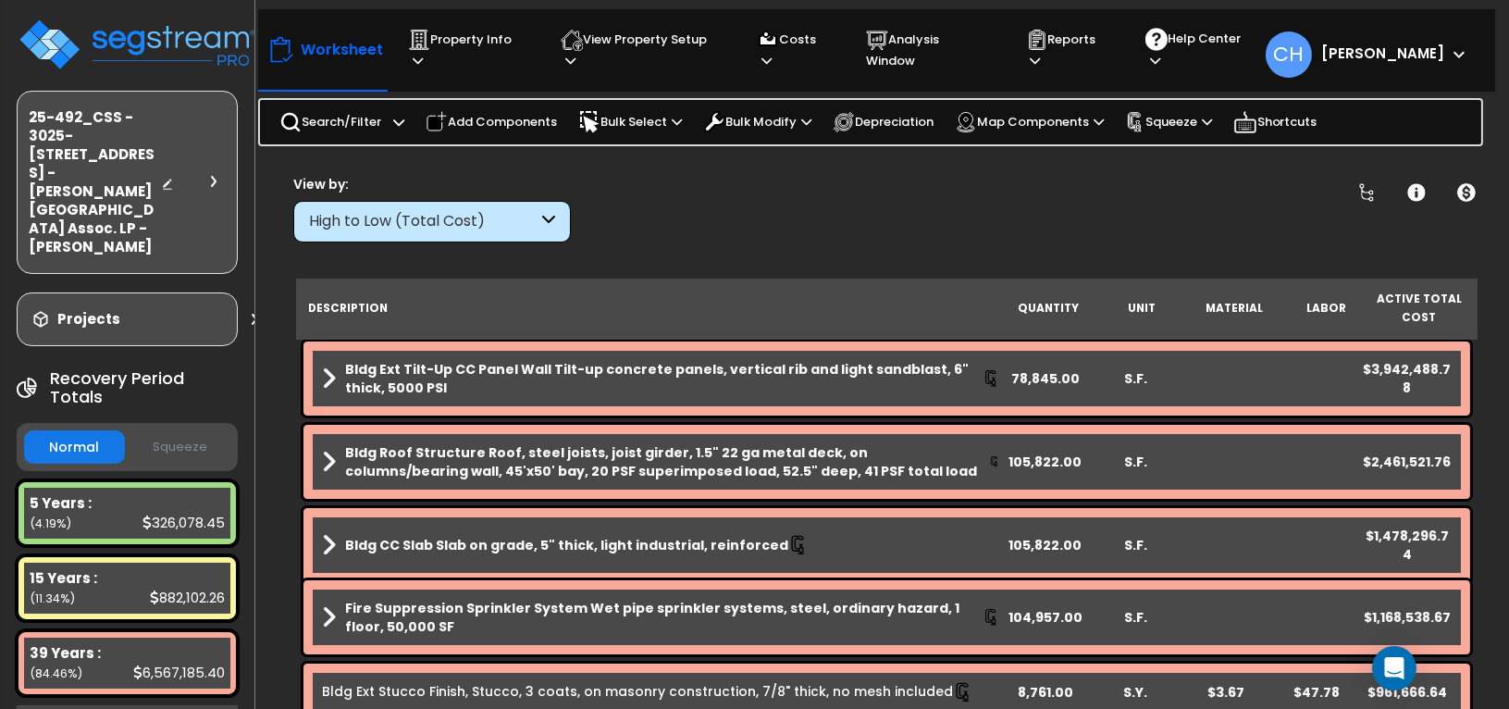
click at [1409, 59] on b "Christina" at bounding box center [1382, 52] width 123 height 19
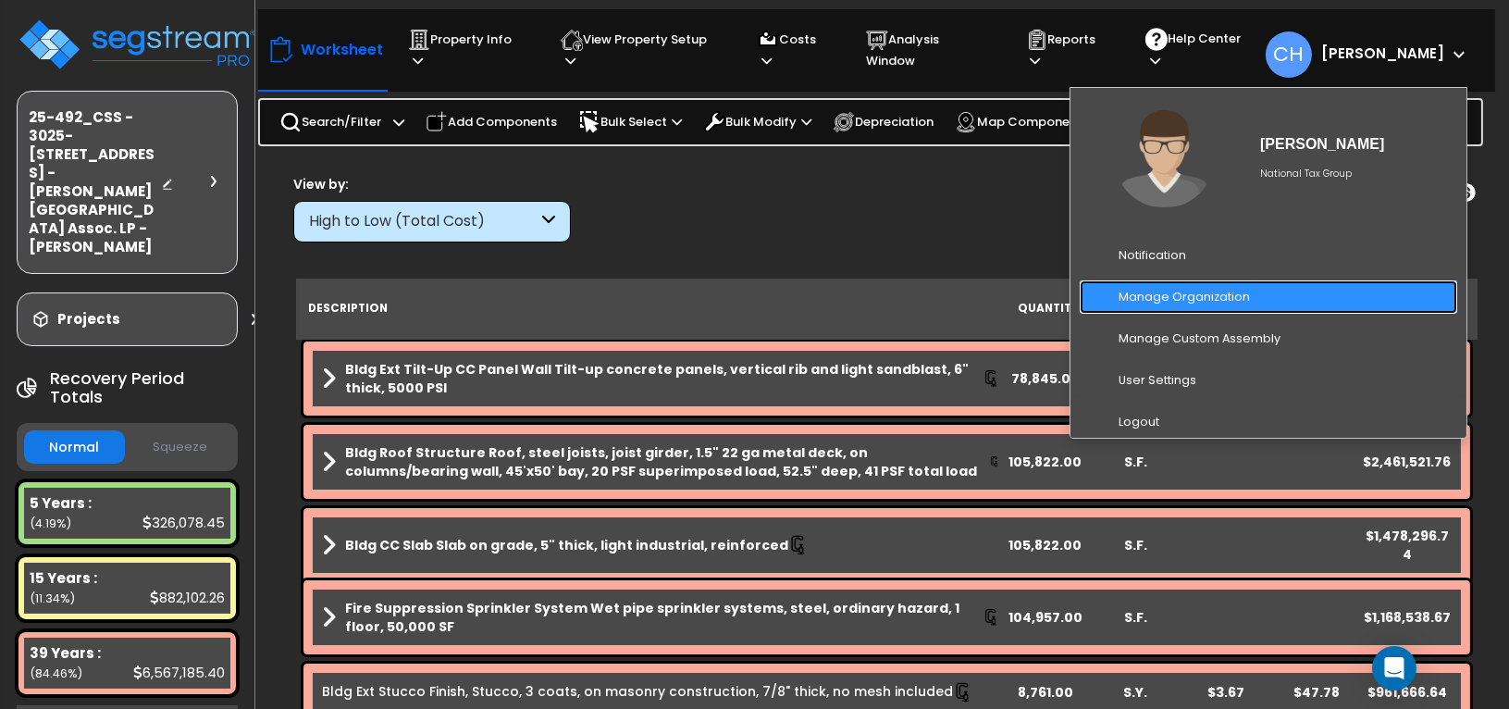
click at [1250, 296] on link "Manage Organization" at bounding box center [1269, 297] width 378 height 34
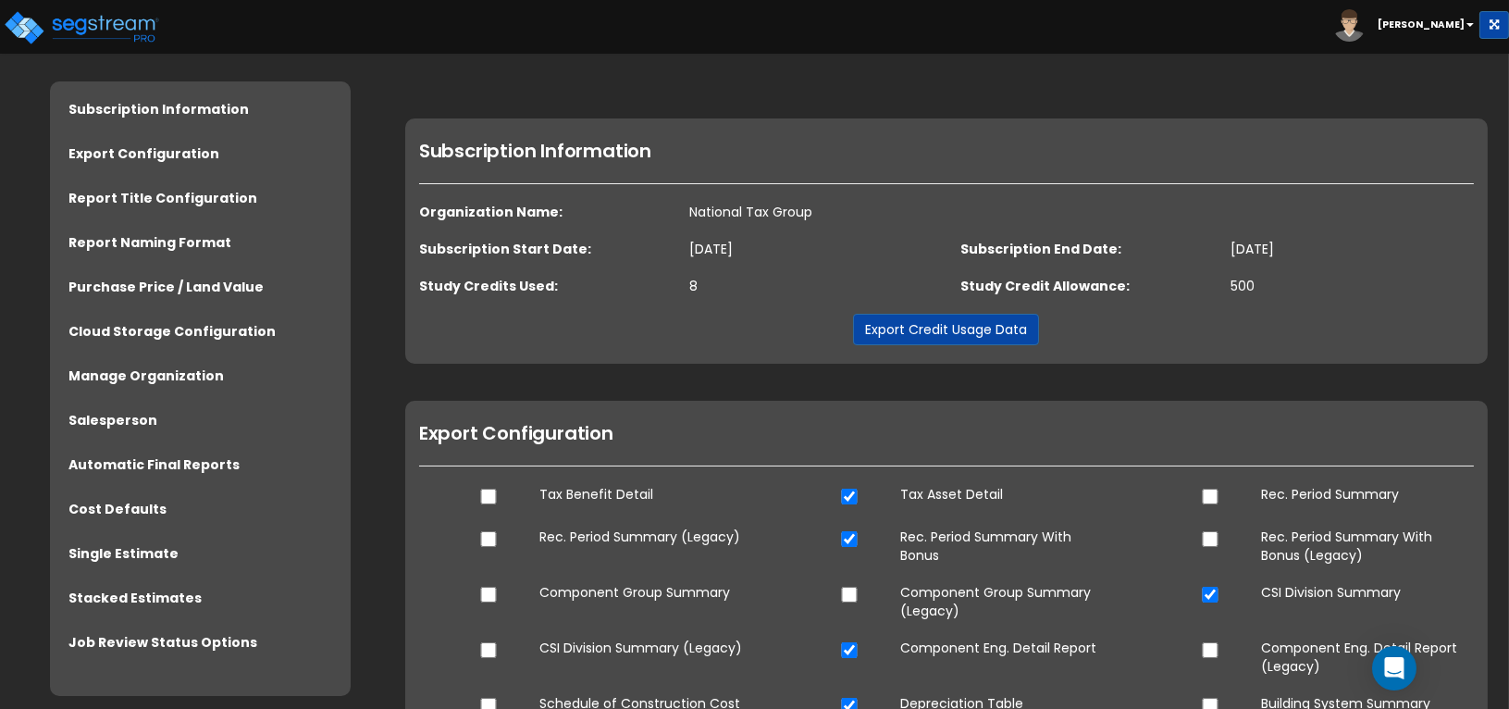
click at [1437, 18] on b "[PERSON_NAME]" at bounding box center [1421, 25] width 87 height 14
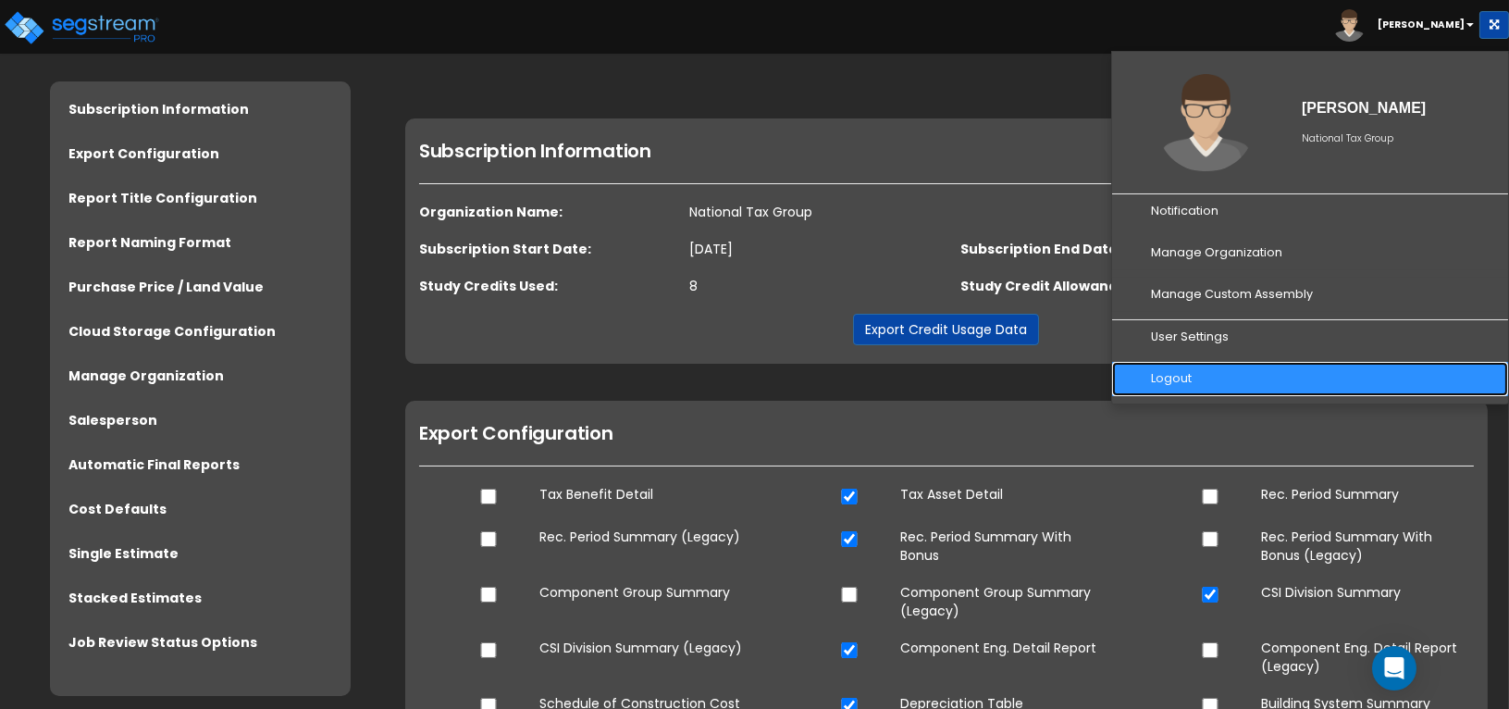
click at [1155, 383] on link "Logout" at bounding box center [1310, 379] width 396 height 34
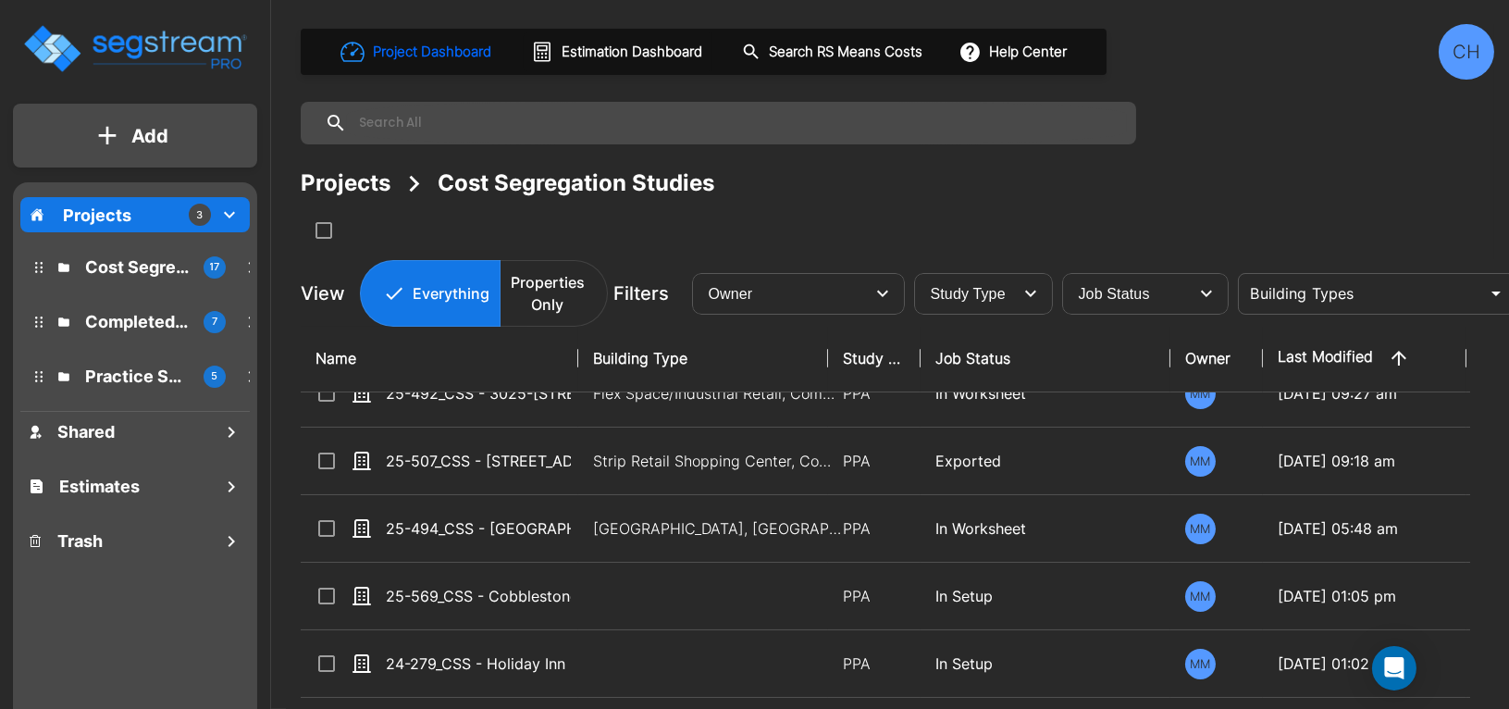
scroll to position [14, 0]
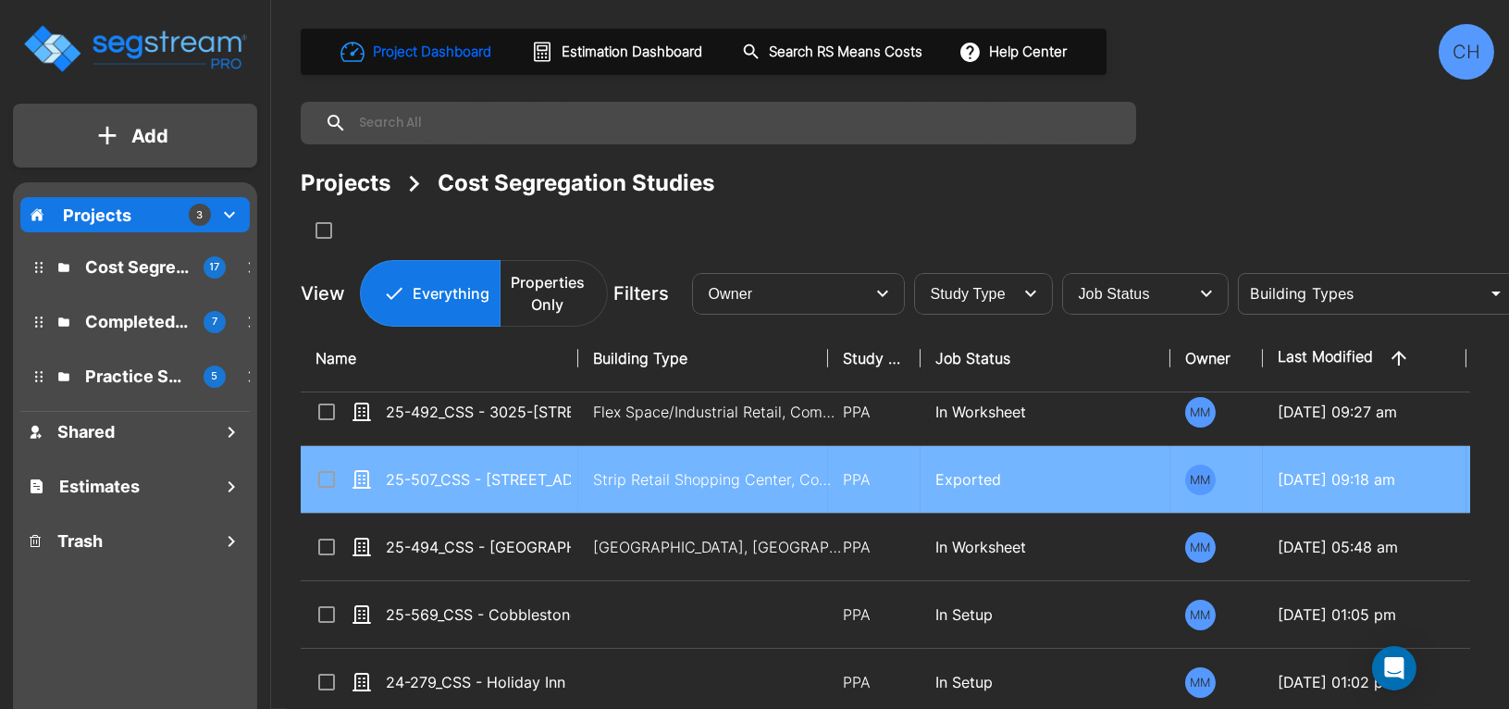
click at [656, 477] on p "Strip Retail Shopping Center, Commercial Property Site" at bounding box center [718, 479] width 250 height 22
checkbox input "true"
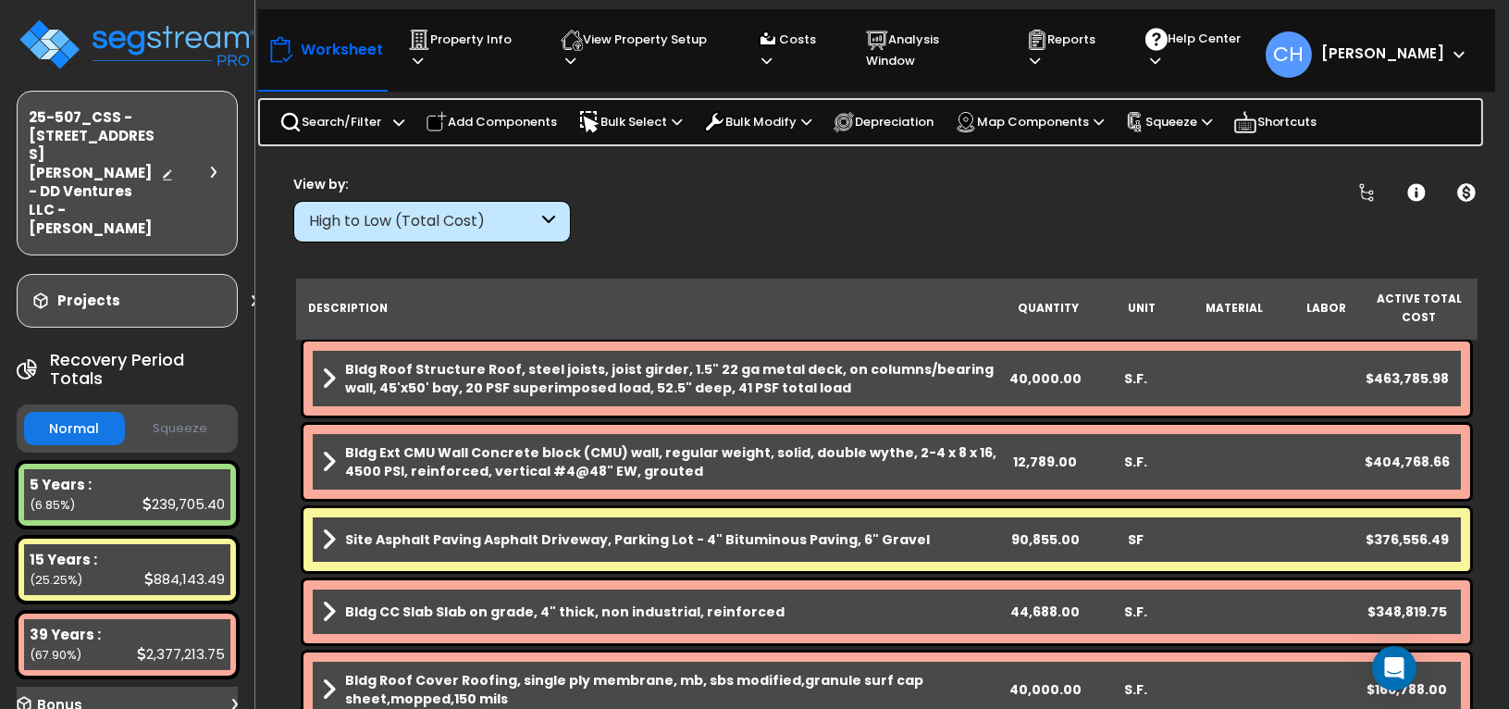
scroll to position [3, 0]
click at [1092, 47] on p "Reports" at bounding box center [1068, 50] width 85 height 43
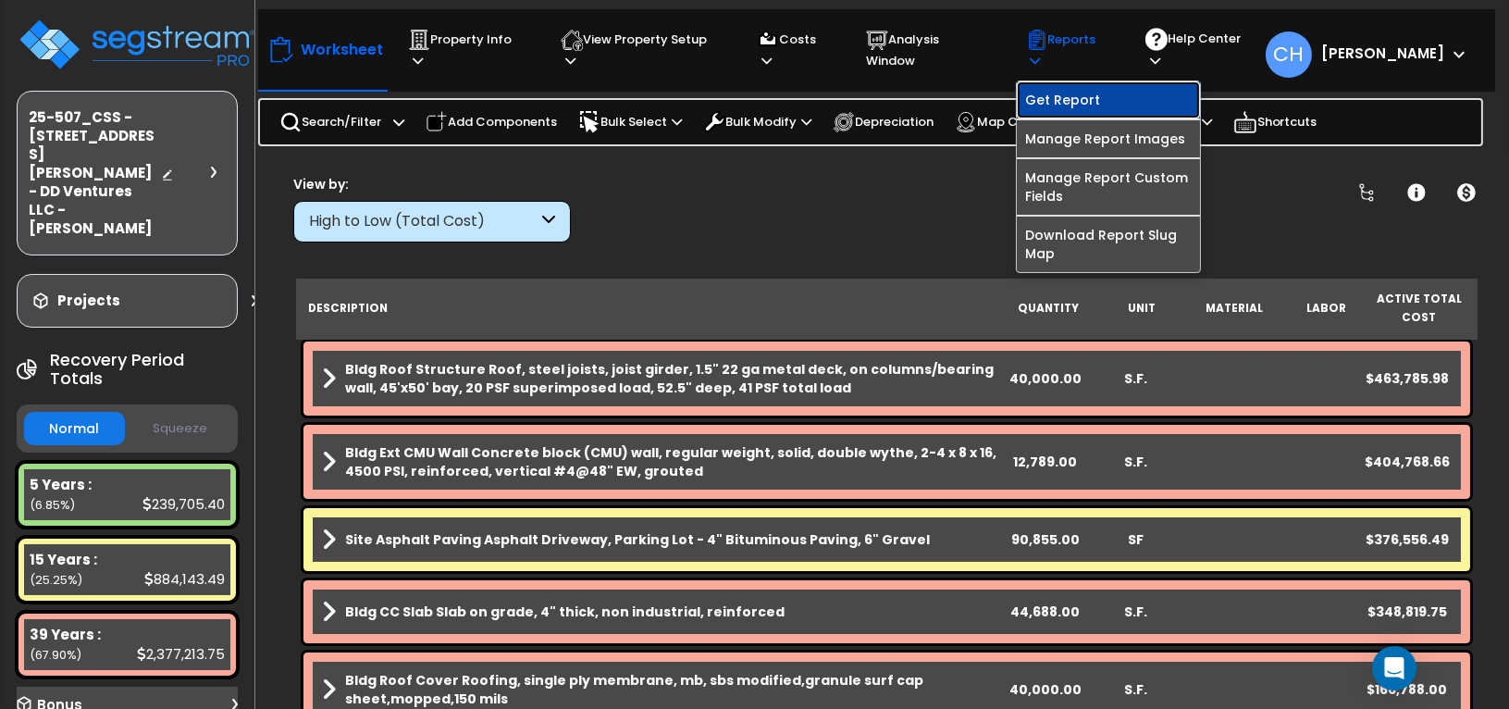
click at [1071, 89] on link "Get Report" at bounding box center [1108, 99] width 183 height 37
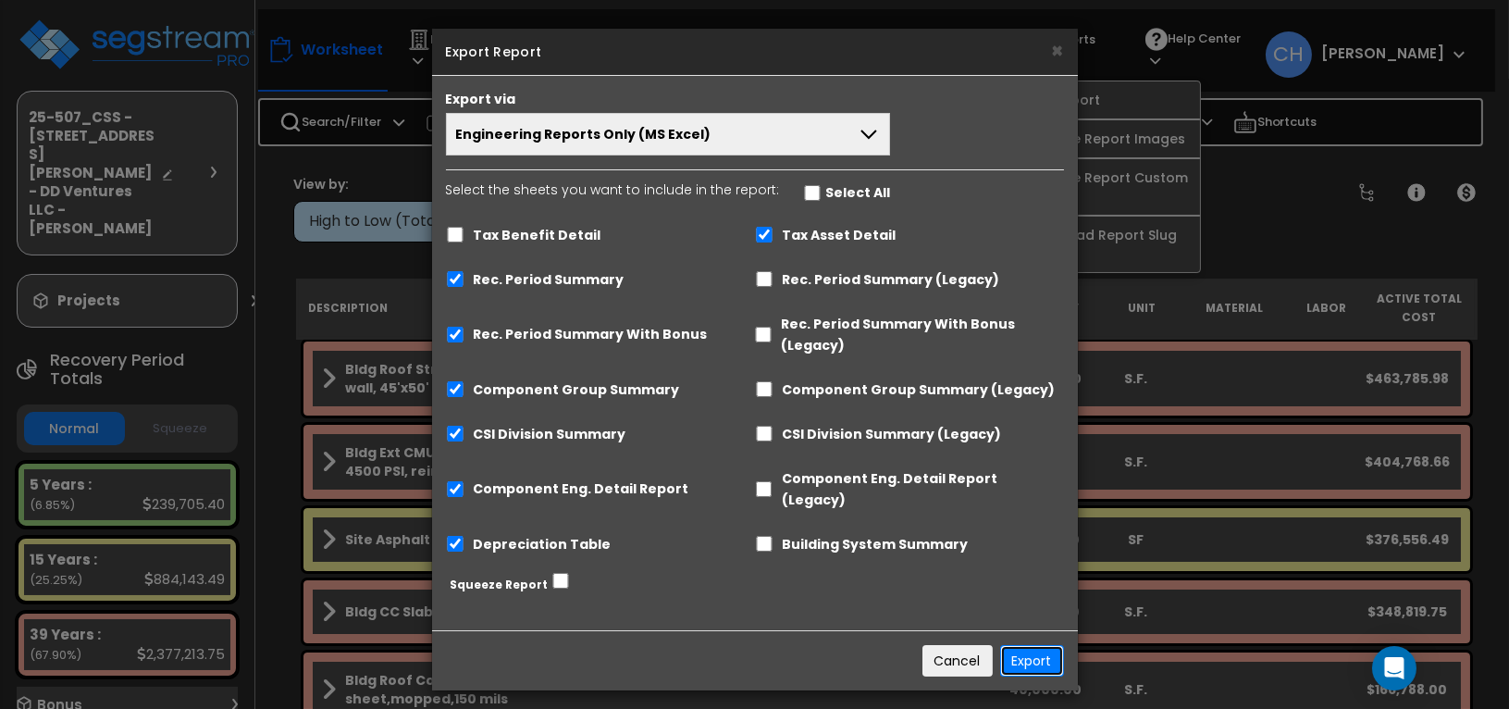
click at [1031, 646] on button "Export" at bounding box center [1032, 660] width 64 height 31
